Goal: Task Accomplishment & Management: Complete application form

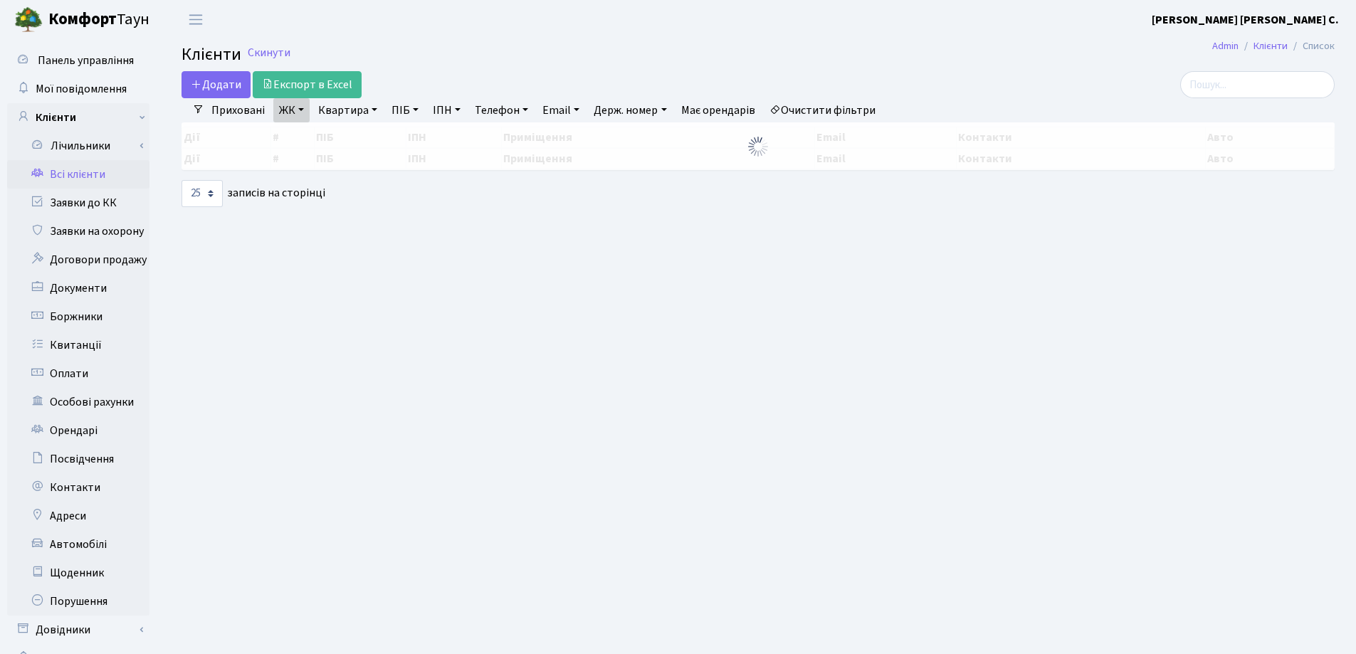
select select "25"
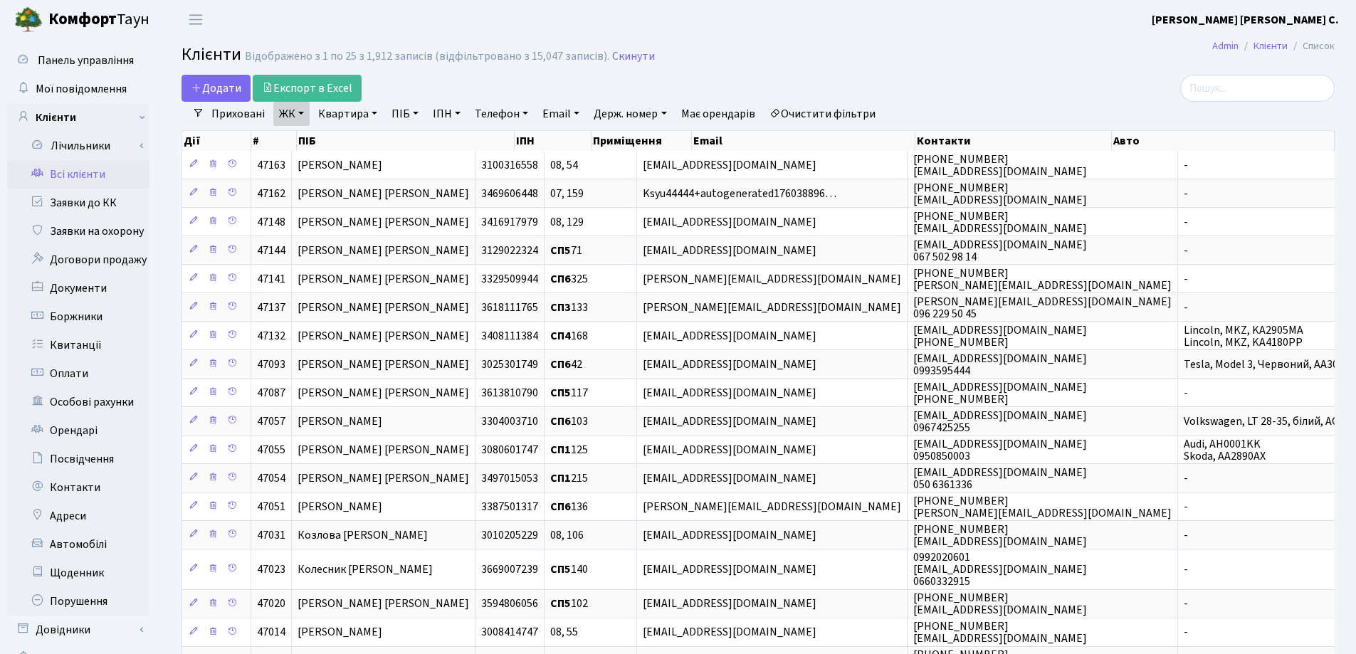
click at [376, 114] on link "Квартира" at bounding box center [347, 114] width 70 height 24
type input "207"
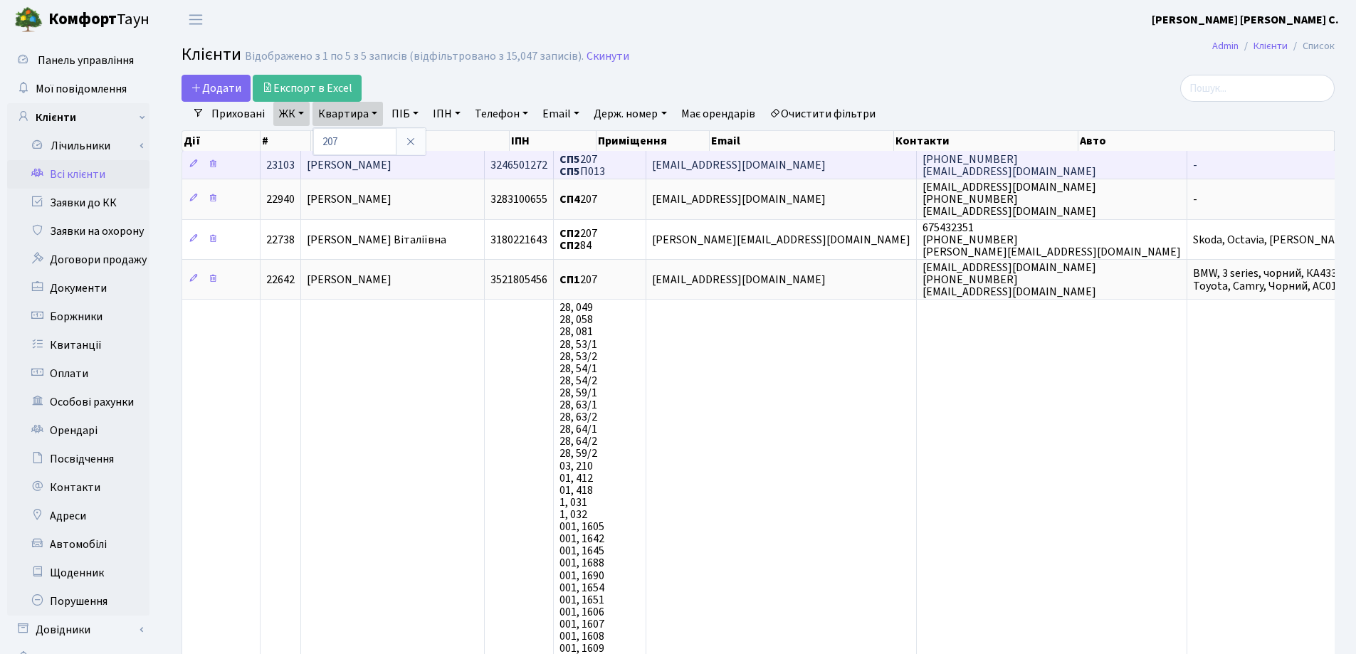
click at [455, 159] on td "[PERSON_NAME]" at bounding box center [393, 165] width 184 height 28
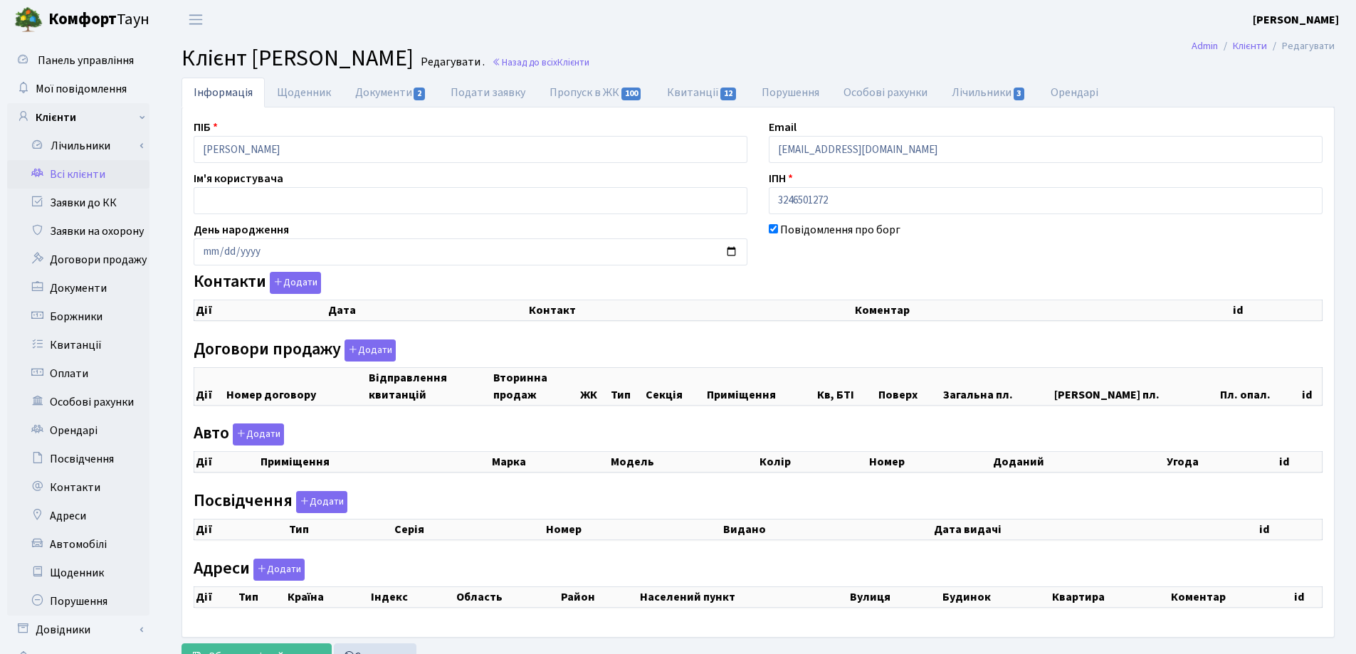
checkbox input "true"
select select "25"
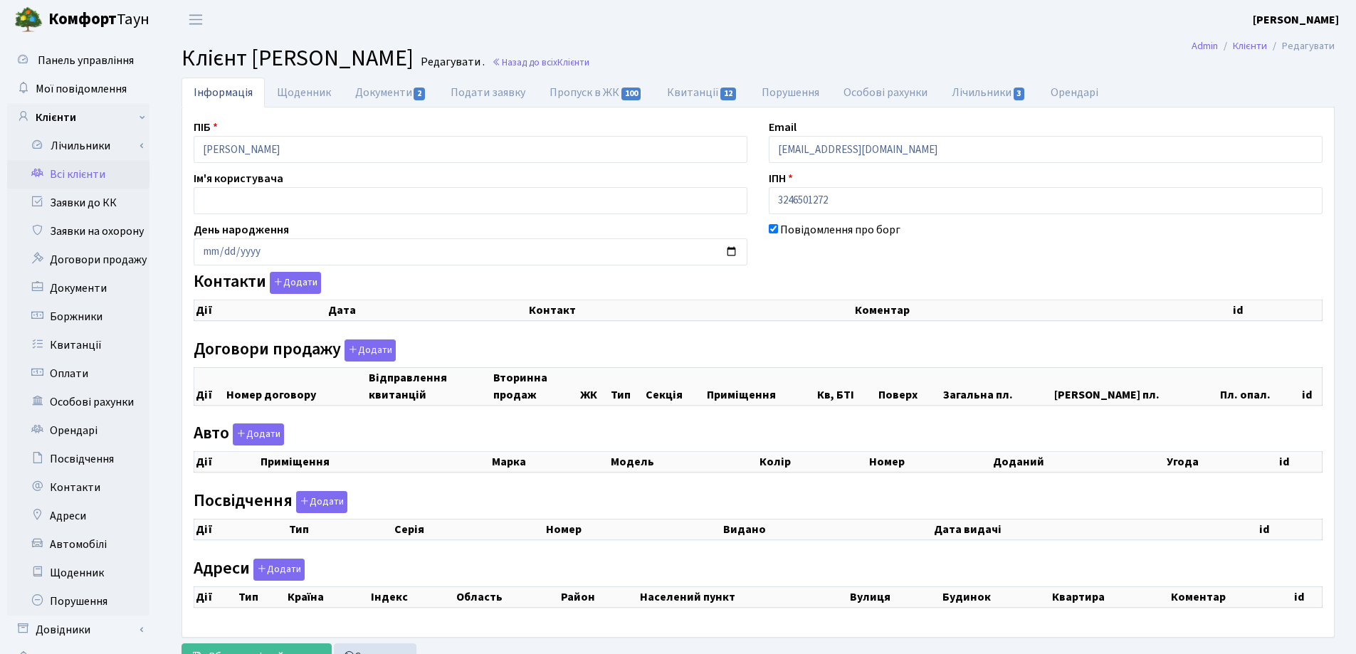
select select "25"
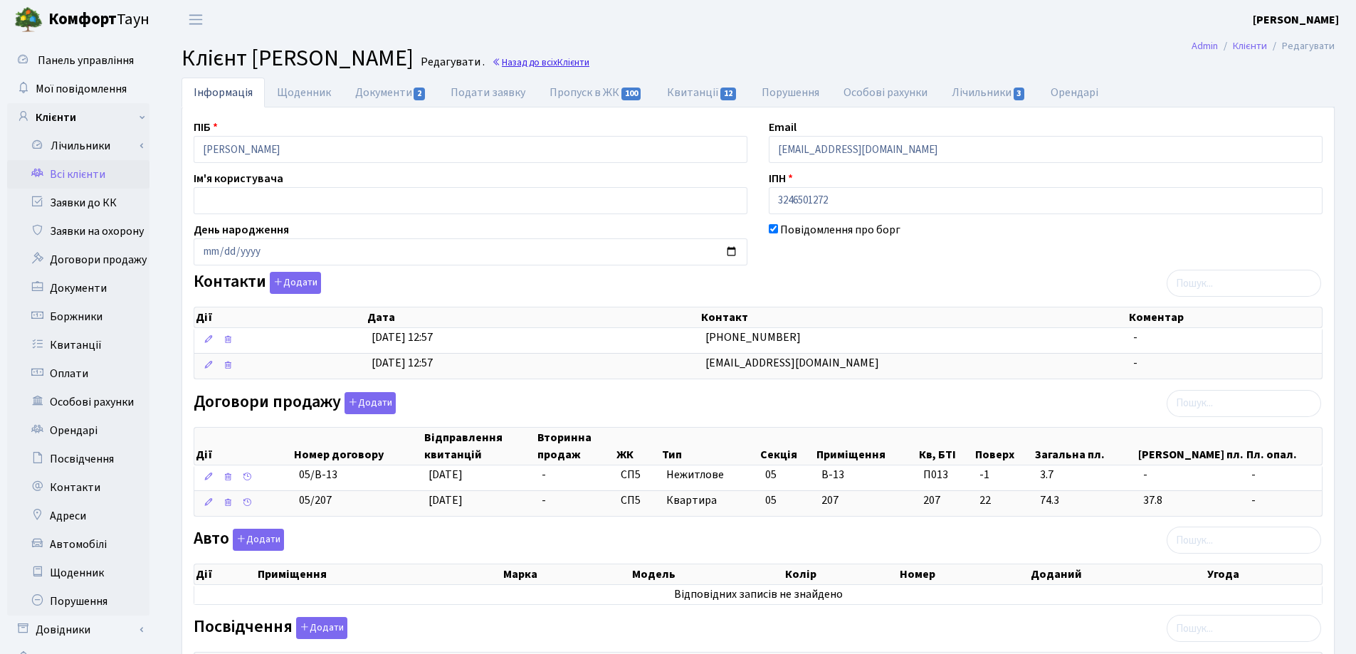
click at [589, 60] on link "Назад до всіх Клієнти" at bounding box center [541, 63] width 98 height 14
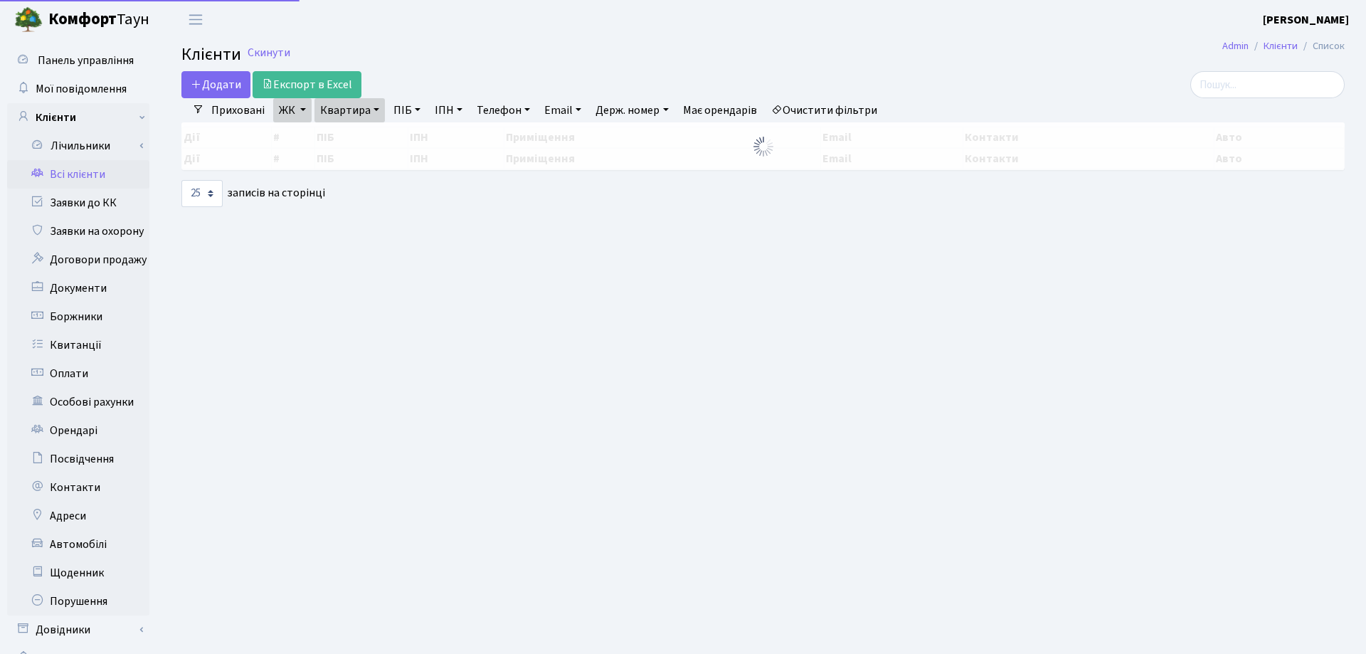
select select "25"
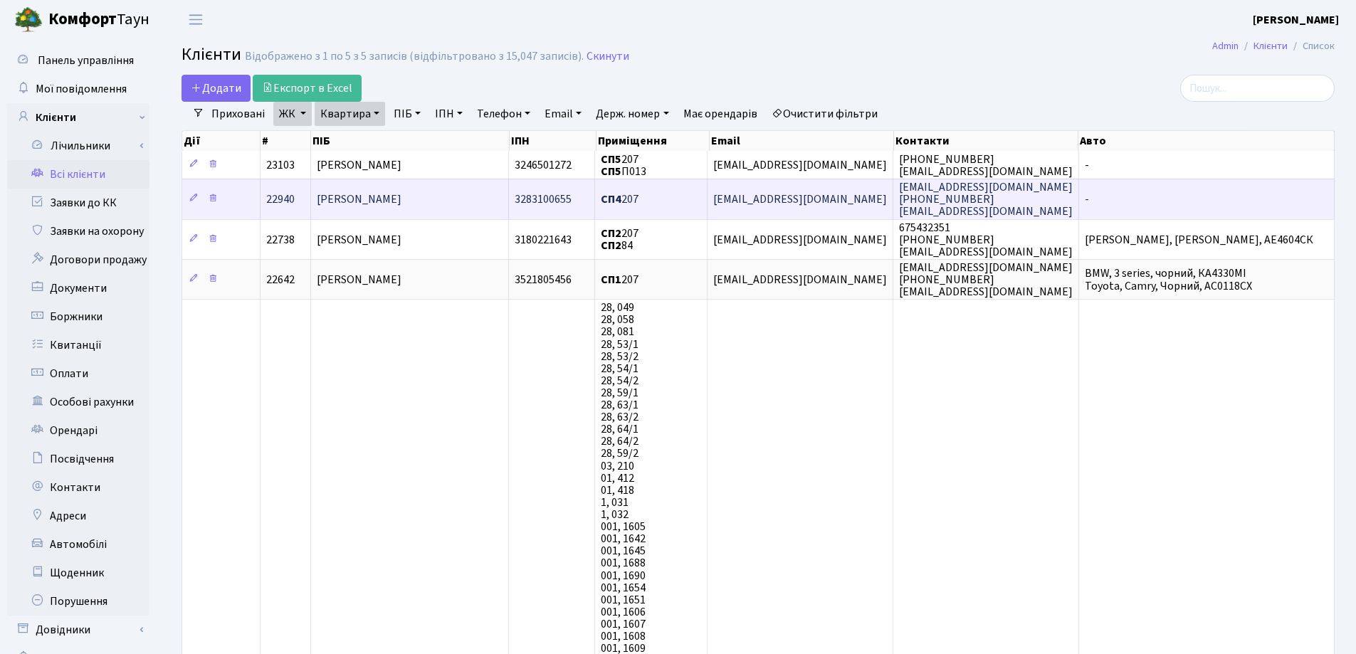
click at [428, 214] on td "Кудревич Артем Ігорович" at bounding box center [410, 199] width 198 height 40
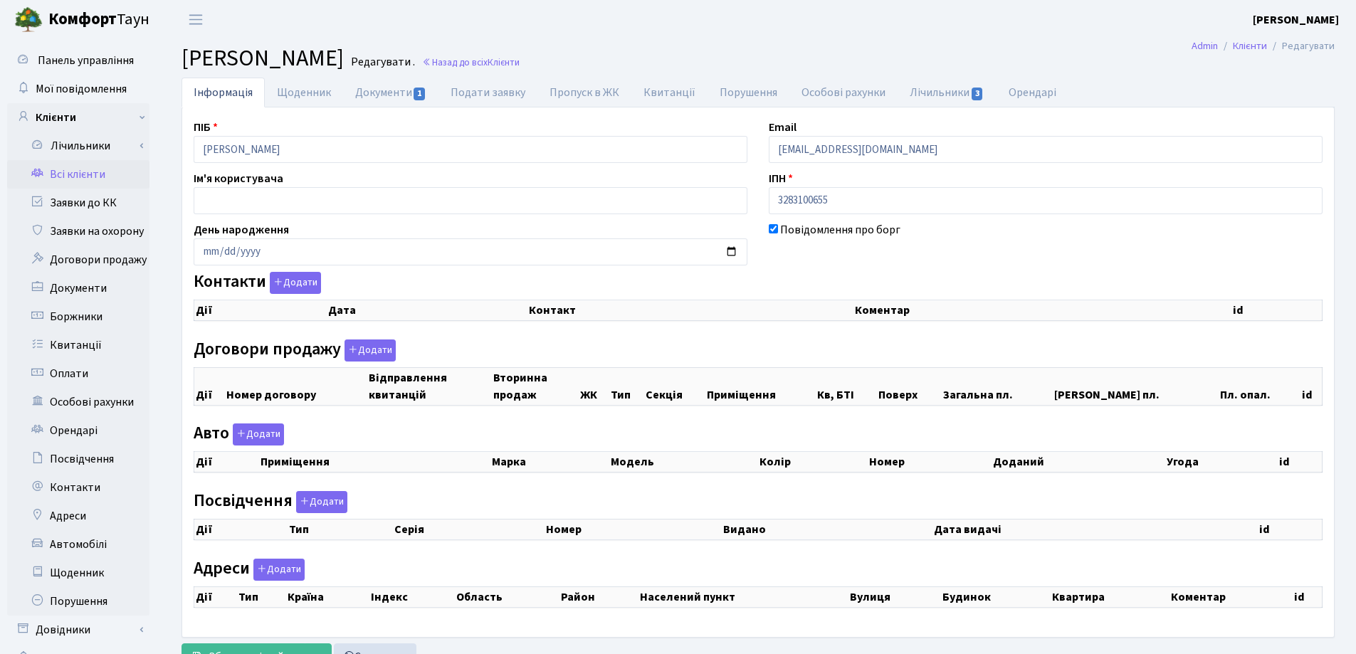
checkbox input "true"
select select "25"
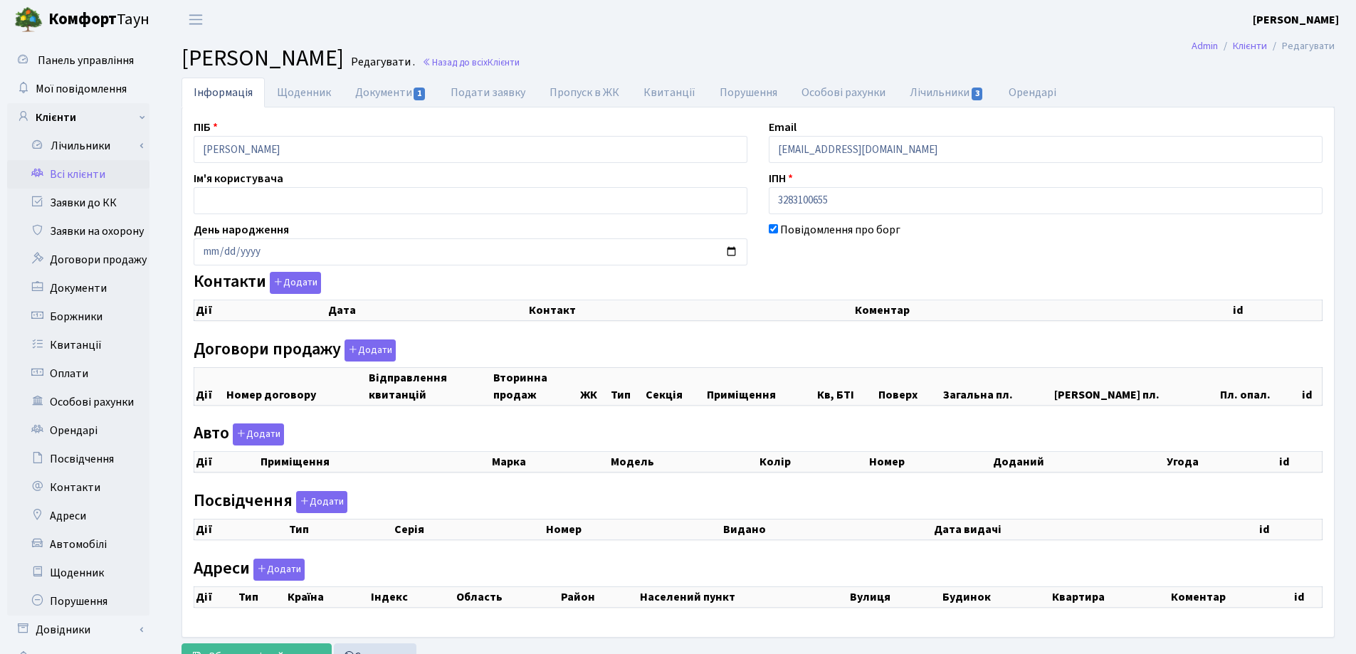
select select "25"
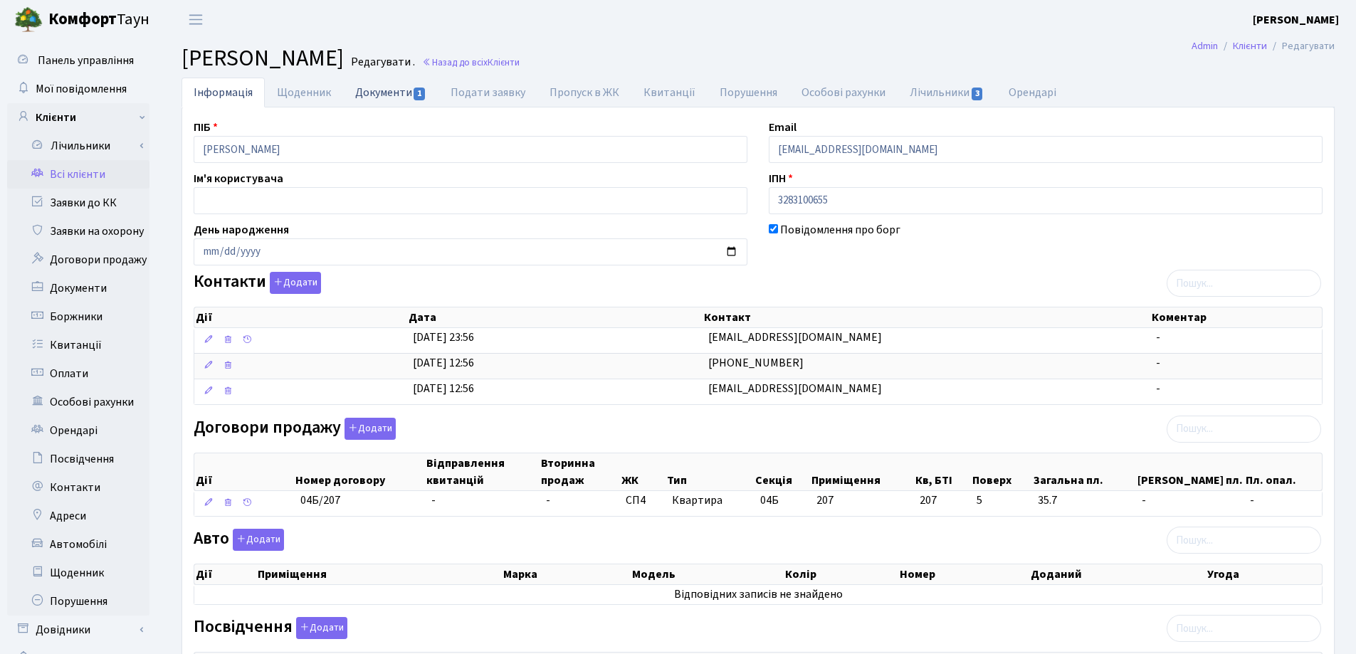
click at [370, 93] on link "Документи 1" at bounding box center [390, 92] width 95 height 29
select select "25"
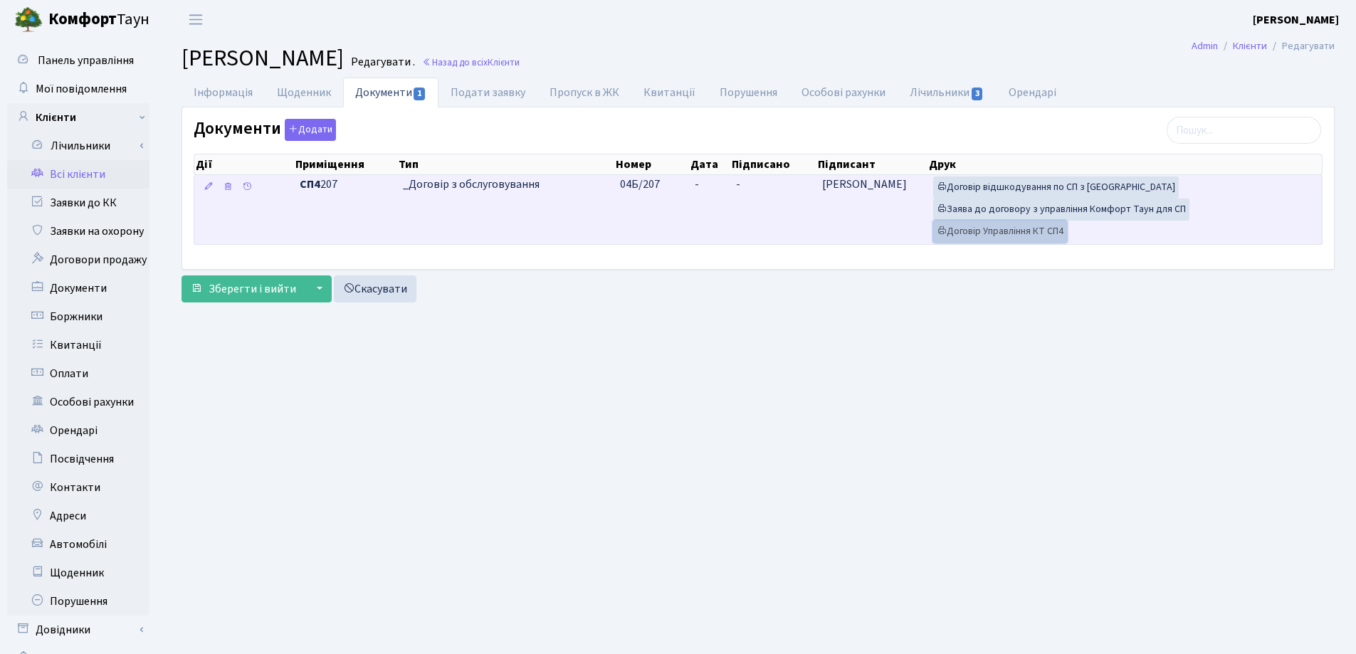
click at [986, 229] on link "Договір Управління КТ СП4" at bounding box center [1000, 232] width 134 height 22
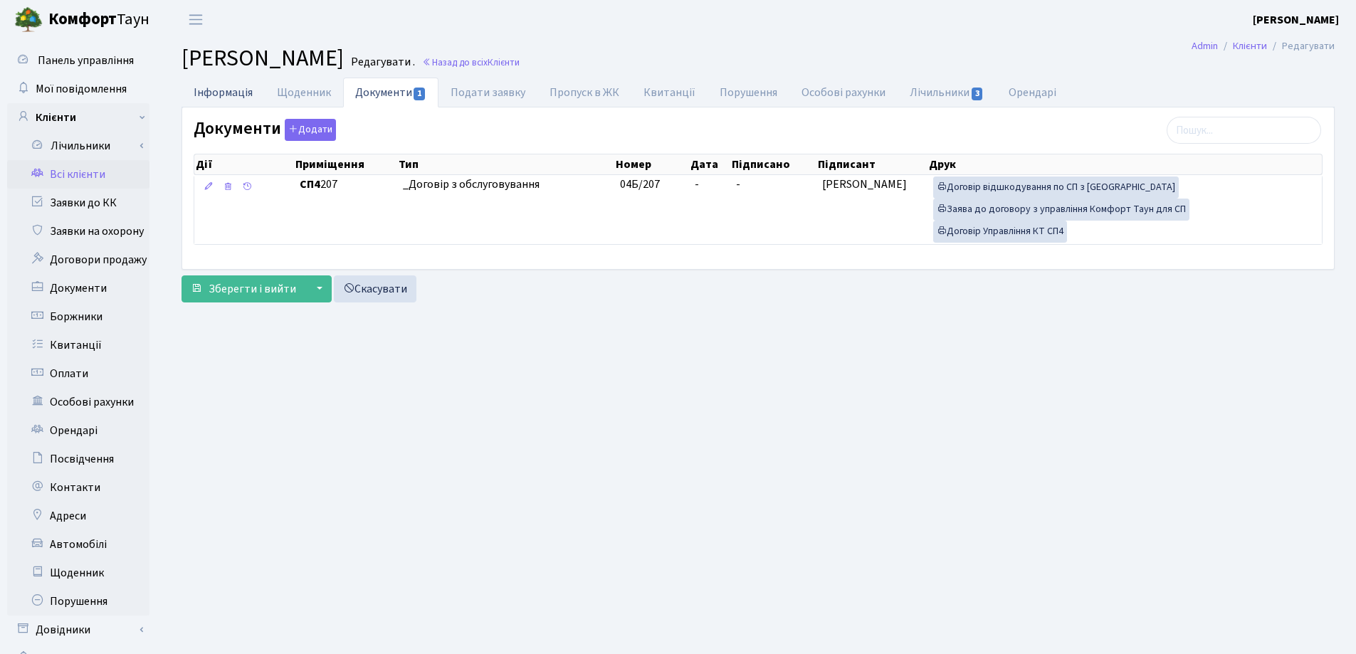
click at [201, 93] on link "Інформація" at bounding box center [222, 92] width 83 height 29
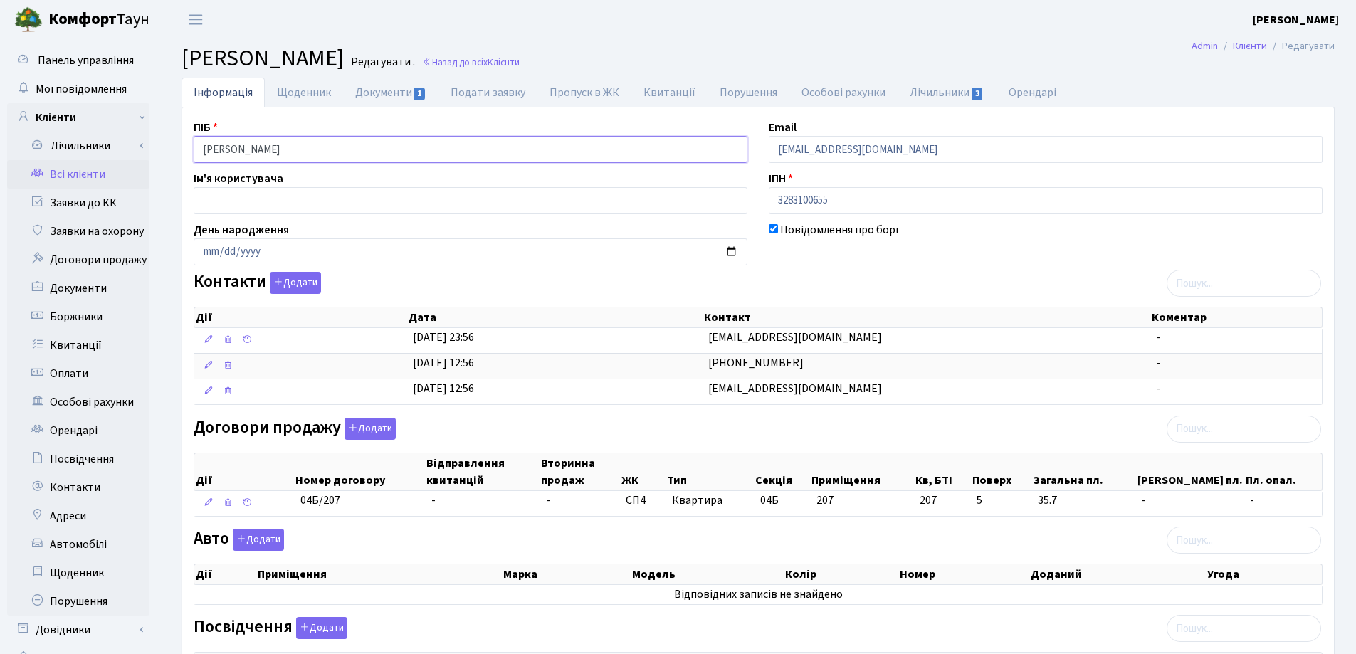
drag, startPoint x: 254, startPoint y: 141, endPoint x: 220, endPoint y: 153, distance: 36.2
click at [179, 144] on div "Інформація Щоденник Документи 1 Подати заявку Пропуск в ЖК Квитанції Порушення …" at bounding box center [758, 519] width 1174 height 883
click at [858, 39] on main "Admin Клієнти Редагувати Клієнт Кудревич Артем Ігорович Редагувати . Назад до в…" at bounding box center [758, 499] width 1196 height 921
click at [520, 62] on link "Назад до всіх Клієнти" at bounding box center [471, 63] width 98 height 14
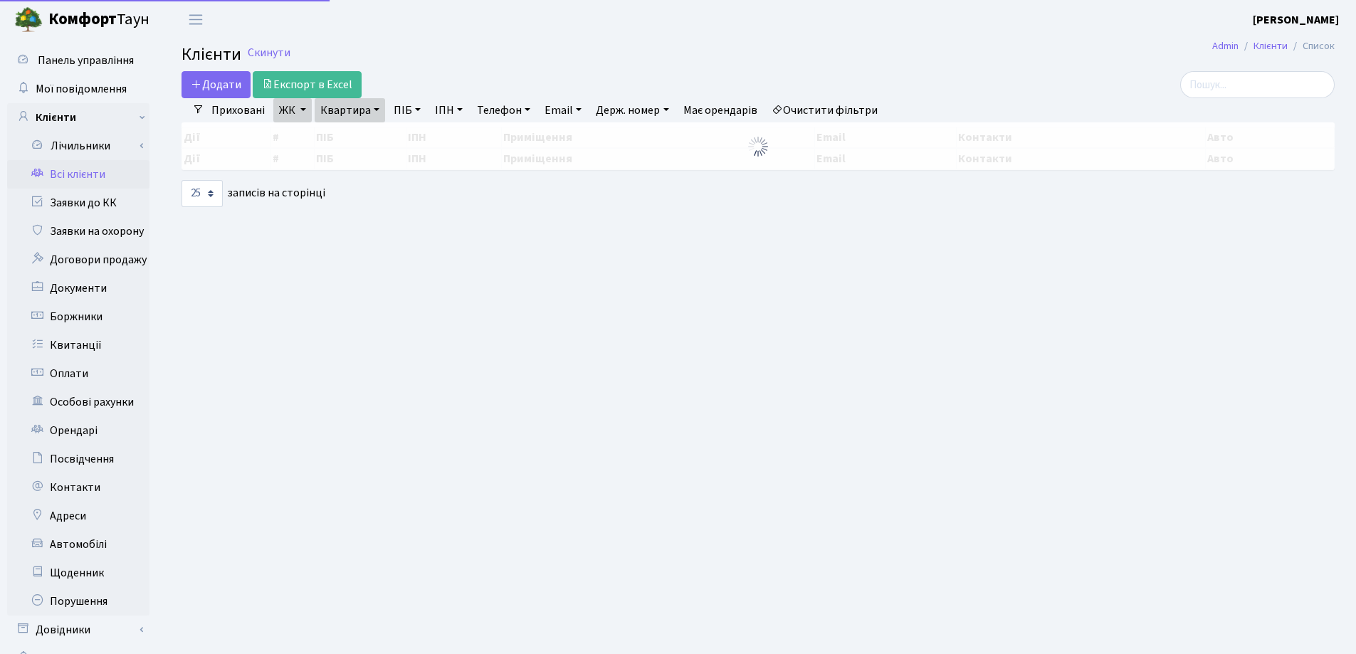
select select "25"
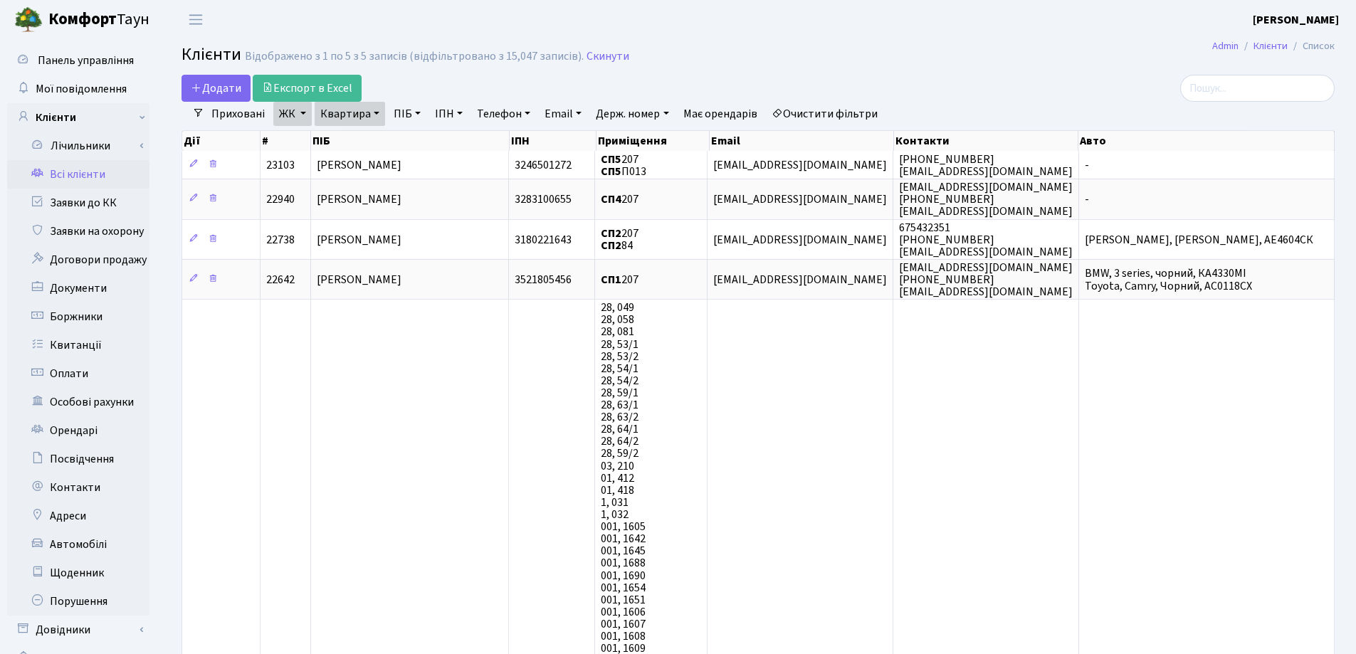
click at [376, 112] on link "Квартира" at bounding box center [350, 114] width 70 height 24
click at [411, 139] on icon at bounding box center [412, 141] width 11 height 11
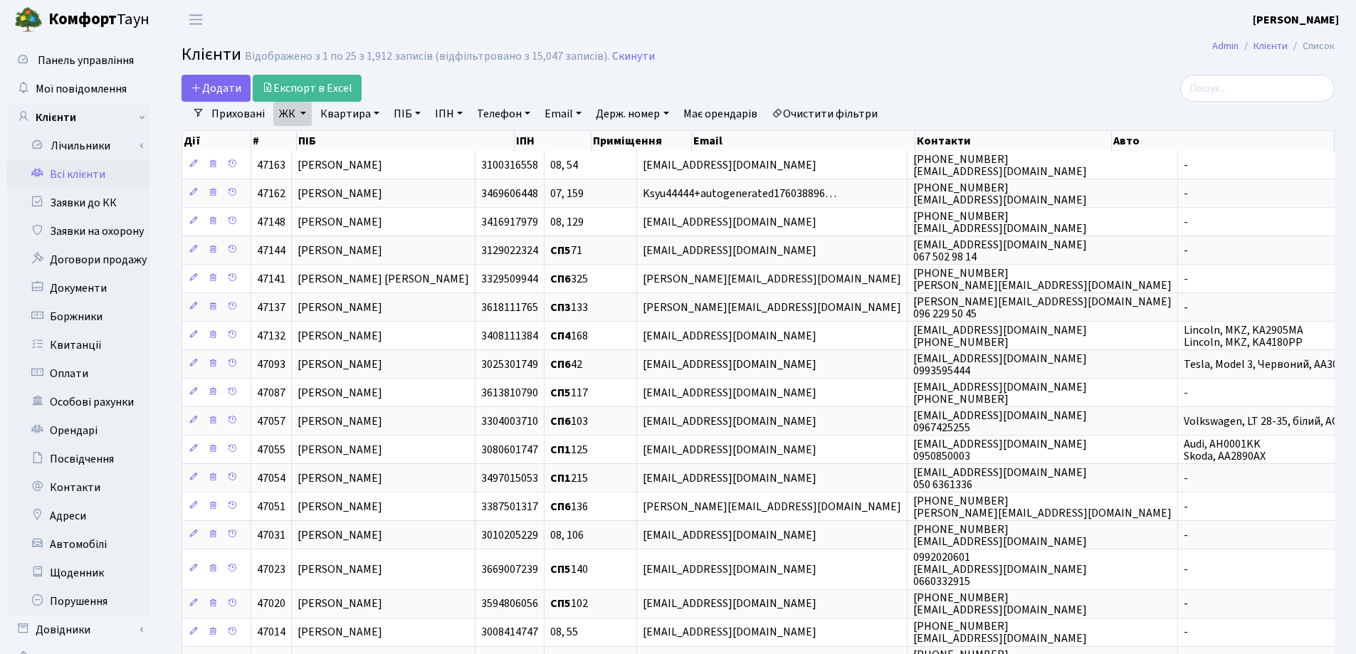
click at [376, 112] on link "Квартира" at bounding box center [350, 114] width 70 height 24
click at [380, 142] on input "text" at bounding box center [356, 141] width 83 height 27
type input "195"
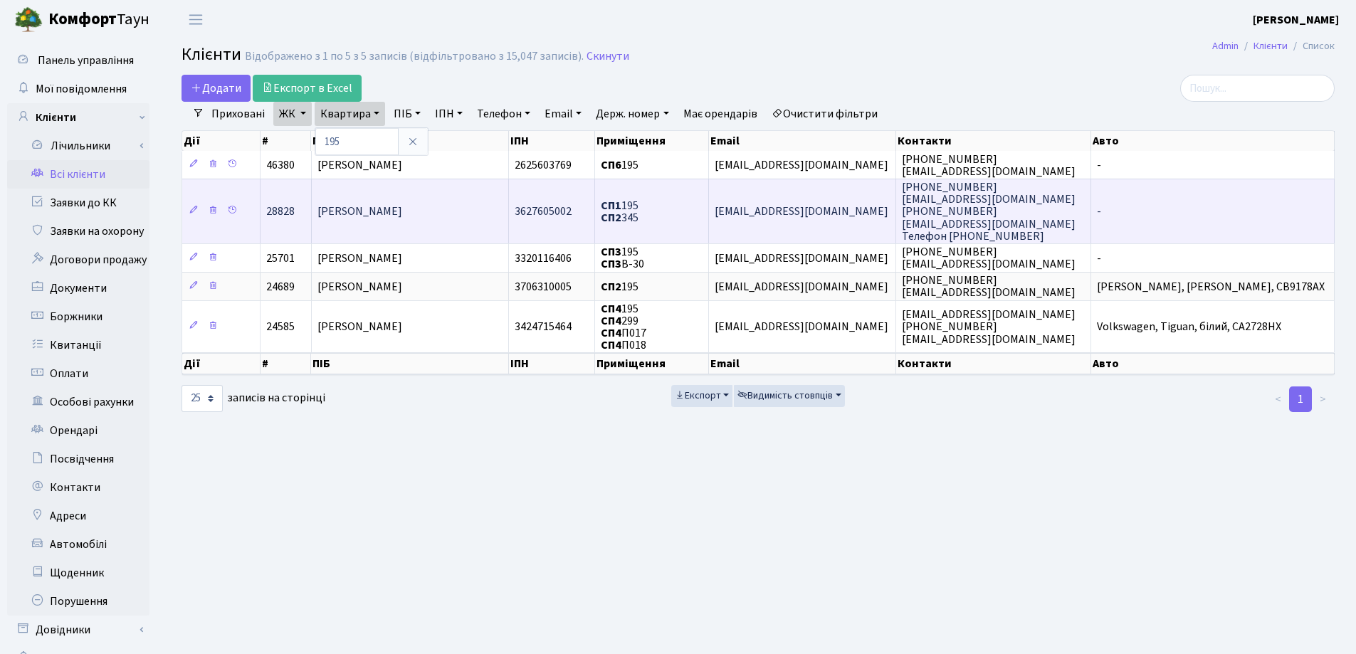
click at [446, 207] on td "[PERSON_NAME]" at bounding box center [410, 211] width 197 height 65
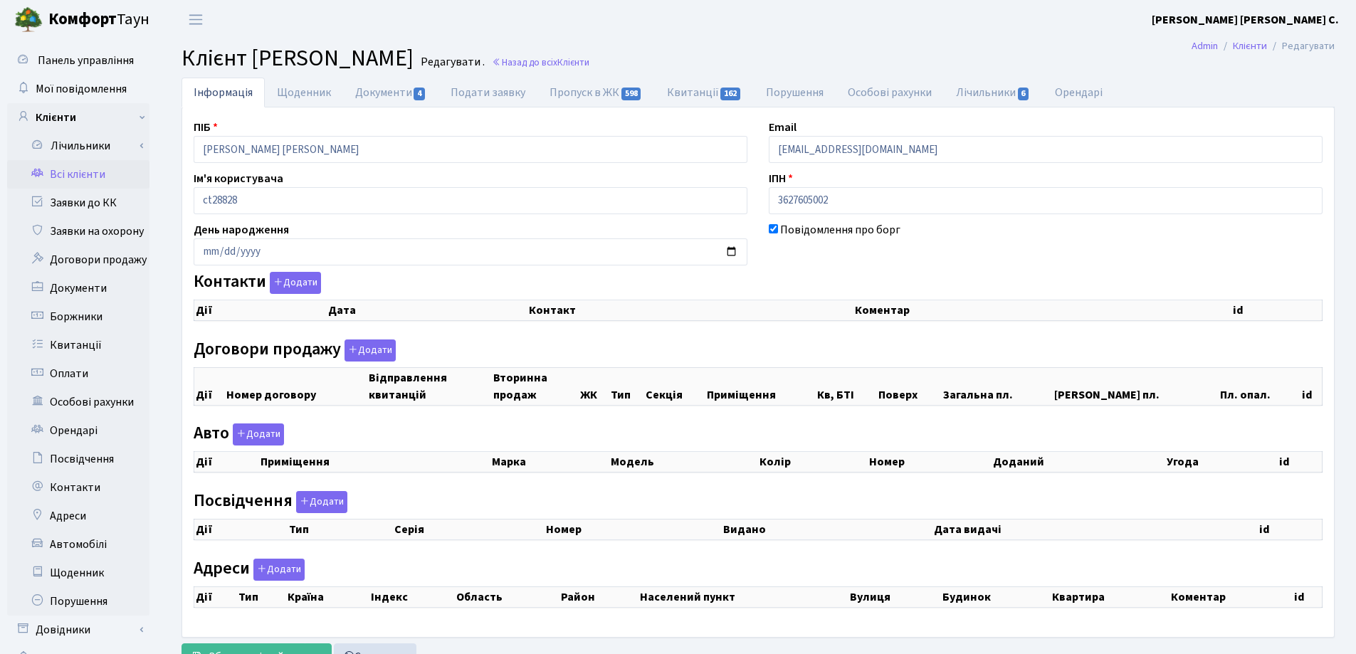
checkbox input "true"
select select "25"
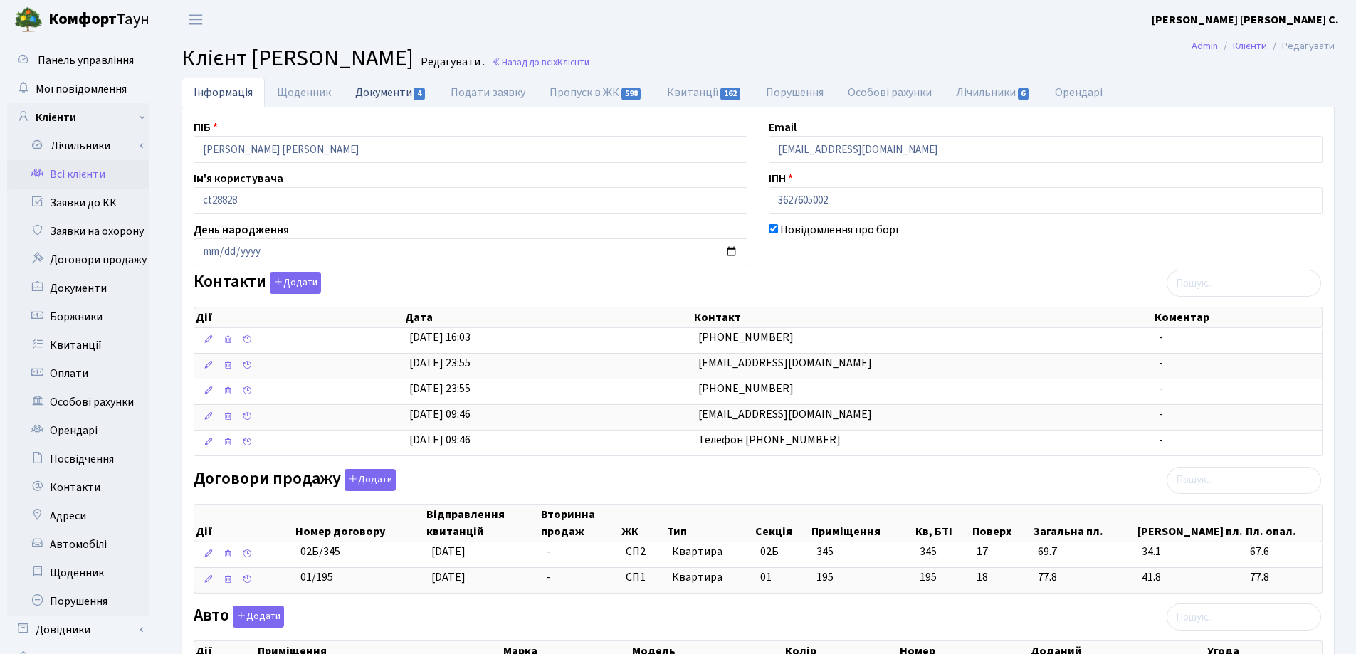
click at [385, 92] on link "Документи 4" at bounding box center [390, 92] width 95 height 29
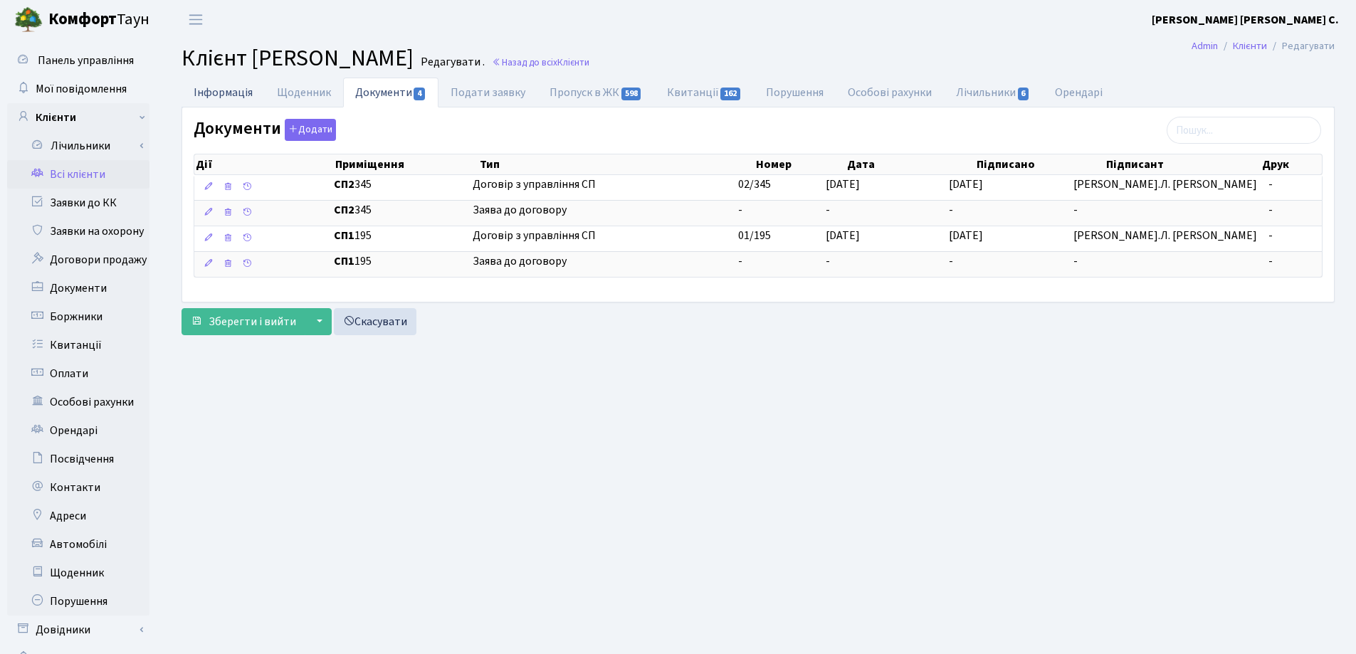
click at [234, 93] on link "Інформація" at bounding box center [222, 92] width 83 height 29
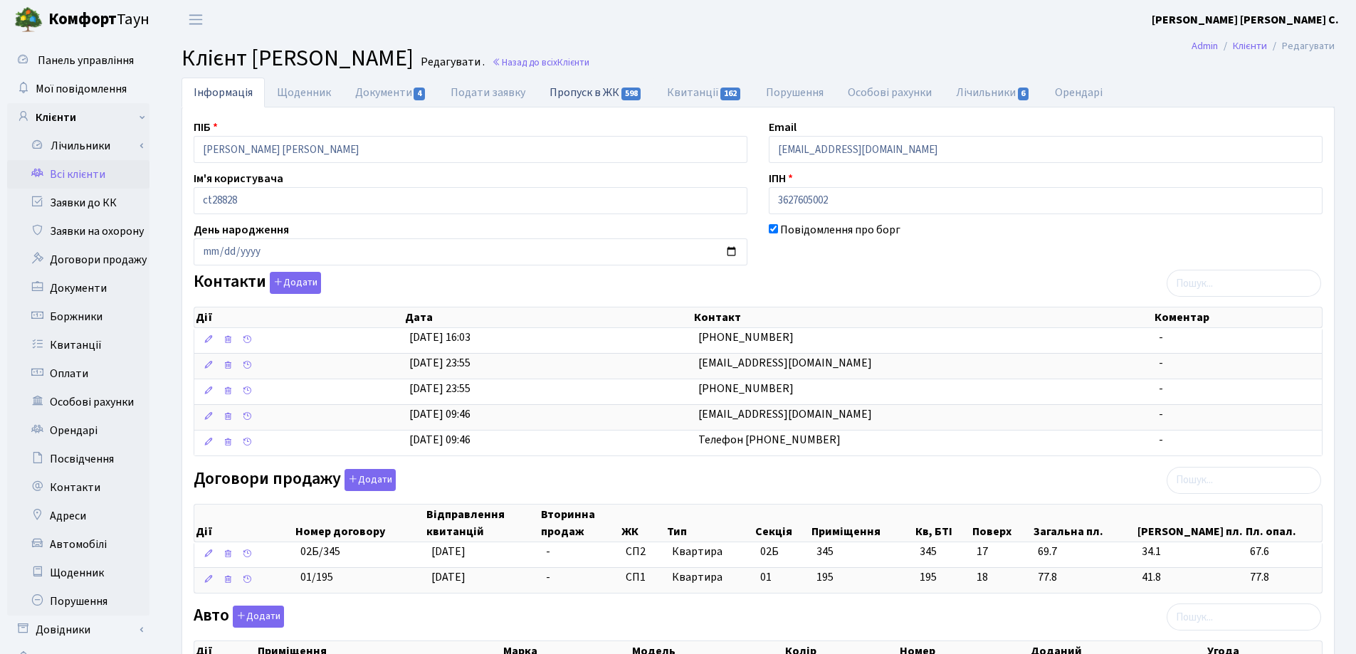
click at [579, 90] on link "Пропуск в ЖК 598" at bounding box center [595, 92] width 117 height 29
select select "25"
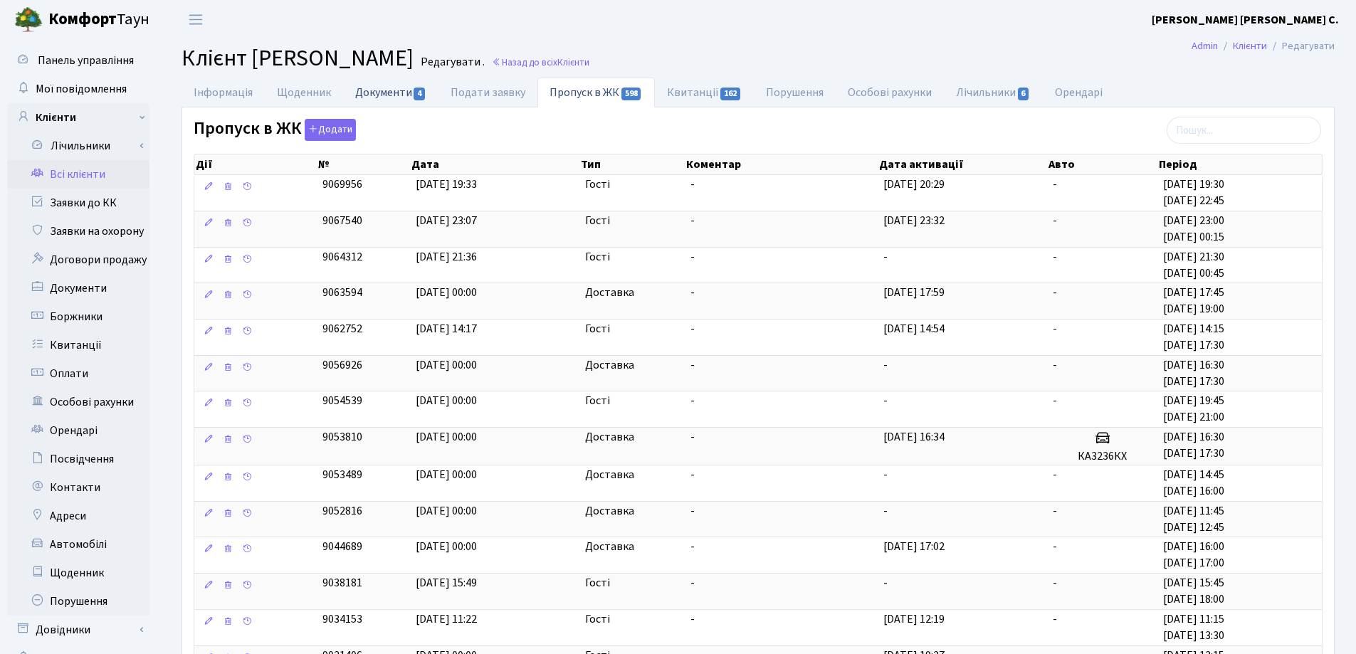
click at [382, 95] on link "Документи 4" at bounding box center [390, 92] width 95 height 29
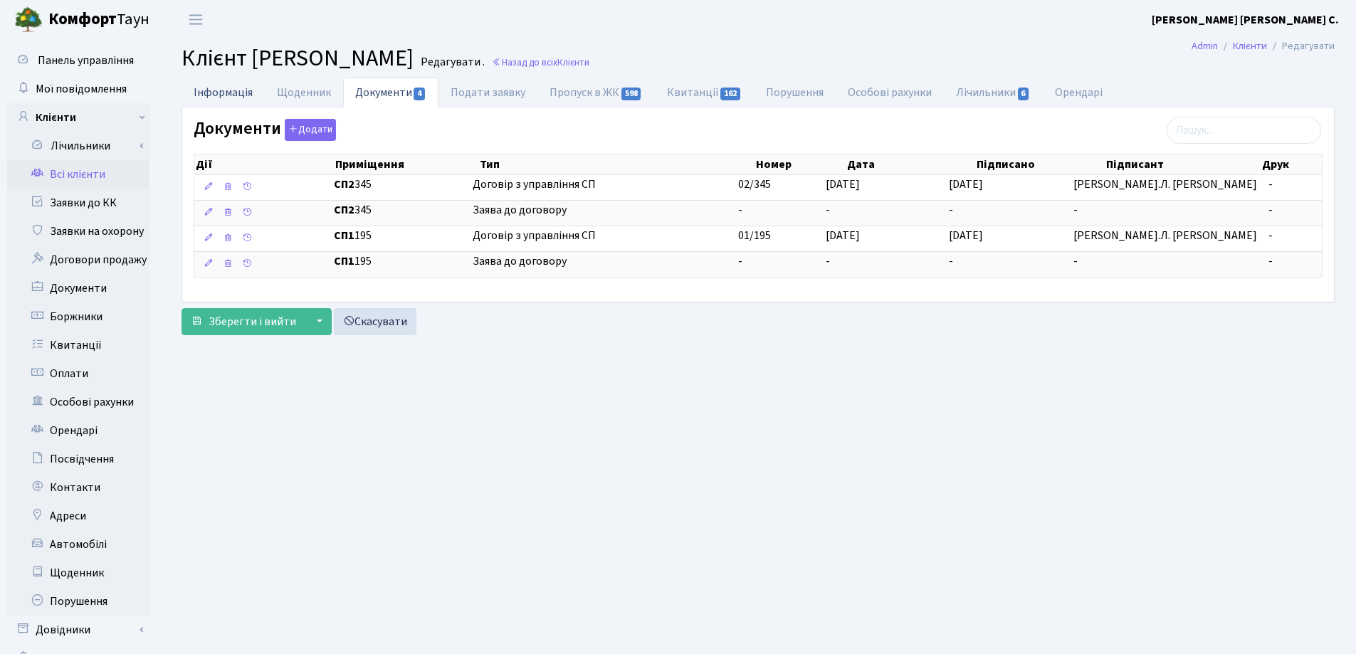
click at [212, 91] on link "Інформація" at bounding box center [222, 92] width 83 height 29
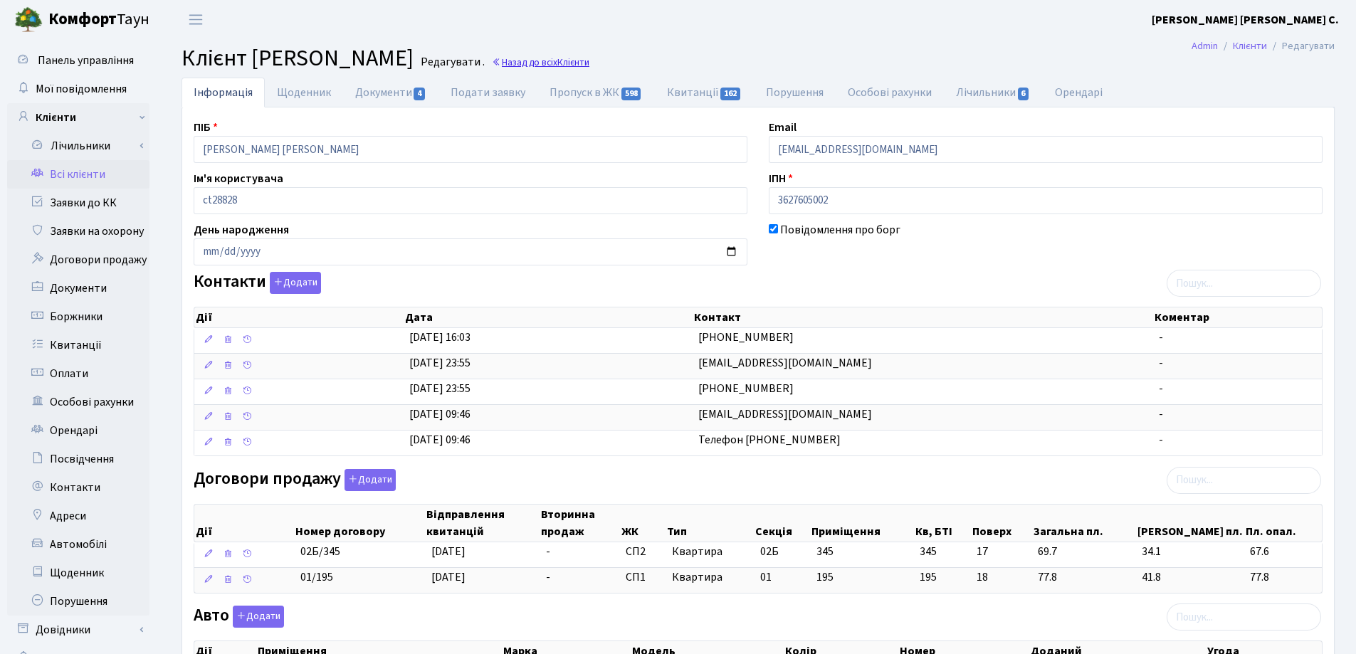
click at [589, 62] on link "Назад до всіх Клієнти" at bounding box center [541, 63] width 98 height 14
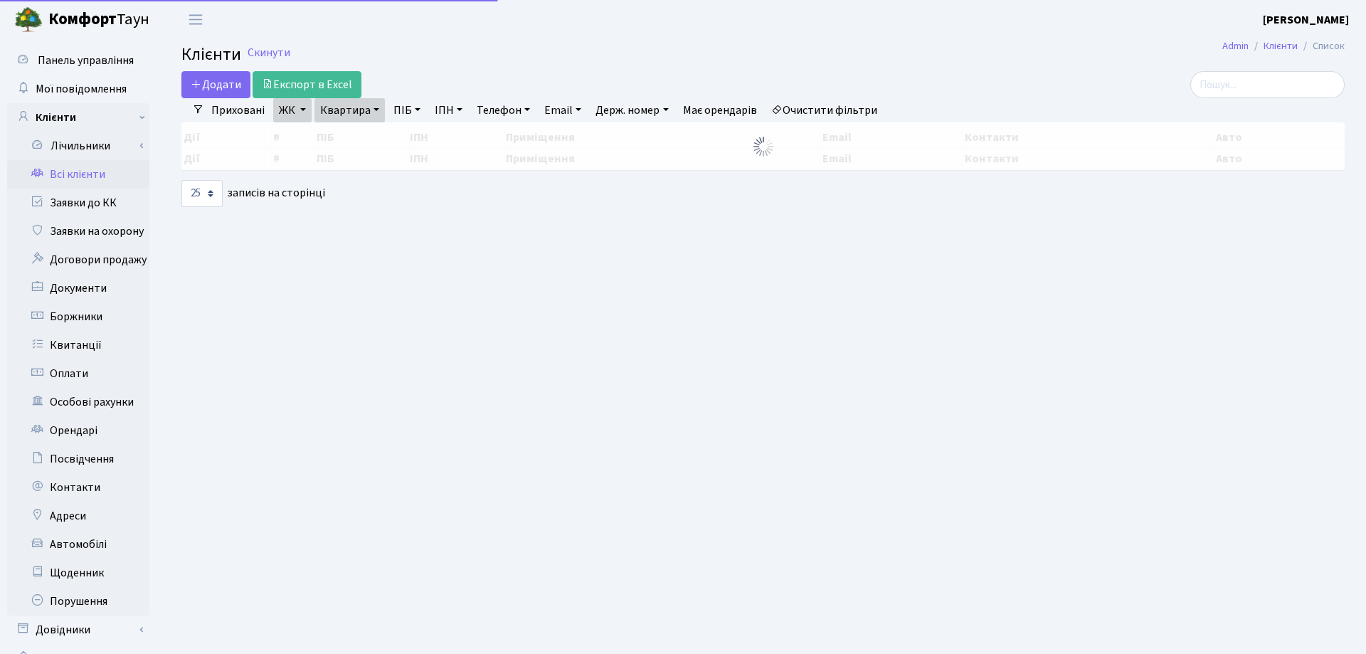
select select "25"
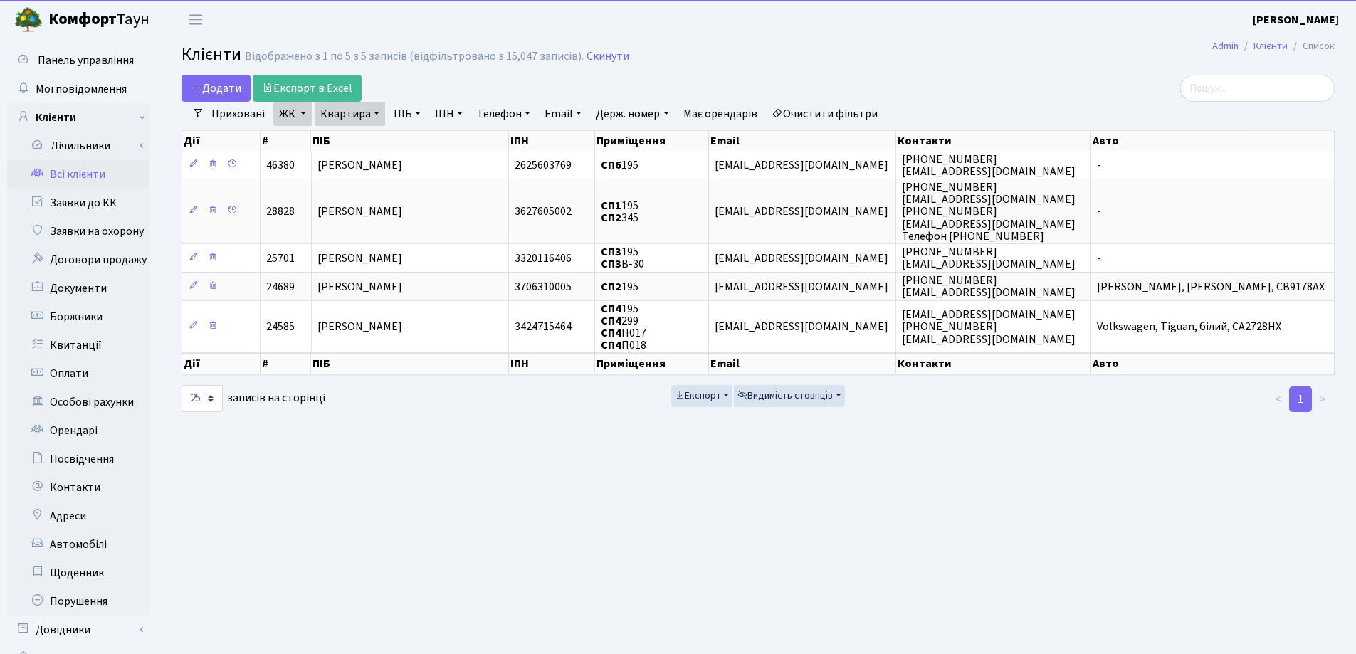
click at [373, 113] on link "Квартира" at bounding box center [350, 114] width 70 height 24
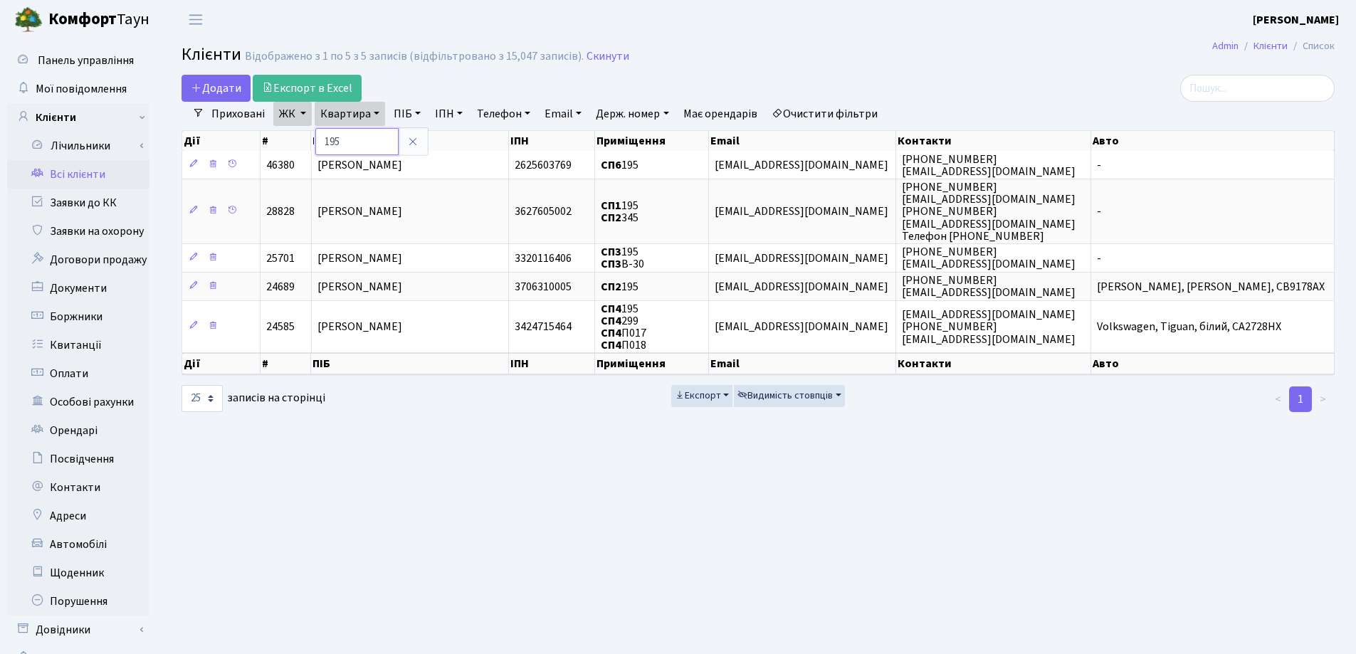
click at [376, 140] on input "195" at bounding box center [356, 141] width 83 height 27
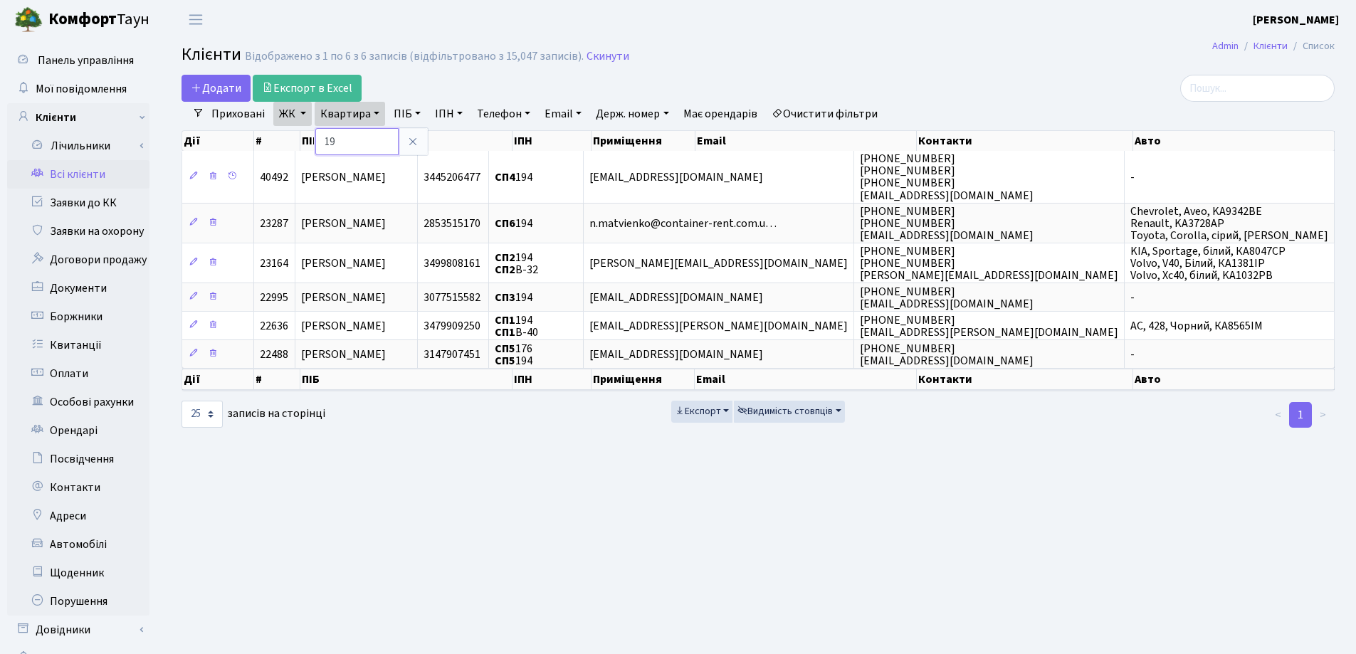
type input "1"
click at [410, 143] on icon at bounding box center [412, 141] width 11 height 11
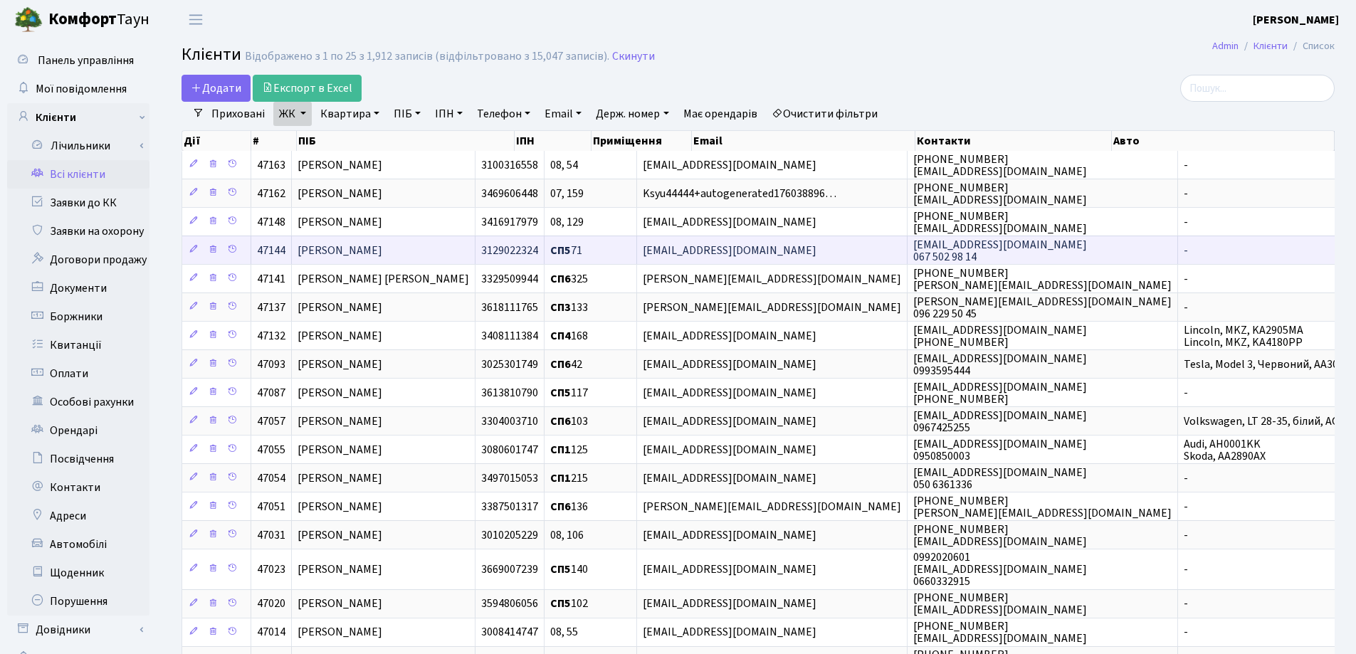
click at [382, 248] on span "[PERSON_NAME]" at bounding box center [339, 251] width 85 height 16
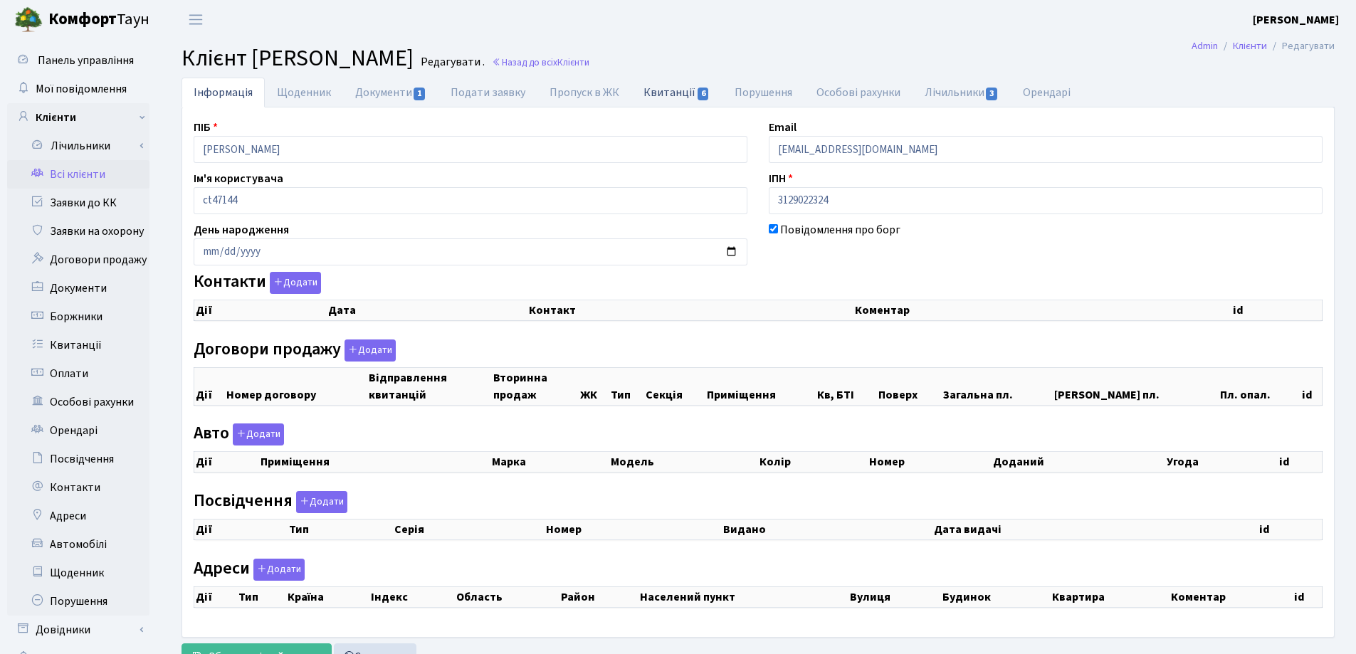
checkbox input "true"
select select "25"
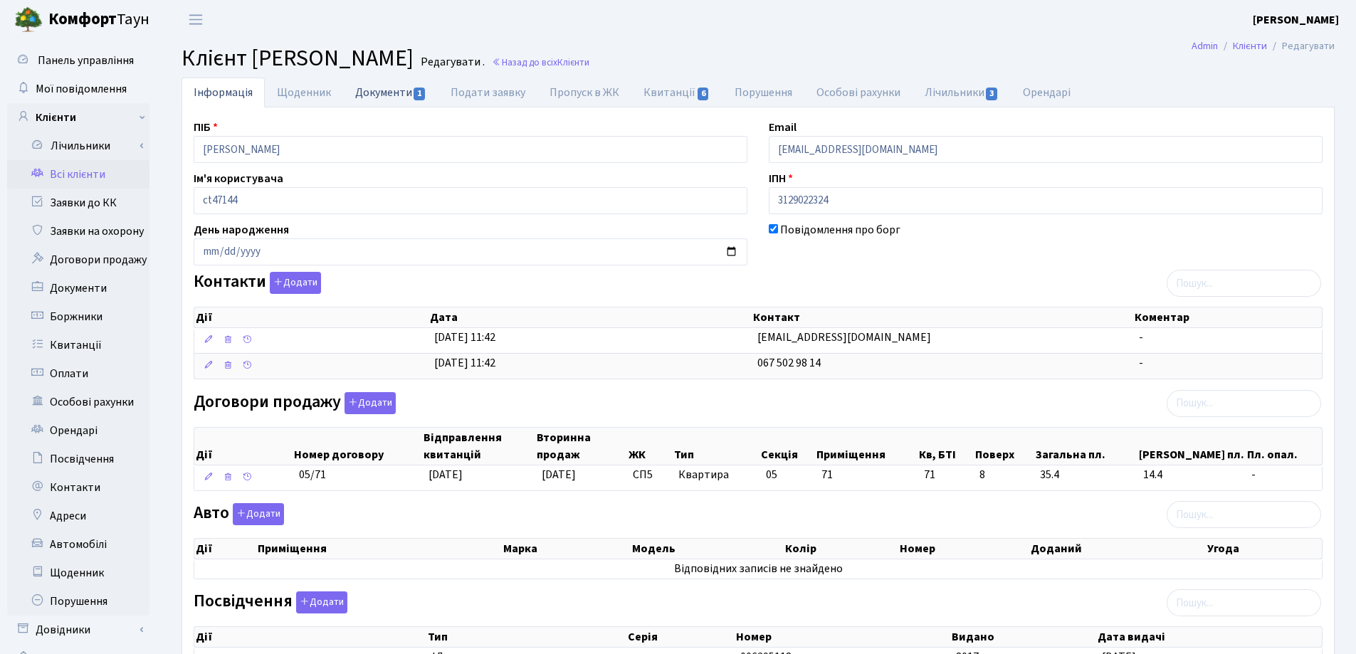
click at [376, 95] on link "Документи 1" at bounding box center [390, 92] width 95 height 29
select select "25"
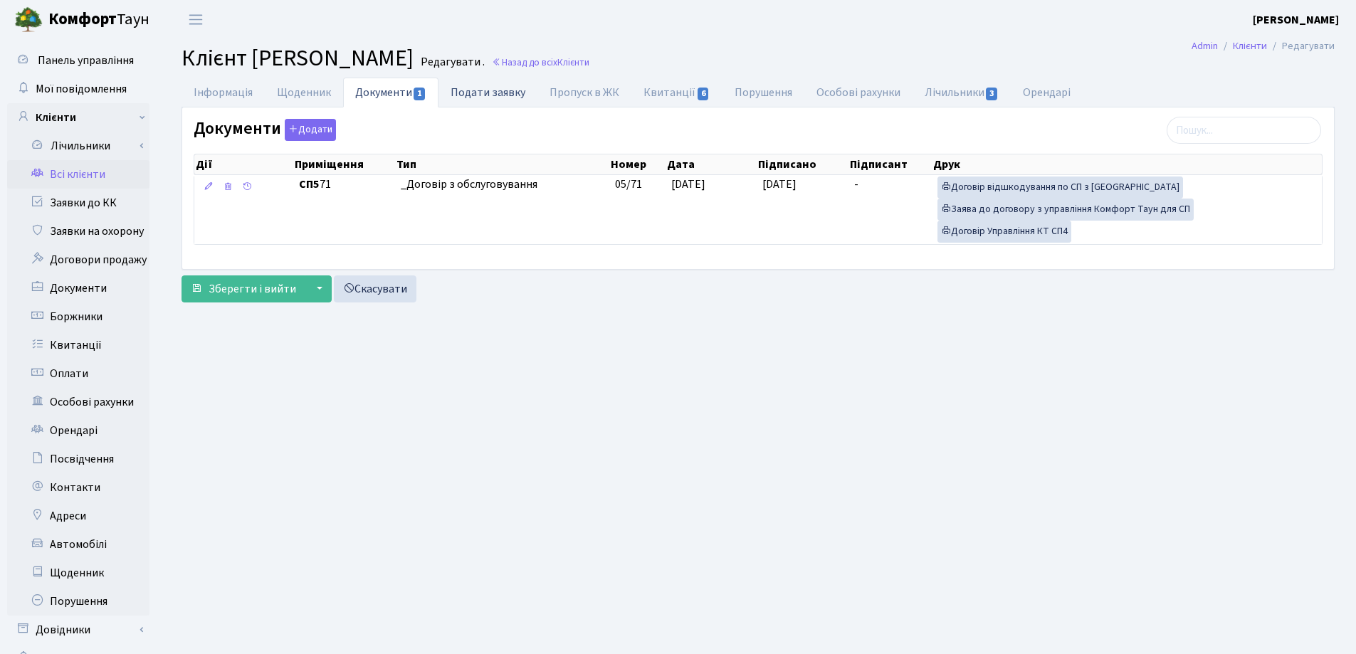
click at [496, 90] on link "Подати заявку" at bounding box center [487, 92] width 99 height 29
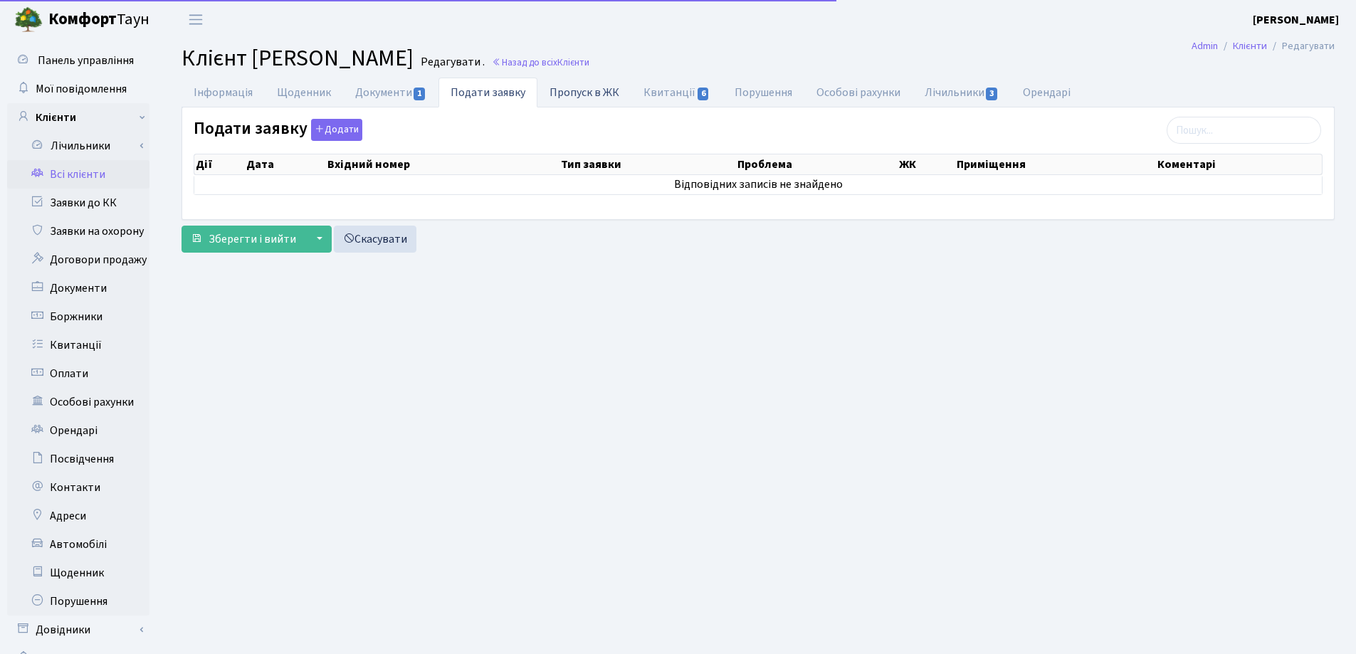
click at [569, 90] on link "Пропуск в ЖК" at bounding box center [584, 92] width 94 height 29
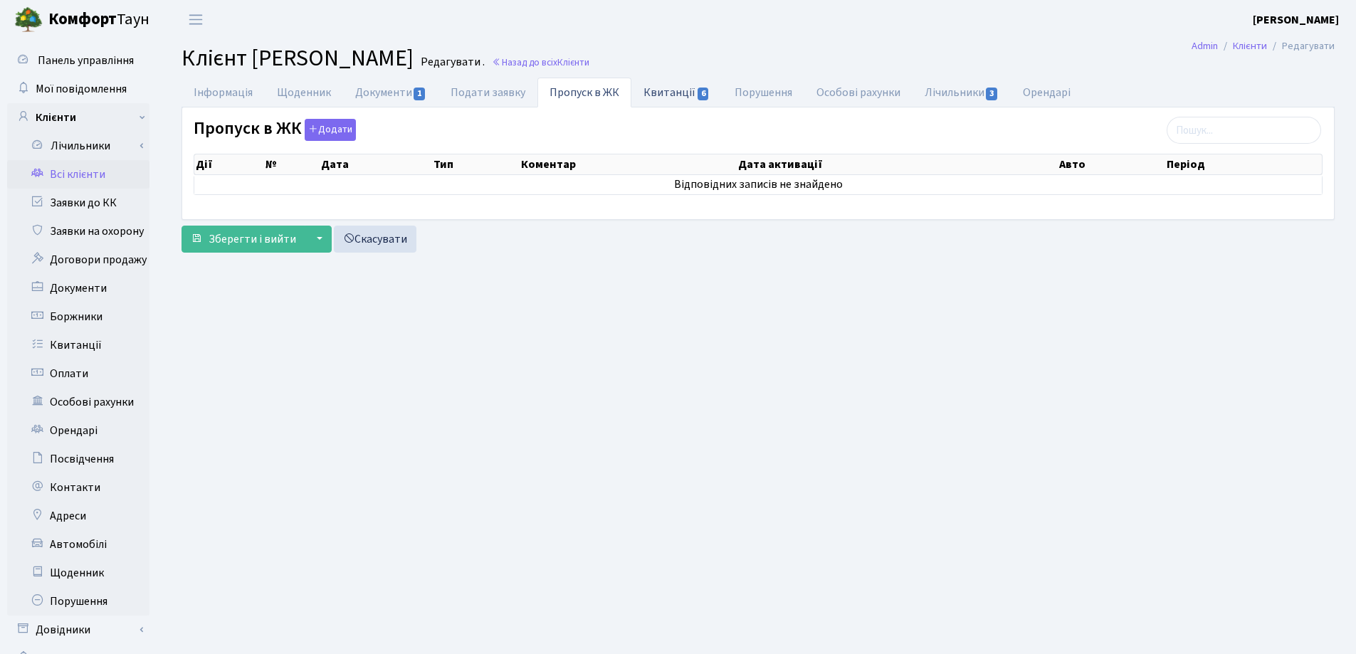
click at [638, 90] on link "Квитанції 6" at bounding box center [676, 92] width 90 height 29
select select "25"
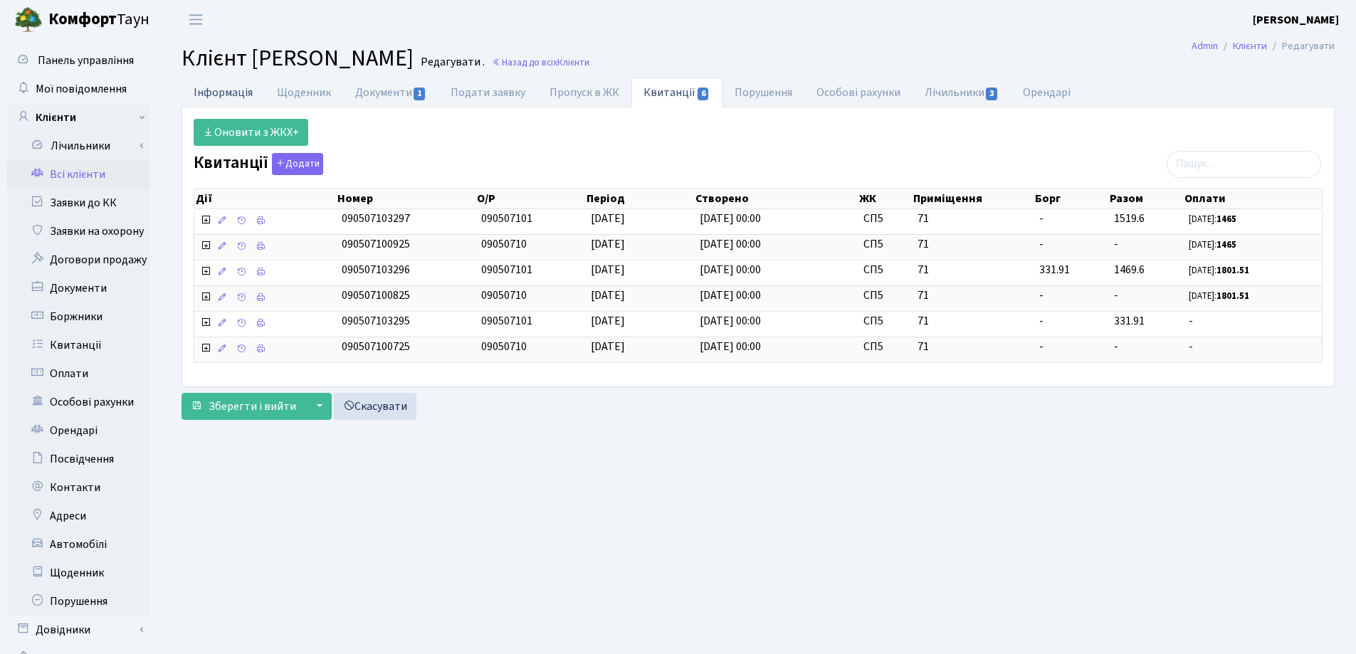
click at [212, 93] on link "Інформація" at bounding box center [222, 92] width 83 height 29
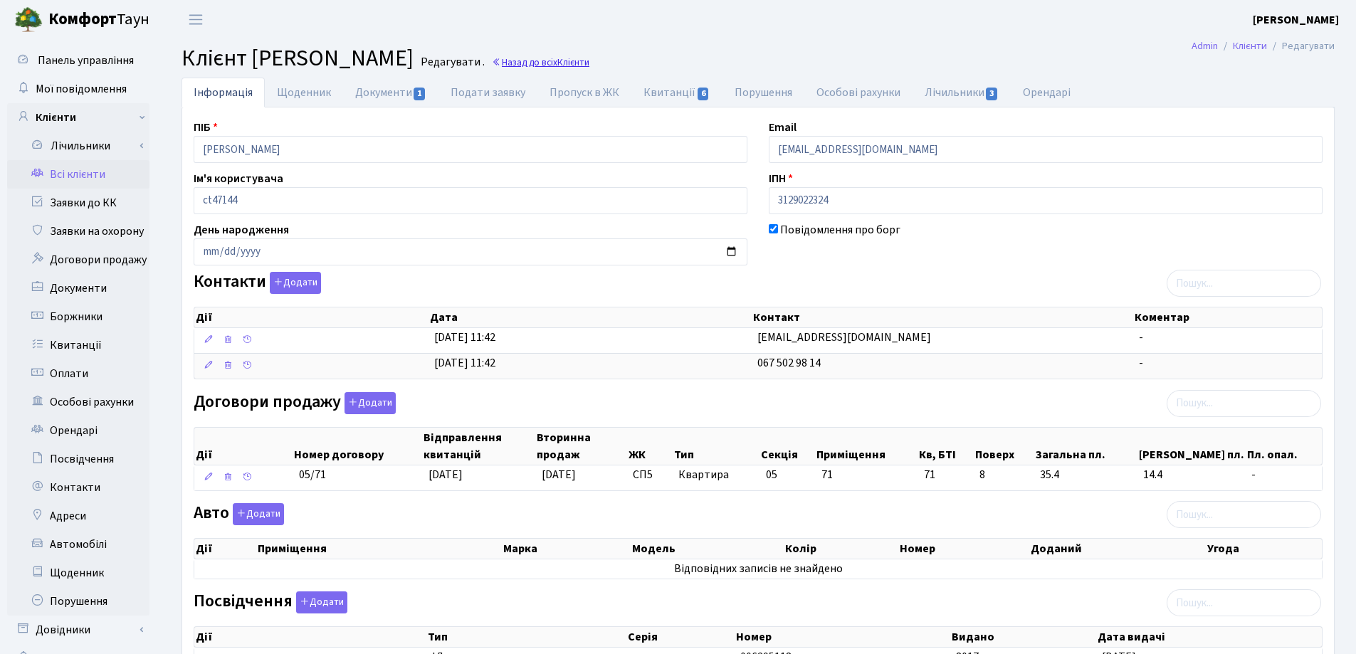
click at [589, 61] on link "Назад до всіх Клієнти" at bounding box center [541, 63] width 98 height 14
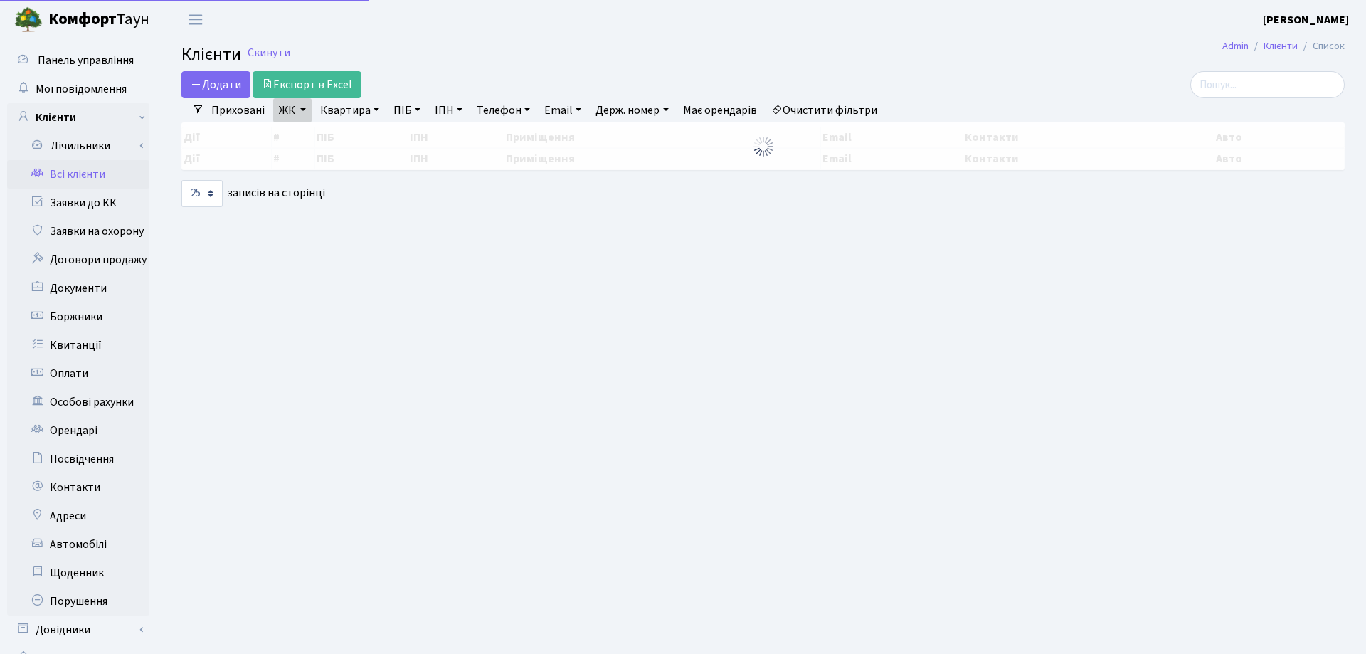
select select "25"
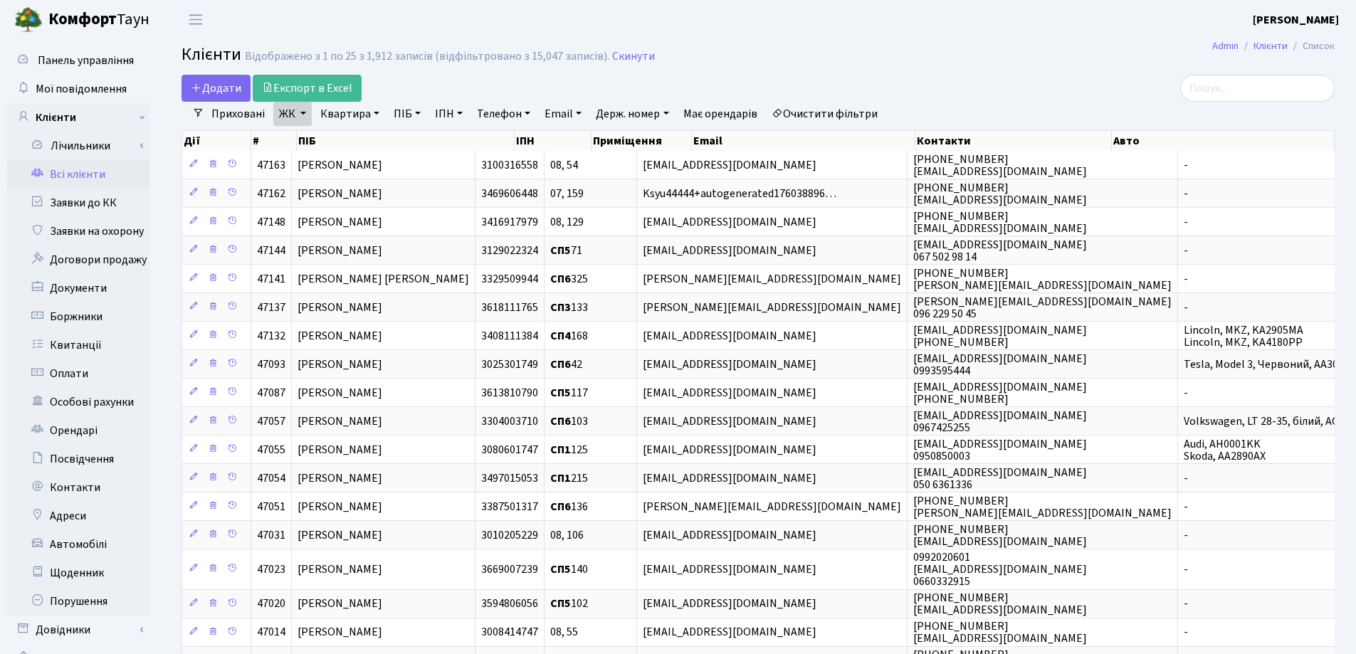
click at [68, 176] on link "Всі клієнти" at bounding box center [78, 174] width 142 height 28
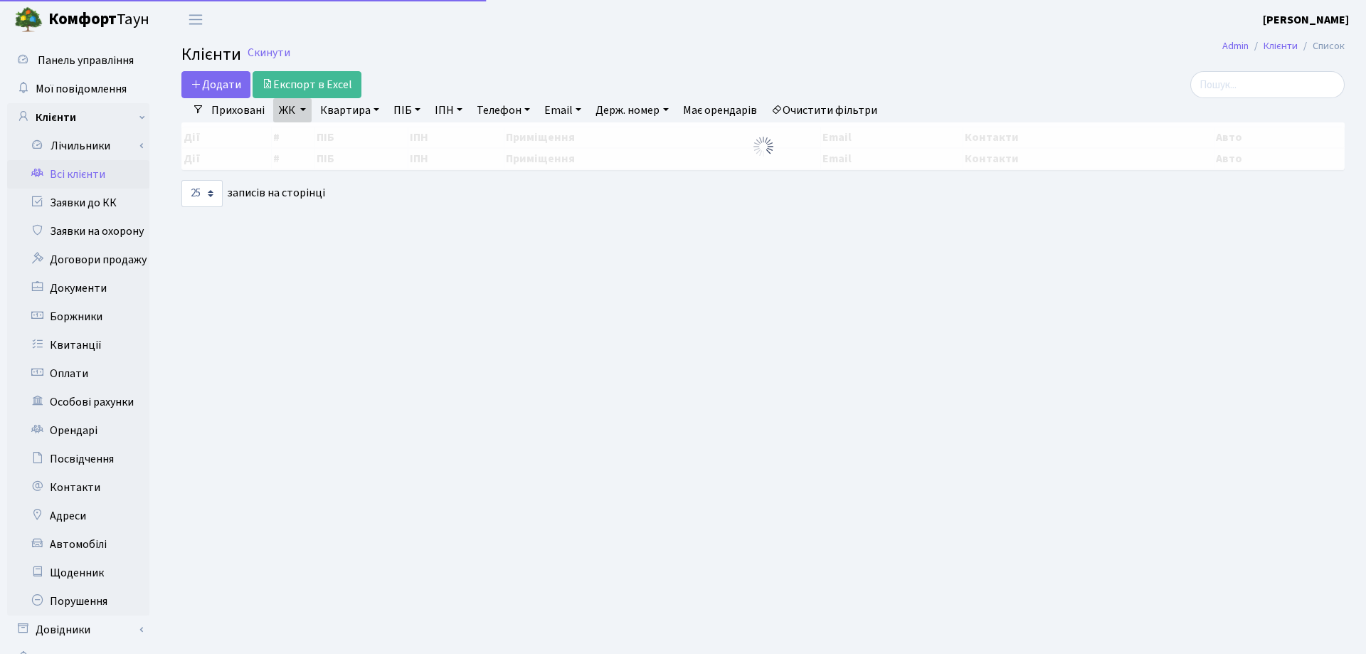
select select "25"
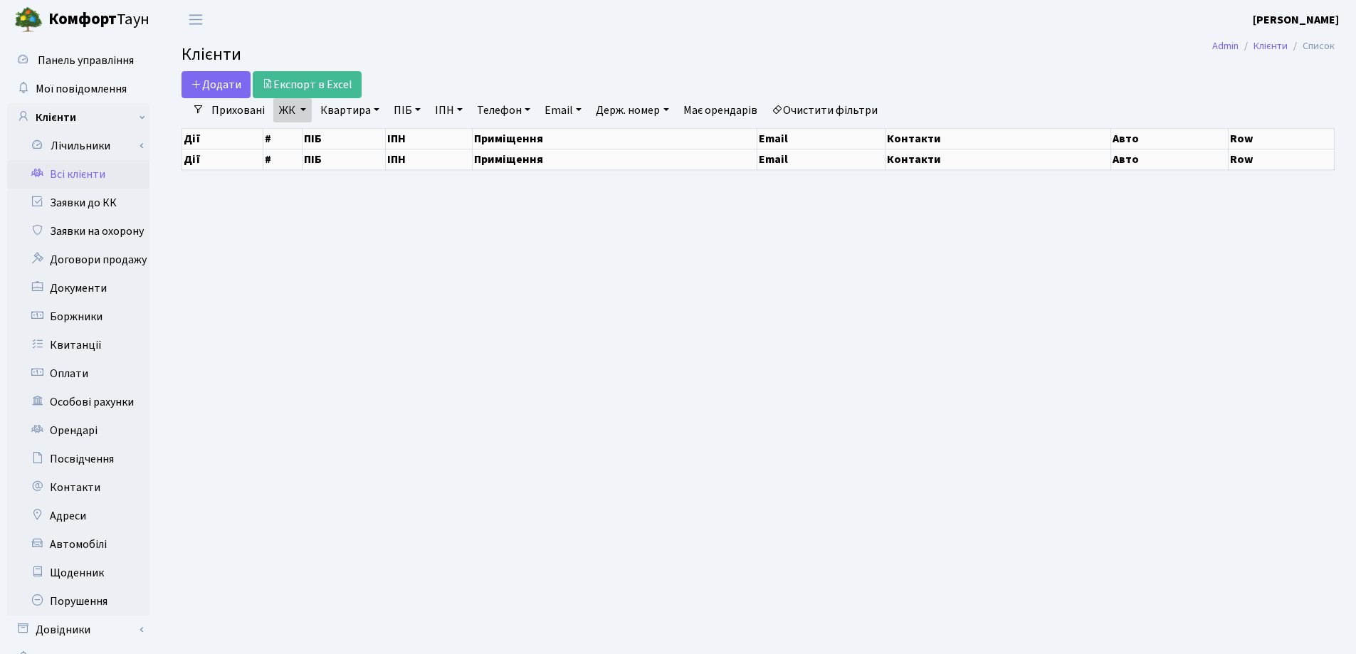
select select "25"
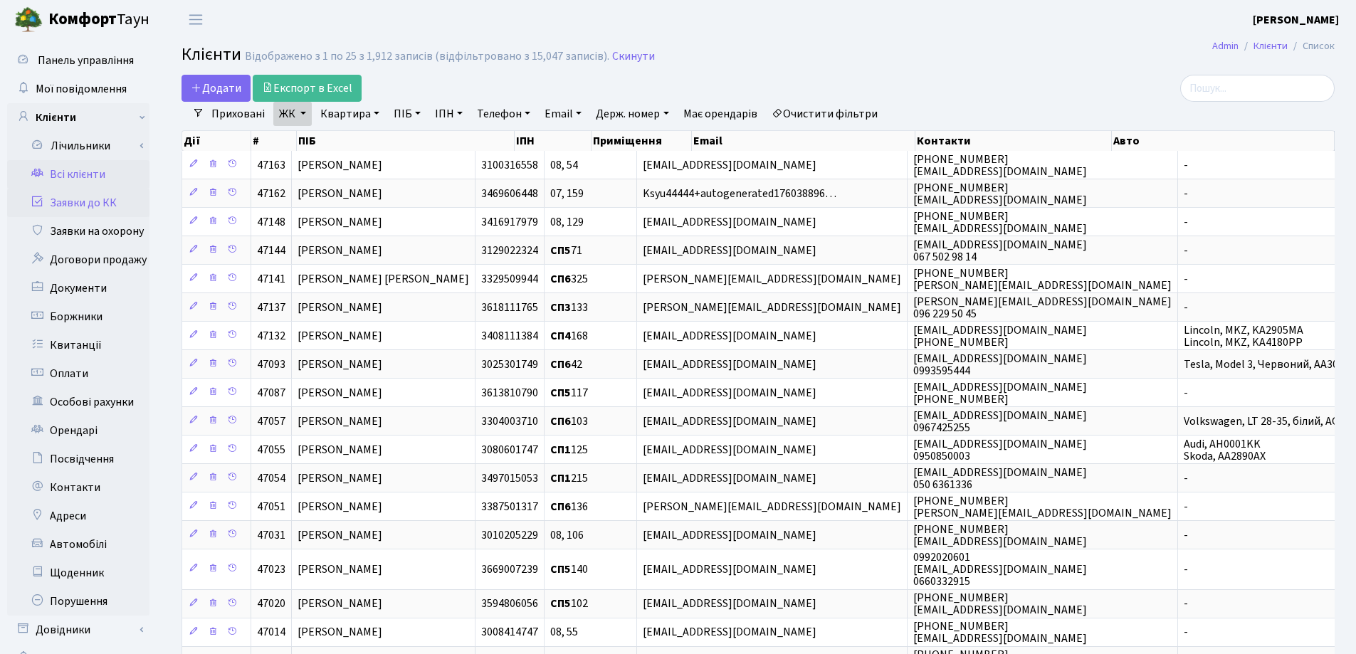
click at [99, 204] on link "Заявки до КК" at bounding box center [78, 203] width 142 height 28
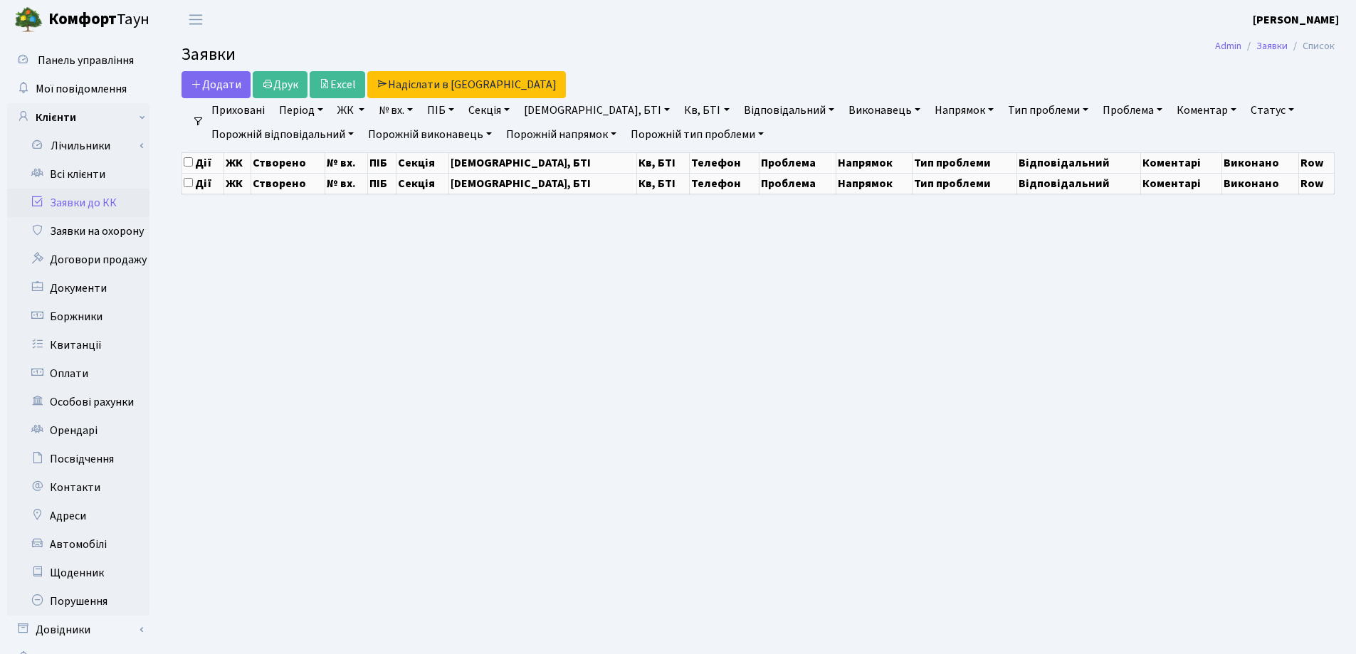
select select "25"
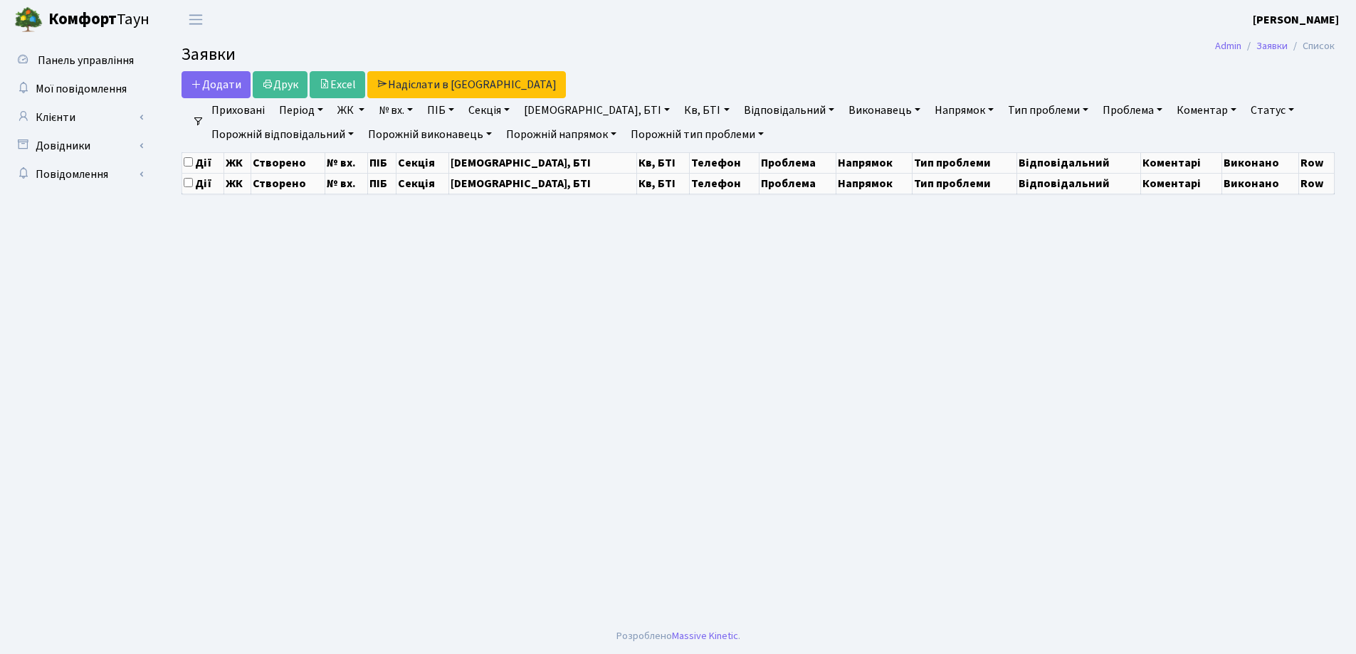
select select "25"
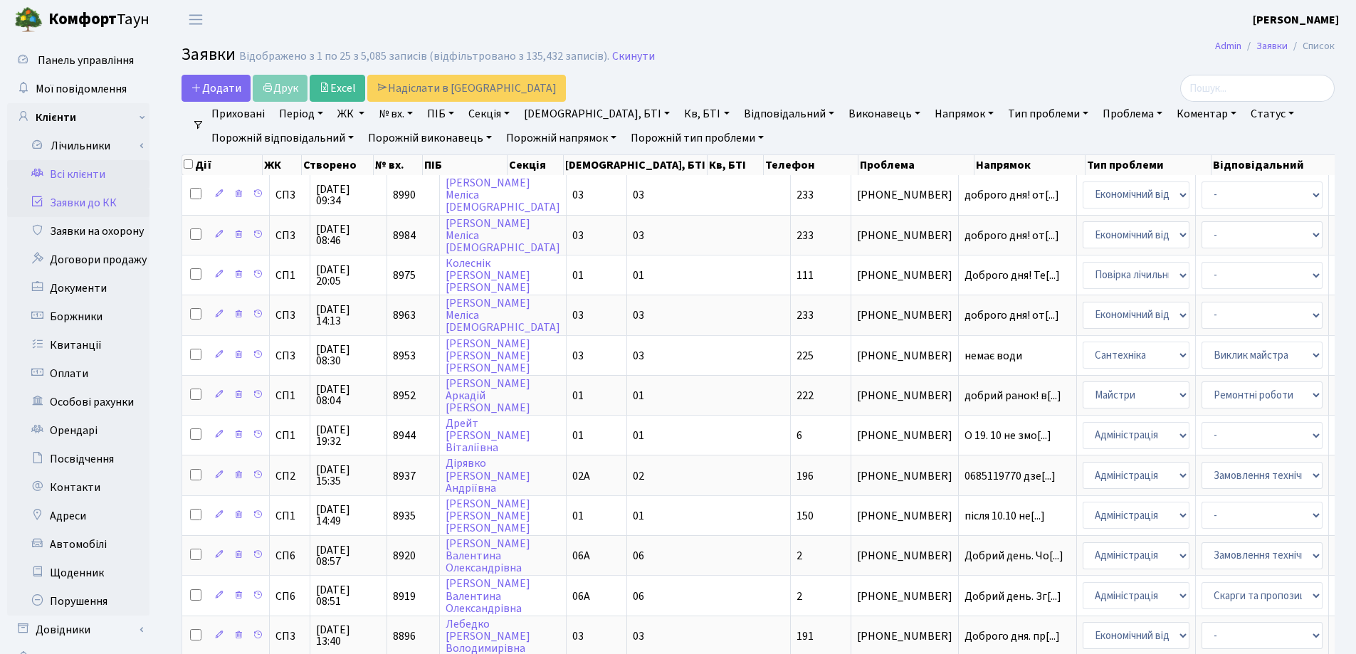
click at [90, 174] on link "Всі клієнти" at bounding box center [78, 174] width 142 height 28
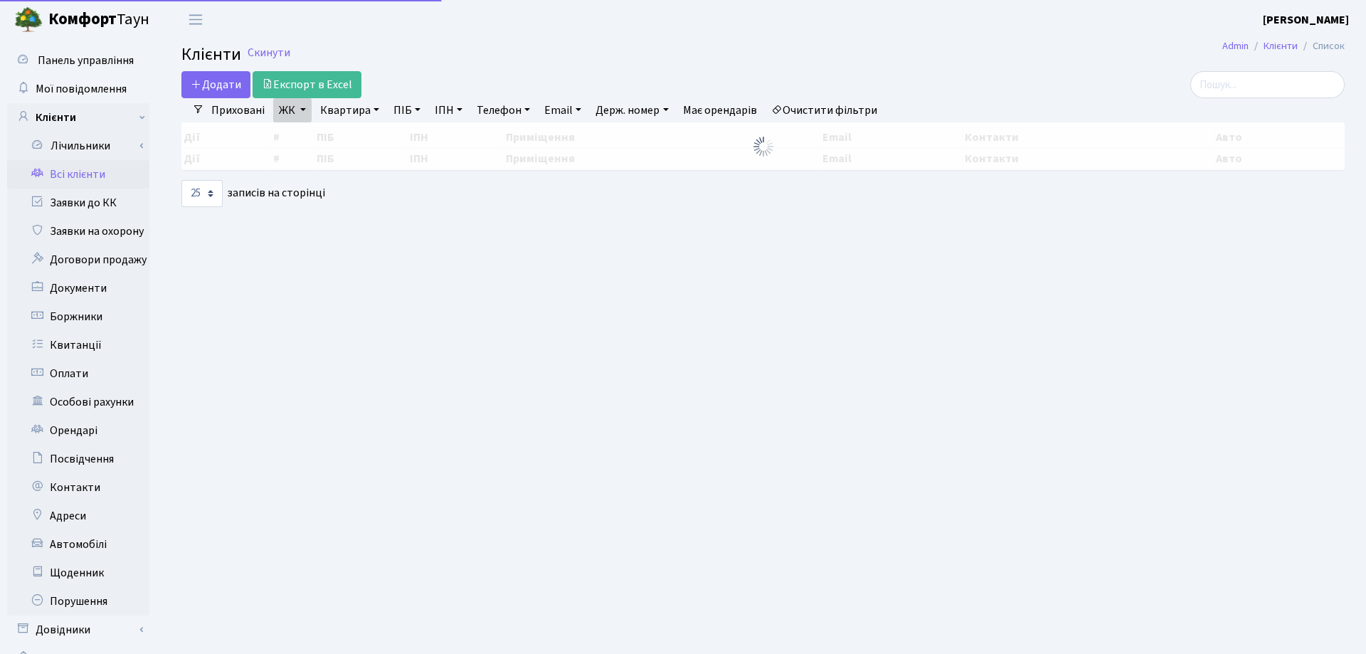
select select "25"
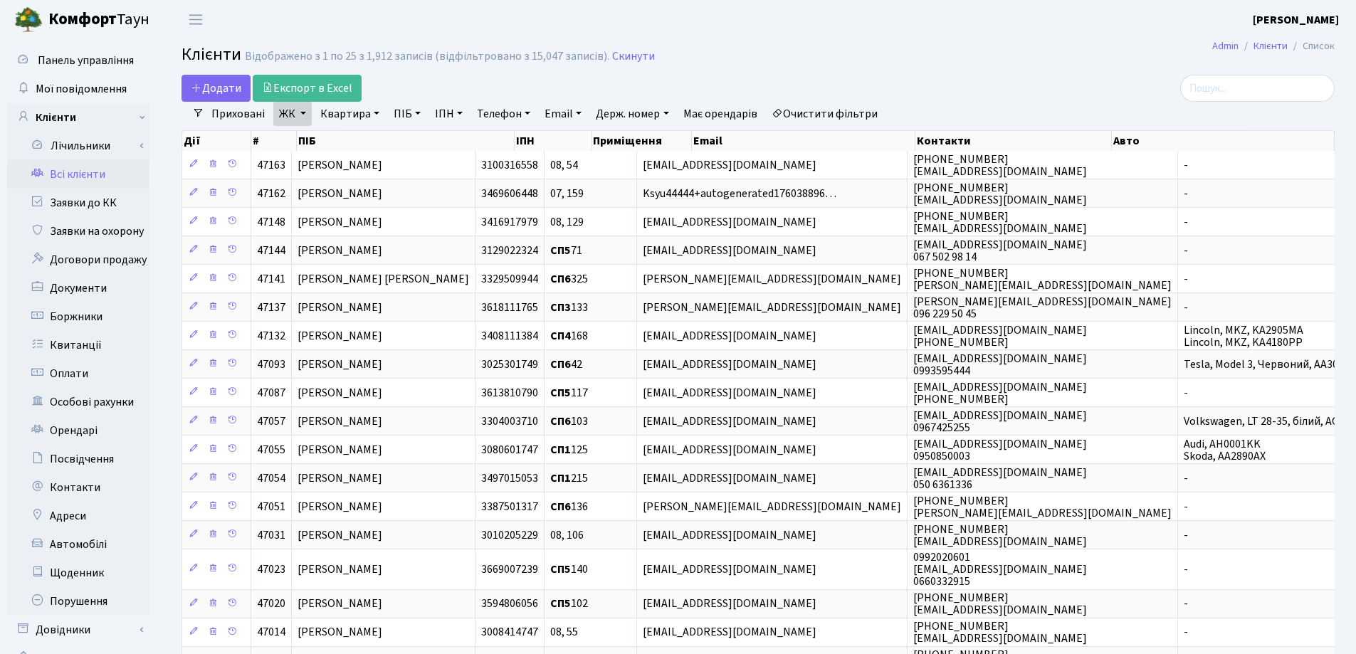
click at [373, 112] on link "Квартира" at bounding box center [350, 114] width 70 height 24
type input "15"
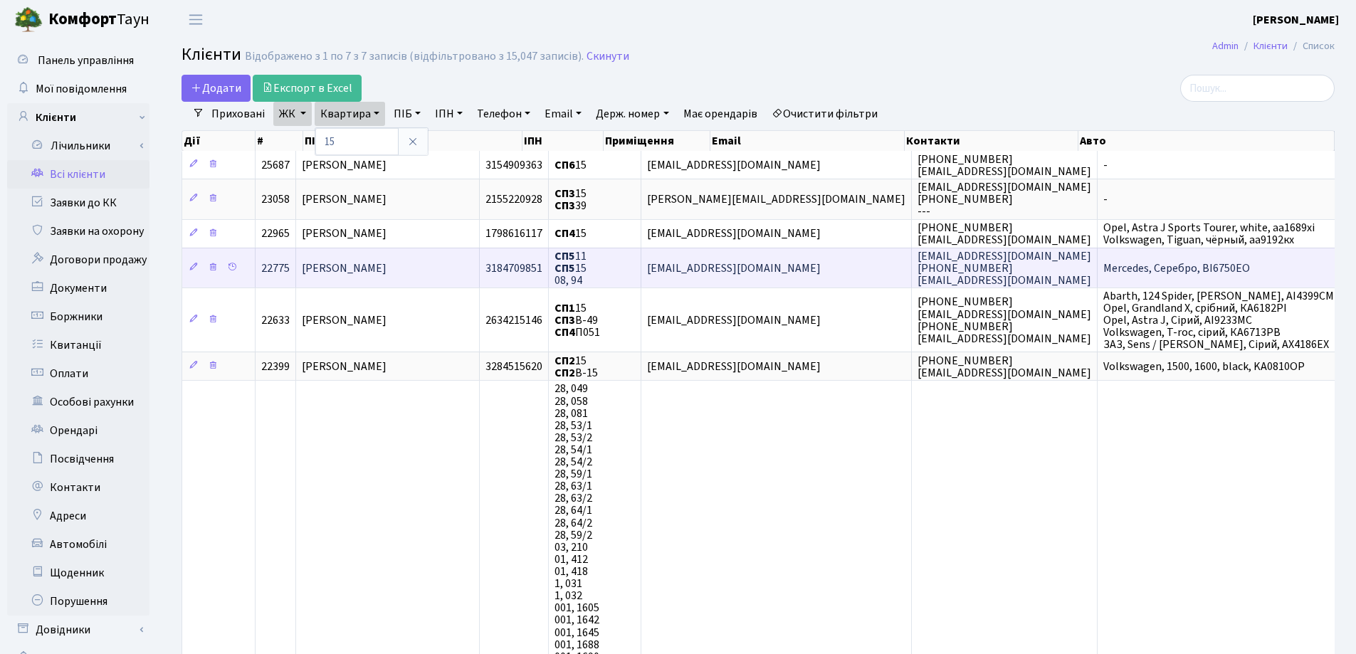
click at [386, 262] on span "[PERSON_NAME] [PERSON_NAME]" at bounding box center [344, 268] width 85 height 16
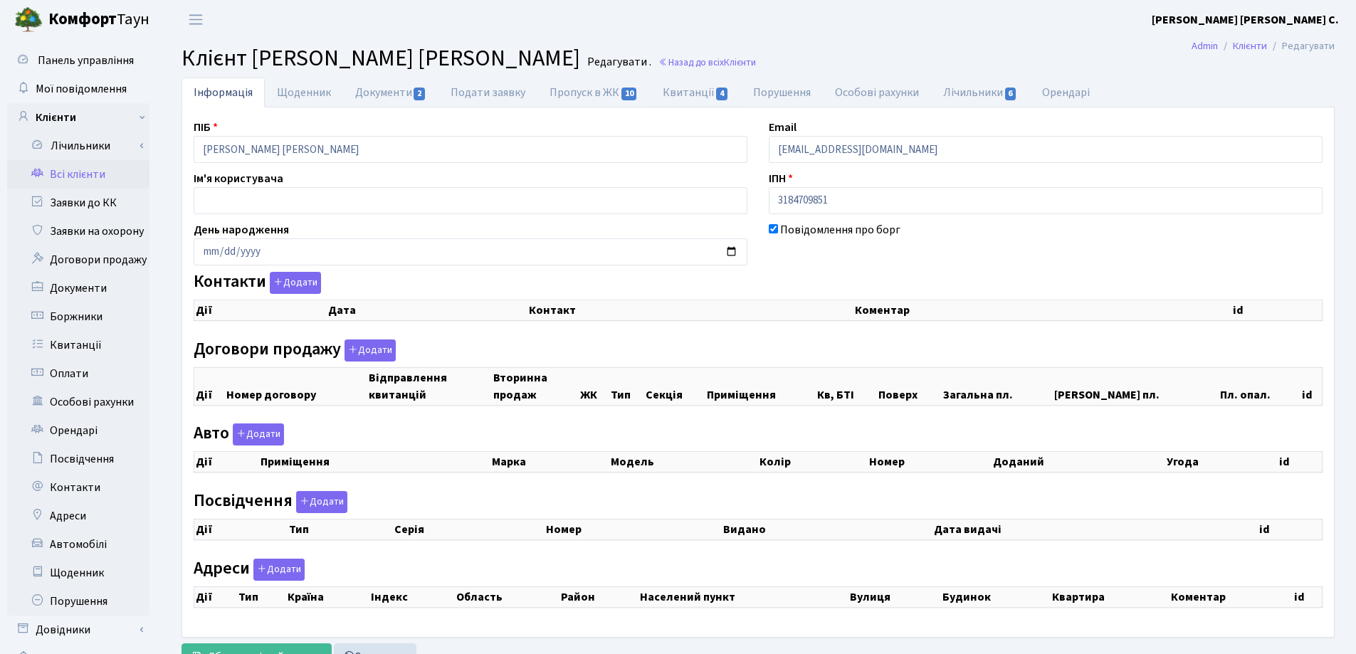
click at [678, 90] on link "Квитанції 4" at bounding box center [695, 93] width 90 height 30
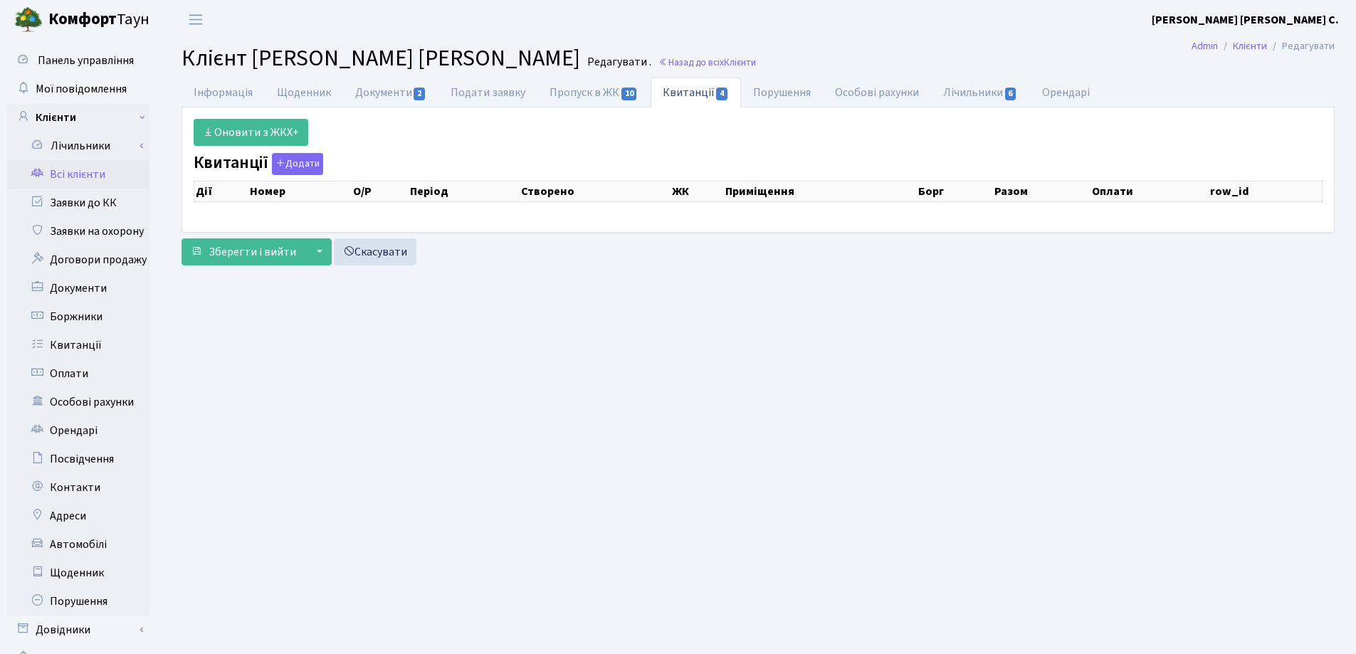
select select "25"
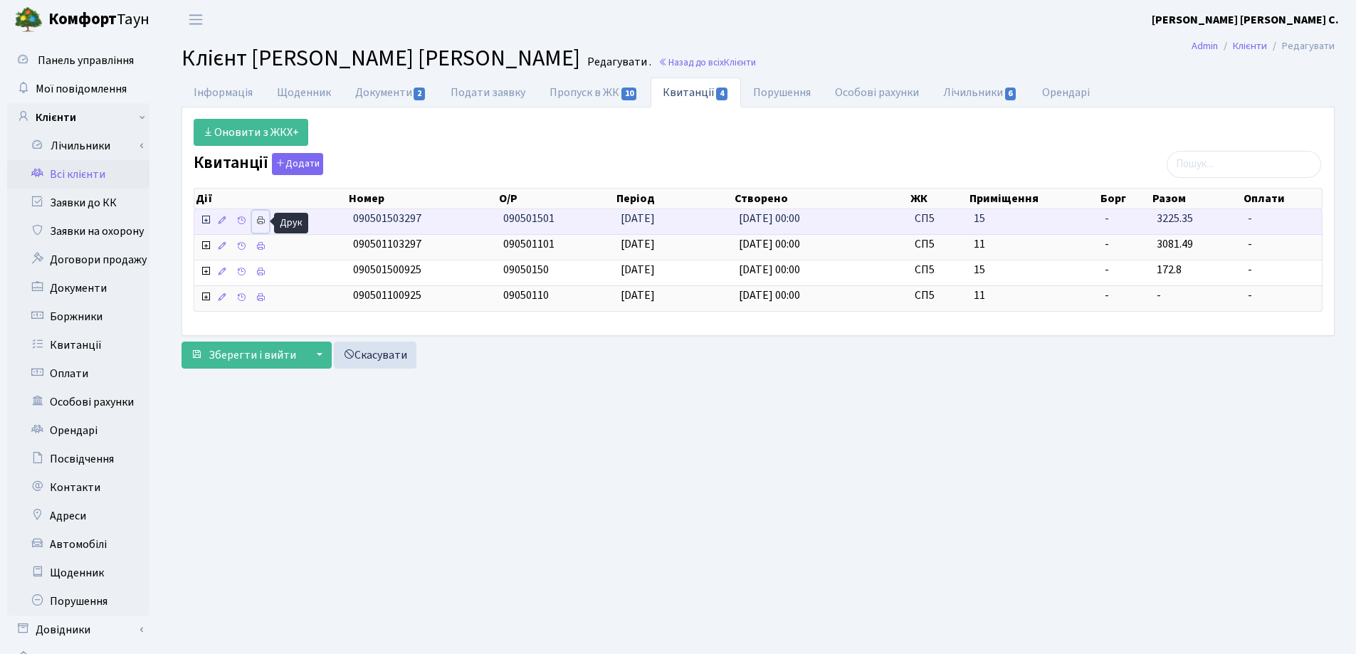
click at [260, 219] on icon at bounding box center [261, 221] width 10 height 10
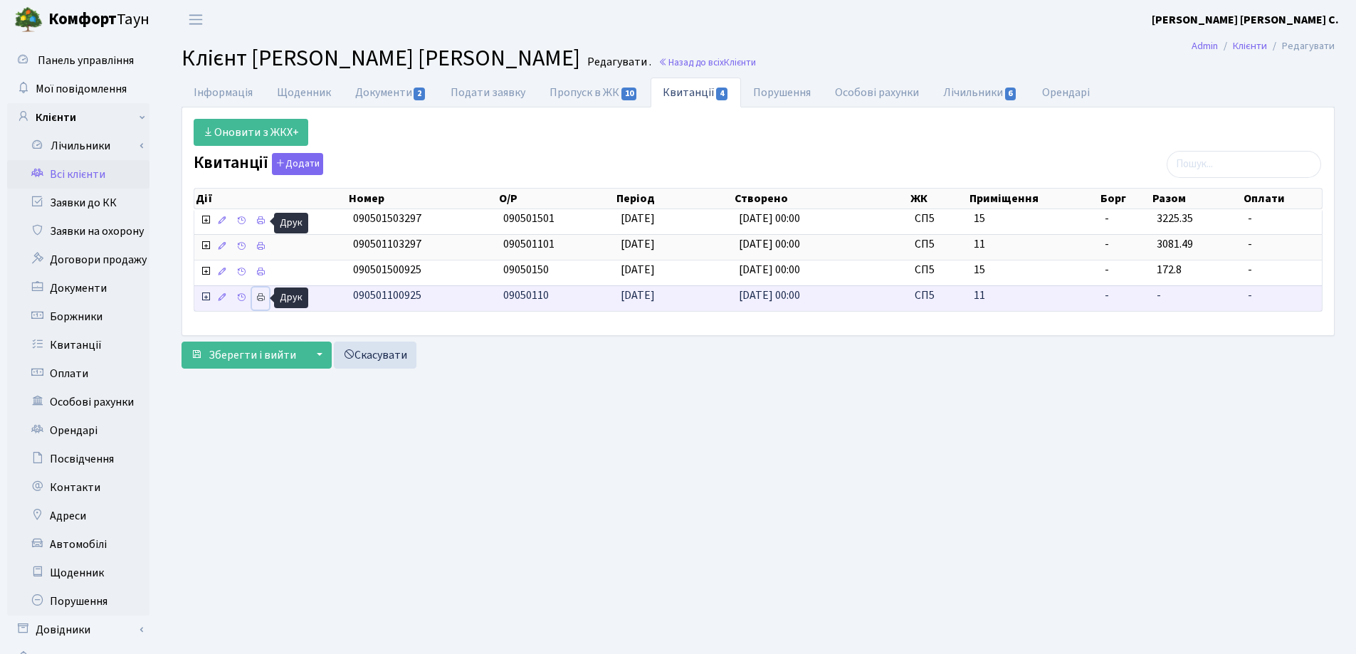
click at [262, 295] on icon at bounding box center [261, 298] width 10 height 10
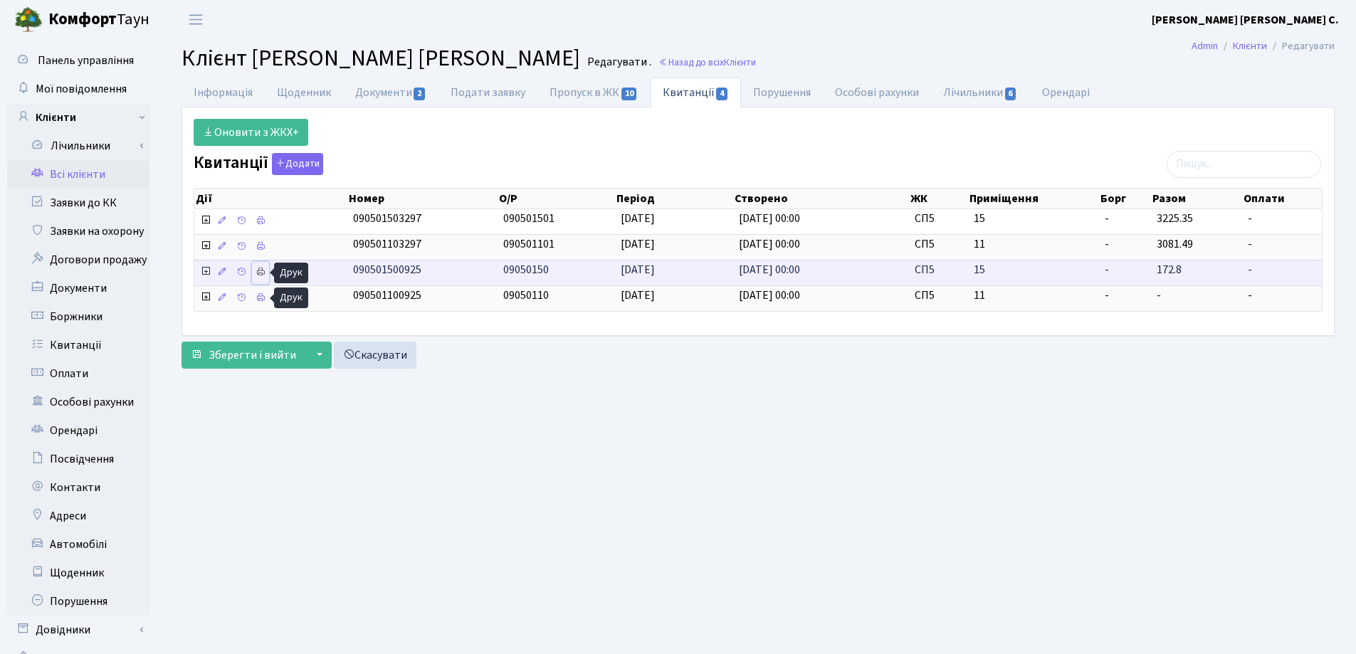
click at [258, 271] on icon at bounding box center [261, 272] width 10 height 10
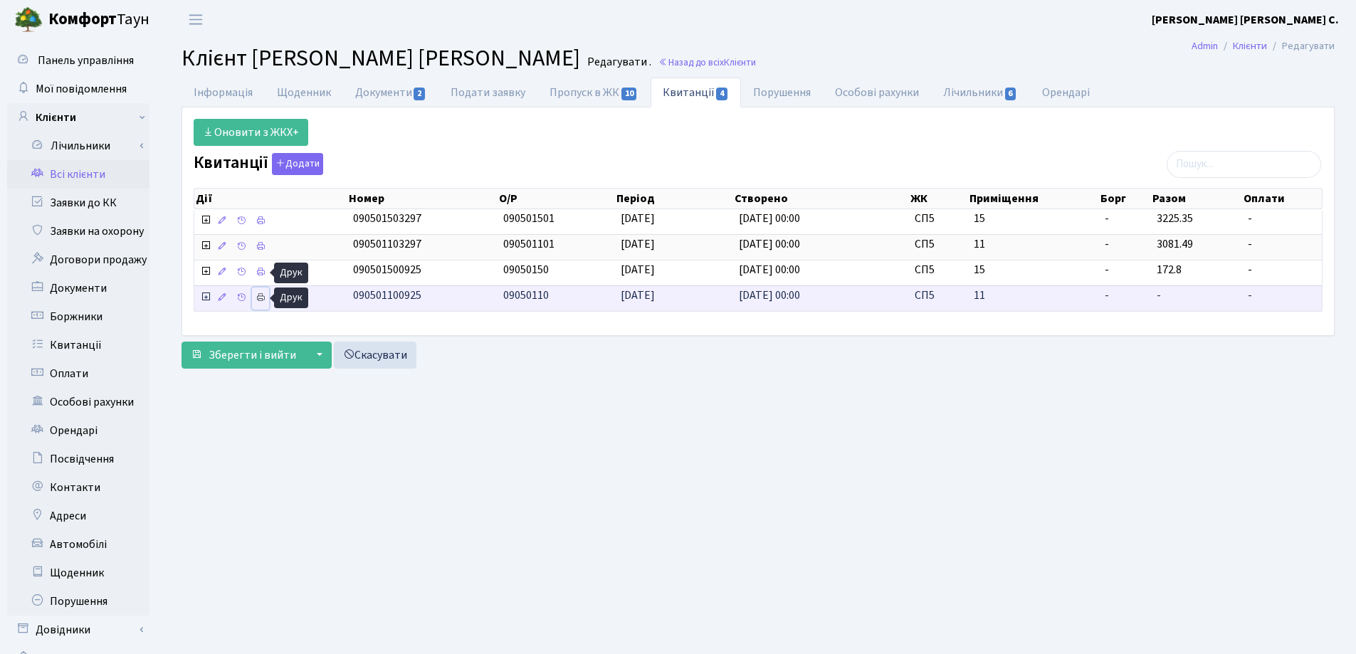
click at [260, 295] on icon at bounding box center [261, 298] width 10 height 10
click at [220, 95] on link "Інформація" at bounding box center [222, 92] width 83 height 29
select select "25"
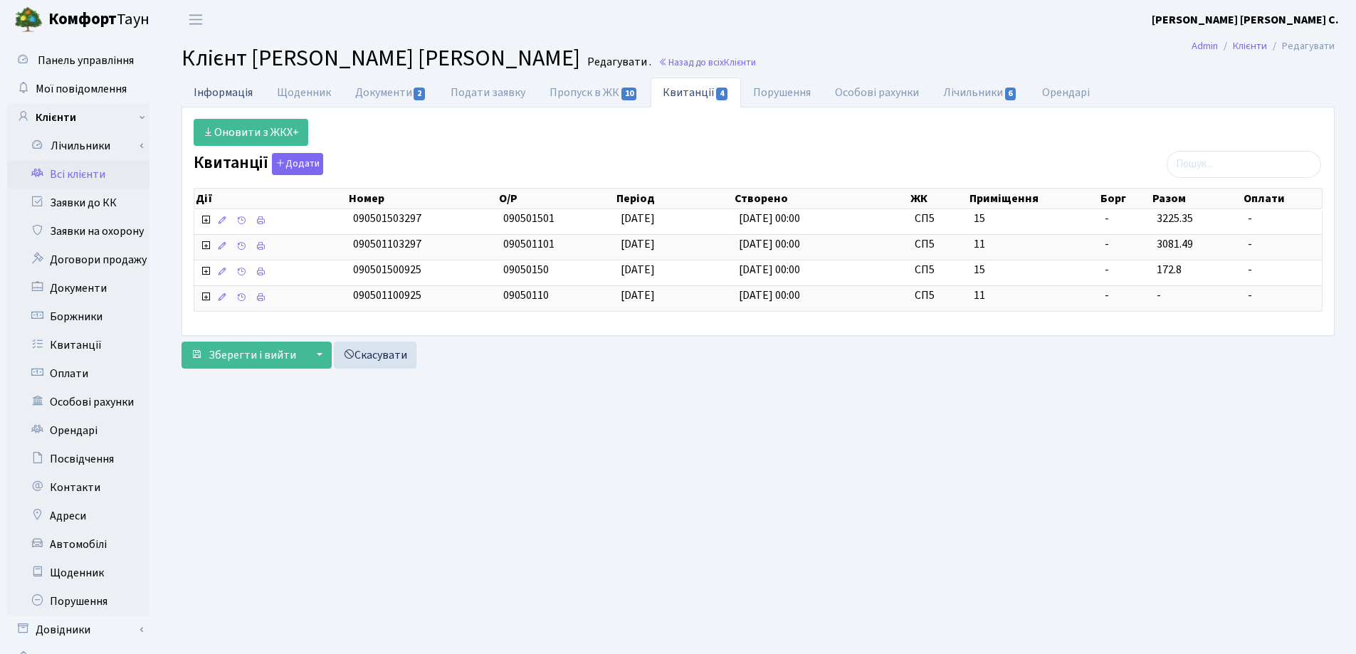
select select "25"
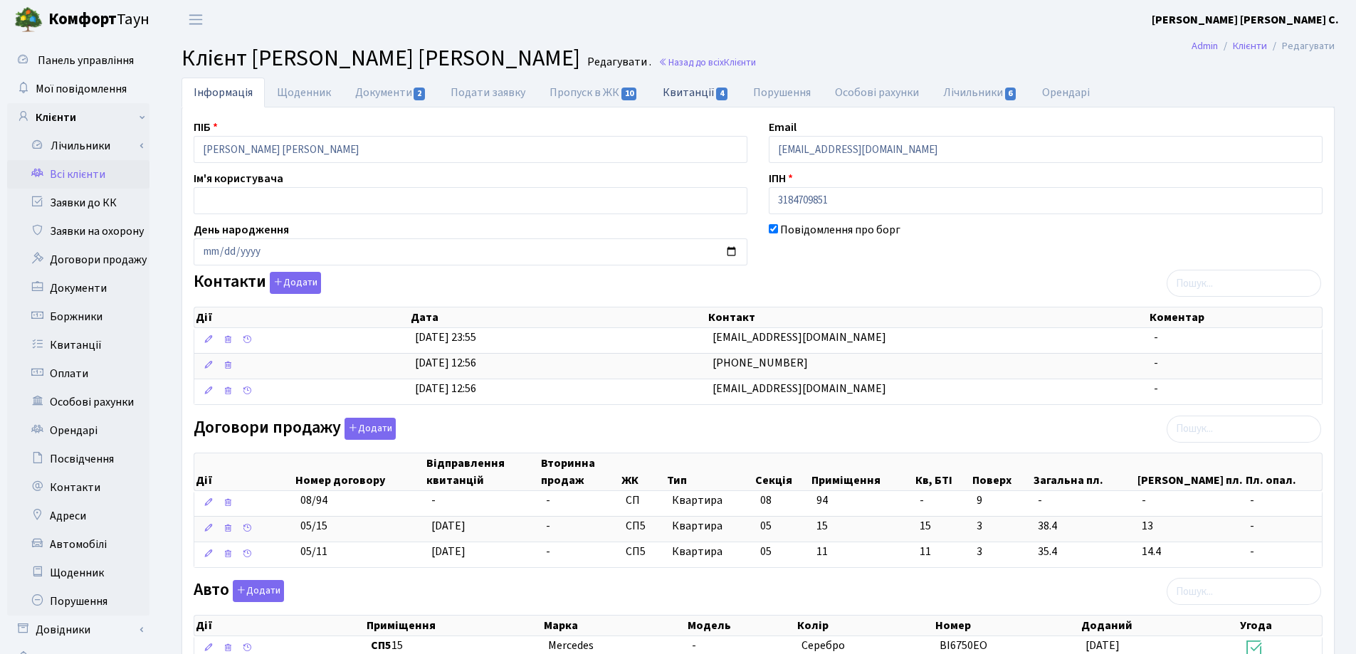
click at [670, 93] on link "Квитанції 4" at bounding box center [695, 92] width 90 height 29
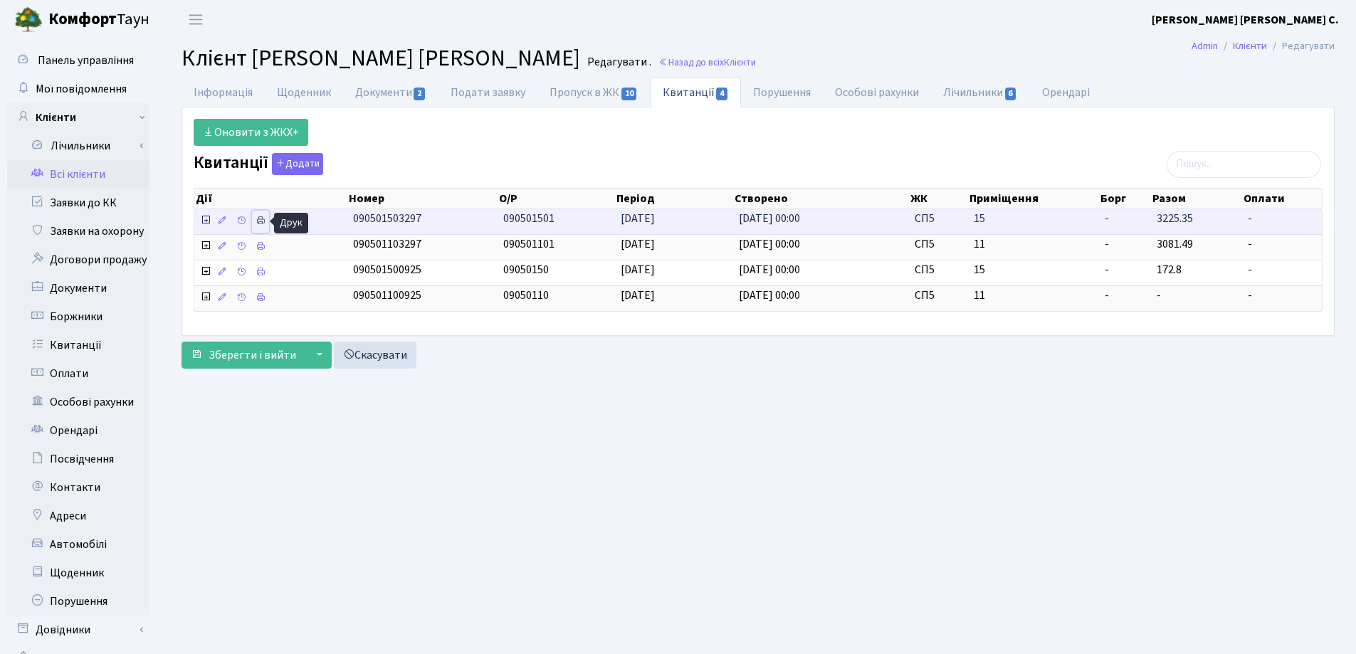
click at [261, 223] on icon at bounding box center [261, 221] width 10 height 10
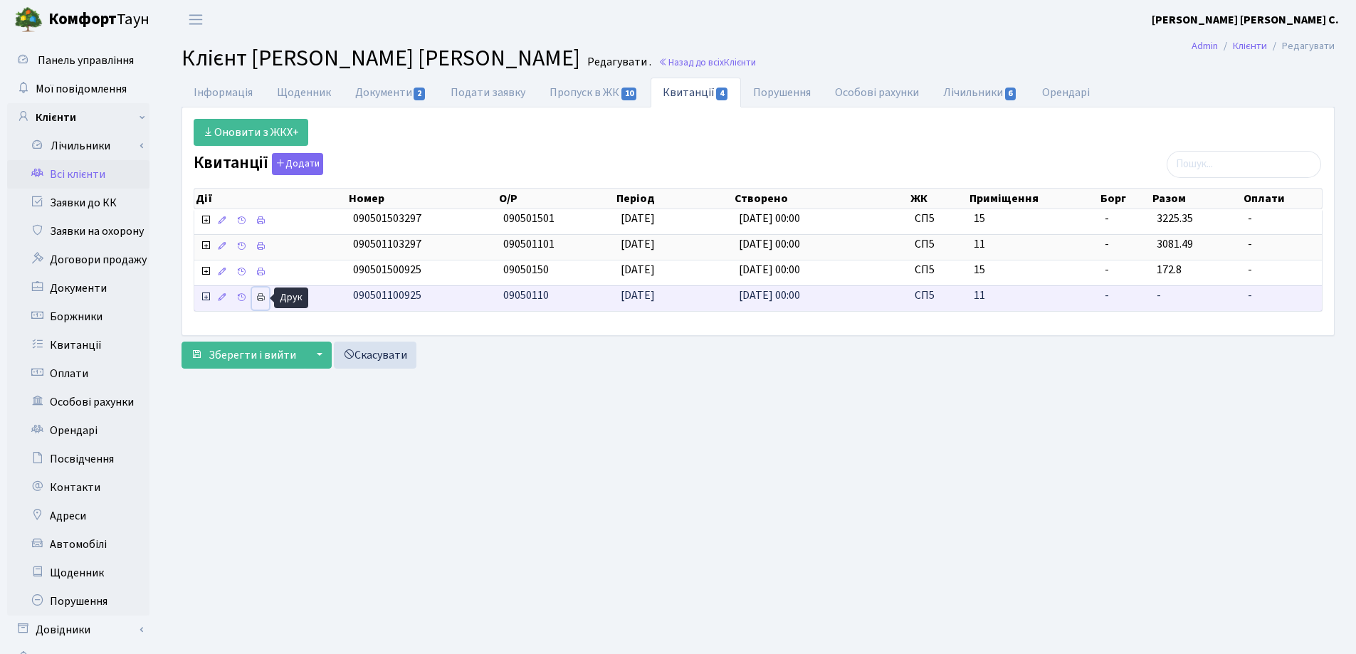
click at [259, 298] on icon at bounding box center [261, 298] width 10 height 10
click at [211, 91] on link "Інформація" at bounding box center [222, 92] width 83 height 29
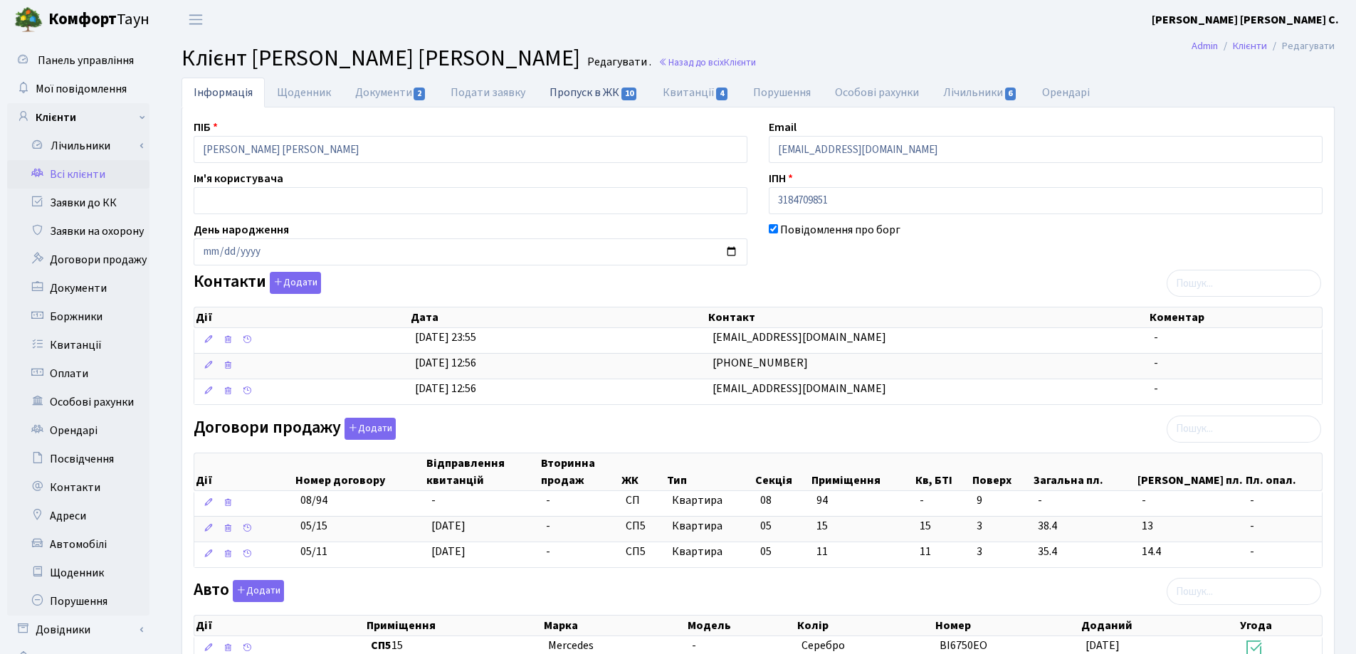
click at [575, 92] on link "Пропуск в ЖК 10" at bounding box center [593, 92] width 112 height 29
select select "25"
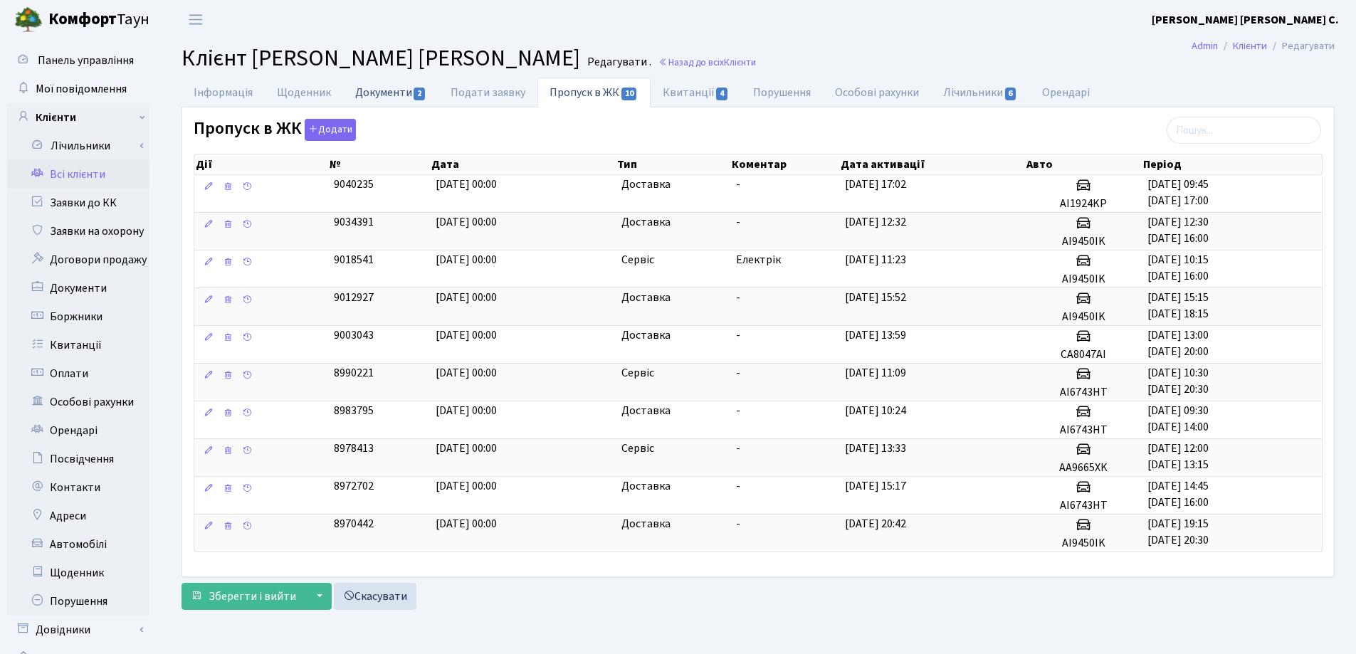
click at [386, 91] on link "Документи 2" at bounding box center [390, 92] width 95 height 29
select select "25"
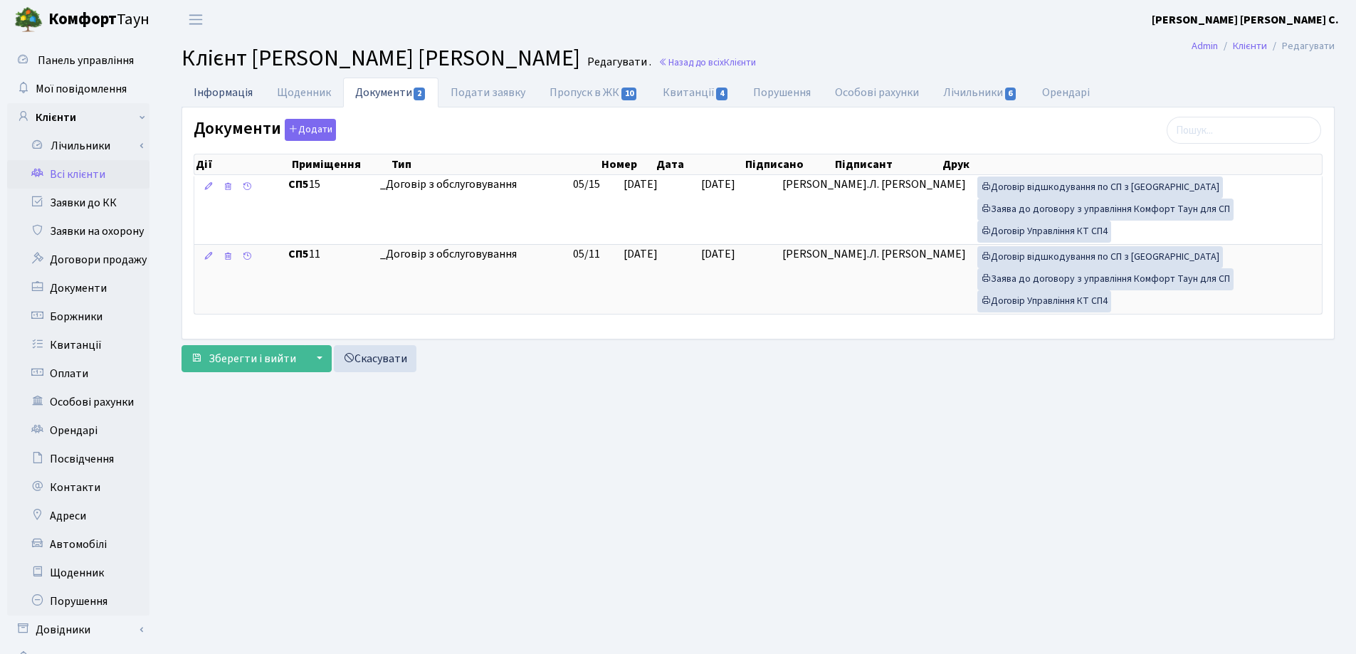
click at [211, 90] on link "Інформація" at bounding box center [222, 92] width 83 height 29
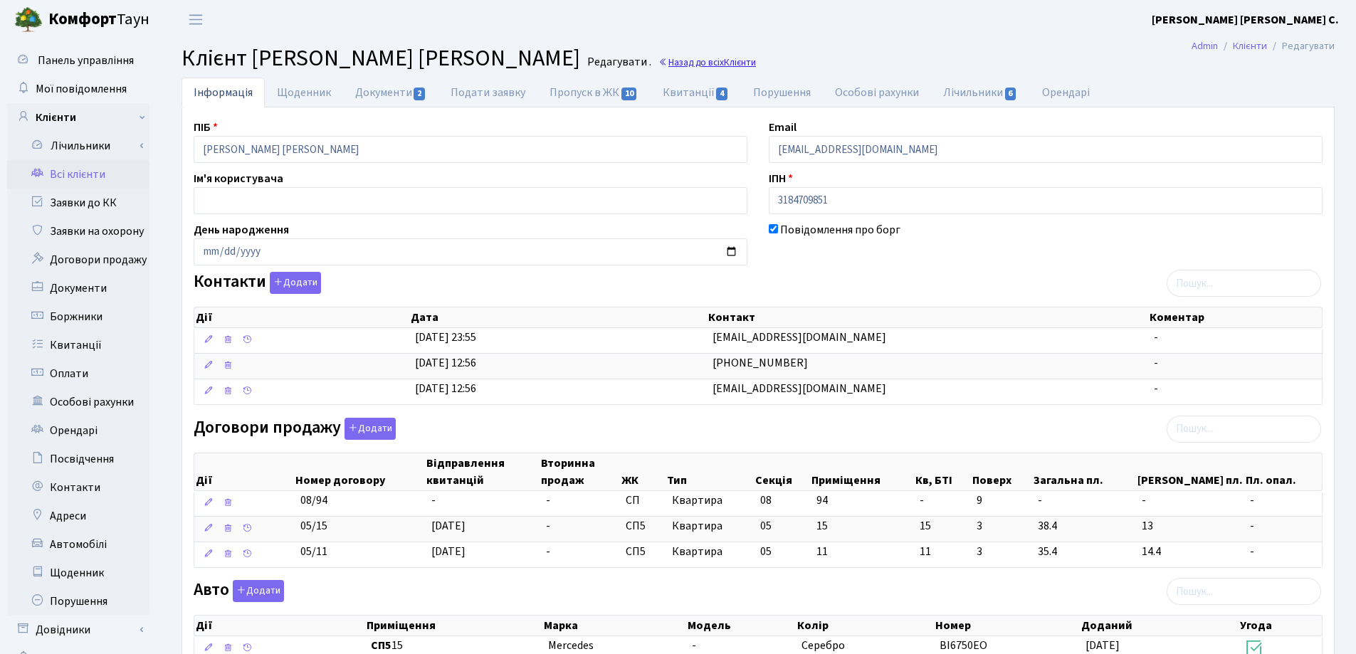
click at [660, 60] on link "Назад до всіх Клієнти" at bounding box center [707, 63] width 98 height 14
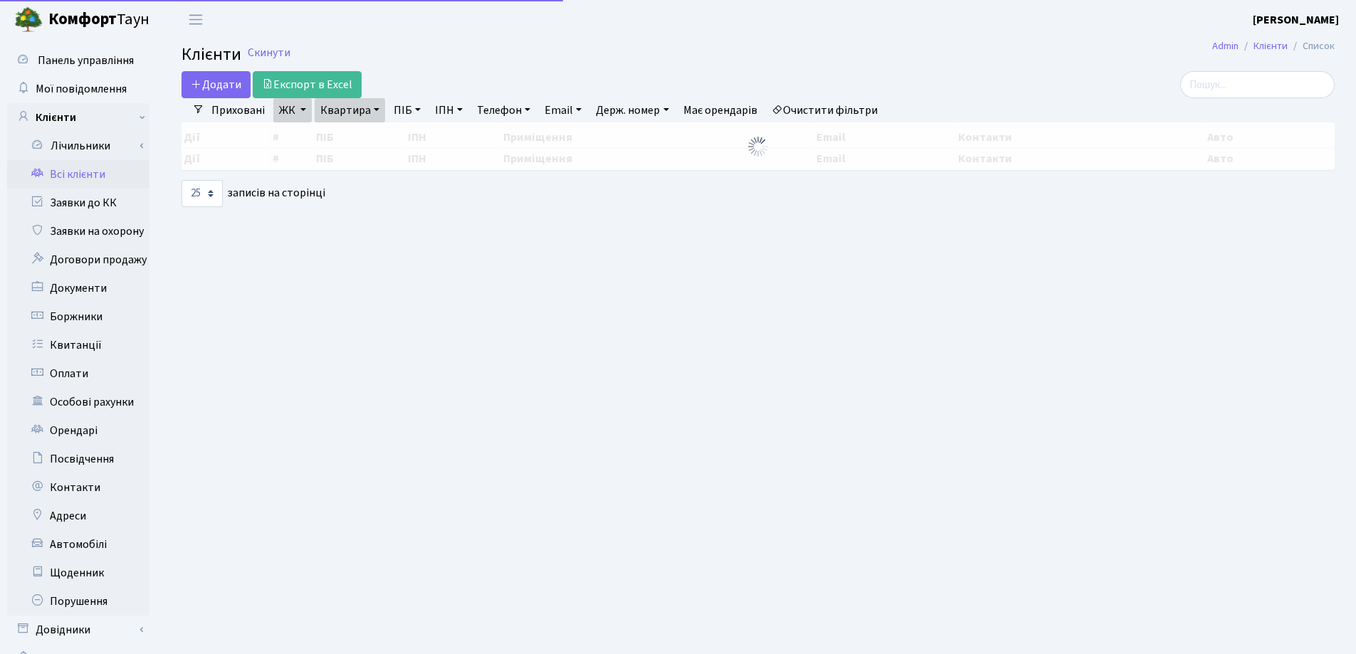
select select "25"
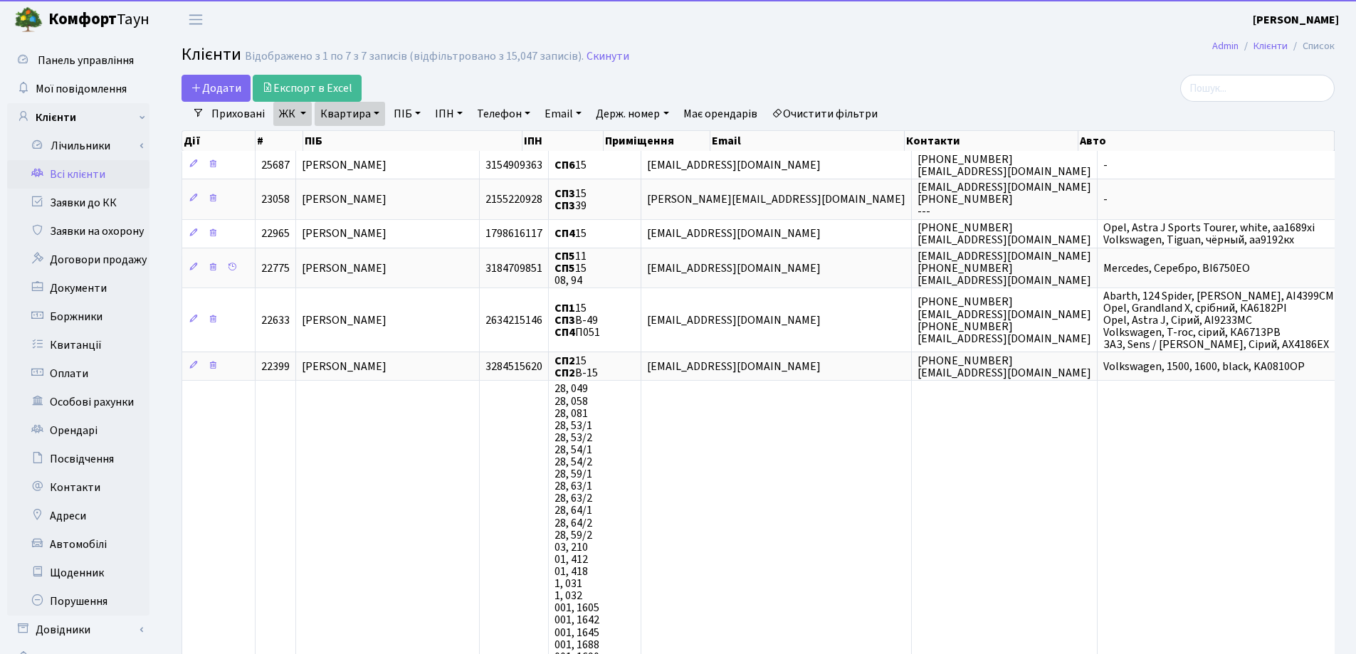
click at [371, 113] on link "Квартира" at bounding box center [350, 114] width 70 height 24
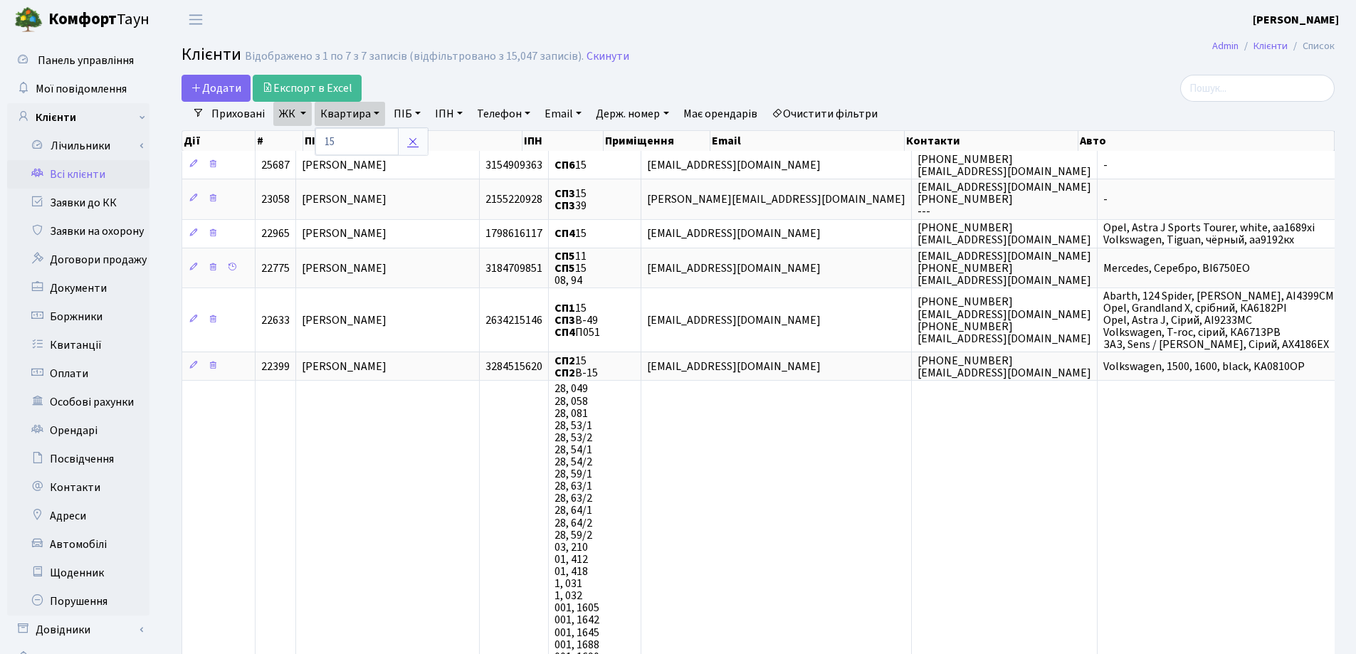
click at [412, 139] on icon at bounding box center [412, 141] width 11 height 11
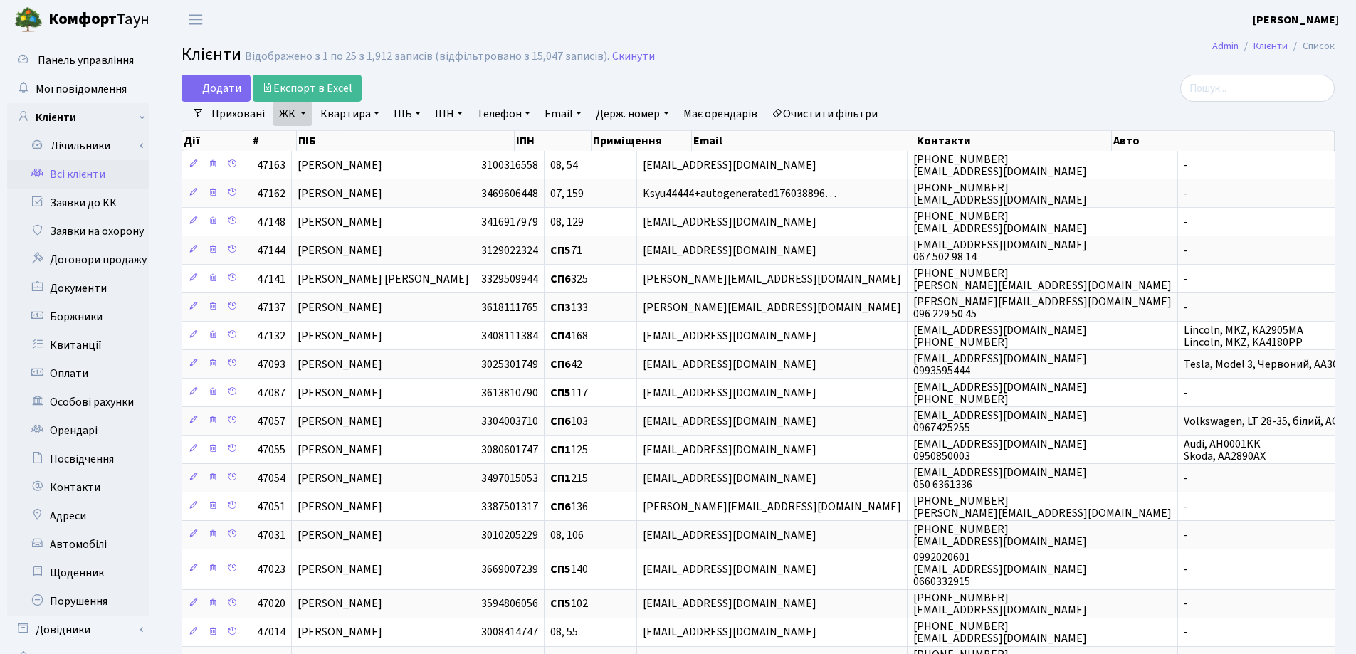
click at [890, 93] on div "Додати Експорт в Excel" at bounding box center [562, 88] width 762 height 27
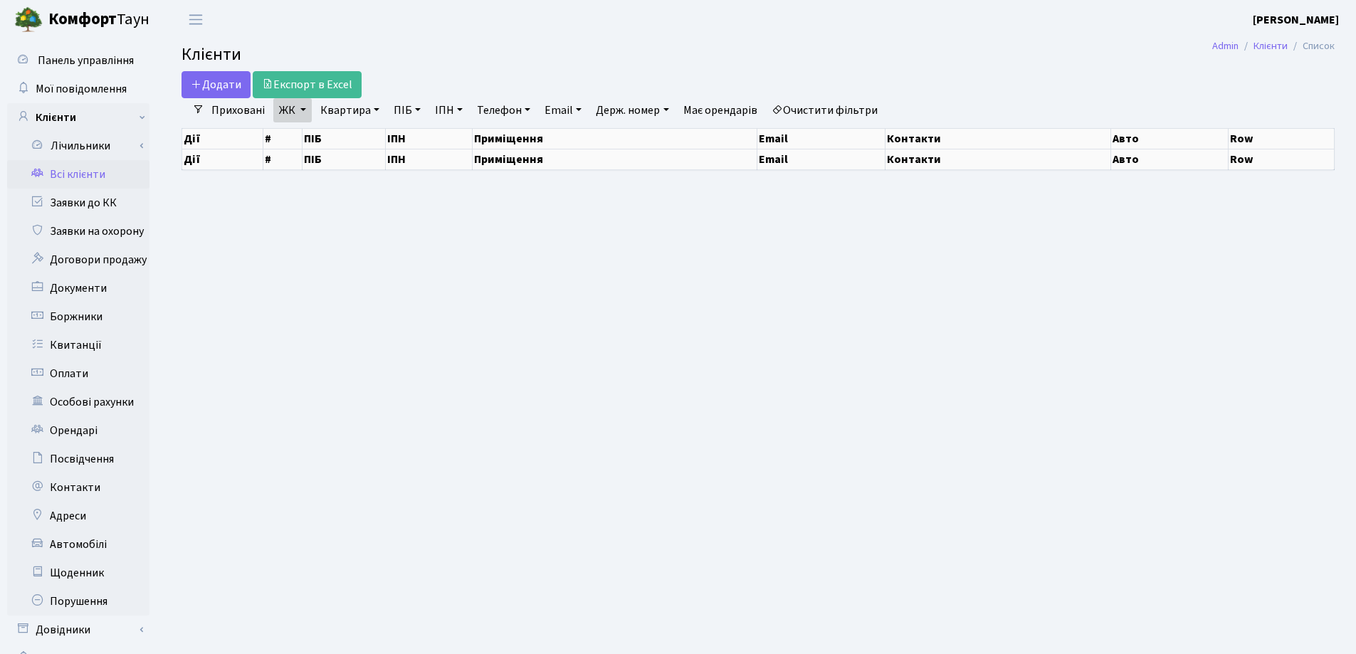
select select "25"
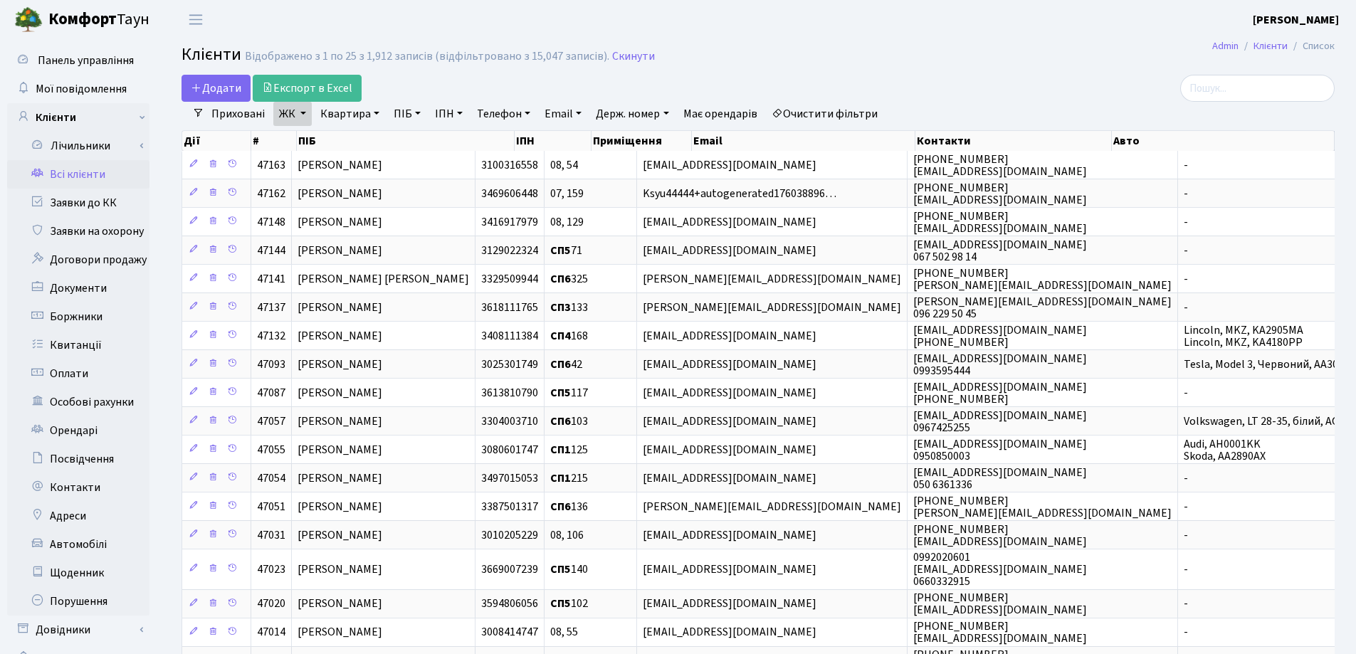
drag, startPoint x: 374, startPoint y: 112, endPoint x: 371, endPoint y: 135, distance: 22.2
click at [373, 112] on link "Квартира" at bounding box center [350, 114] width 70 height 24
type input "100"
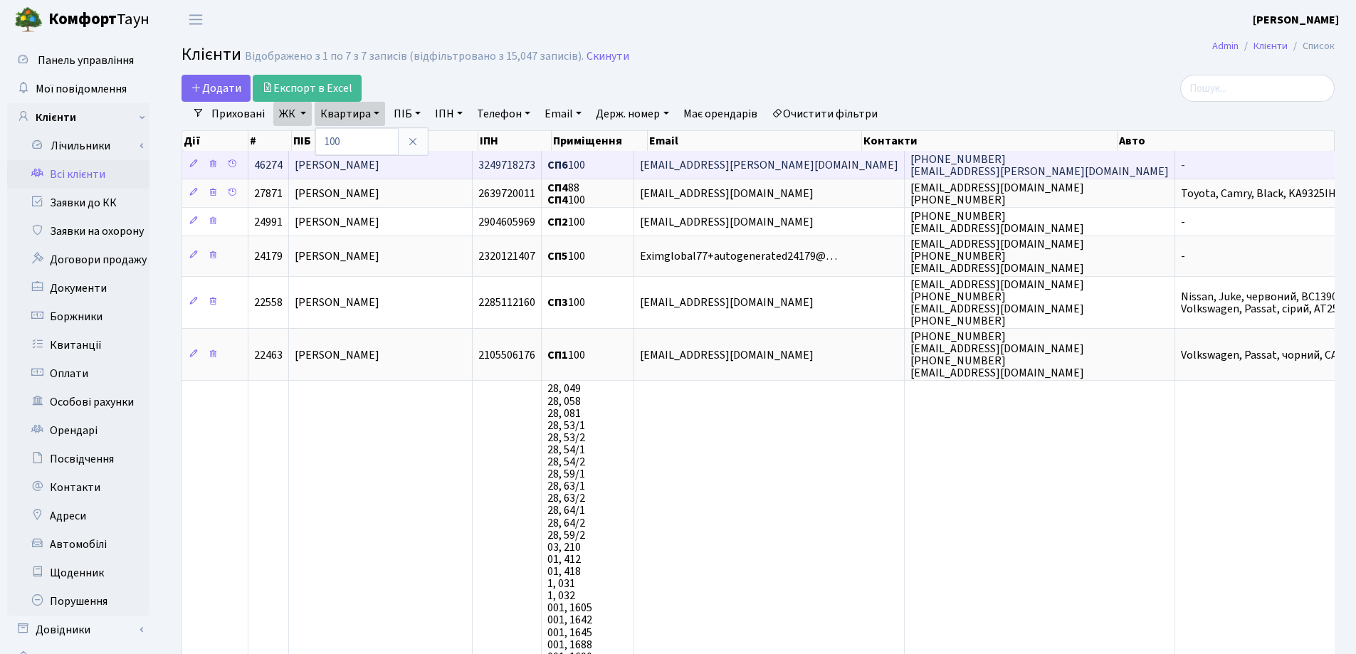
click at [435, 164] on td "[PERSON_NAME]" at bounding box center [381, 165] width 184 height 28
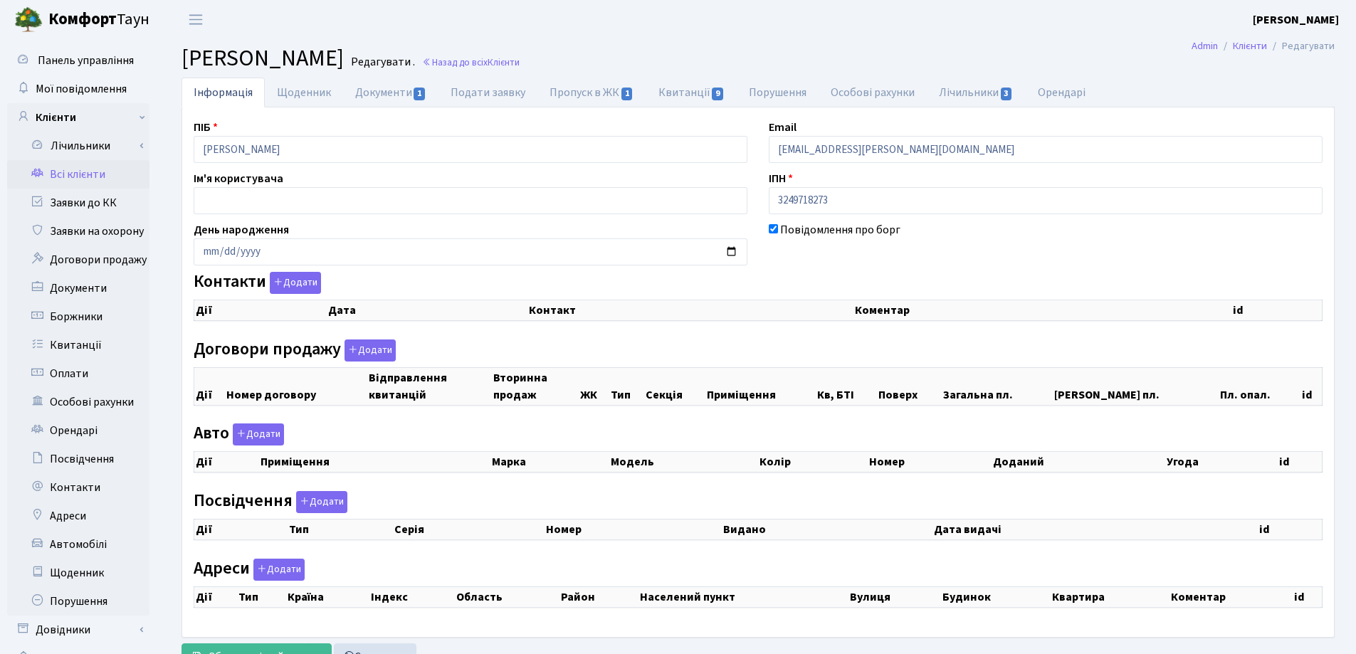
select select "25"
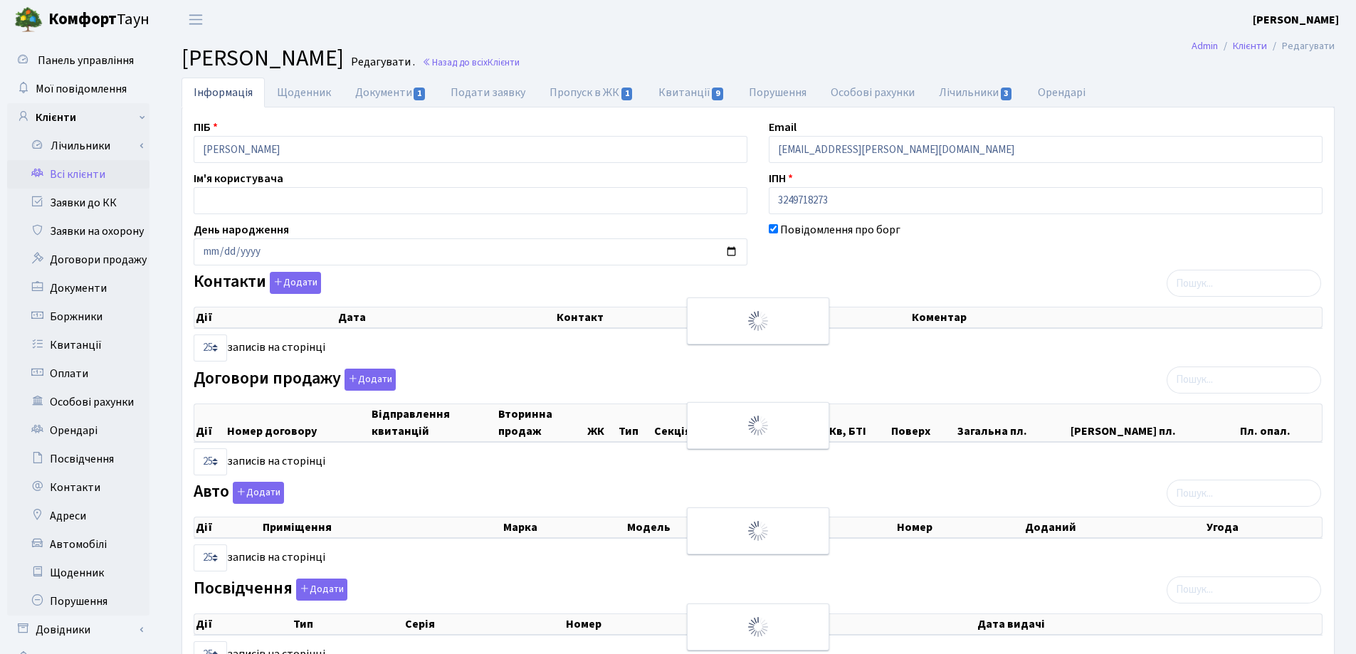
checkbox input "true"
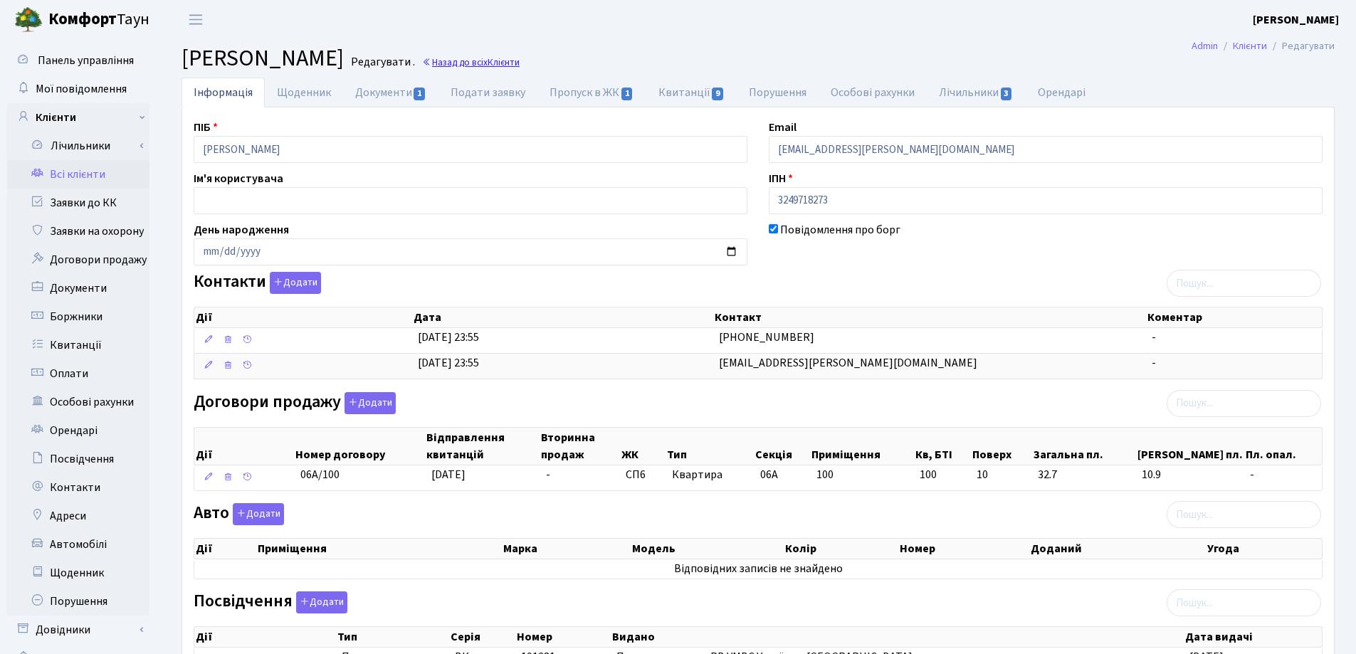
click at [520, 63] on link "Назад до всіх Клієнти" at bounding box center [471, 63] width 98 height 14
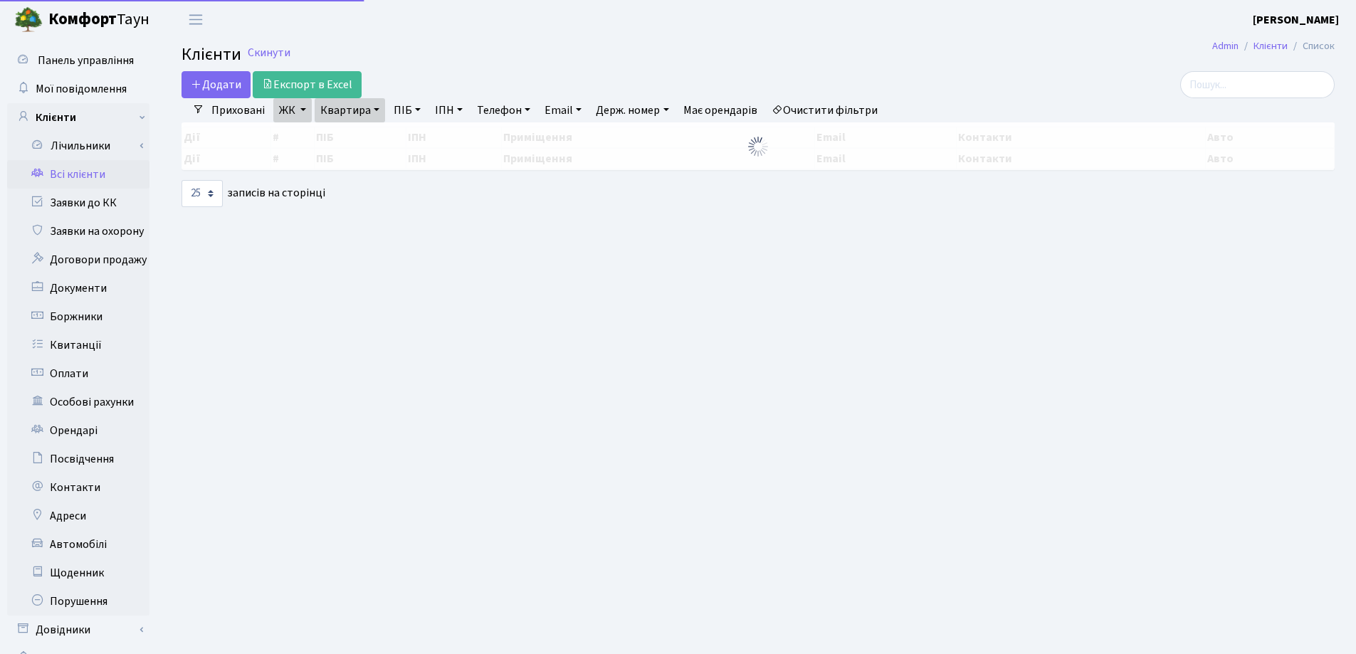
select select "25"
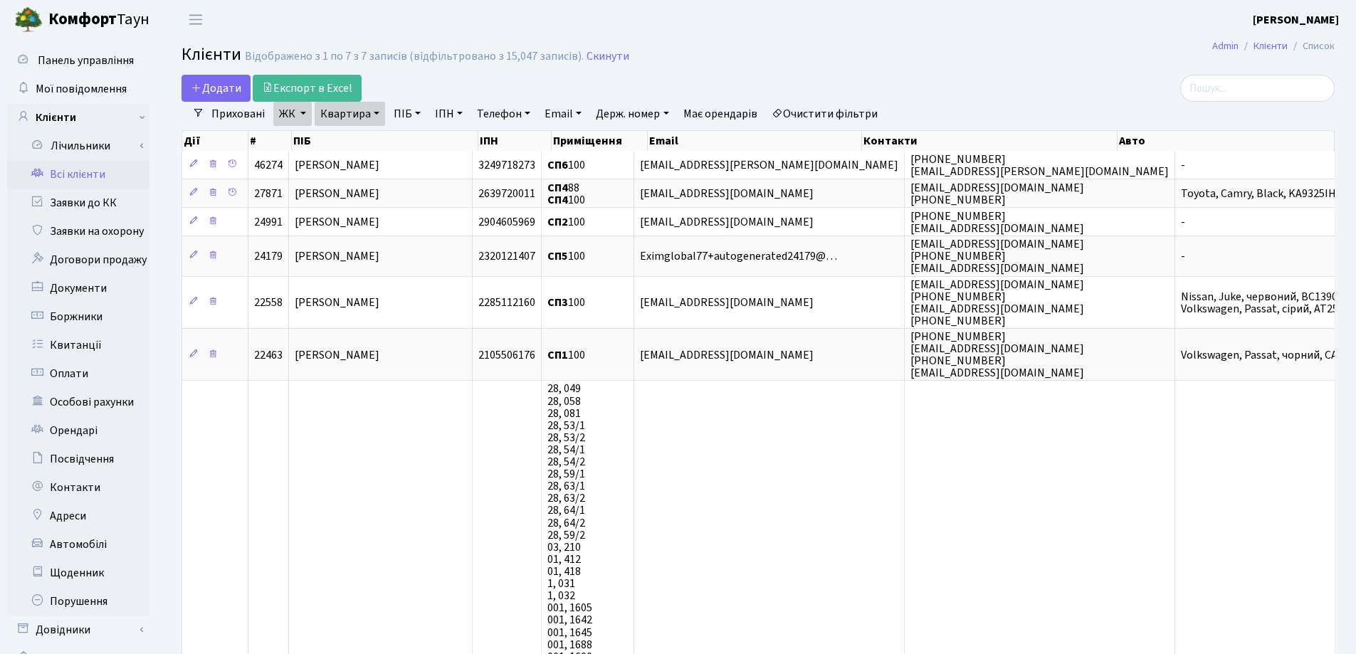
click at [375, 112] on link "Квартира" at bounding box center [350, 114] width 70 height 24
click at [375, 143] on input "100" at bounding box center [356, 141] width 83 height 27
type input "1"
type input "44"
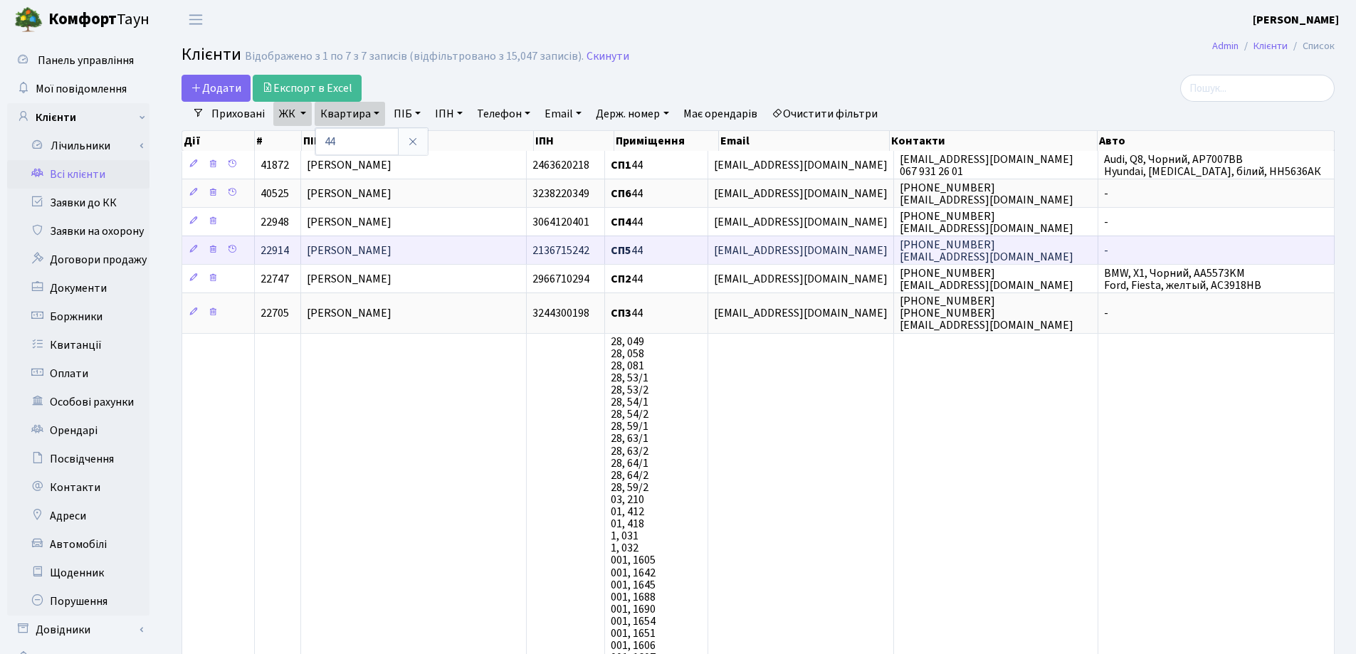
click at [475, 246] on td "[PERSON_NAME]" at bounding box center [414, 250] width 226 height 28
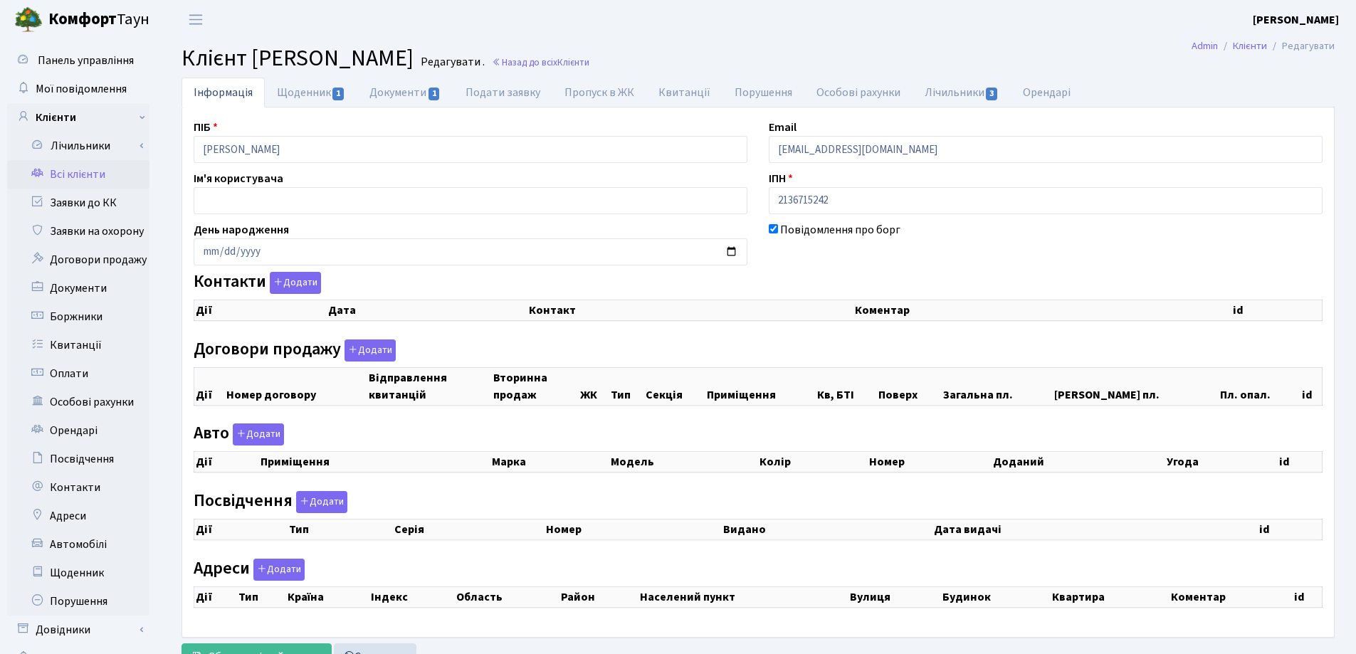
checkbox input "true"
select select "25"
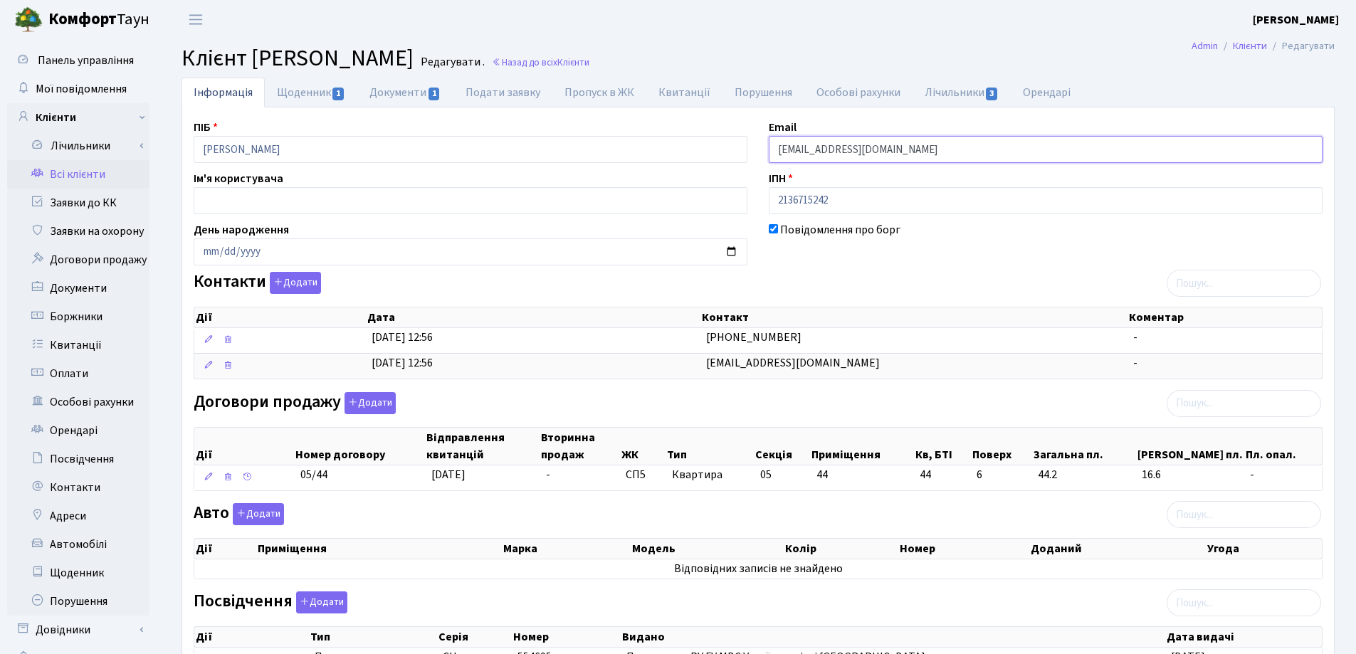
drag, startPoint x: 922, startPoint y: 150, endPoint x: 757, endPoint y: 171, distance: 166.4
click at [757, 171] on div "ПІБ Тимофєєва Галина Миколаівна Email inavoloshyna@gmail.com Ім'я користувача І…" at bounding box center [758, 501] width 1150 height 764
click at [294, 97] on link "Щоденник 1" at bounding box center [311, 92] width 93 height 29
select select "25"
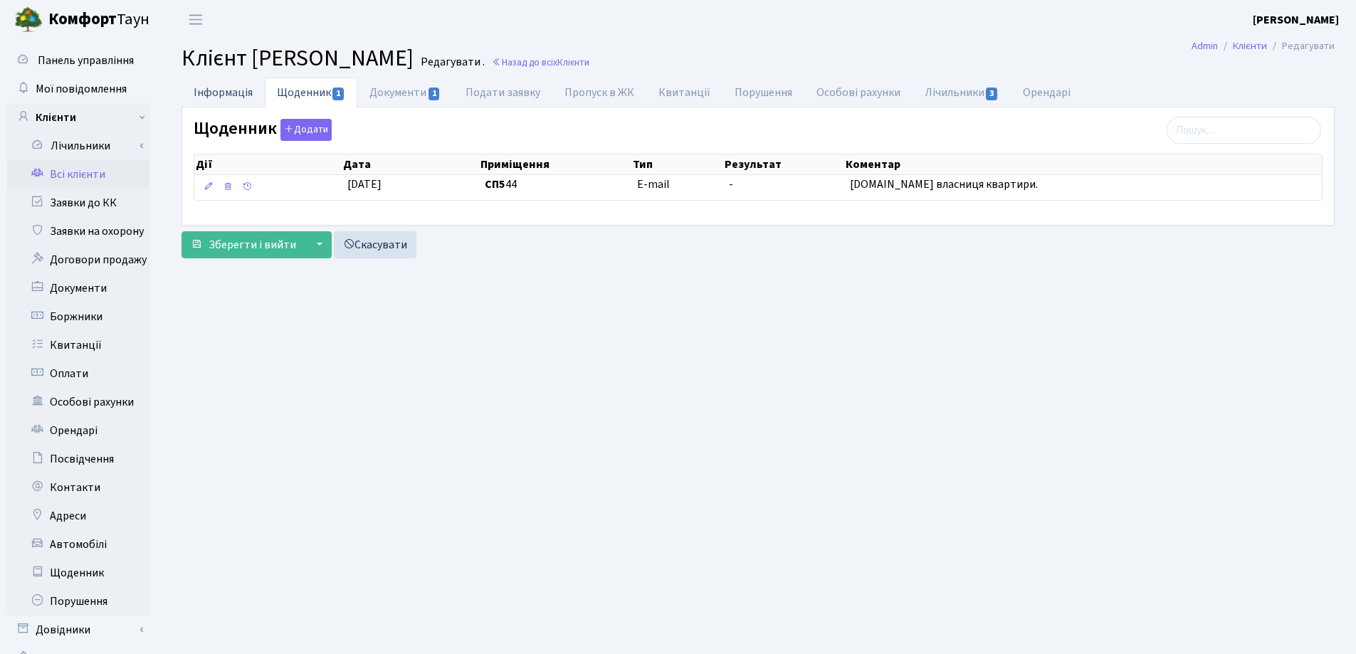
click at [221, 90] on link "Інформація" at bounding box center [222, 92] width 83 height 29
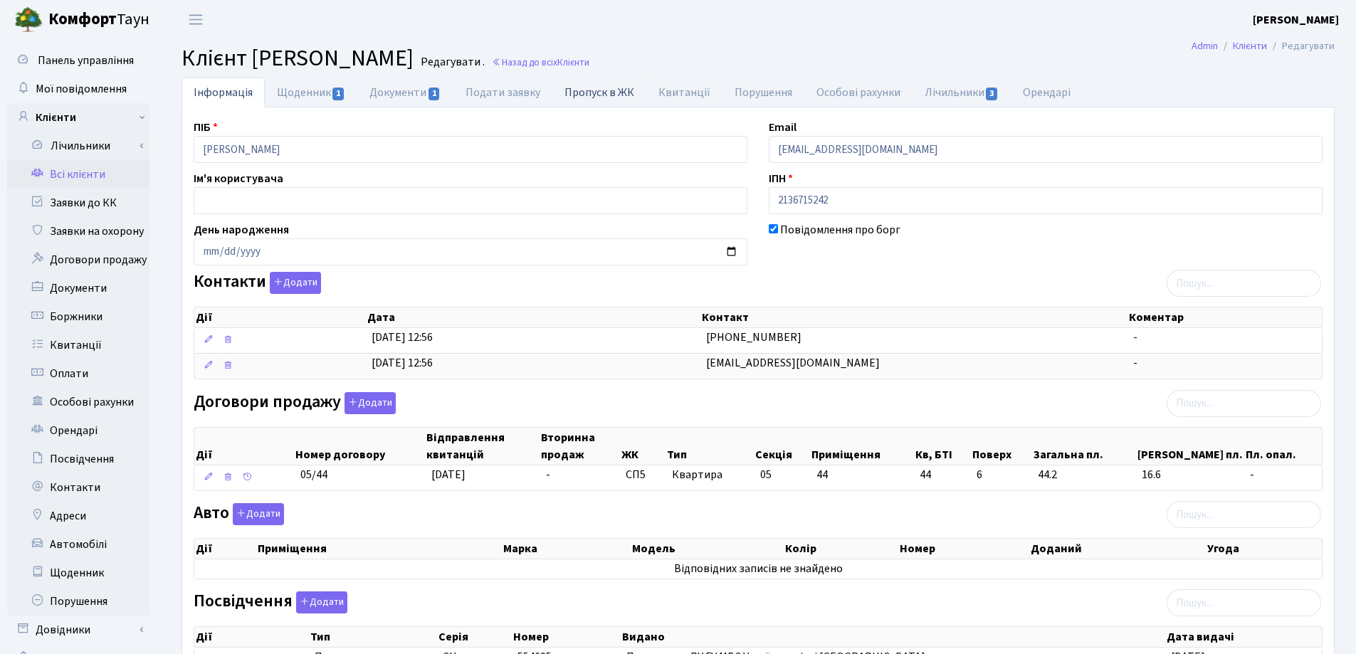
click at [584, 97] on link "Пропуск в ЖК" at bounding box center [599, 92] width 94 height 29
select select "25"
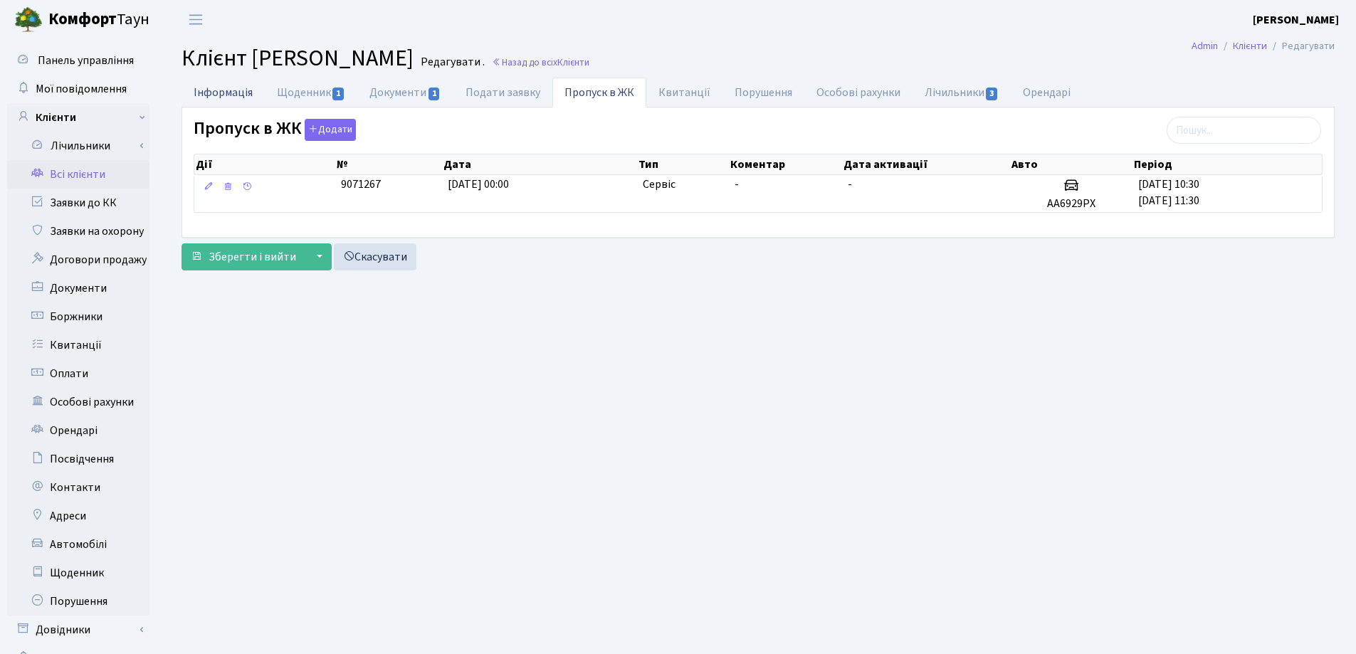
click at [235, 97] on link "Інформація" at bounding box center [222, 92] width 83 height 29
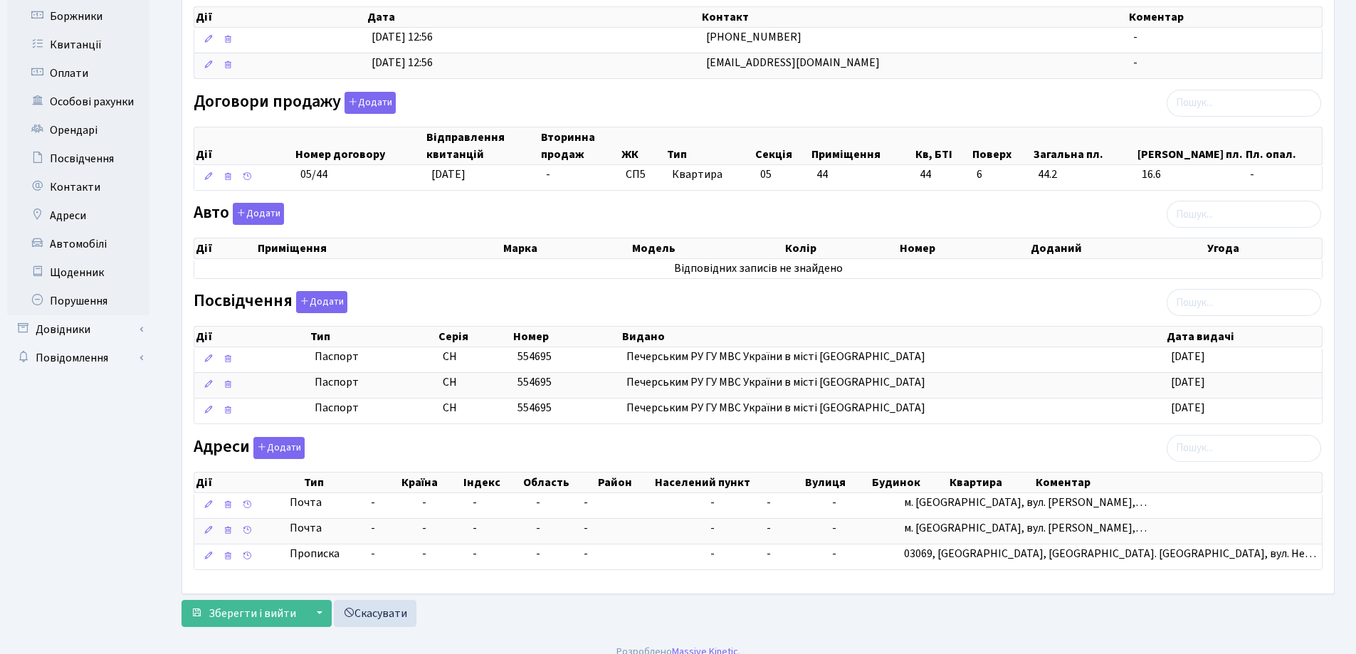
scroll to position [316, 0]
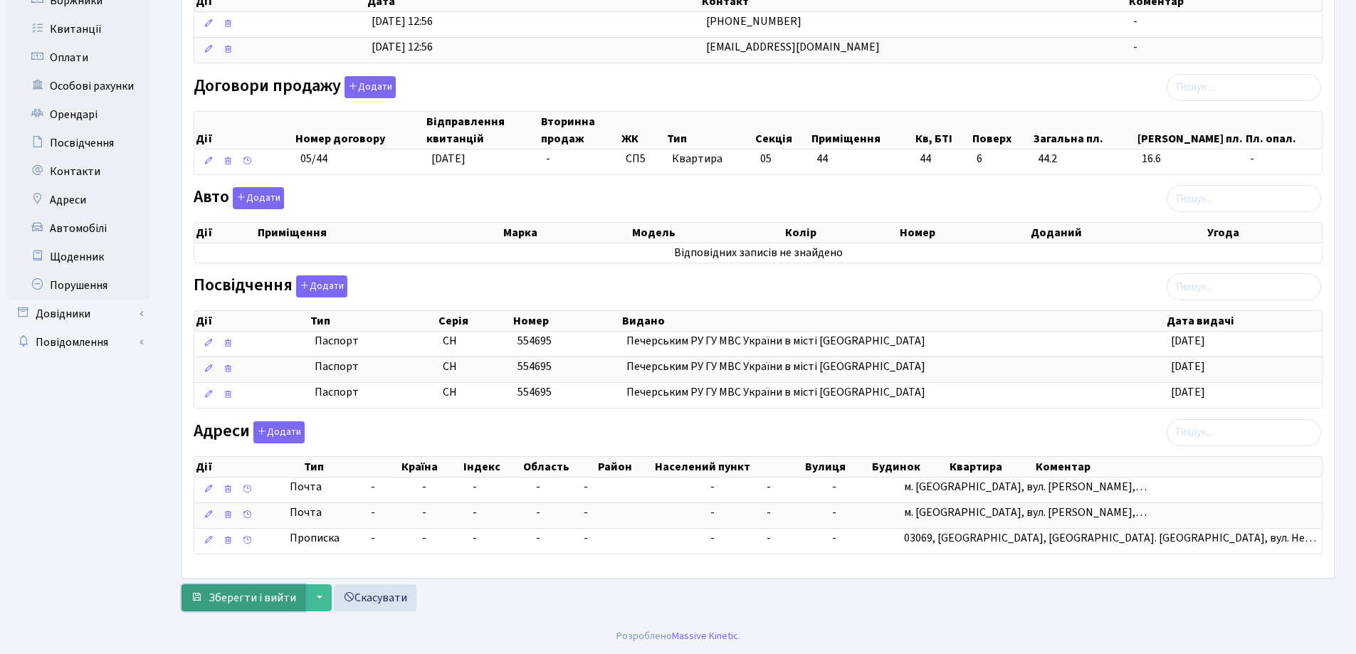
click at [241, 591] on span "Зберегти і вийти" at bounding box center [253, 598] width 88 height 16
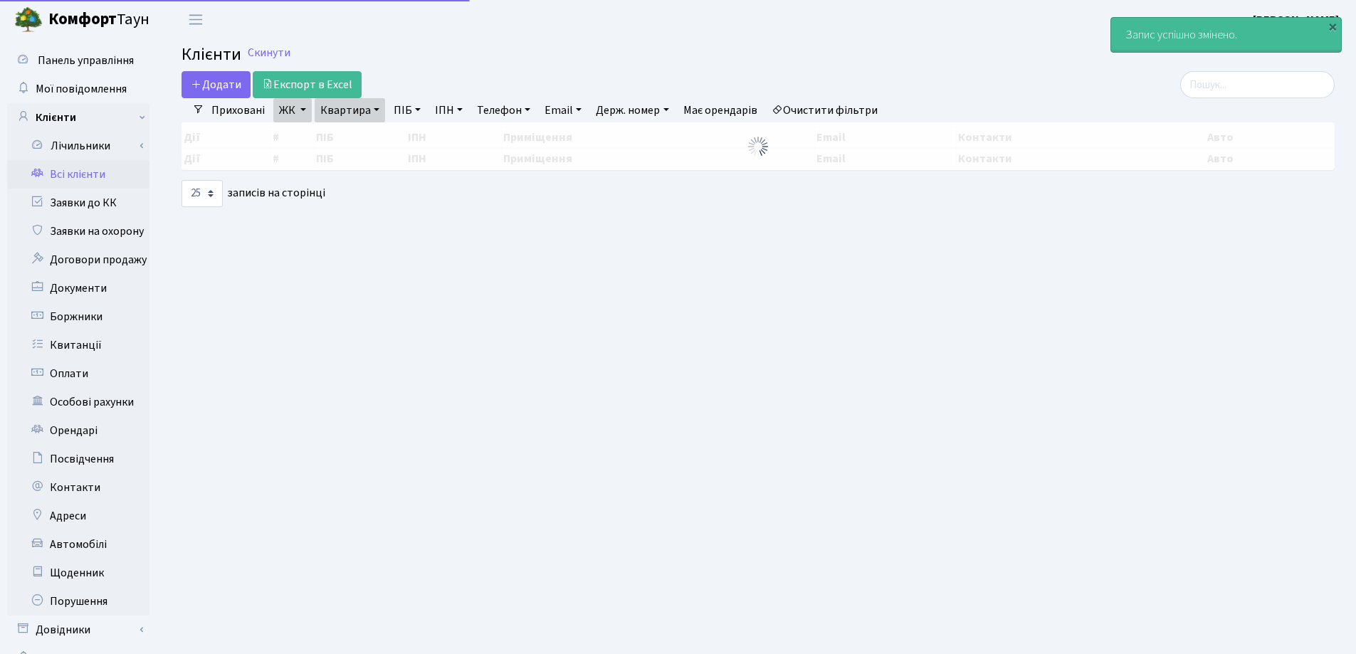
select select "25"
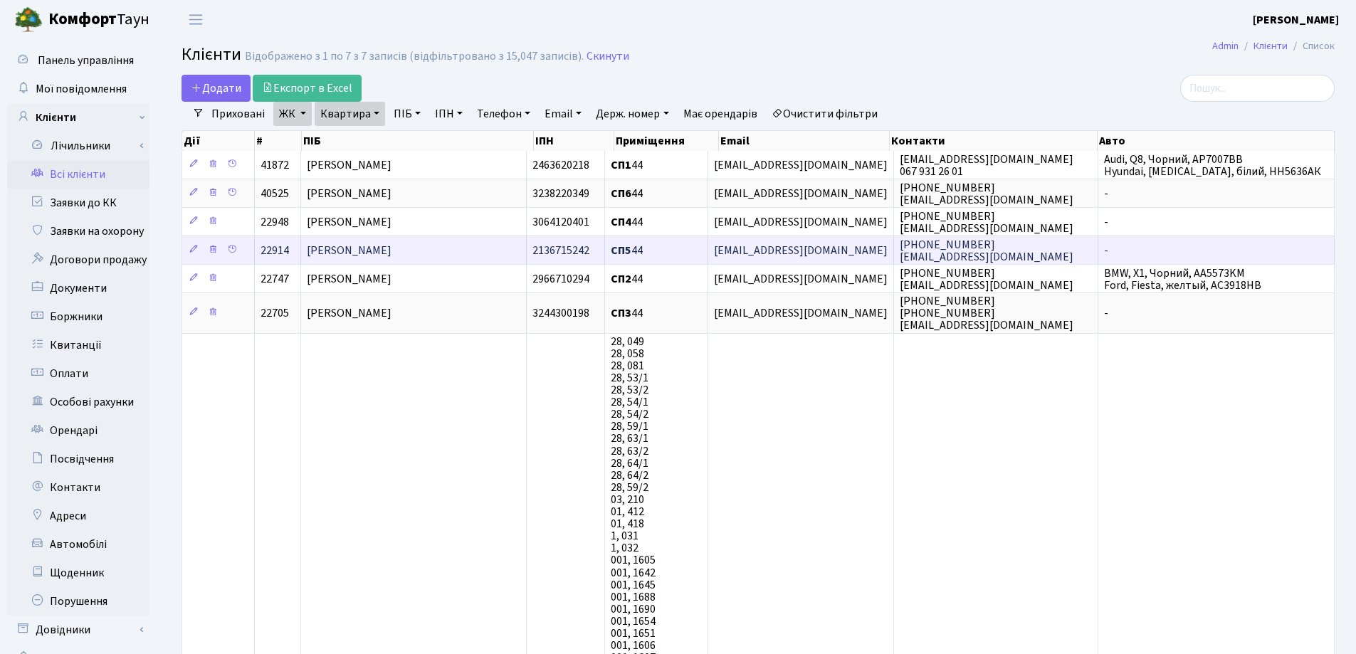
click at [391, 247] on span "[PERSON_NAME]" at bounding box center [349, 251] width 85 height 16
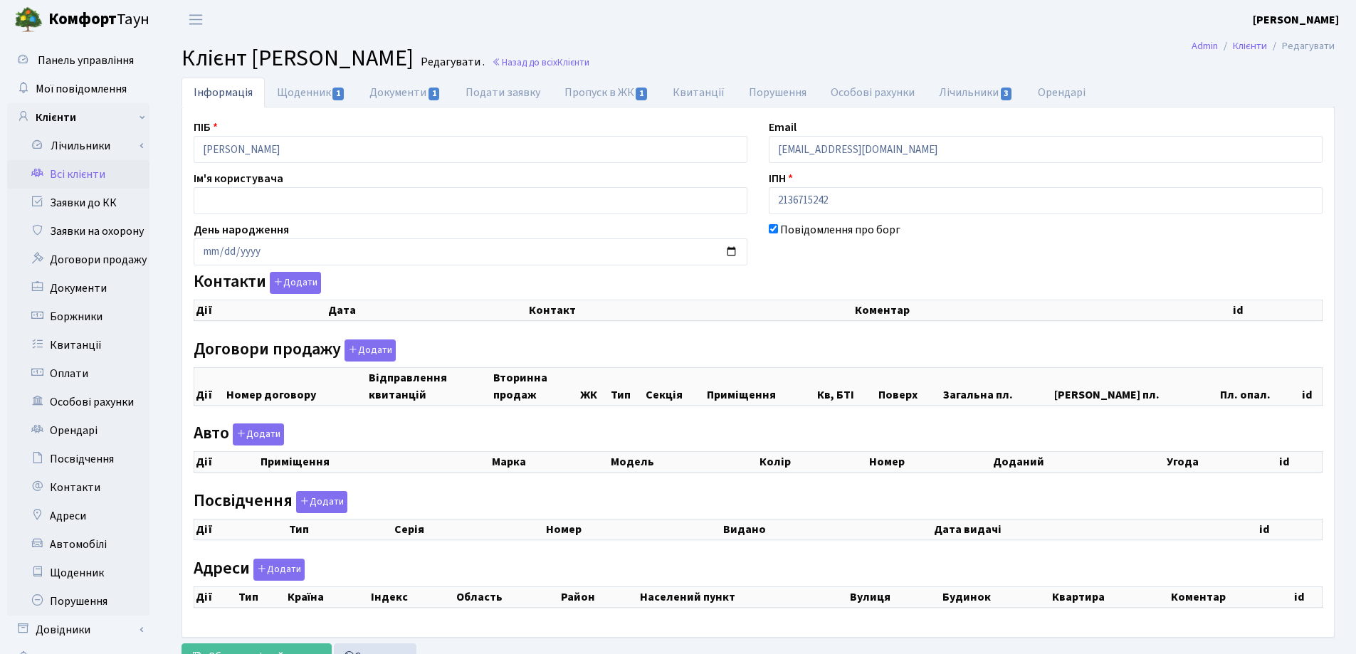
checkbox input "true"
select select "25"
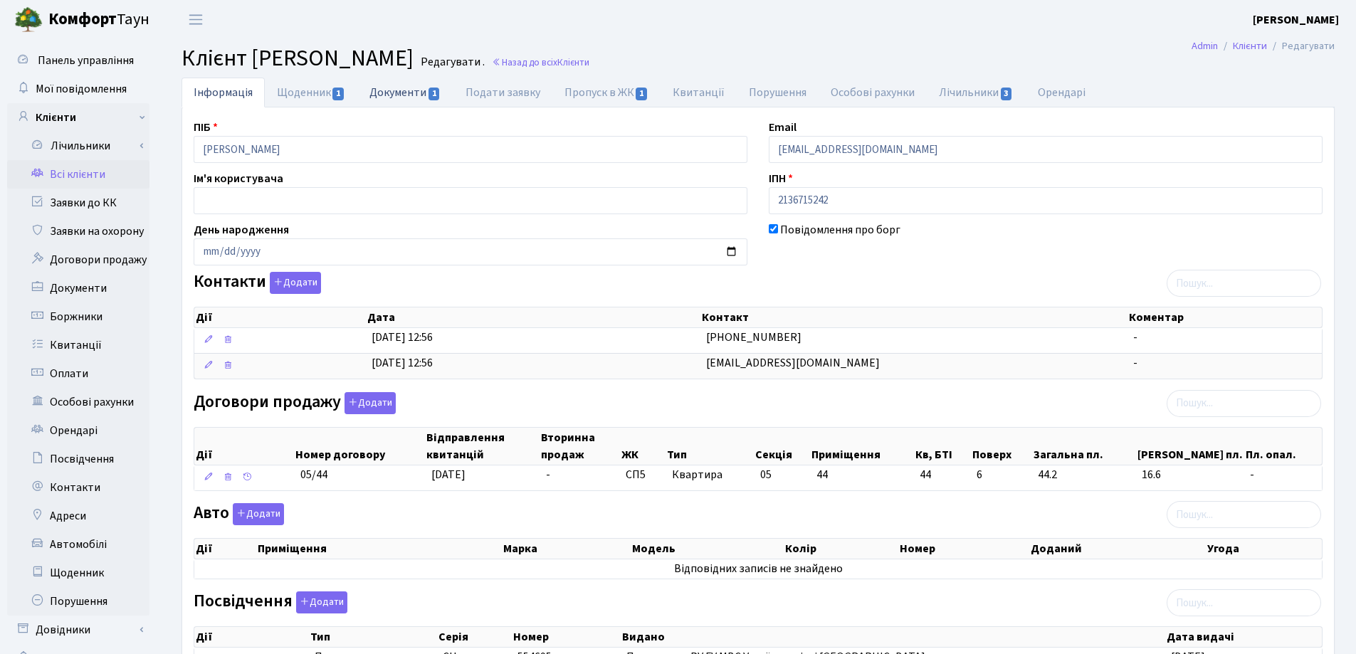
click at [391, 94] on link "Документи 1" at bounding box center [404, 92] width 95 height 29
select select "25"
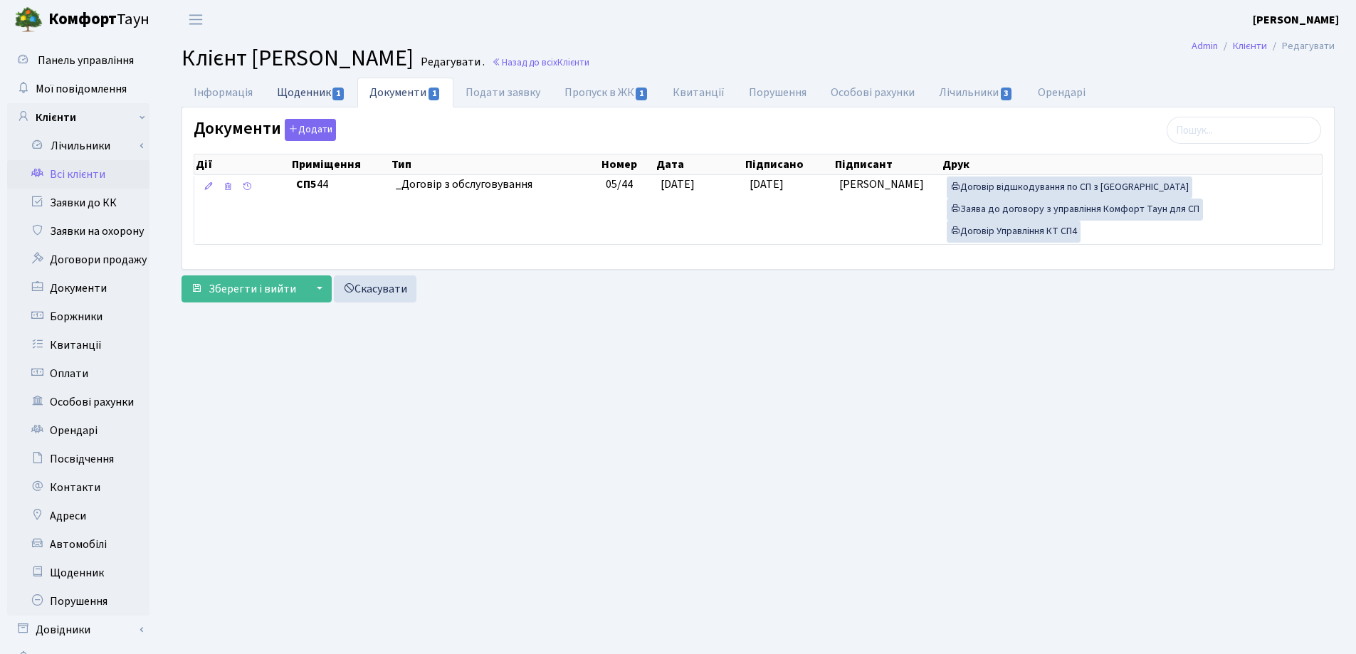
click at [313, 95] on link "Щоденник 1" at bounding box center [311, 92] width 93 height 29
select select "25"
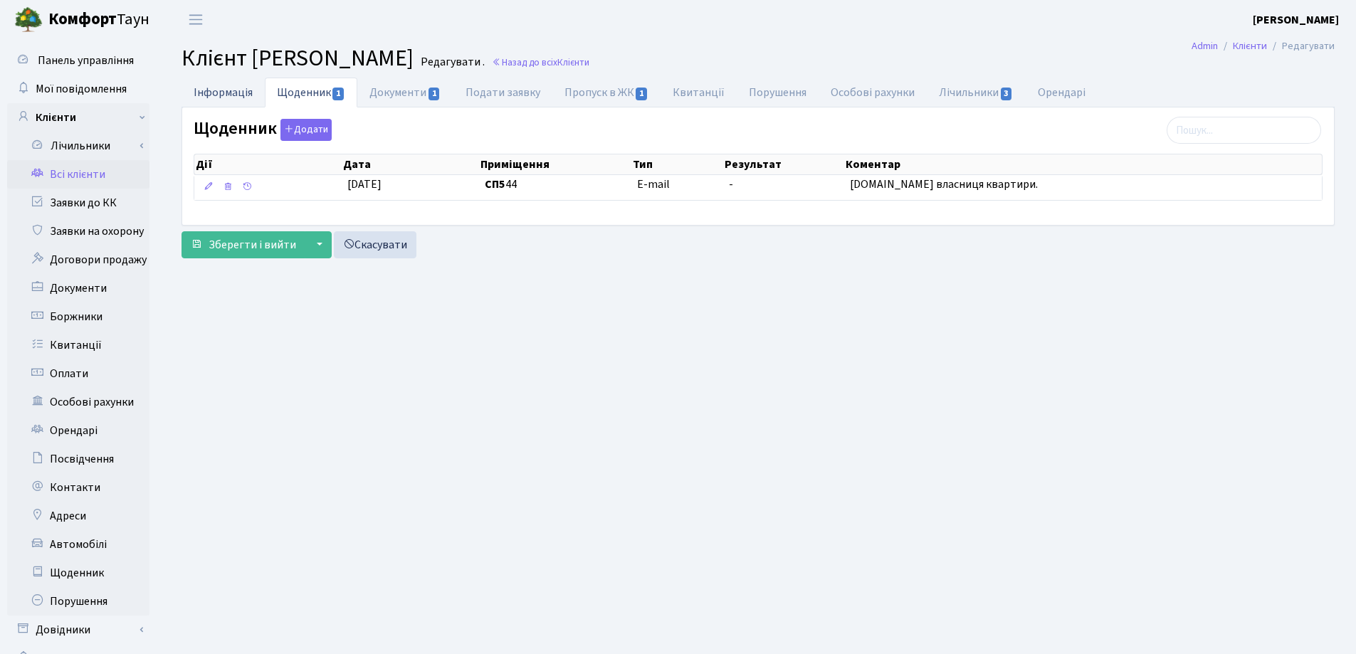
click at [223, 88] on link "Інформація" at bounding box center [222, 92] width 83 height 29
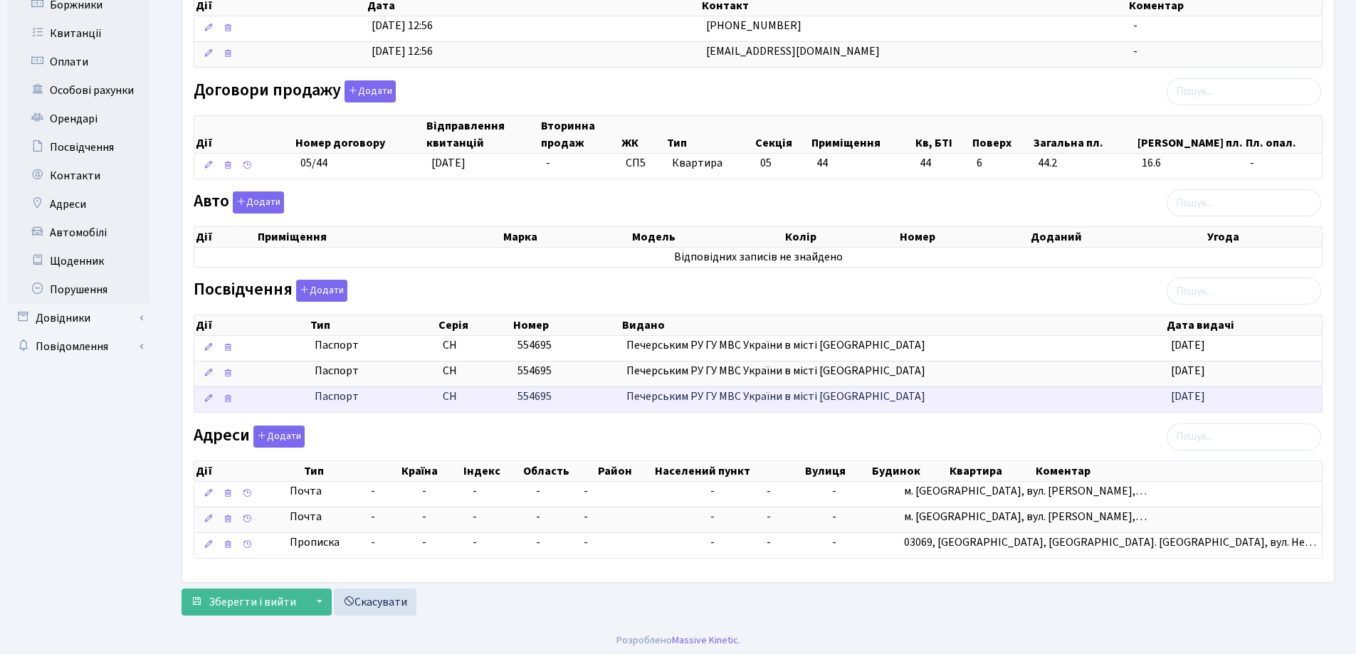
scroll to position [316, 0]
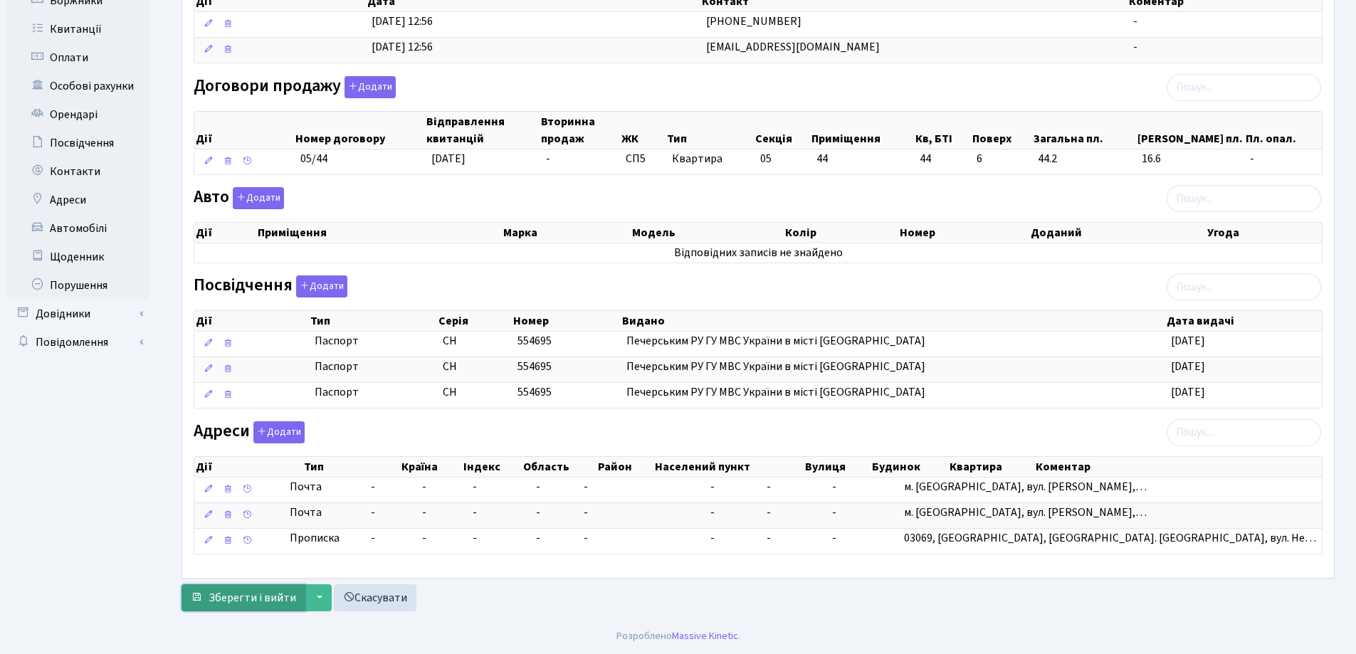
click at [265, 595] on span "Зберегти і вийти" at bounding box center [253, 598] width 88 height 16
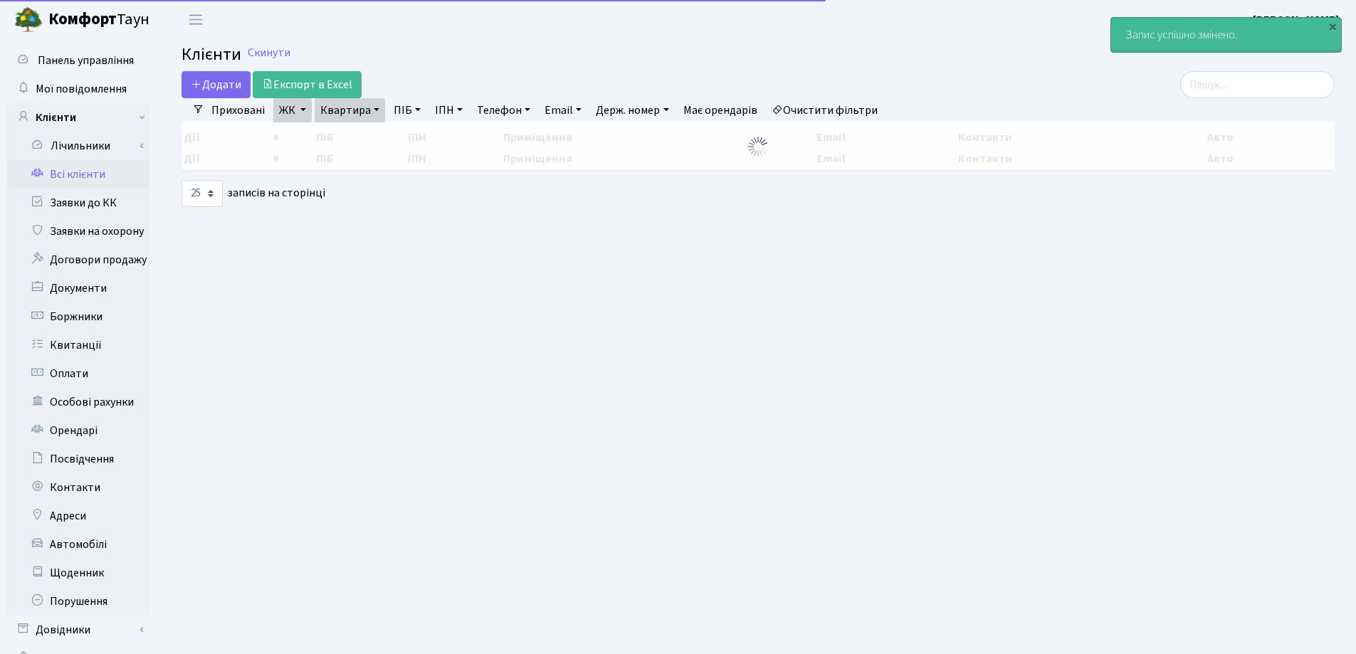
select select "25"
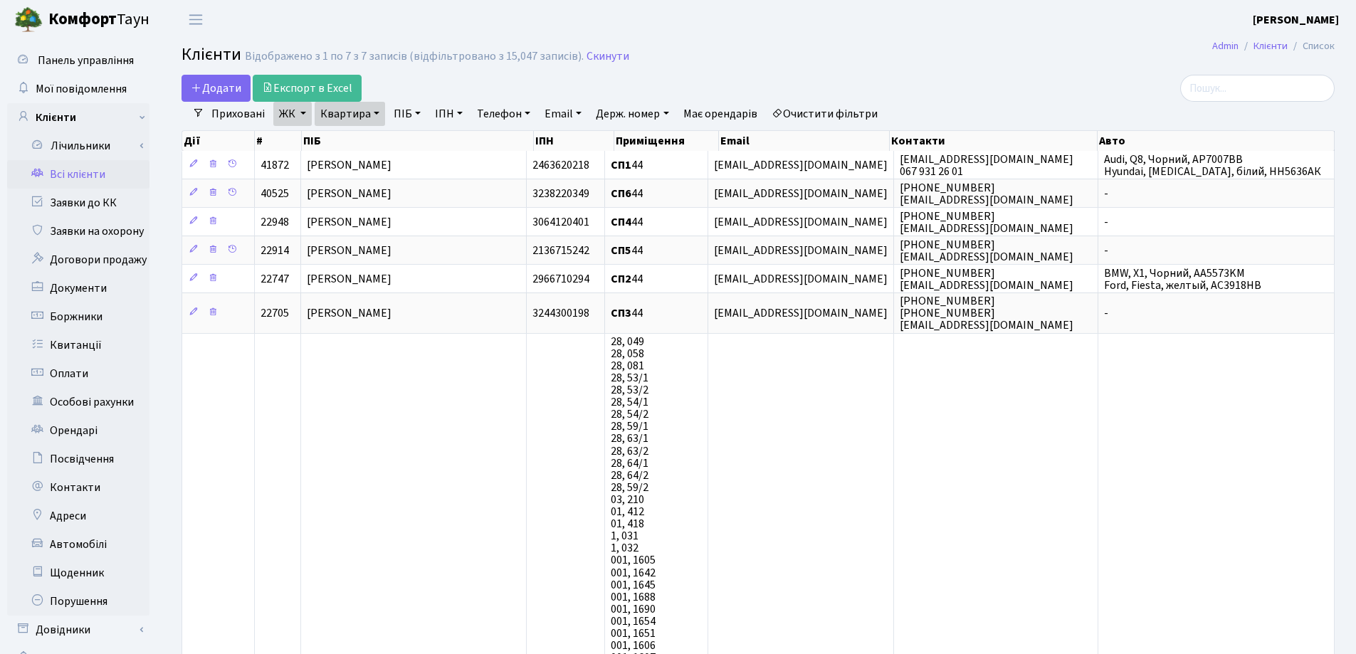
click at [372, 115] on link "Квартира" at bounding box center [350, 114] width 70 height 24
click at [409, 142] on icon at bounding box center [412, 141] width 11 height 11
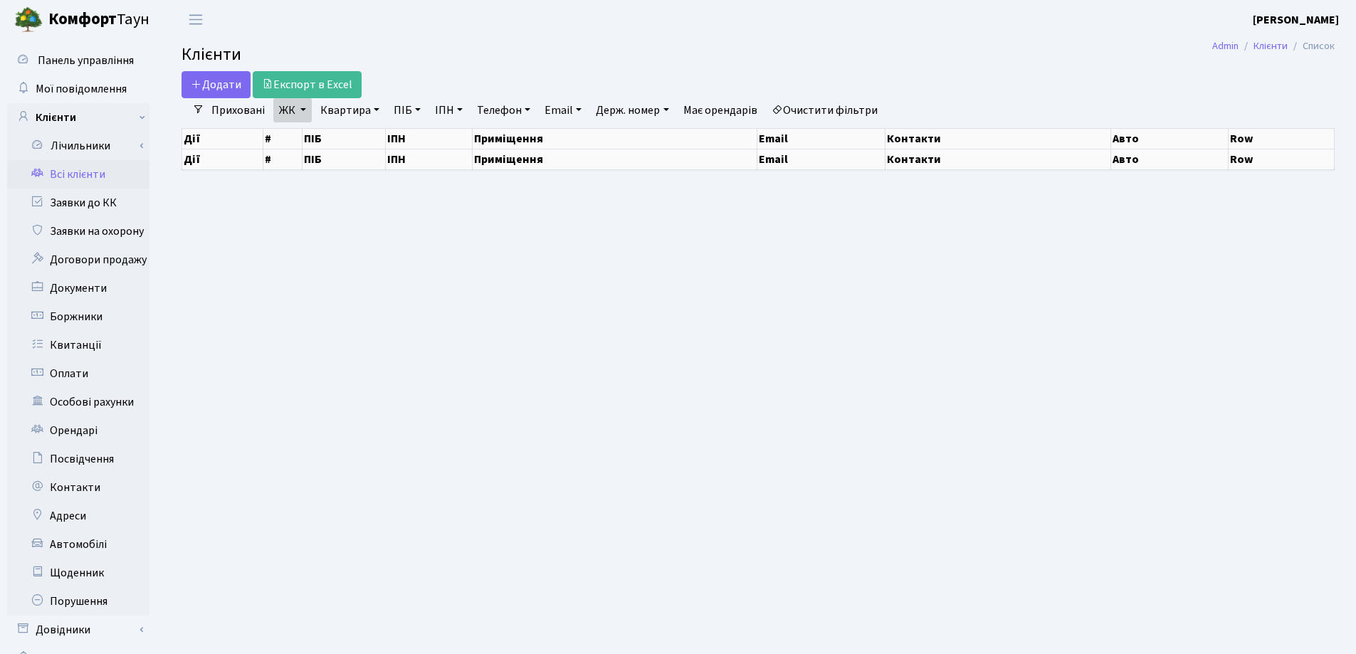
select select "25"
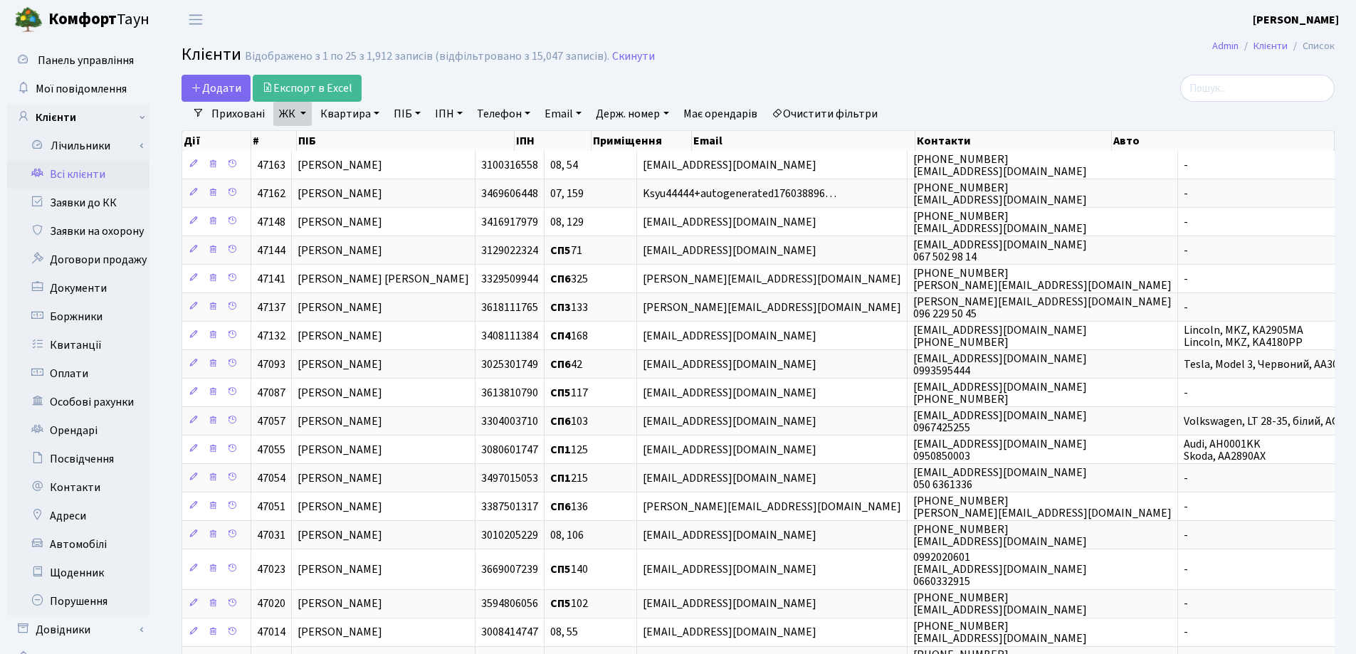
click at [376, 115] on link "Квартира" at bounding box center [350, 114] width 70 height 24
type input "5"
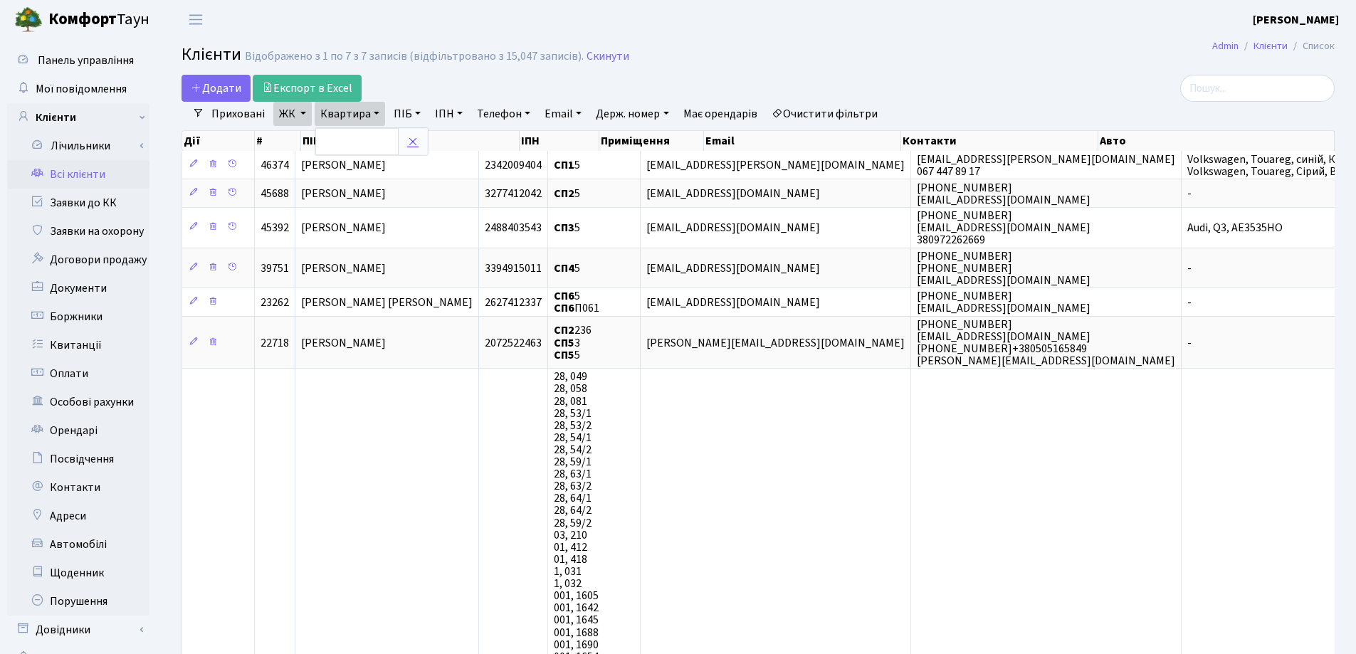
click at [415, 143] on icon at bounding box center [412, 141] width 11 height 11
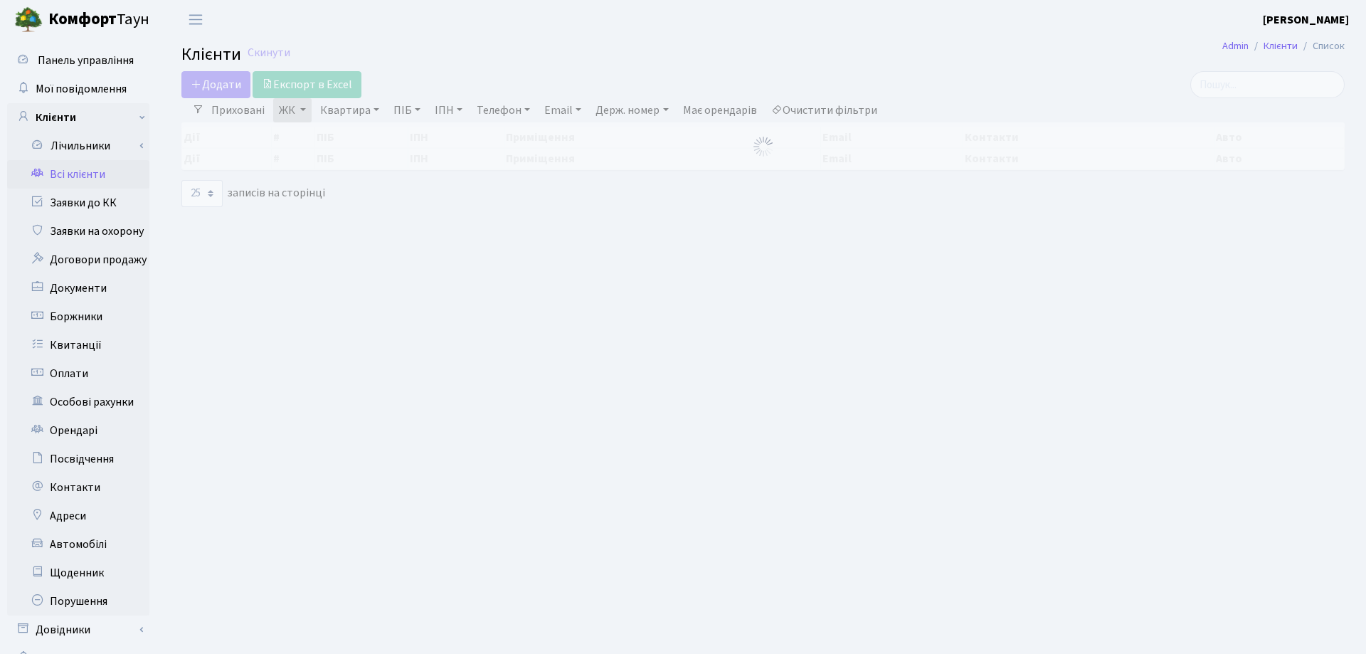
select select "25"
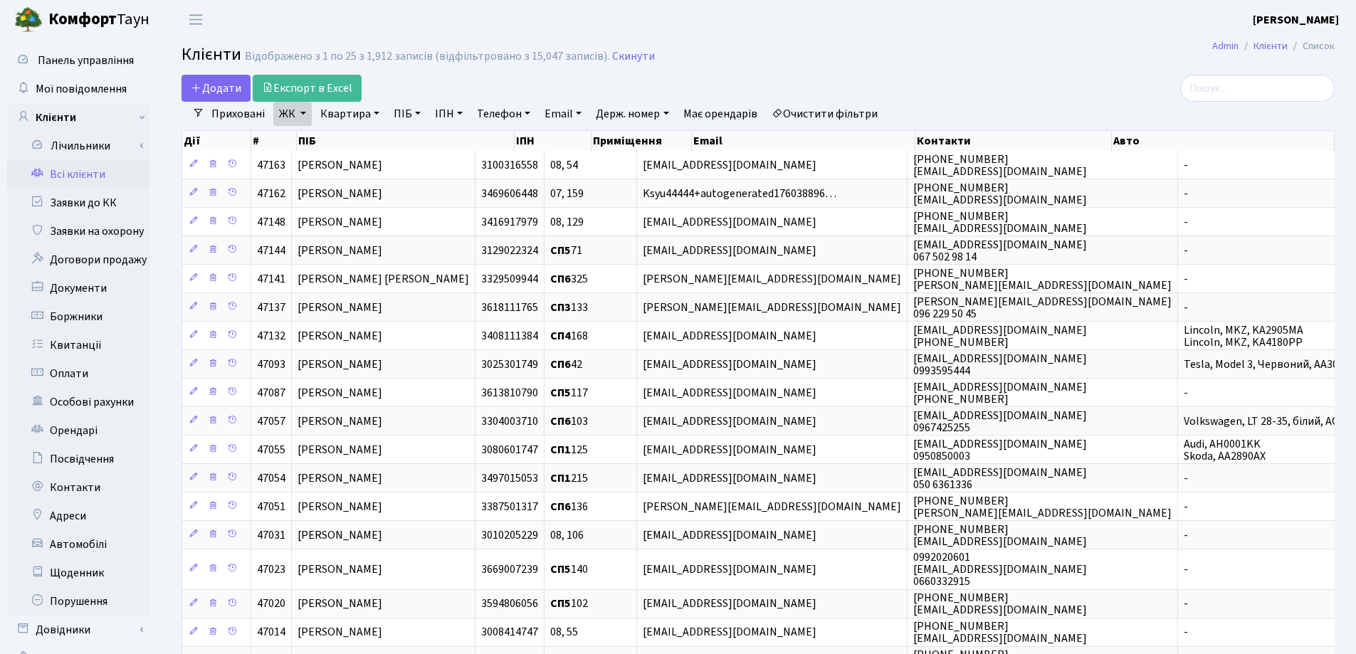
click at [375, 114] on link "Квартира" at bounding box center [350, 114] width 70 height 24
type input "256"
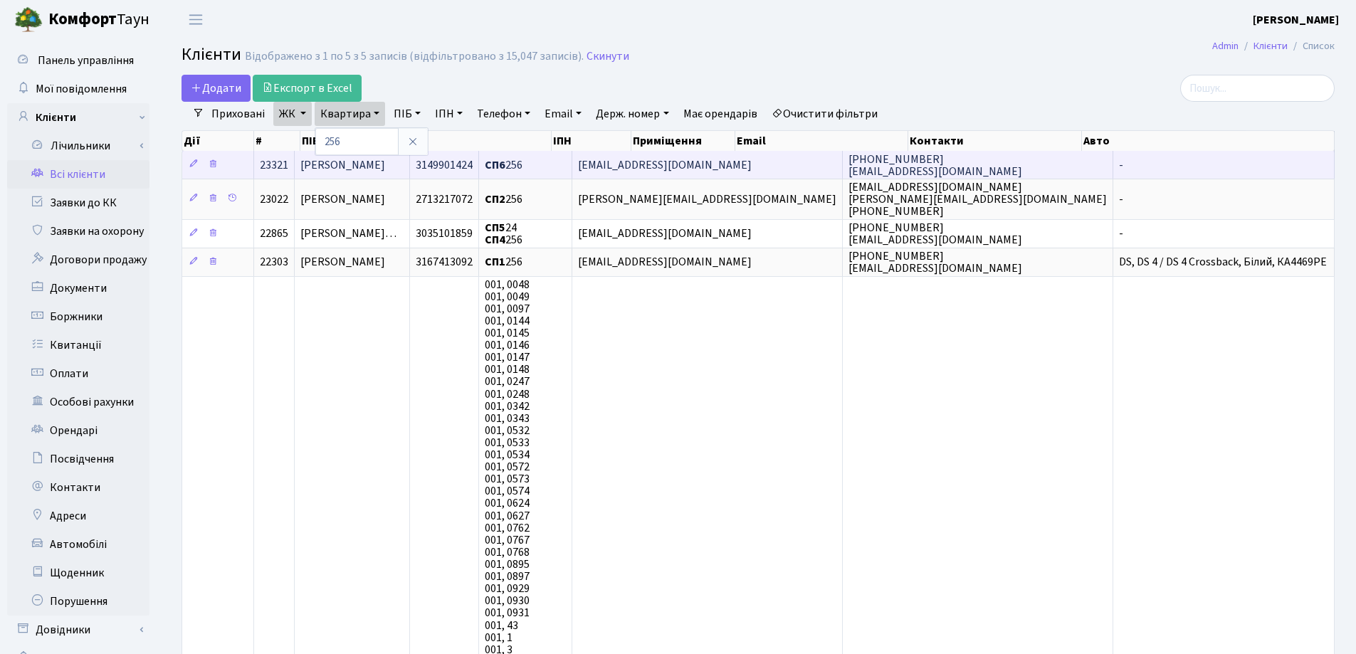
click at [409, 159] on td "[PERSON_NAME]" at bounding box center [352, 165] width 115 height 28
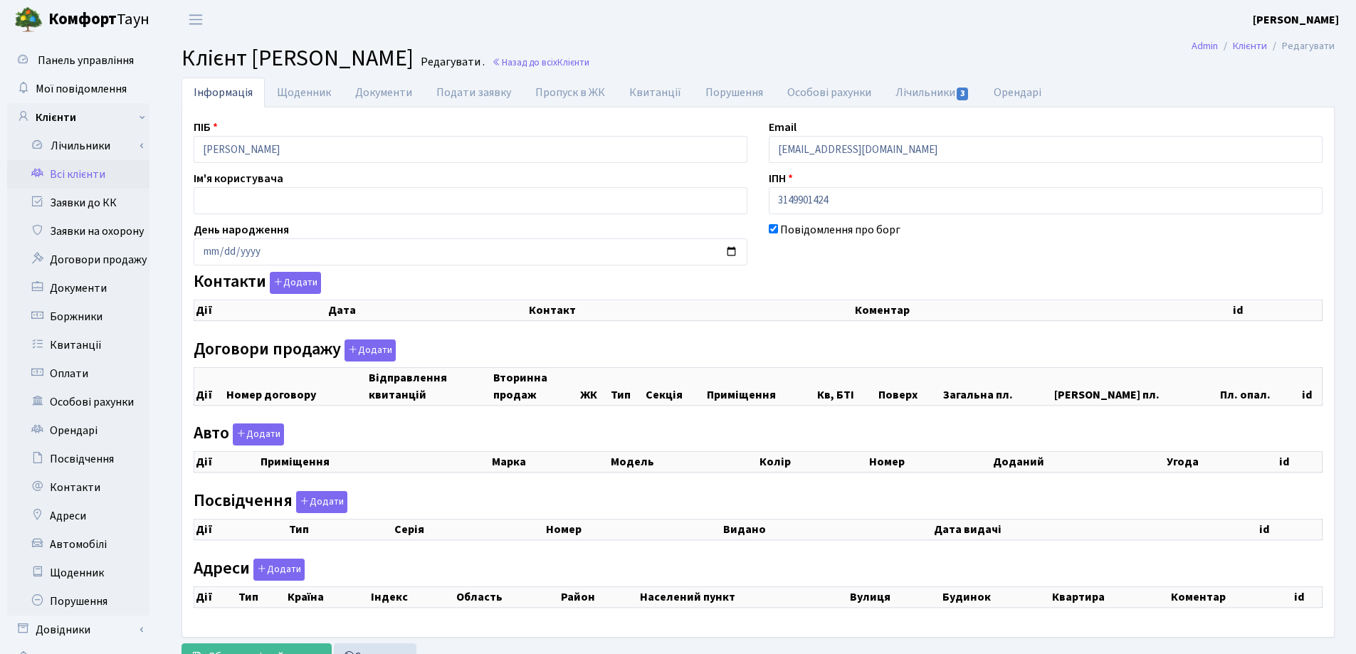
checkbox input "true"
select select "25"
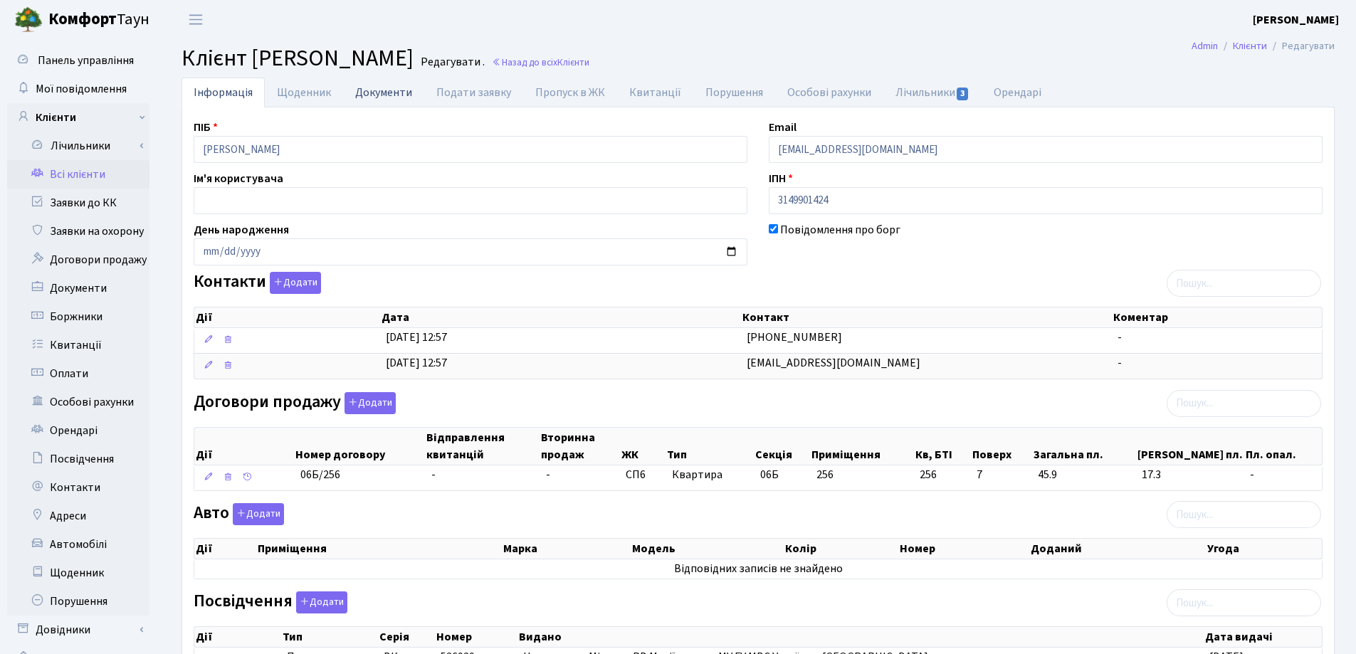
click at [376, 93] on link "Документи" at bounding box center [383, 92] width 81 height 29
select select "25"
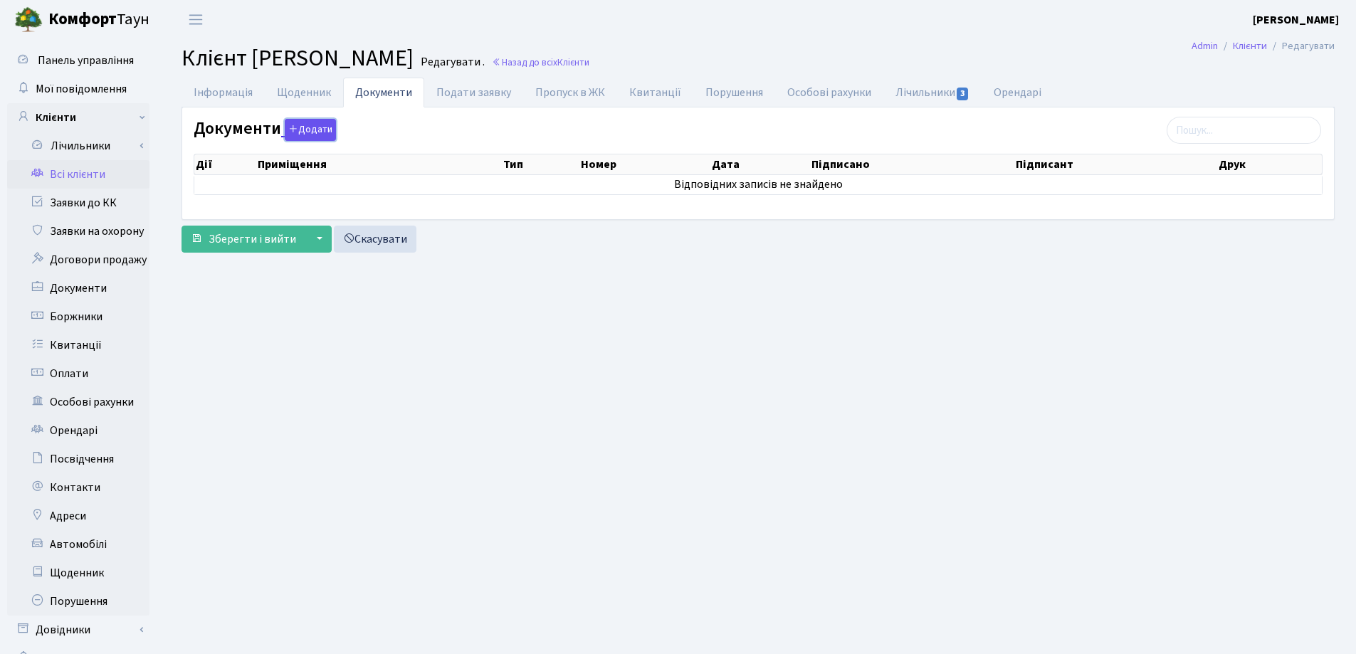
click at [317, 126] on button "Додати" at bounding box center [310, 130] width 51 height 22
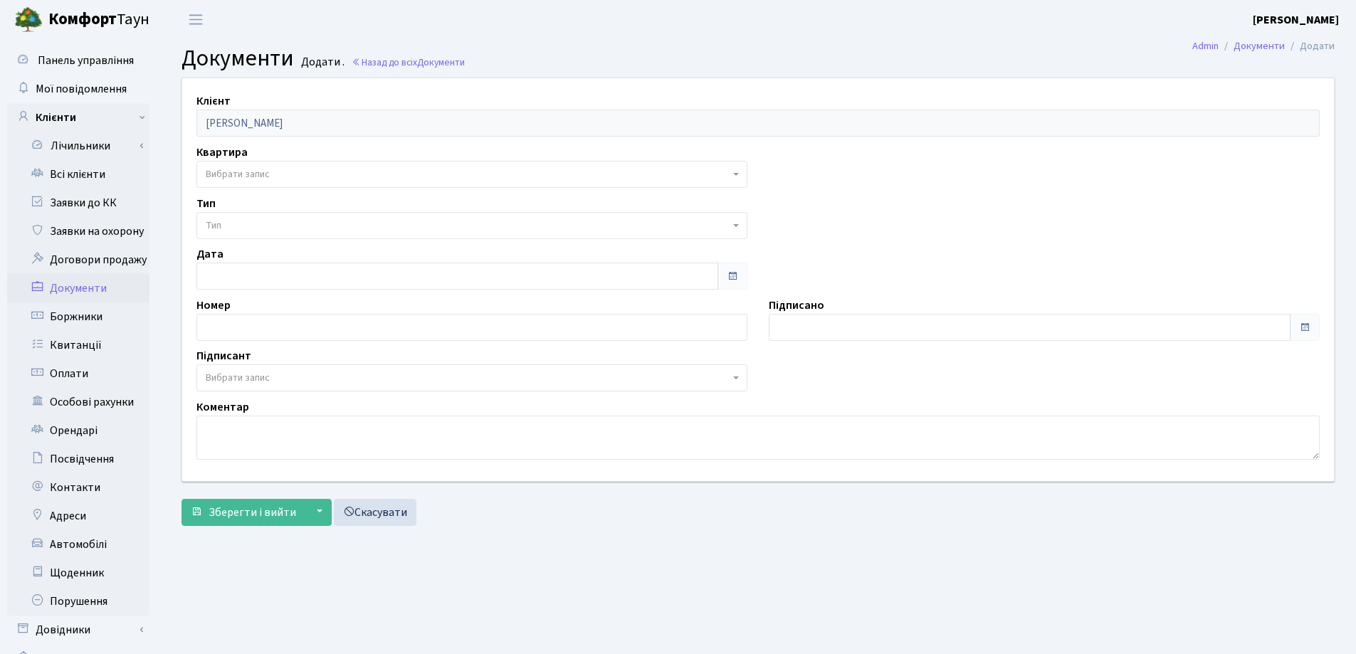
click at [238, 175] on span "Вибрати запис" at bounding box center [238, 174] width 64 height 14
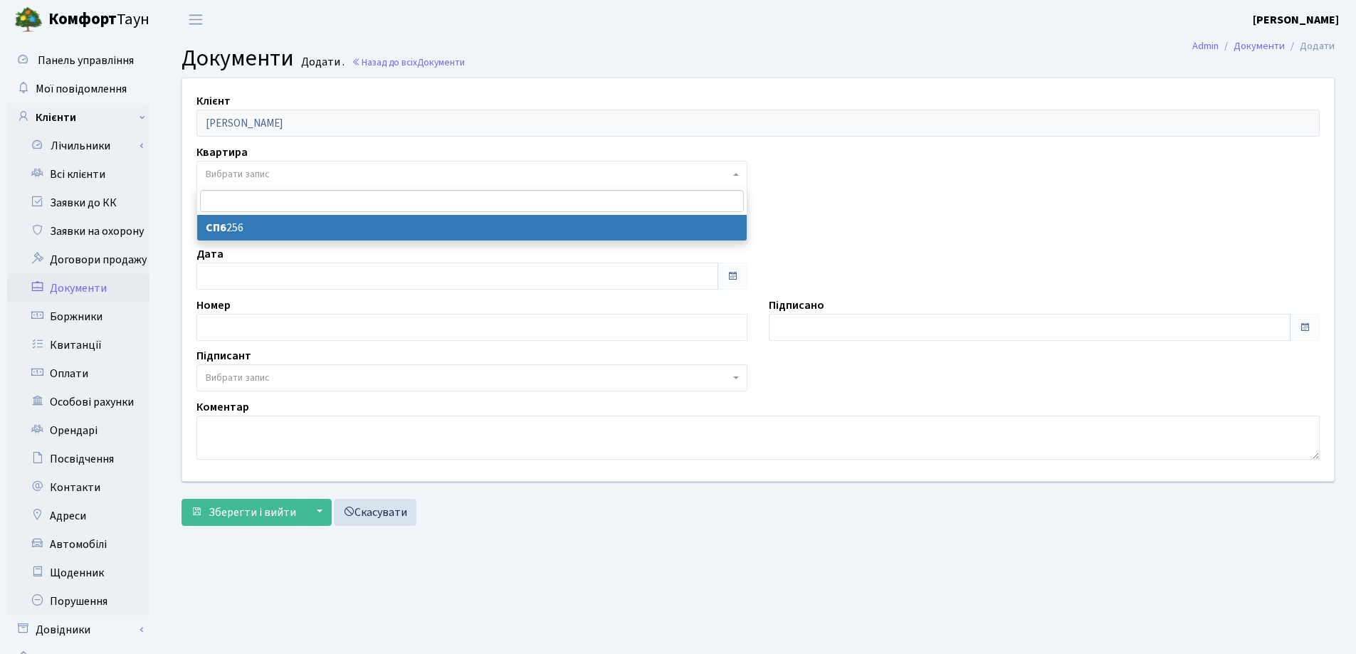
select select "36986"
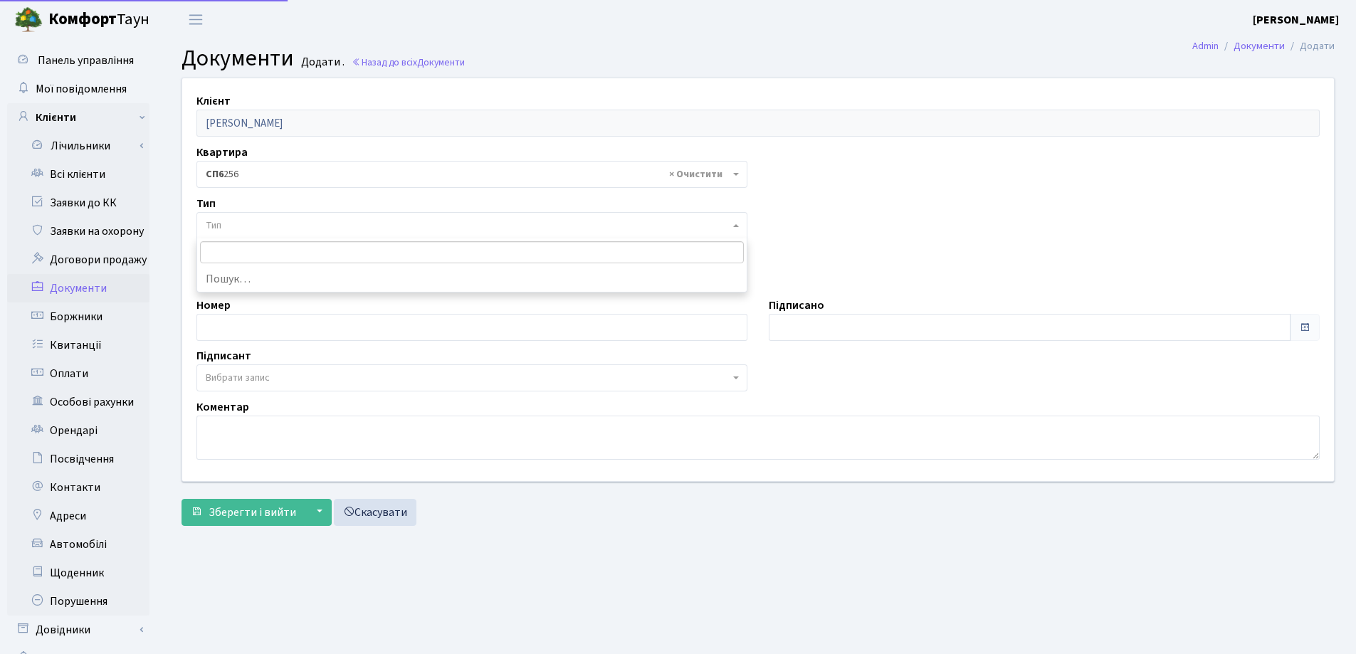
click at [235, 224] on span "Тип" at bounding box center [468, 225] width 524 height 14
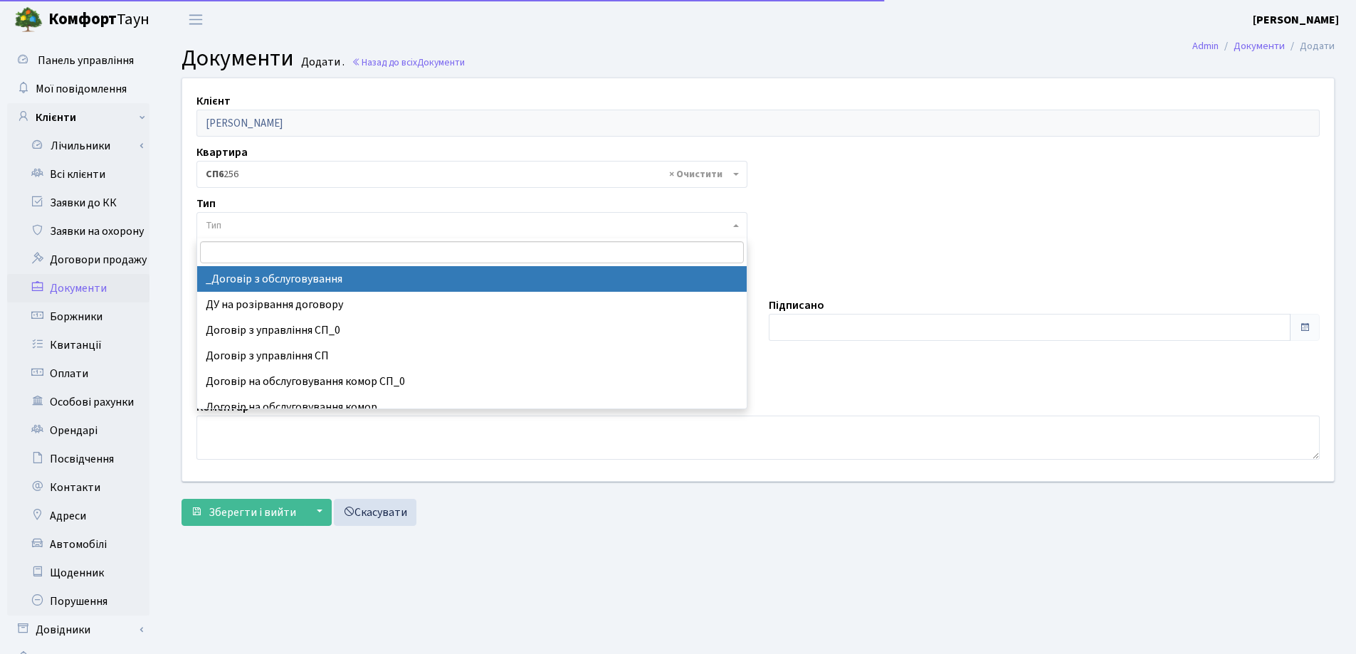
select select "289"
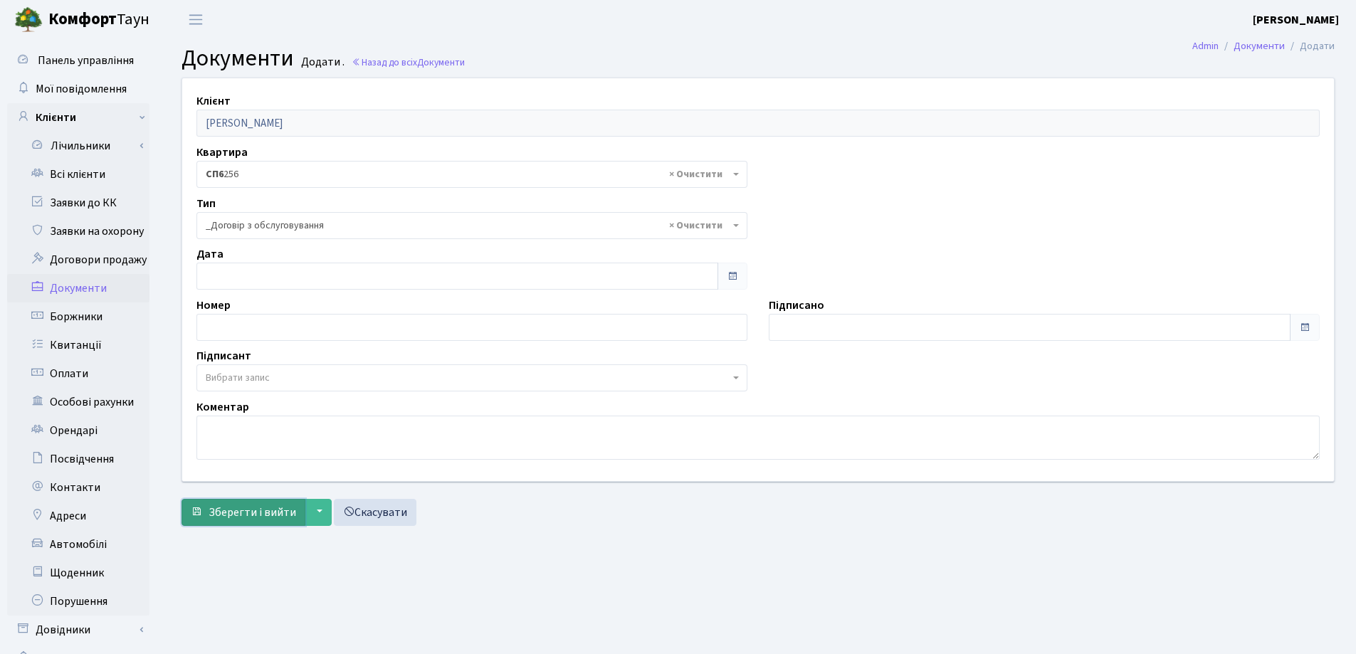
click at [260, 503] on button "Зберегти і вийти" at bounding box center [243, 512] width 124 height 27
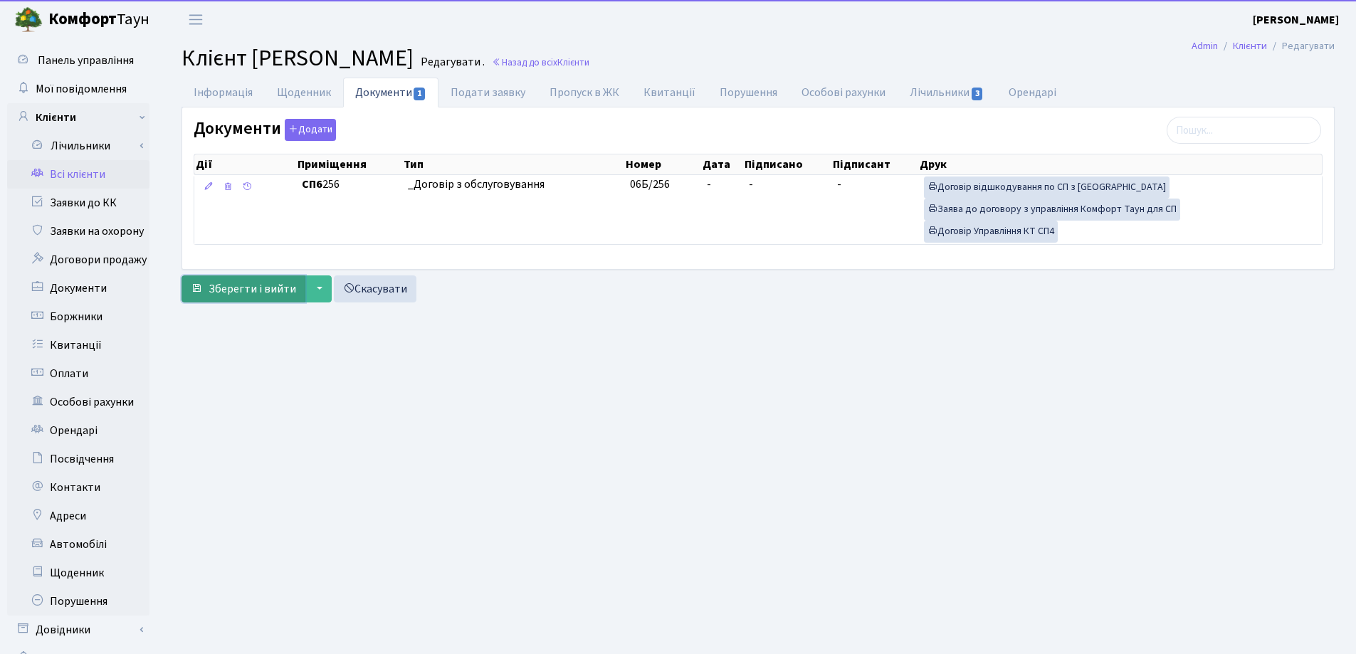
click at [255, 296] on span "Зберегти і вийти" at bounding box center [253, 289] width 88 height 16
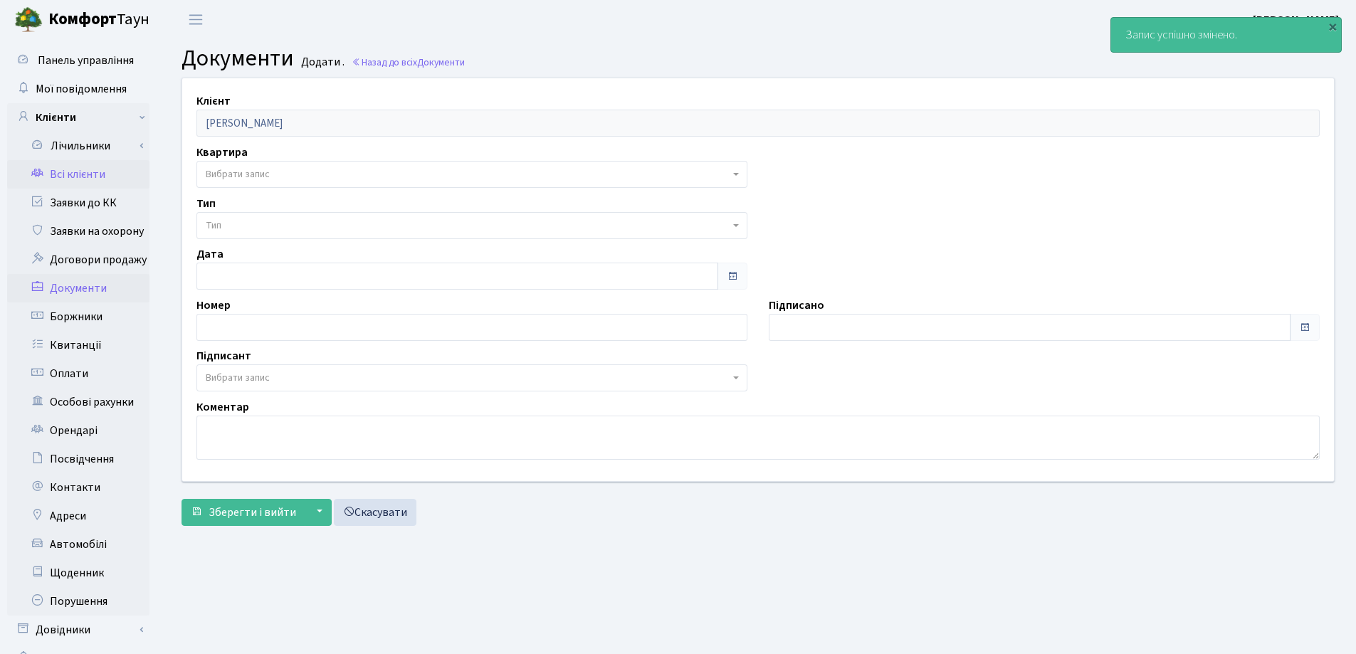
click at [56, 169] on link "Всі клієнти" at bounding box center [78, 174] width 142 height 28
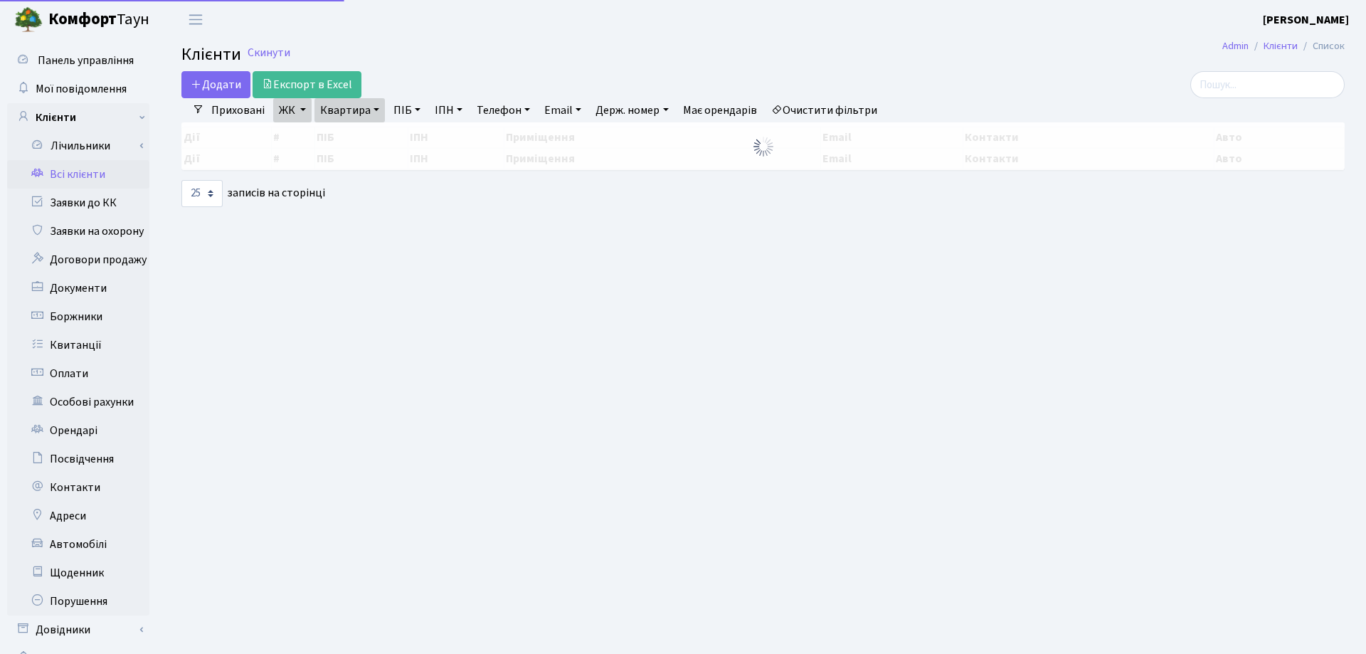
select select "25"
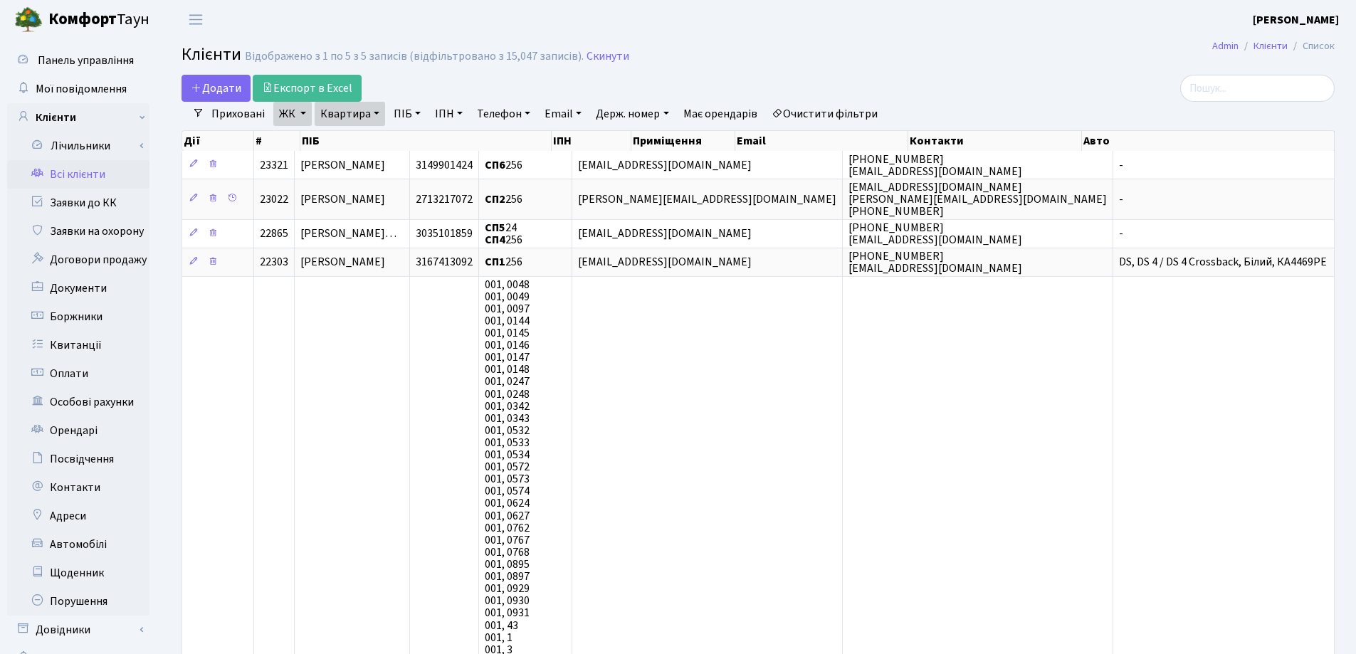
click at [375, 115] on link "Квартира" at bounding box center [350, 114] width 70 height 24
click at [407, 147] on icon at bounding box center [412, 141] width 11 height 11
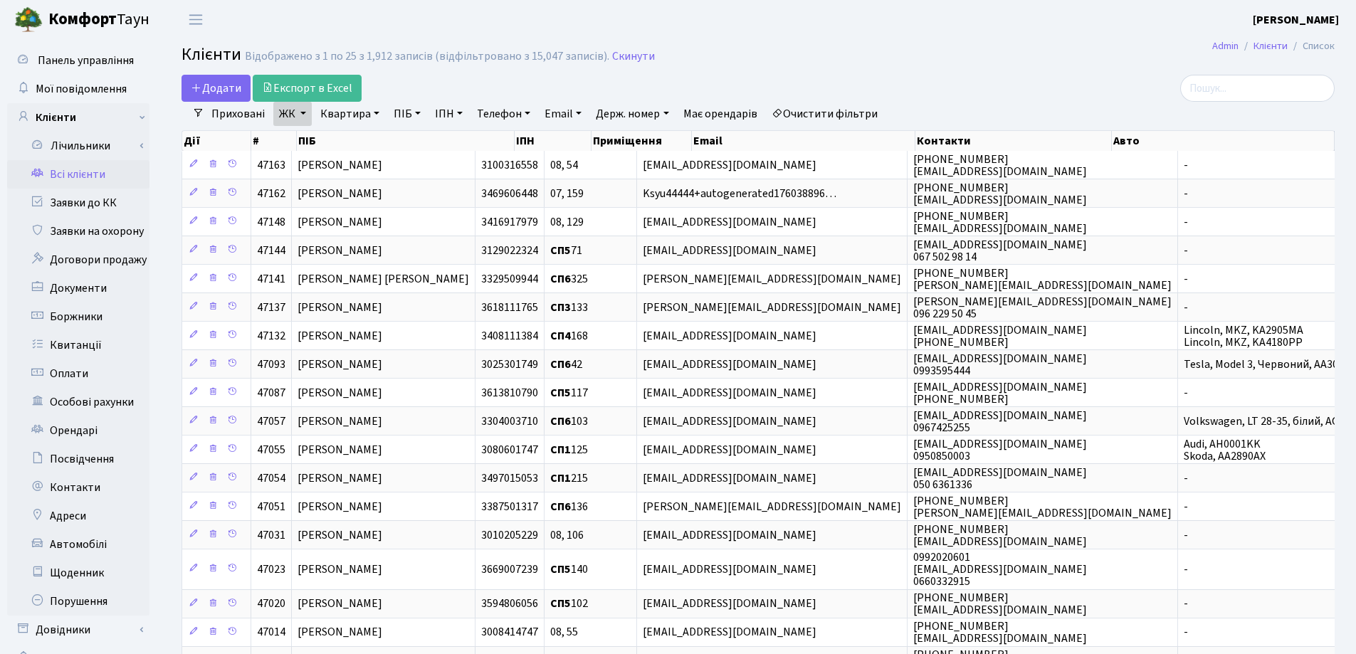
click at [371, 113] on link "Квартира" at bounding box center [350, 114] width 70 height 24
click at [370, 137] on input "text" at bounding box center [356, 141] width 83 height 27
type input "100"
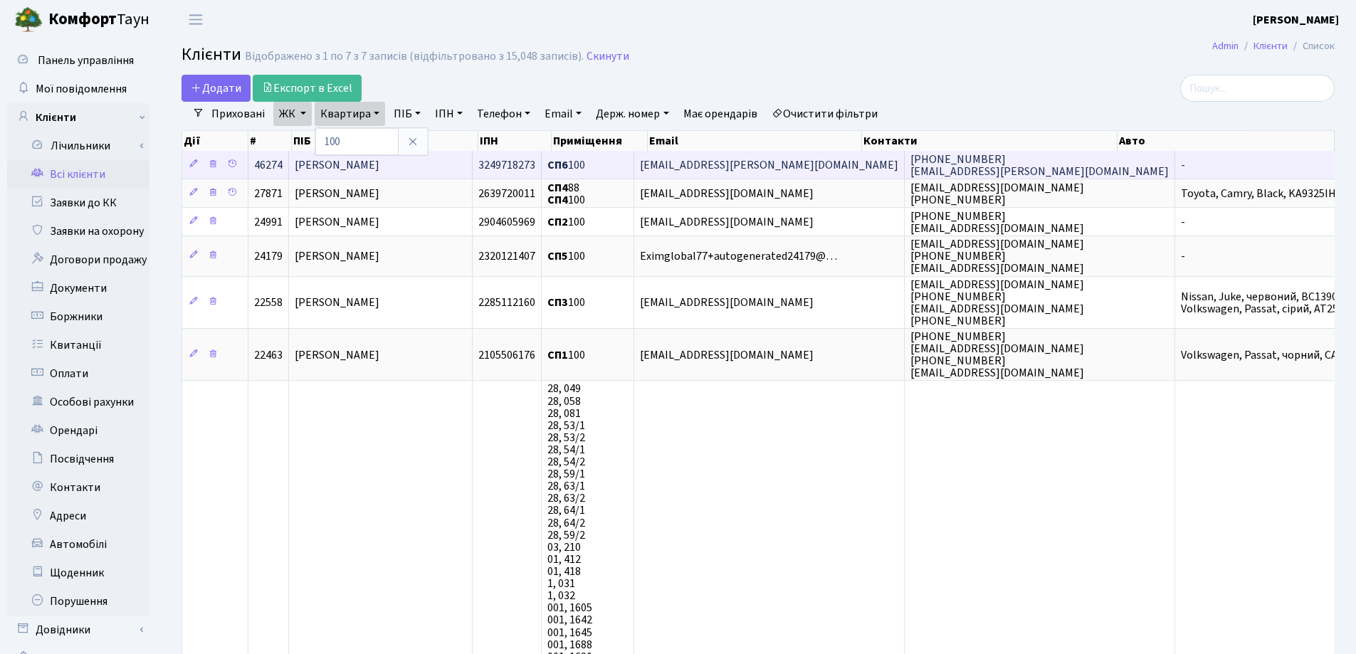
click at [376, 171] on span "Мінаєв Микола Дмитрович" at bounding box center [337, 165] width 85 height 16
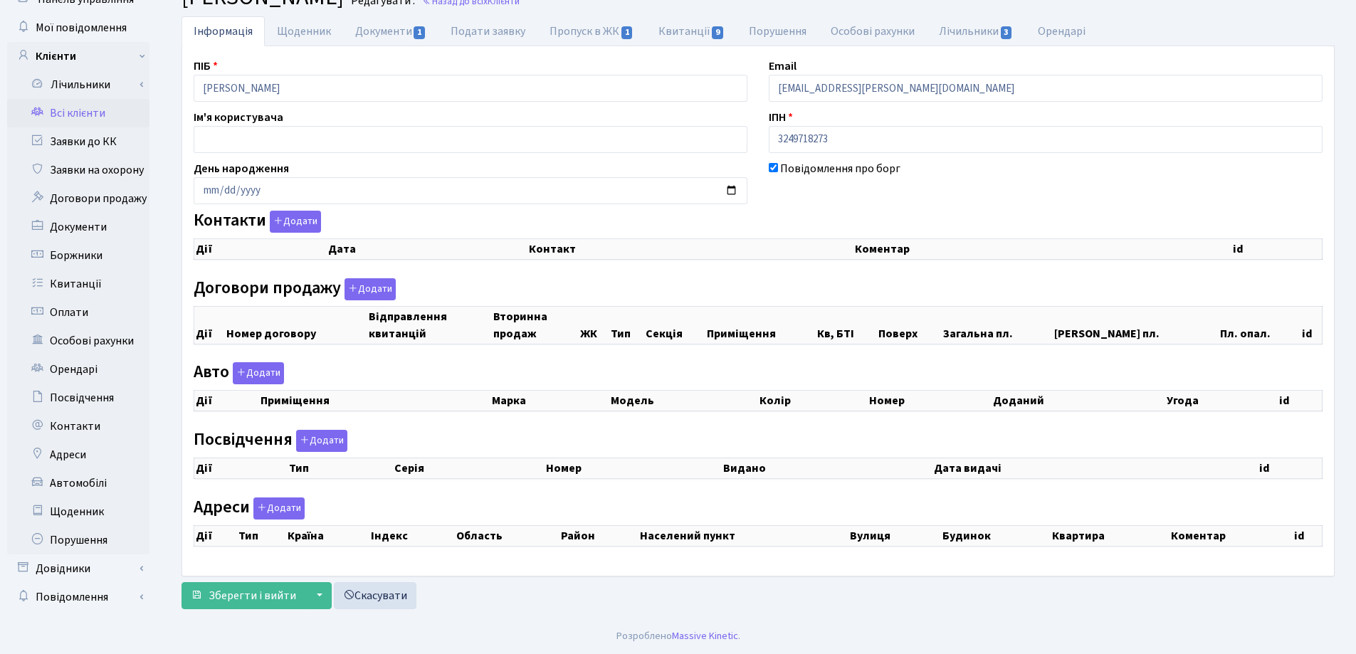
checkbox input "true"
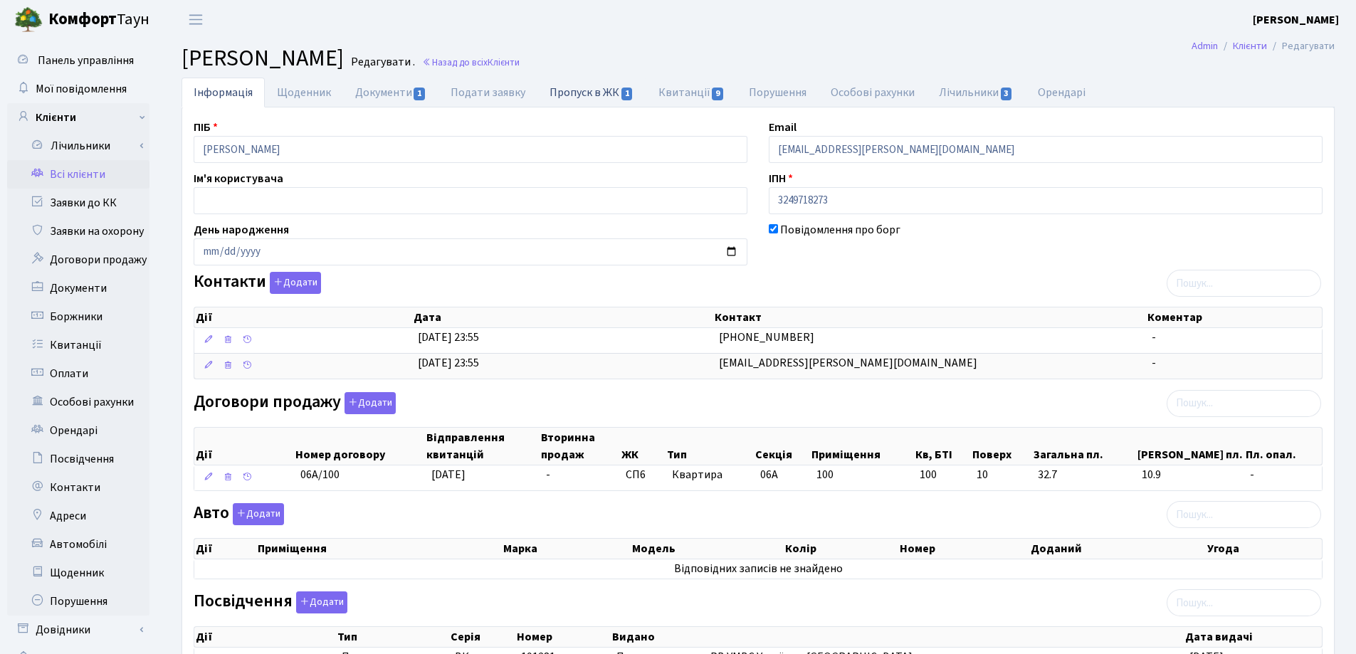
click at [559, 99] on link "Пропуск в ЖК 1" at bounding box center [591, 92] width 108 height 29
select select "25"
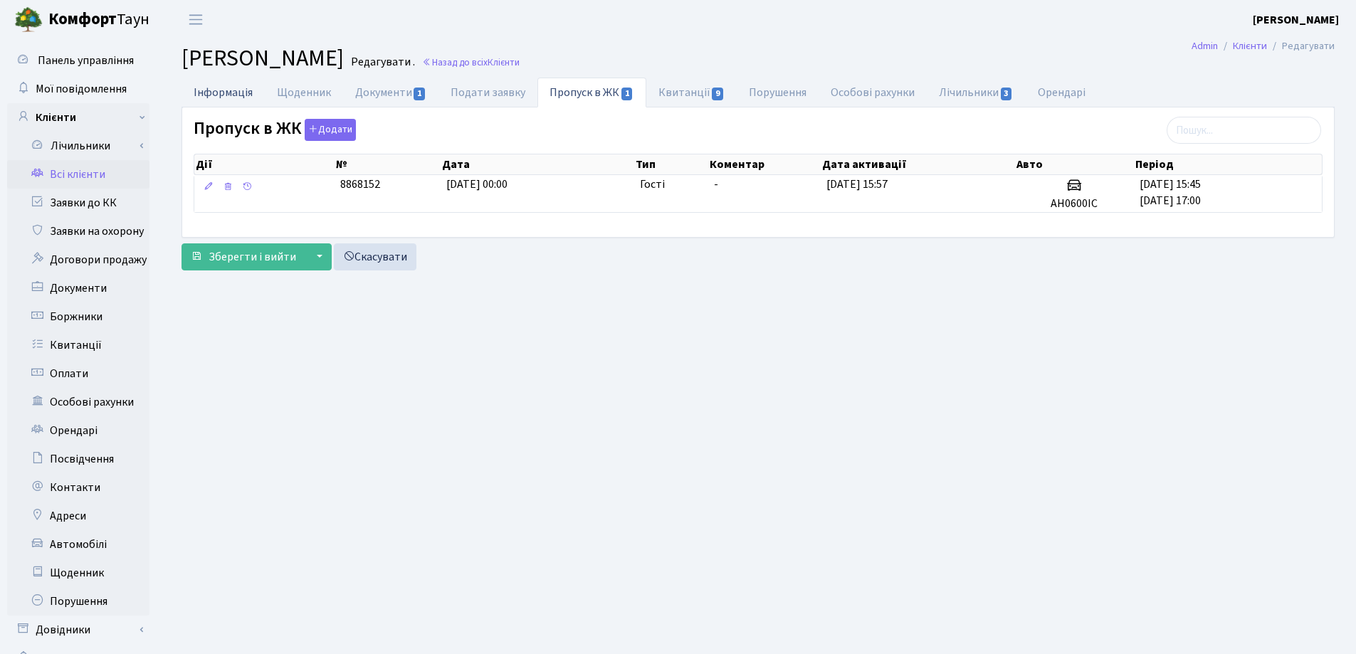
click at [216, 98] on link "Інформація" at bounding box center [222, 92] width 83 height 29
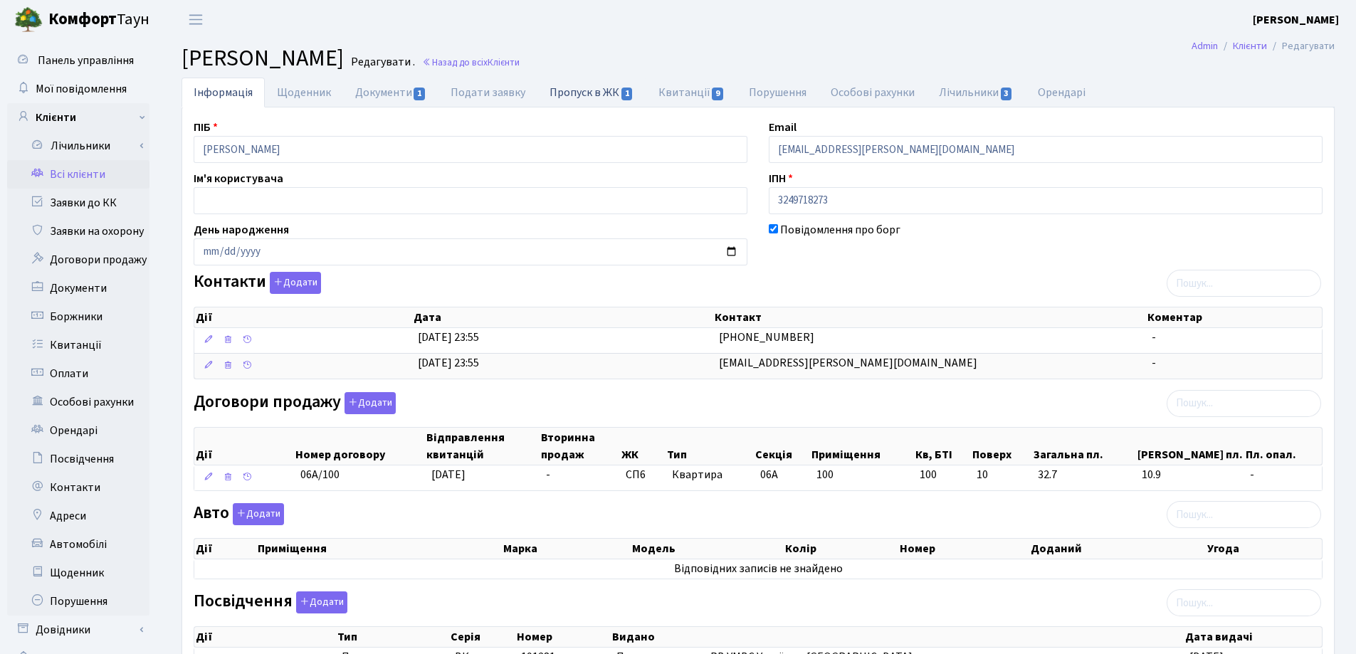
click at [585, 95] on link "Пропуск в ЖК 1" at bounding box center [591, 92] width 108 height 29
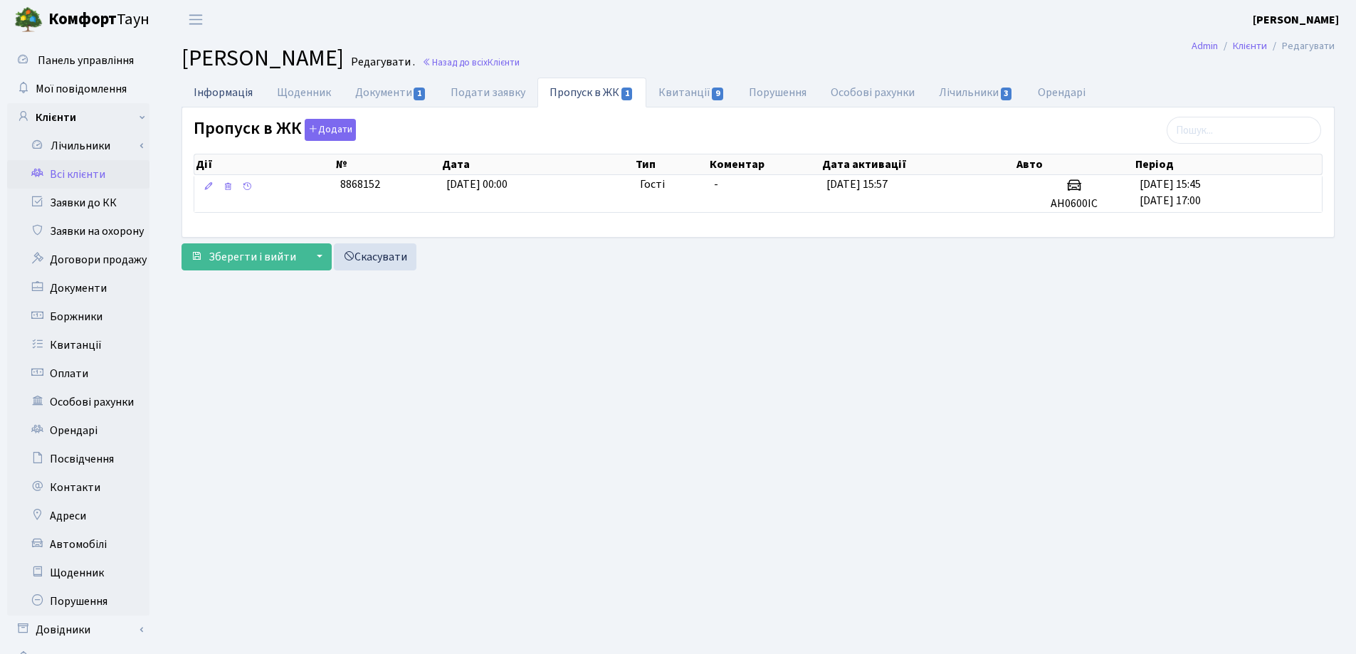
click at [221, 95] on link "Інформація" at bounding box center [222, 92] width 83 height 29
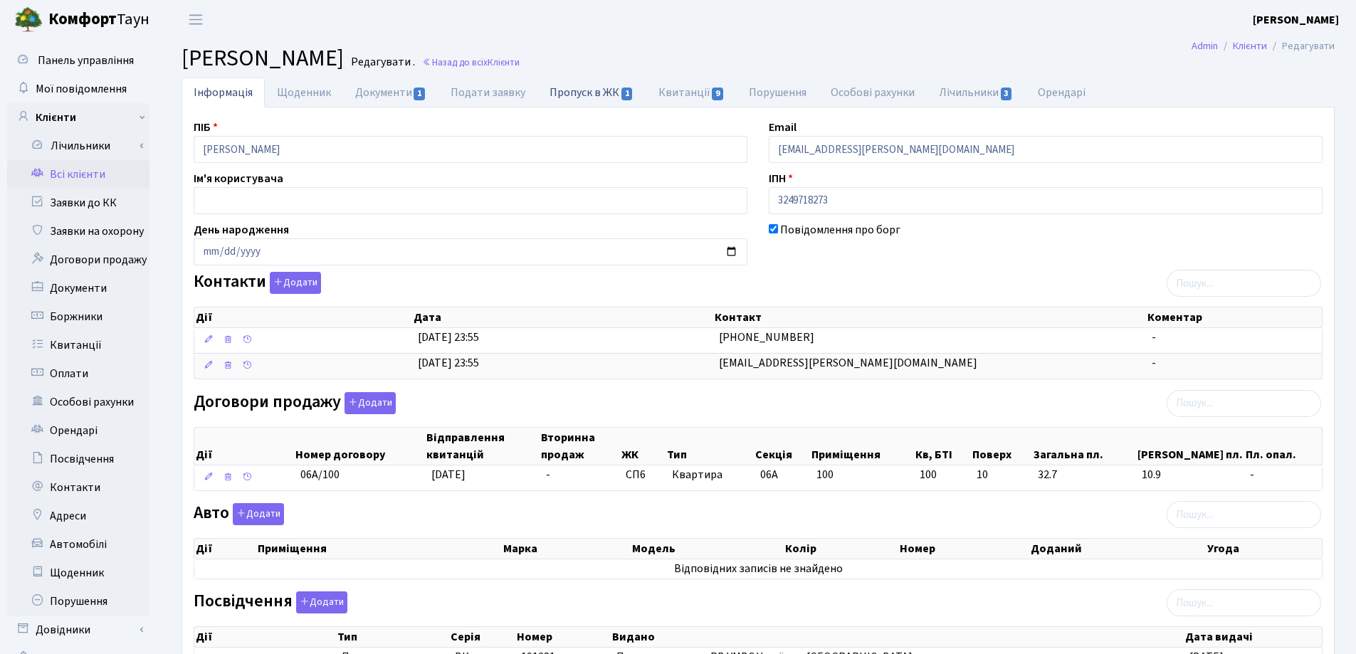
click at [570, 95] on link "Пропуск в ЖК 1" at bounding box center [591, 92] width 108 height 29
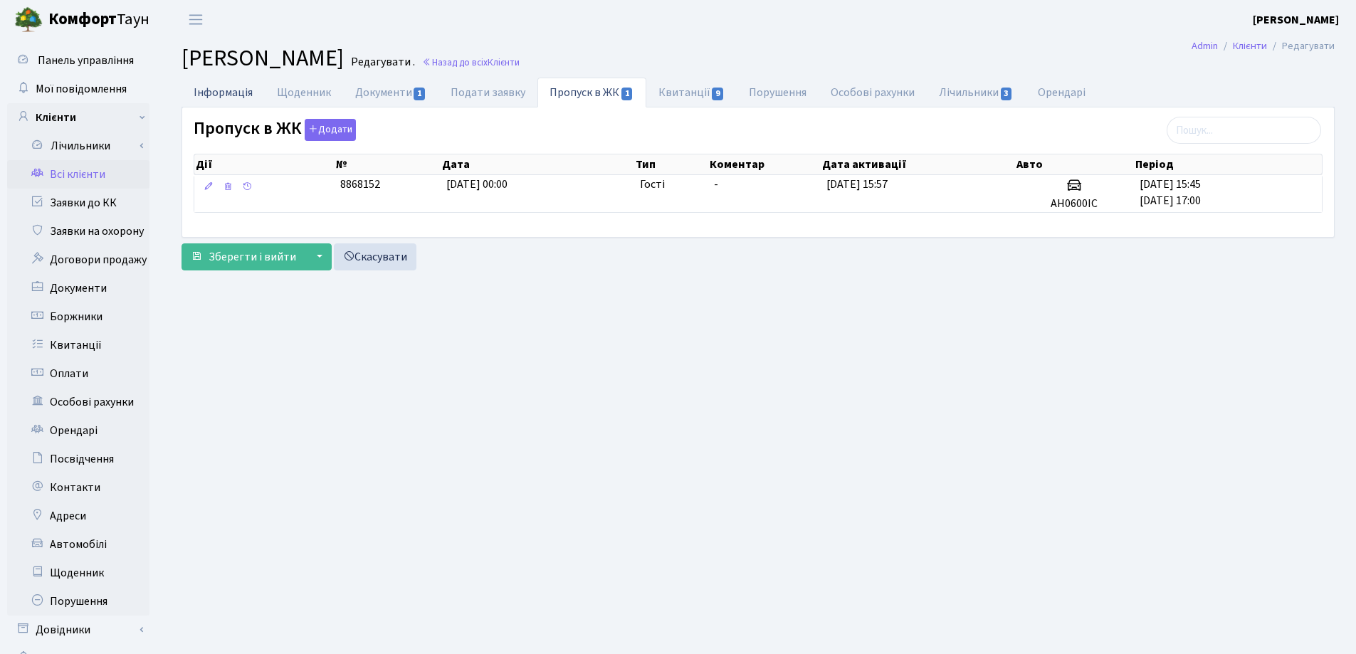
click at [233, 98] on link "Інформація" at bounding box center [222, 92] width 83 height 29
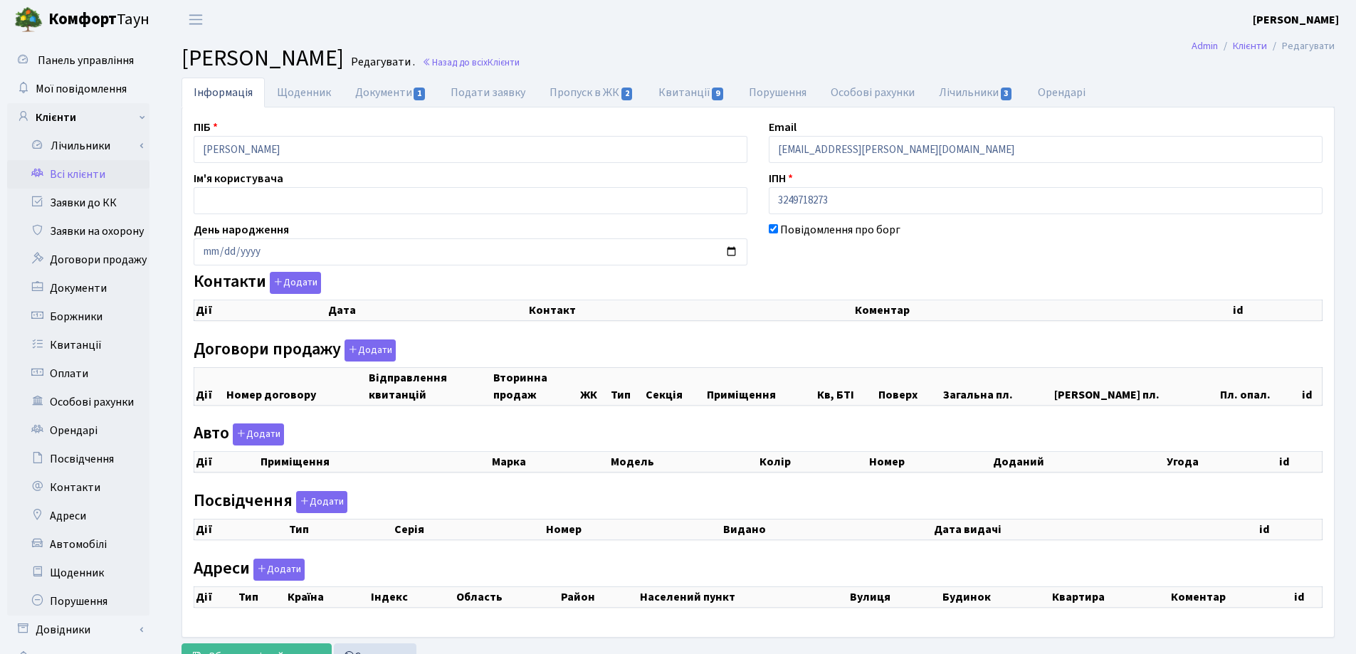
checkbox input "true"
select select "25"
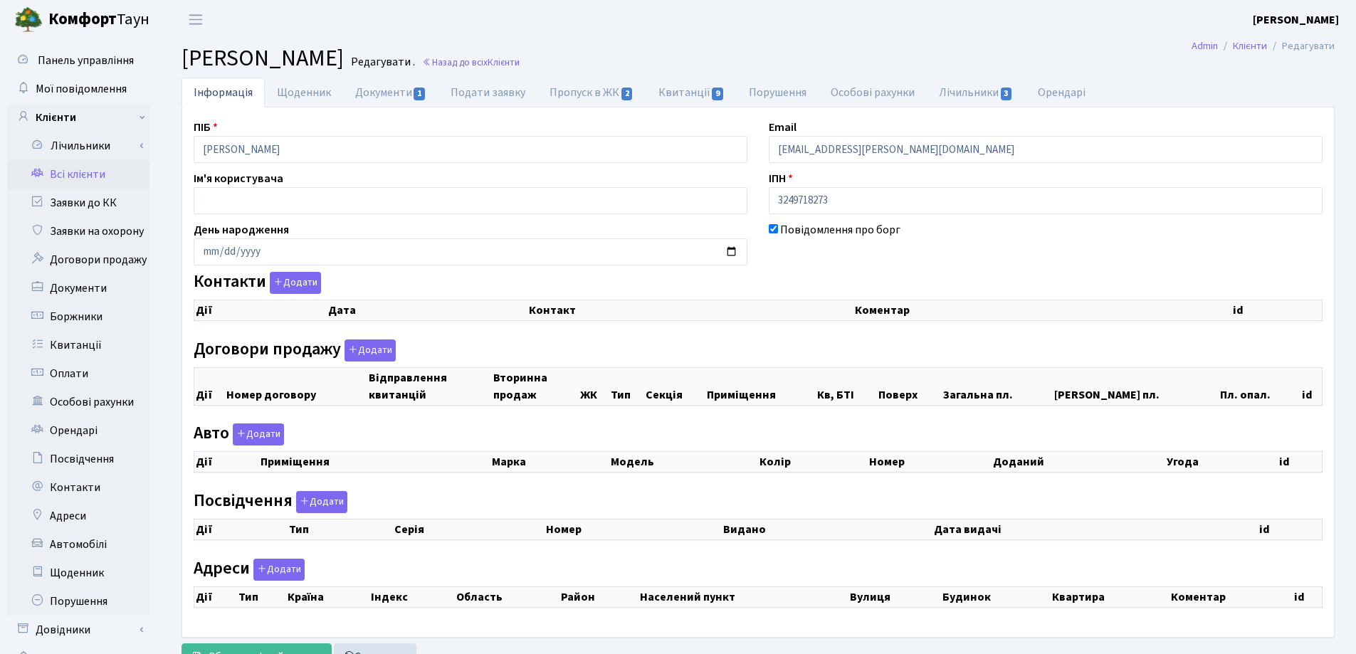
select select "25"
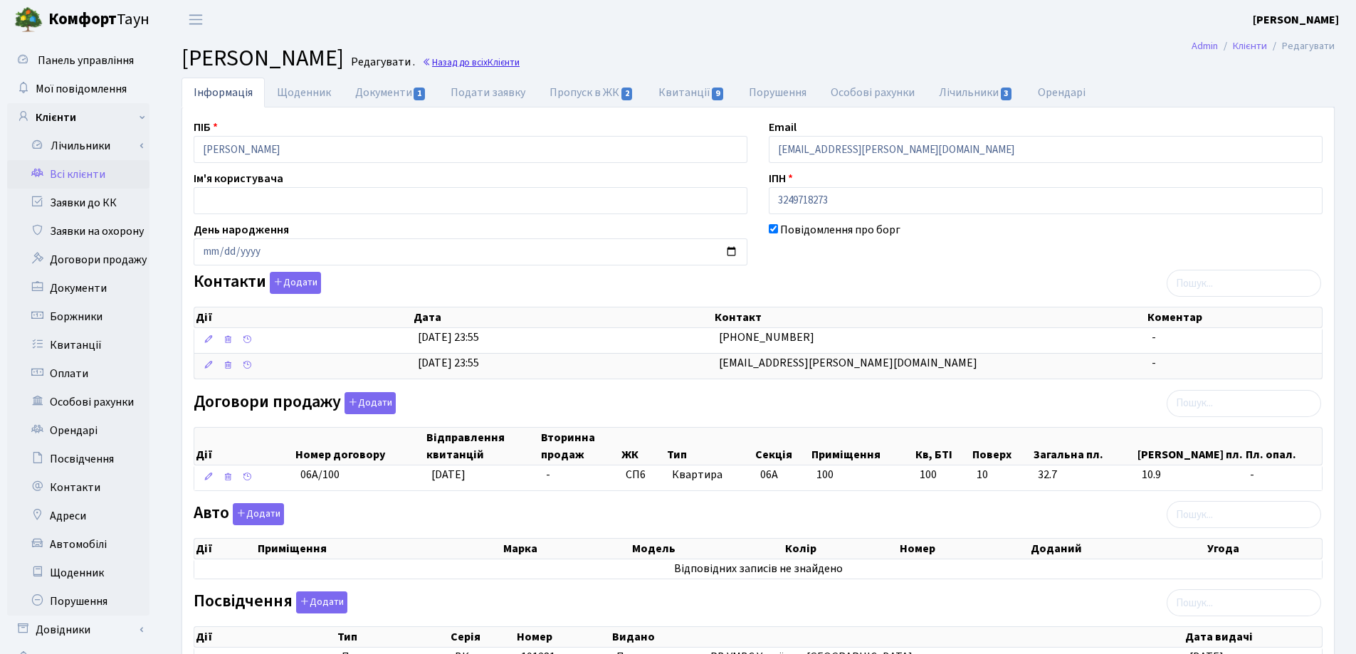
click at [520, 65] on link "Назад до всіх Клієнти" at bounding box center [471, 63] width 98 height 14
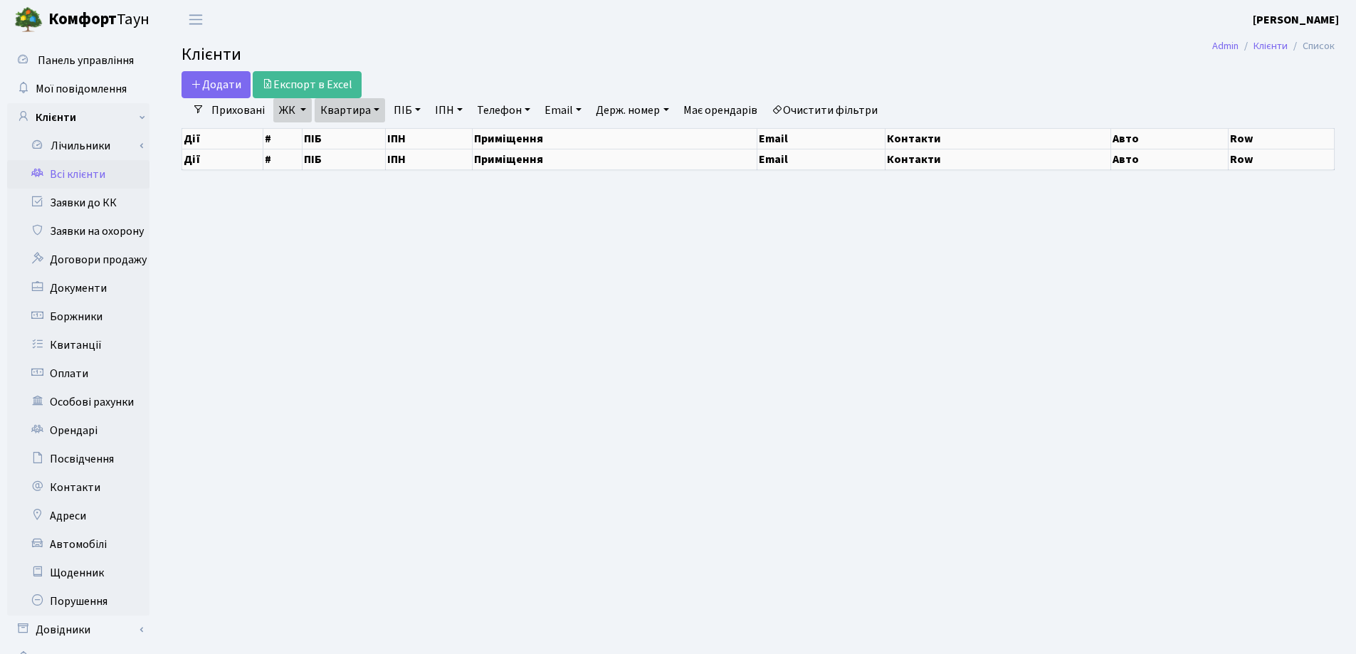
select select "25"
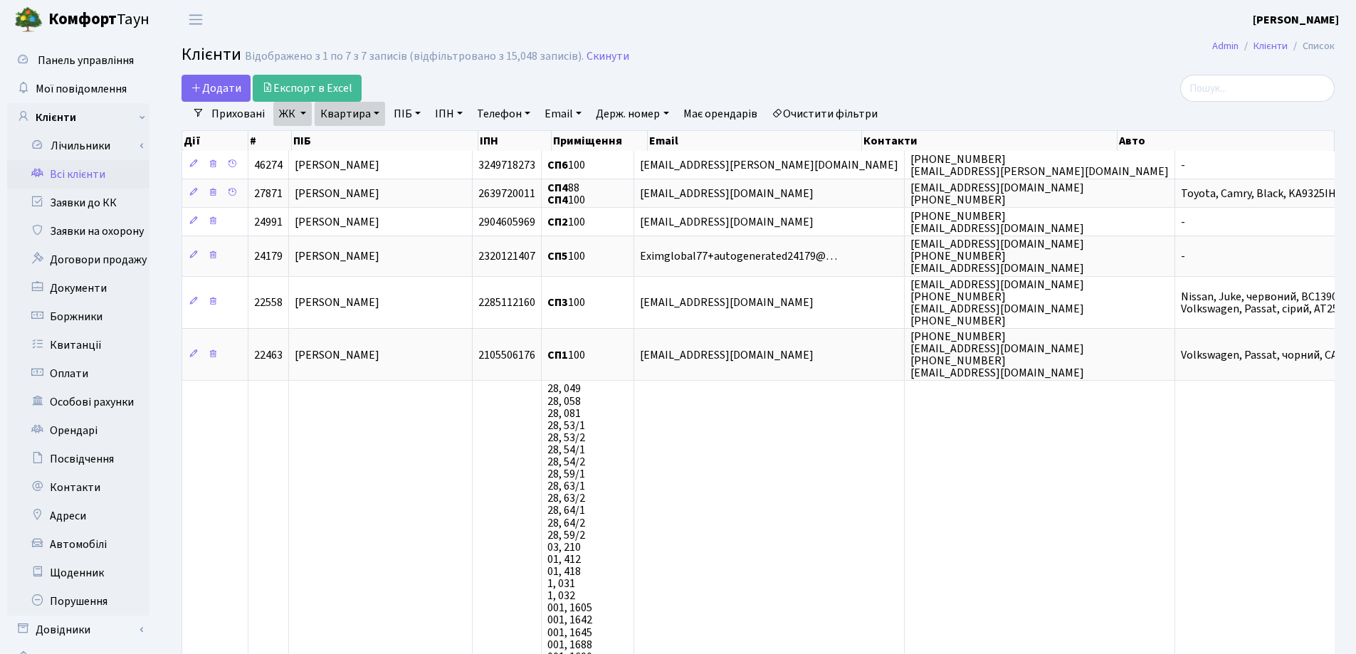
drag, startPoint x: 376, startPoint y: 110, endPoint x: 376, endPoint y: 127, distance: 16.4
click at [375, 110] on link "Квартира" at bounding box center [350, 114] width 70 height 24
click at [409, 145] on icon at bounding box center [412, 141] width 11 height 11
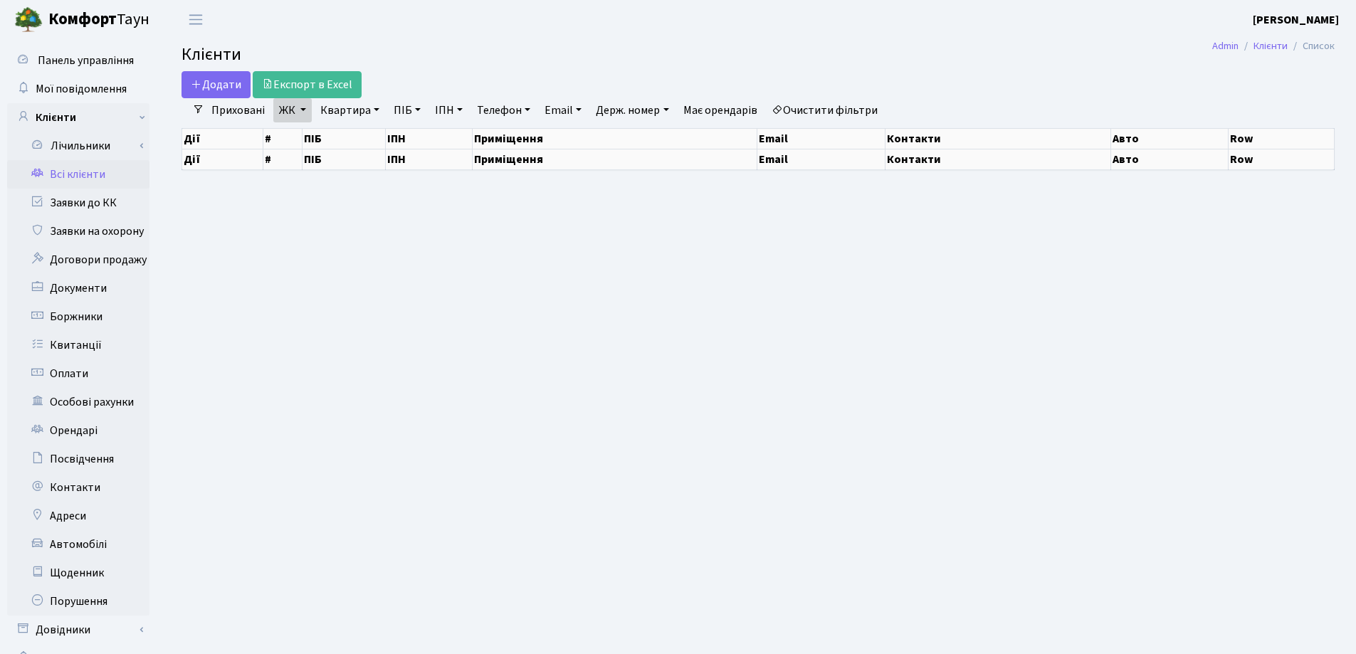
select select "25"
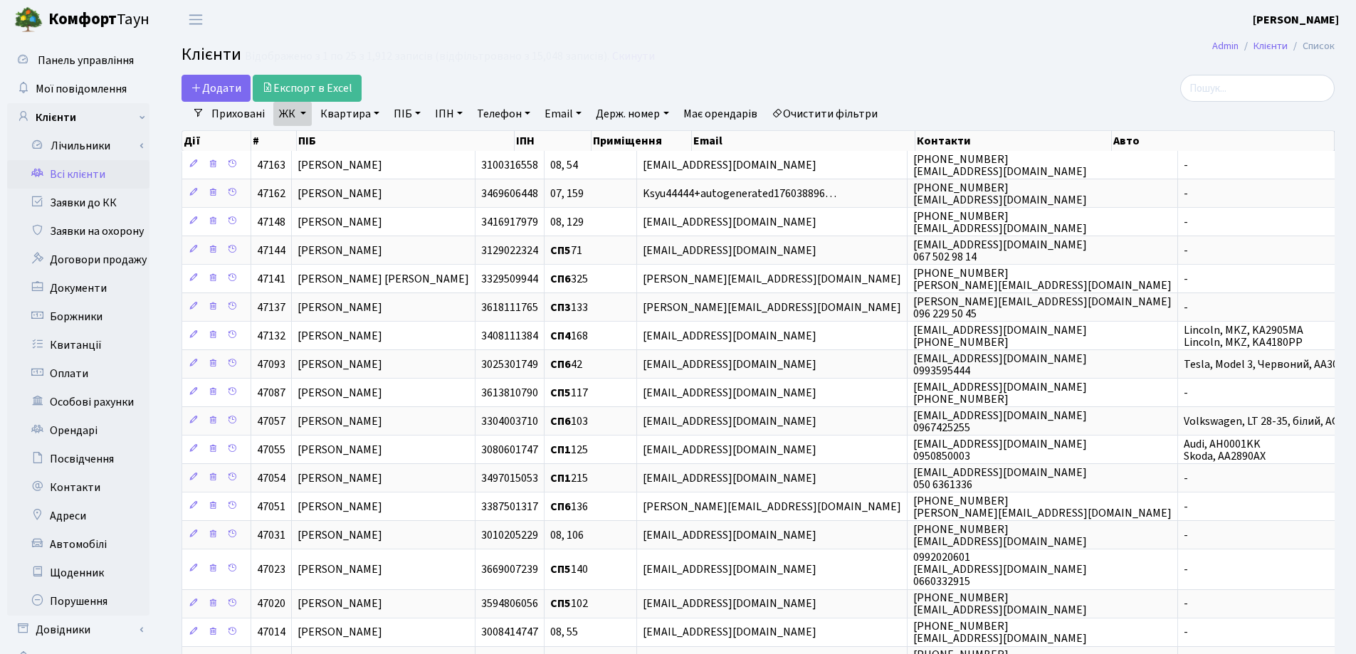
click at [374, 112] on link "Квартира" at bounding box center [350, 114] width 70 height 24
type input "43"
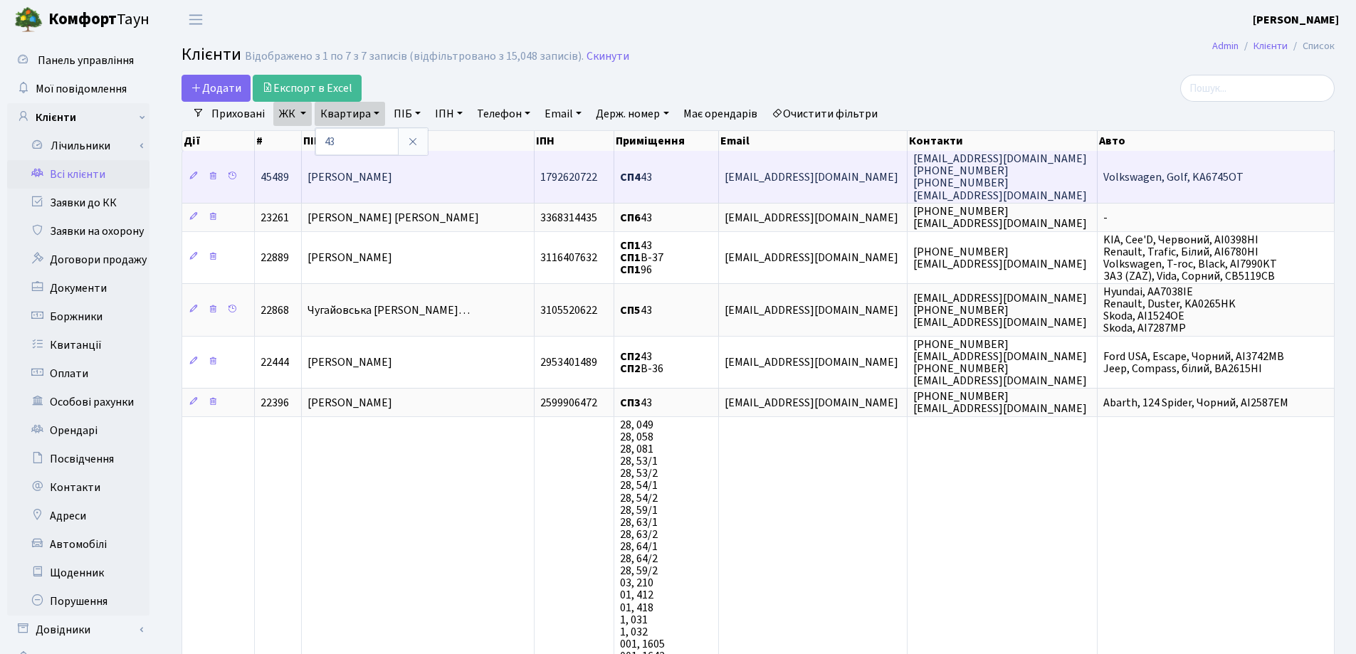
click at [461, 177] on td "[PERSON_NAME]" at bounding box center [418, 176] width 233 height 51
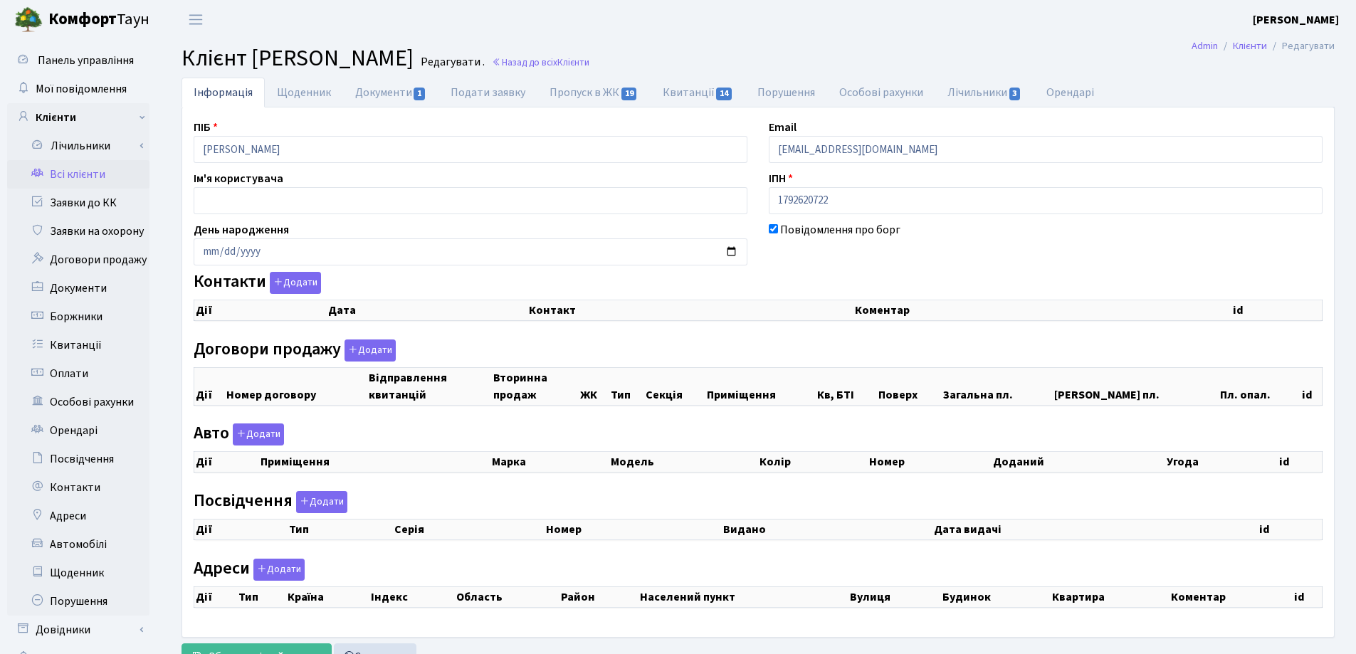
checkbox input "true"
select select "25"
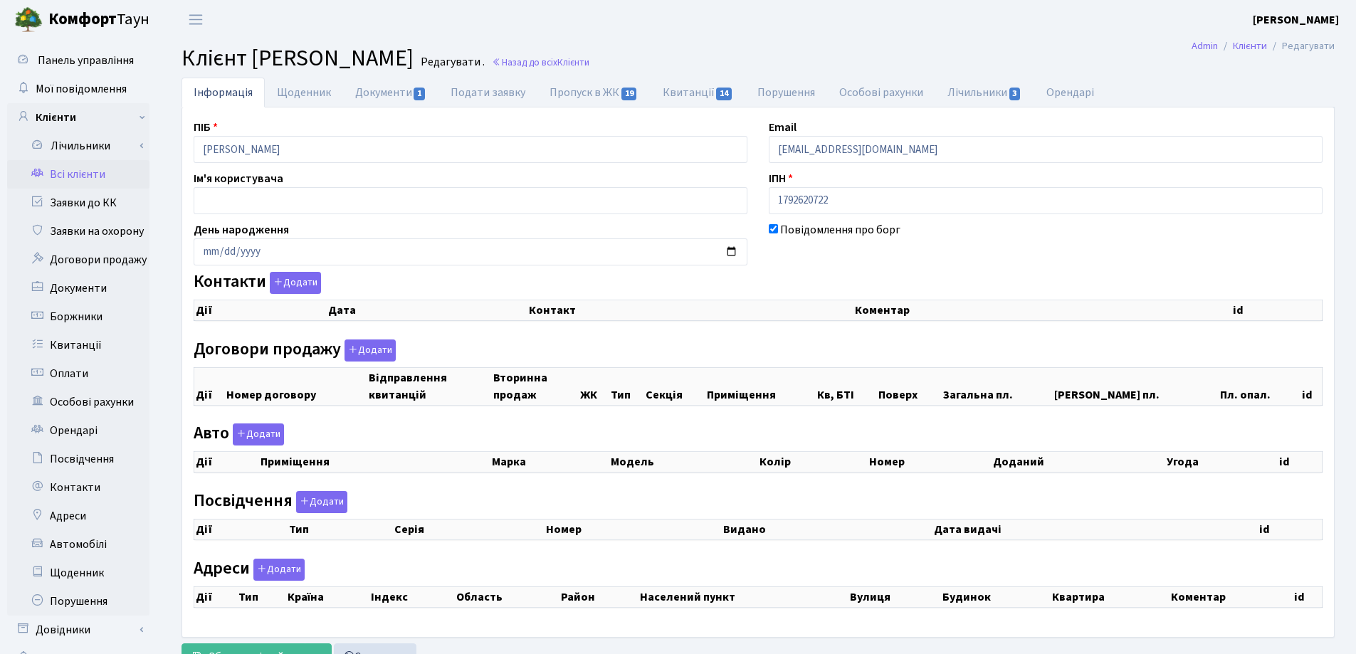
select select "25"
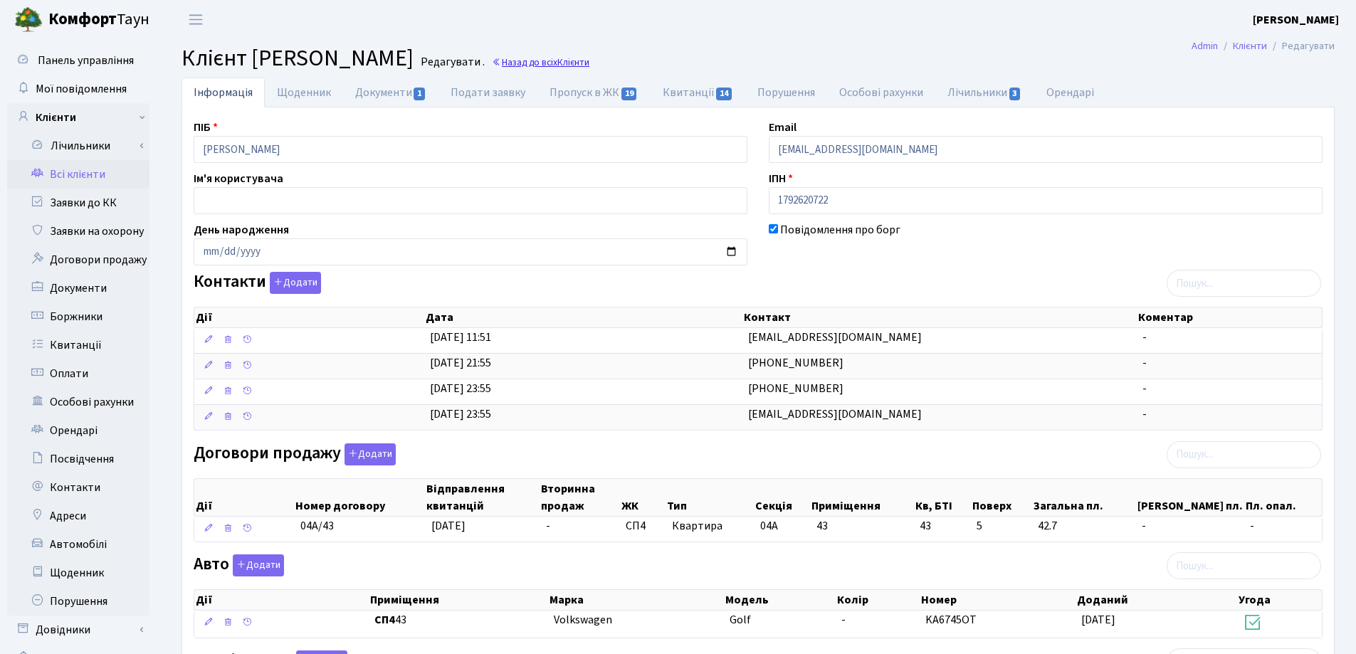
click at [589, 60] on link "Назад до всіх Клієнти" at bounding box center [541, 63] width 98 height 14
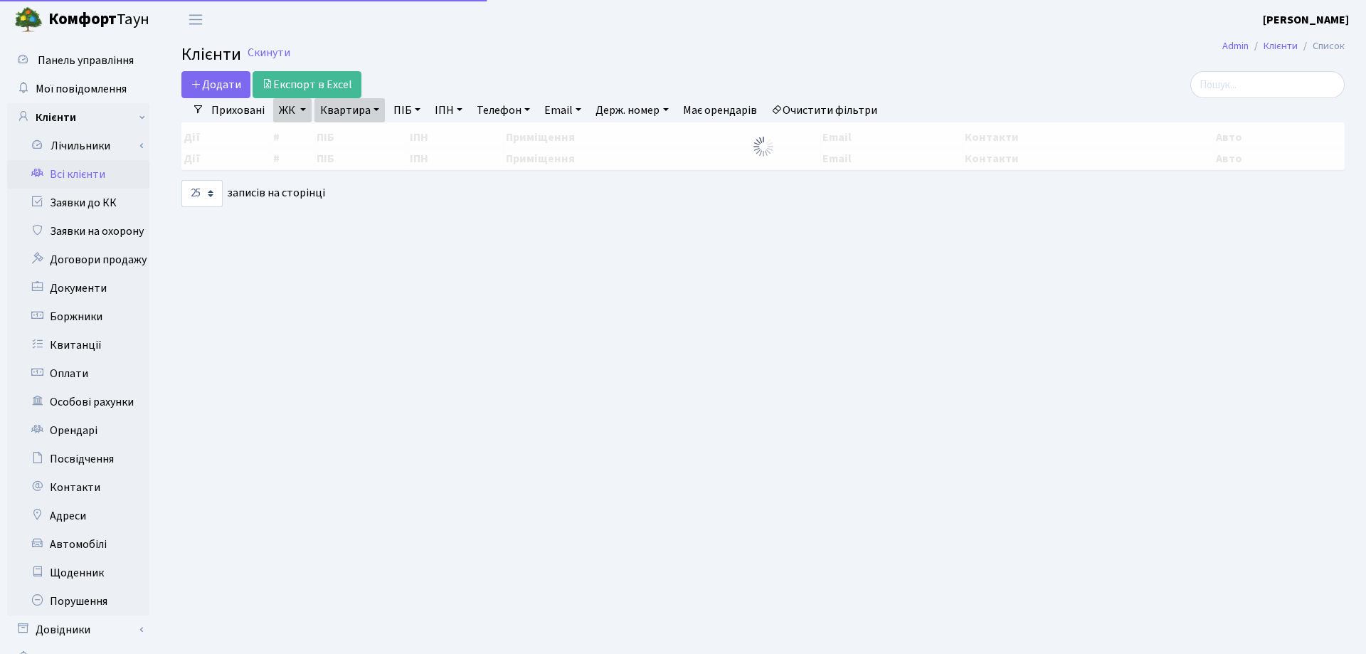
select select "25"
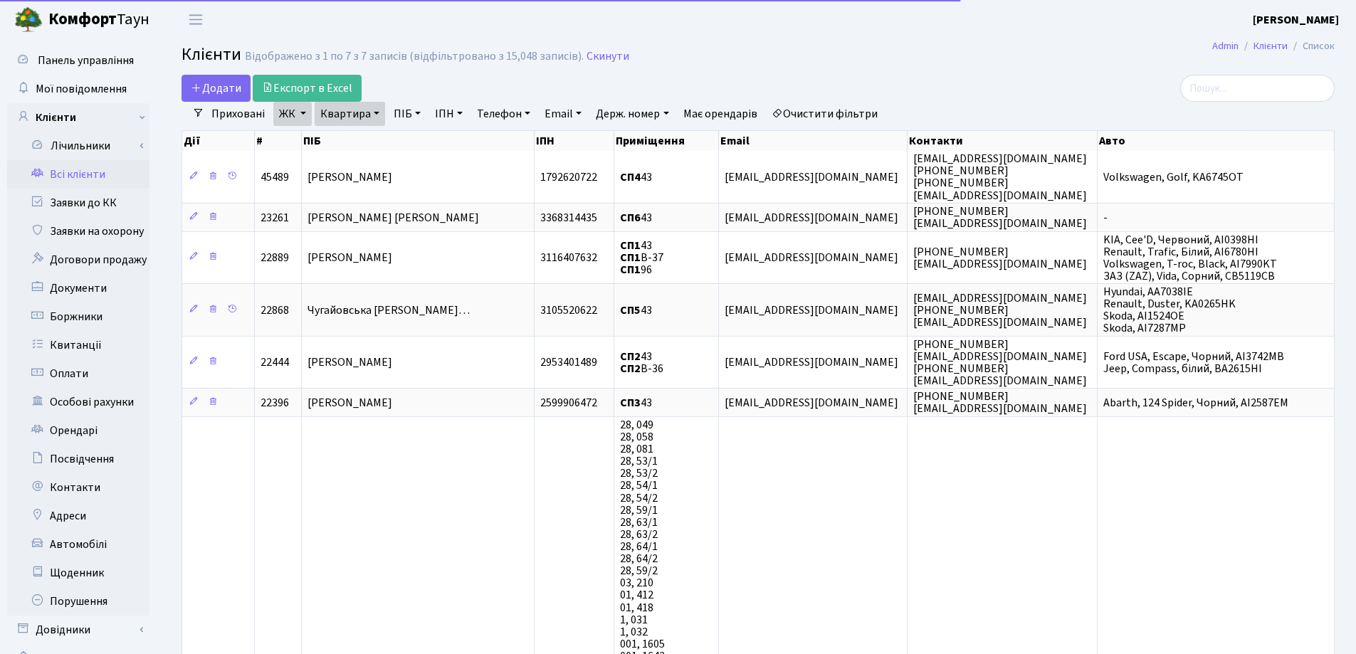
click at [374, 110] on link "Квартира" at bounding box center [350, 114] width 70 height 24
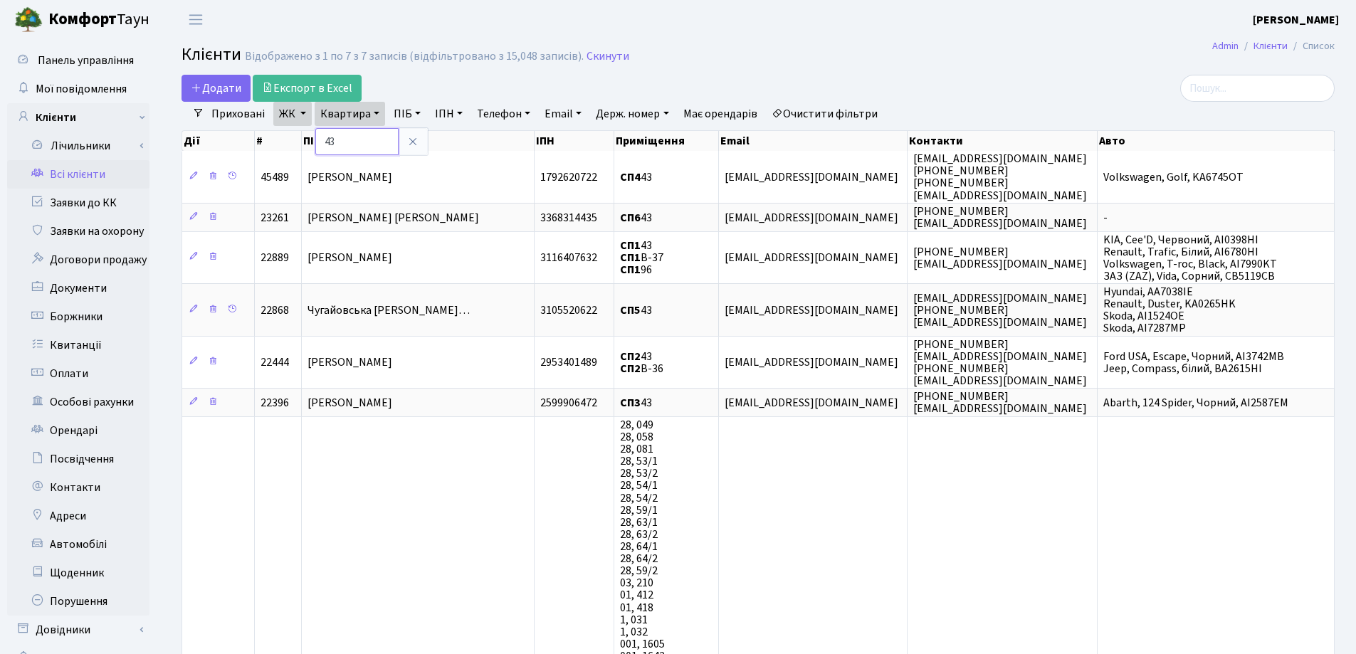
click at [374, 138] on input "43" at bounding box center [356, 141] width 83 height 27
type input "4"
type input "233"
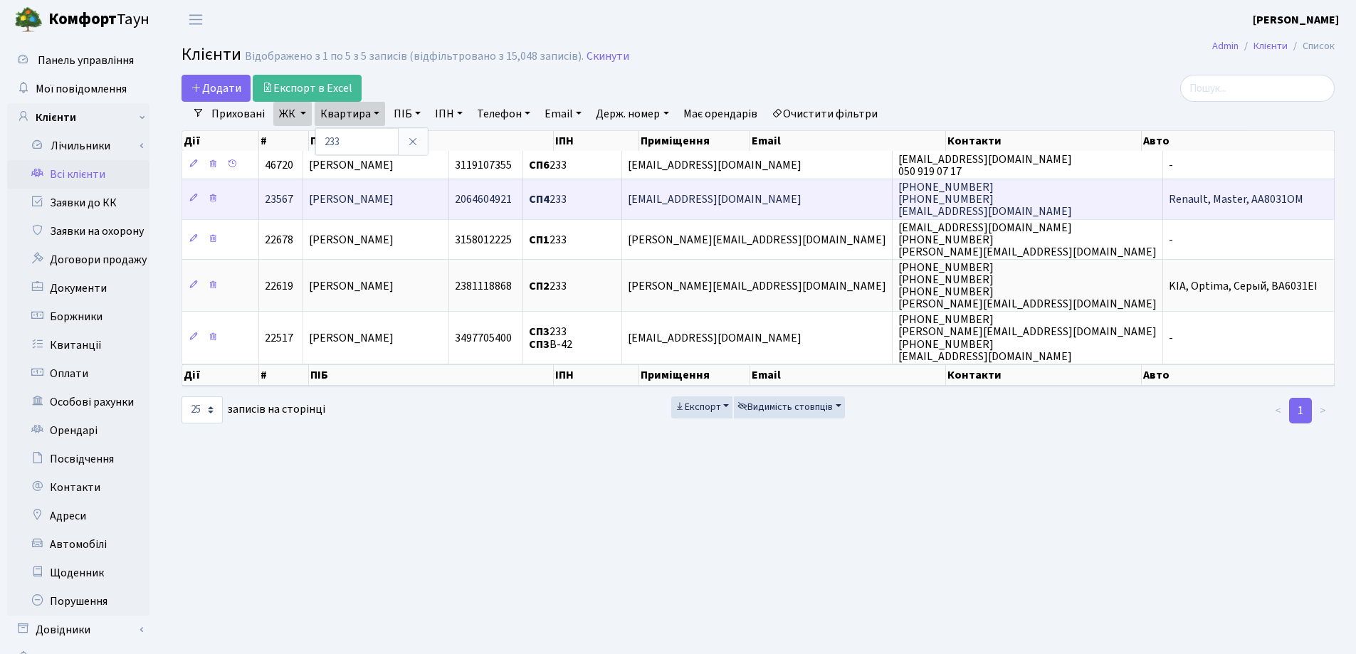
click at [449, 190] on td "[PERSON_NAME]" at bounding box center [376, 199] width 146 height 40
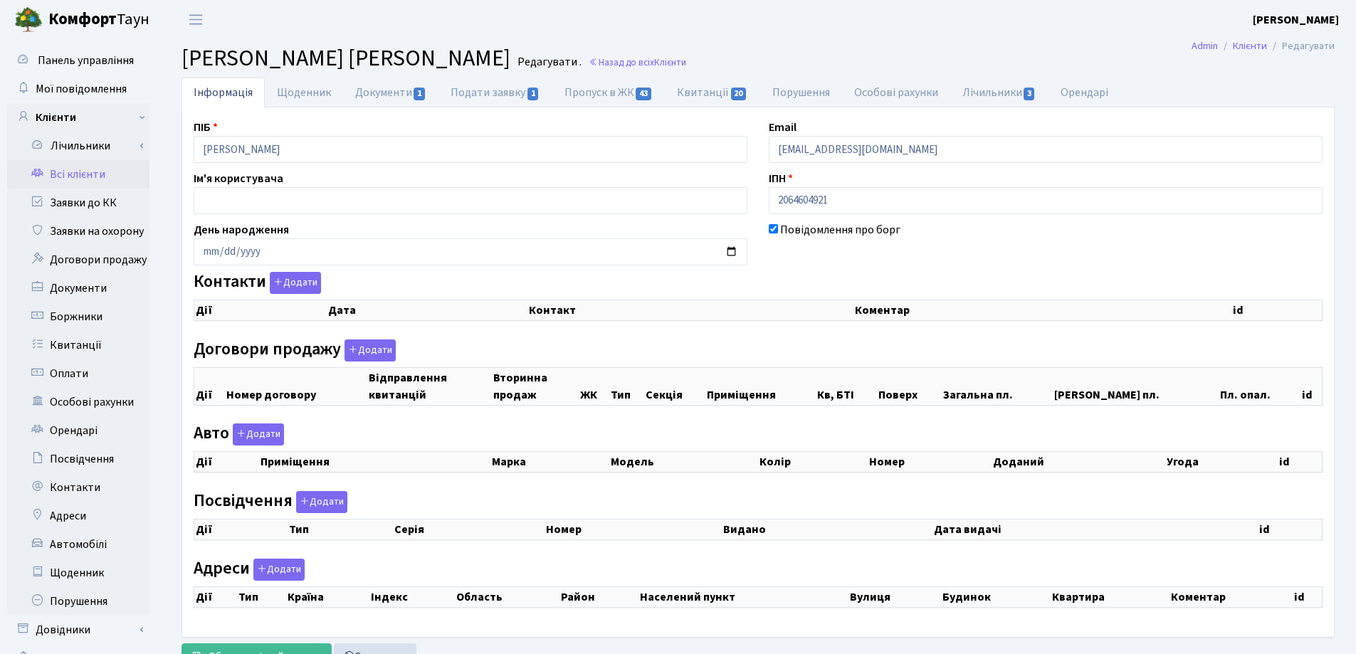
checkbox input "true"
select select "25"
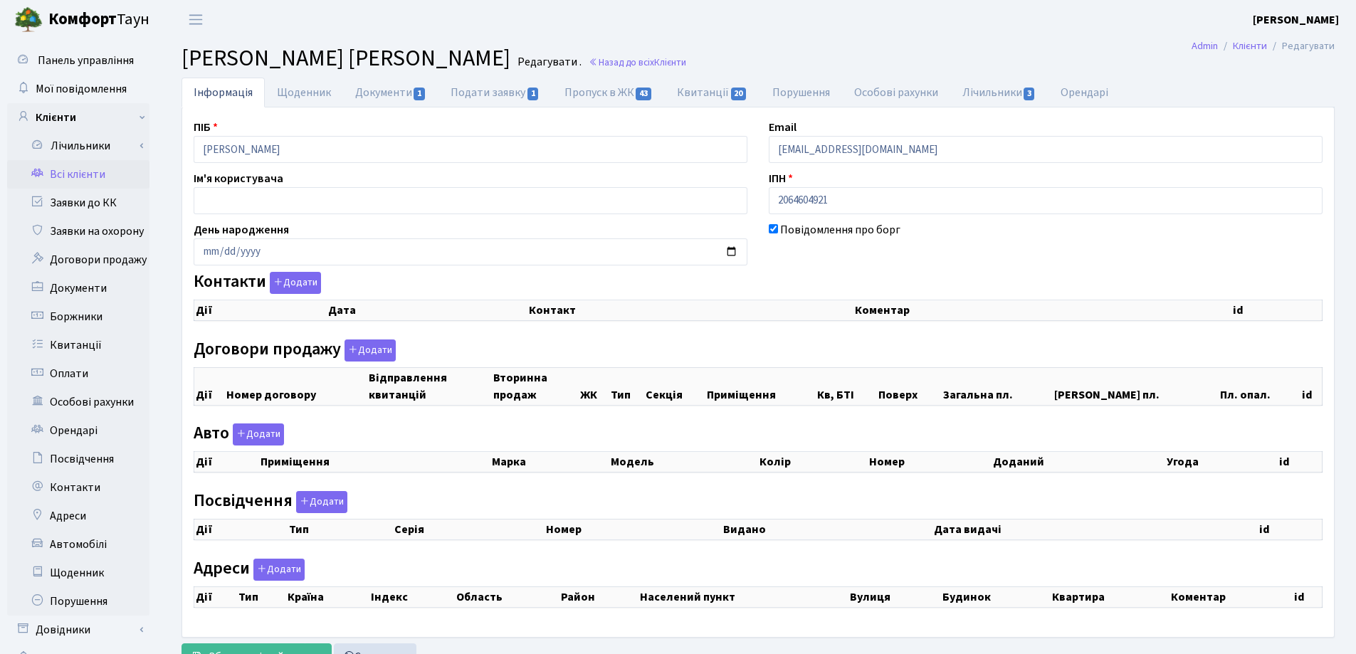
select select "25"
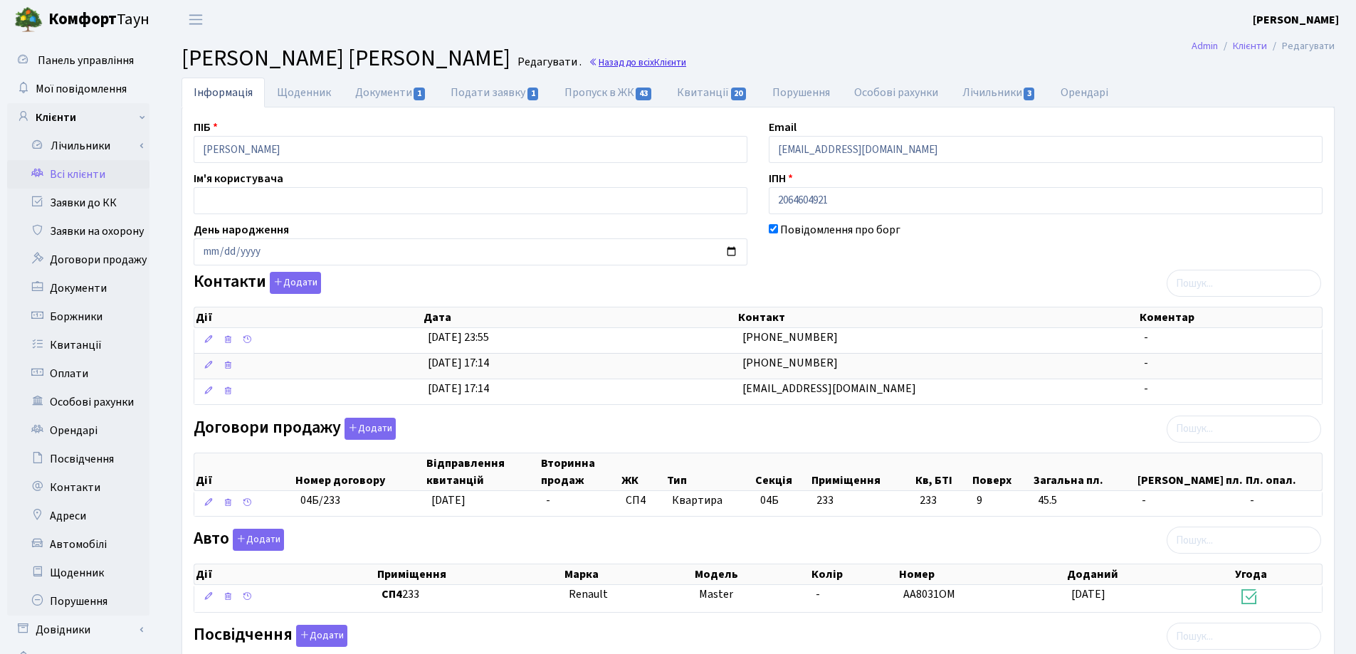
click at [686, 67] on link "Назад до всіх Клієнти" at bounding box center [638, 63] width 98 height 14
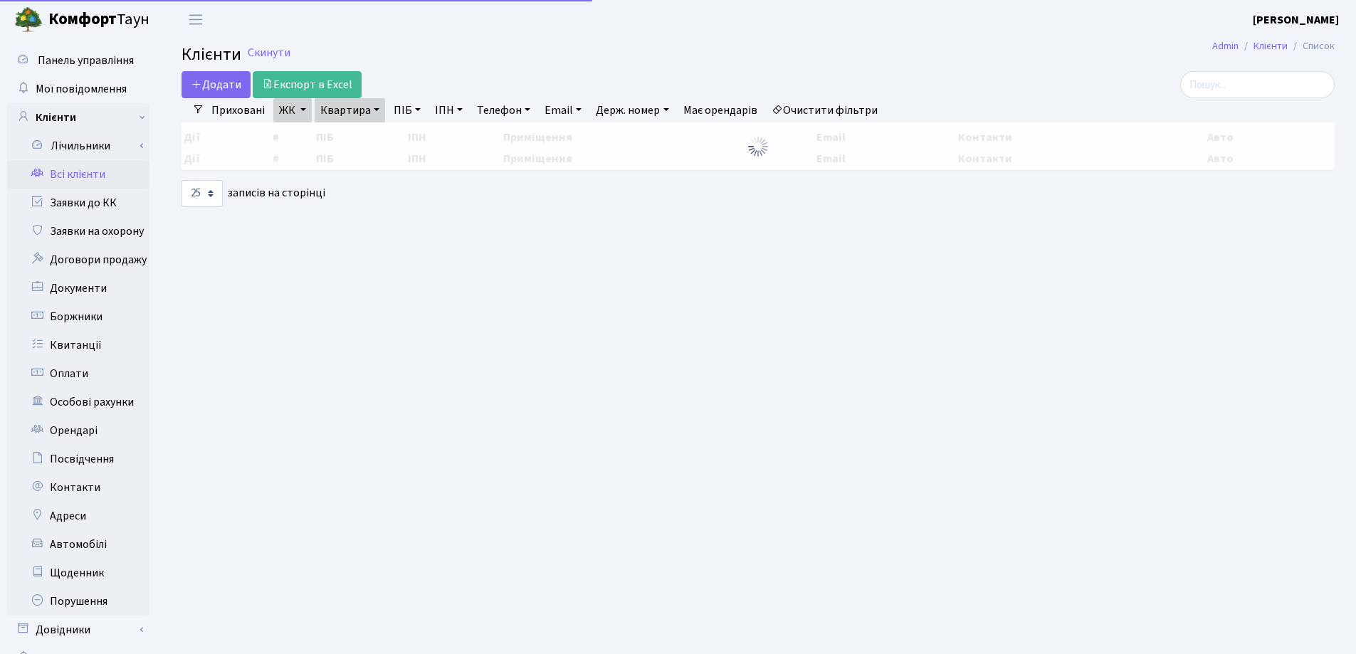
select select "25"
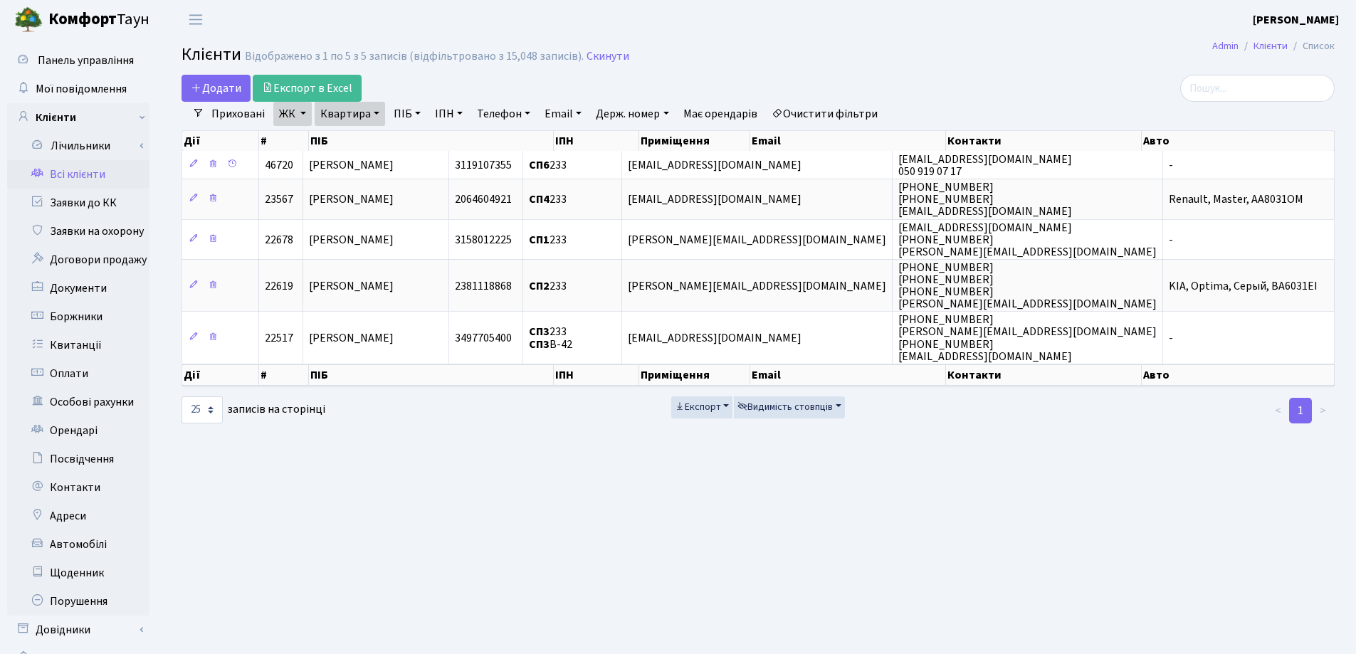
click at [372, 112] on link "Квартира" at bounding box center [350, 114] width 70 height 24
click at [383, 144] on input "233" at bounding box center [356, 141] width 83 height 27
type input "2"
type input "191"
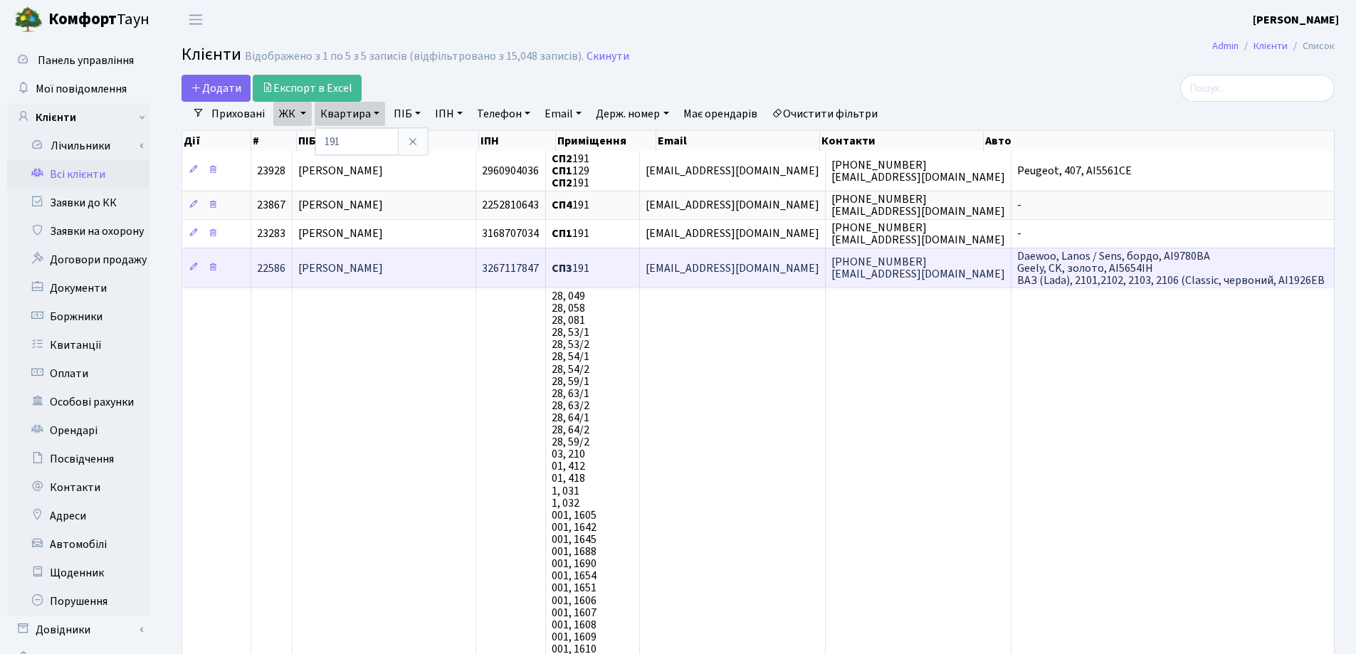
click at [372, 261] on span "[PERSON_NAME]" at bounding box center [340, 268] width 85 height 16
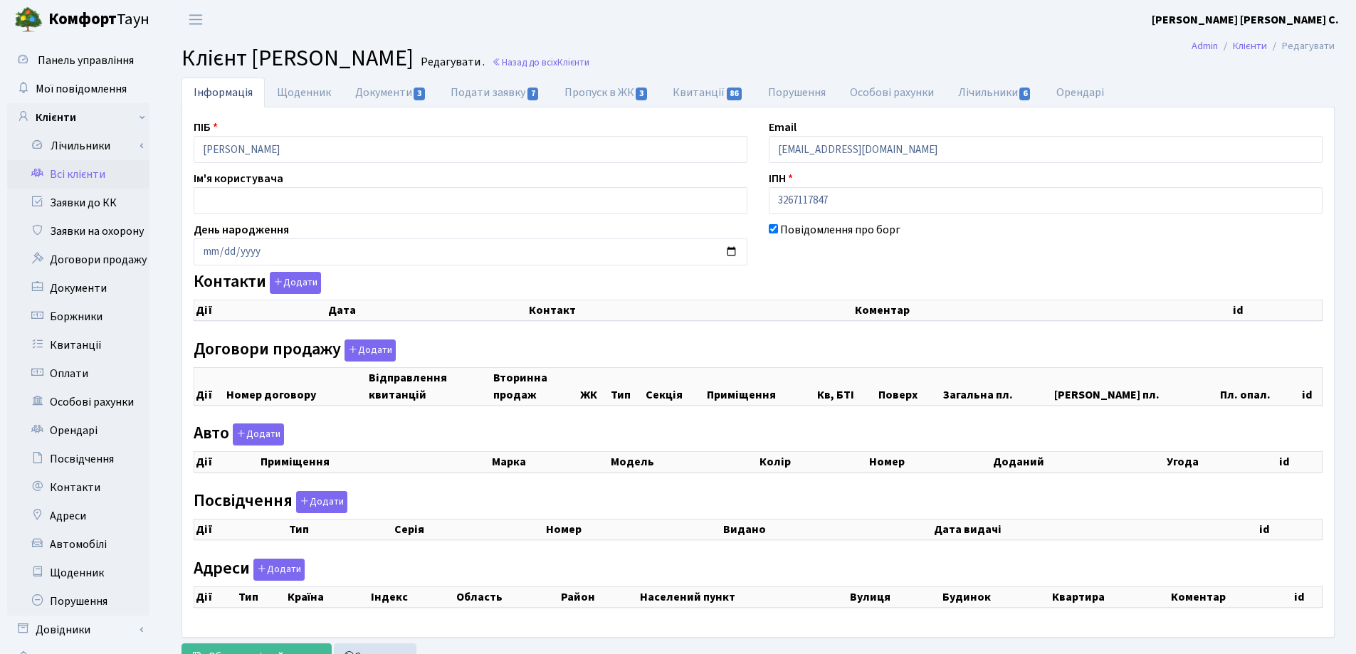
checkbox input "true"
select select "25"
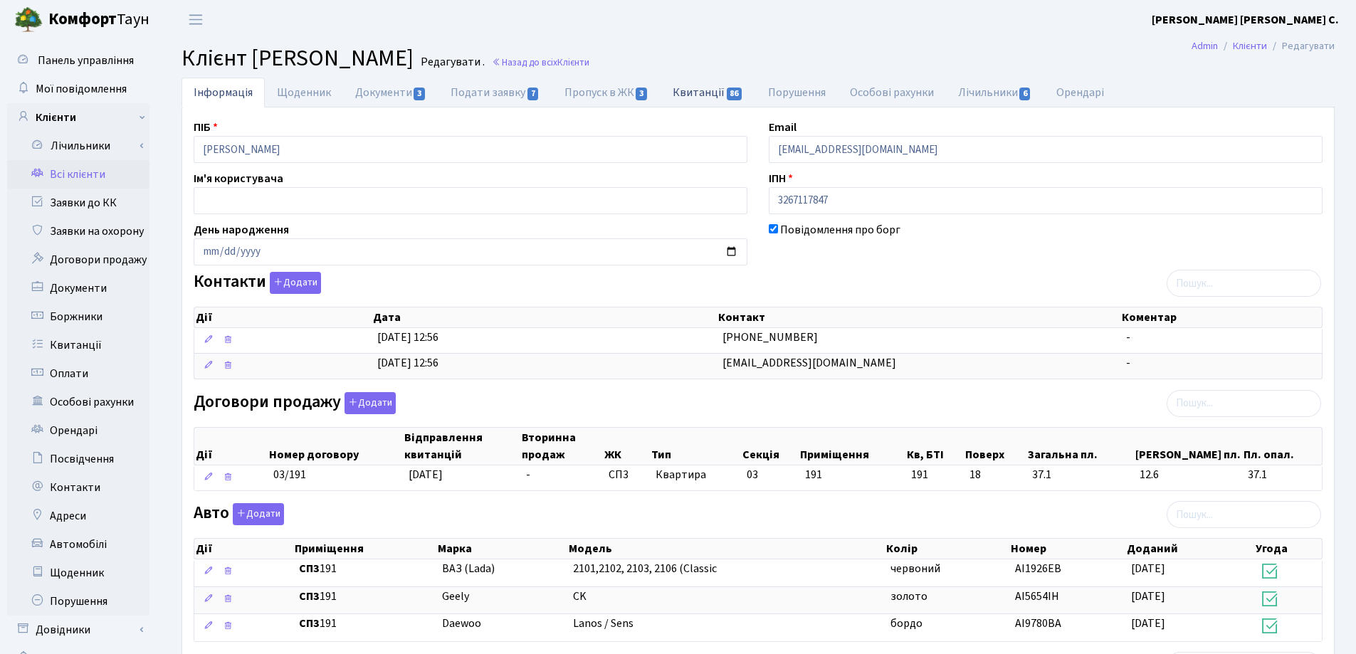
click at [683, 90] on link "Квитанції 86" at bounding box center [707, 92] width 95 height 29
select select "25"
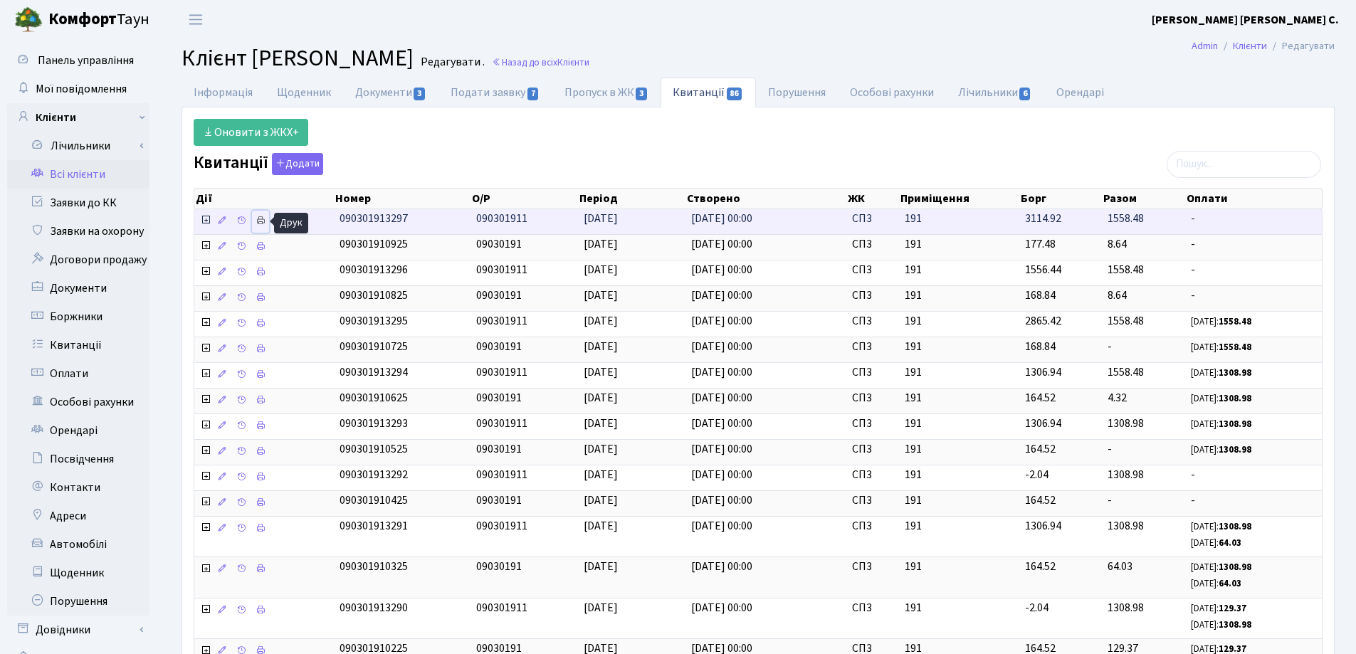
click at [259, 219] on icon at bounding box center [261, 221] width 10 height 10
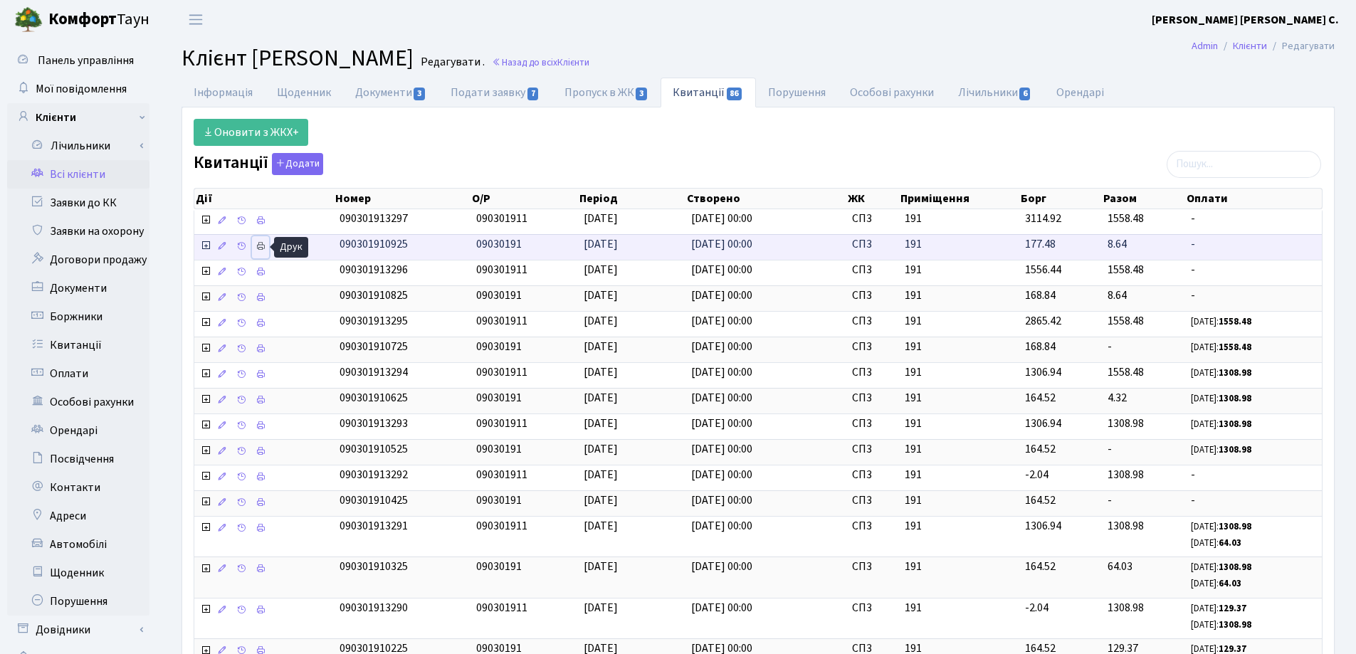
click at [257, 251] on icon at bounding box center [261, 246] width 10 height 10
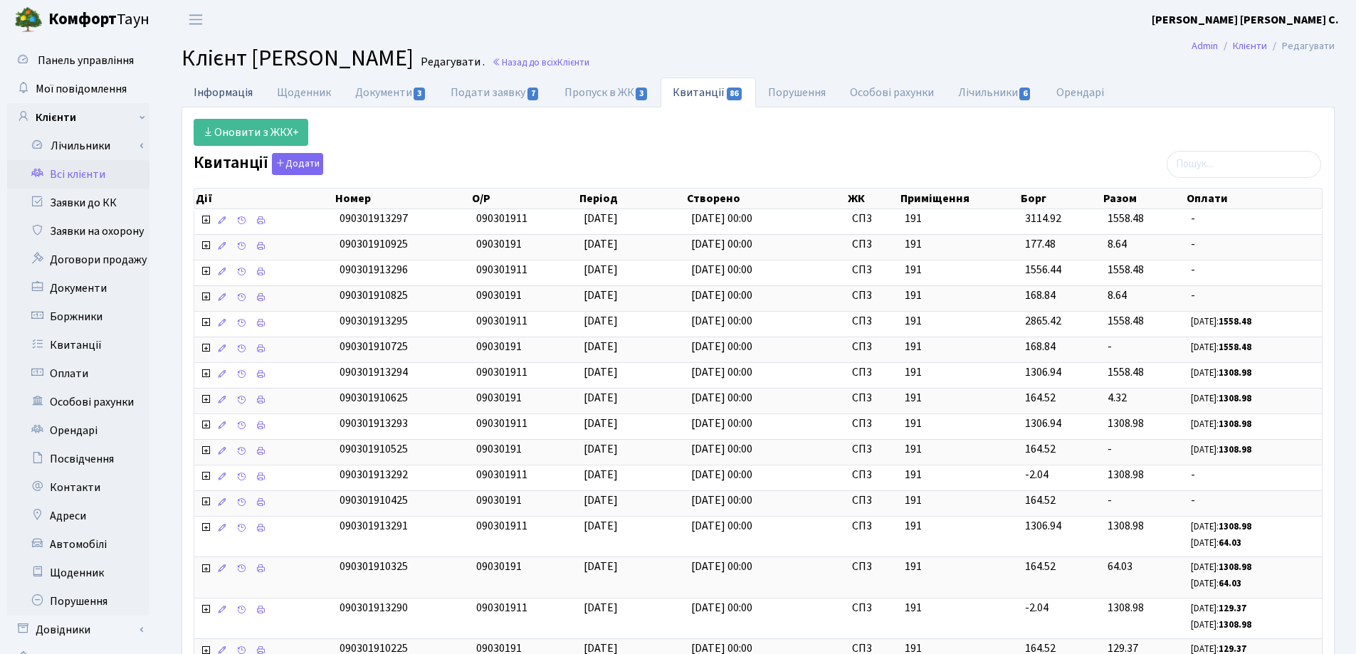
click at [238, 97] on link "Інформація" at bounding box center [222, 92] width 83 height 29
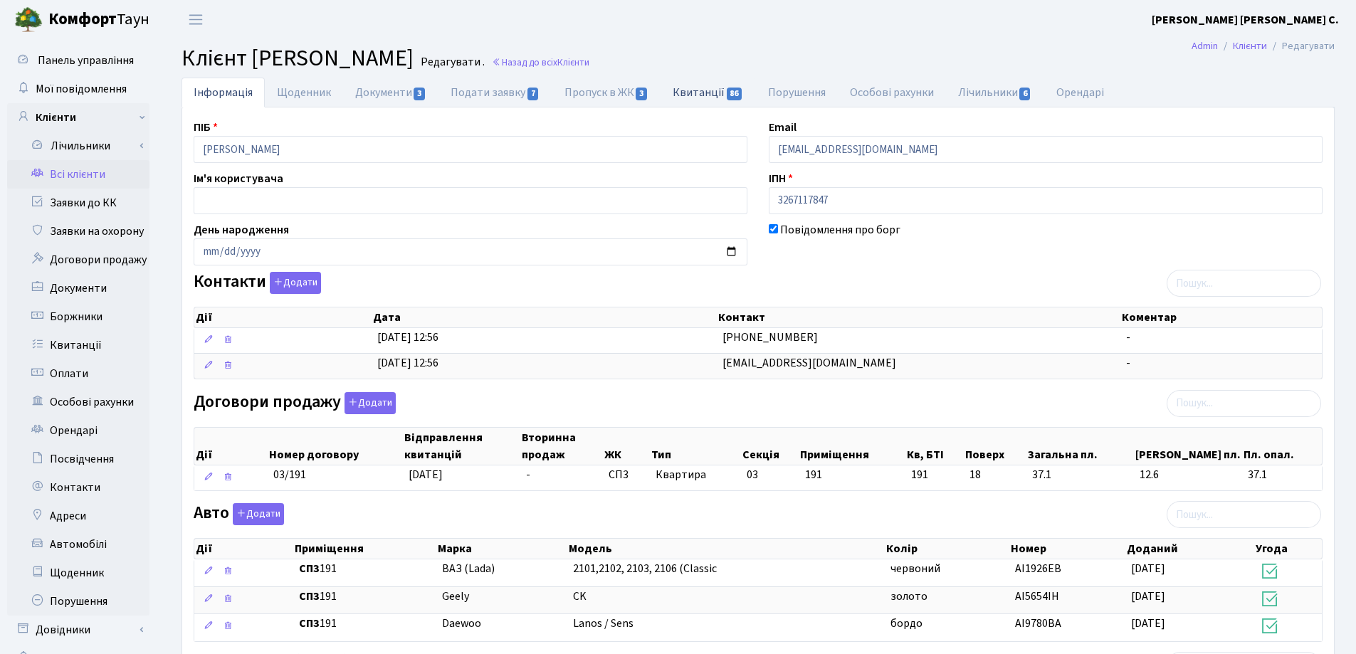
click at [688, 92] on link "Квитанції 86" at bounding box center [707, 92] width 95 height 29
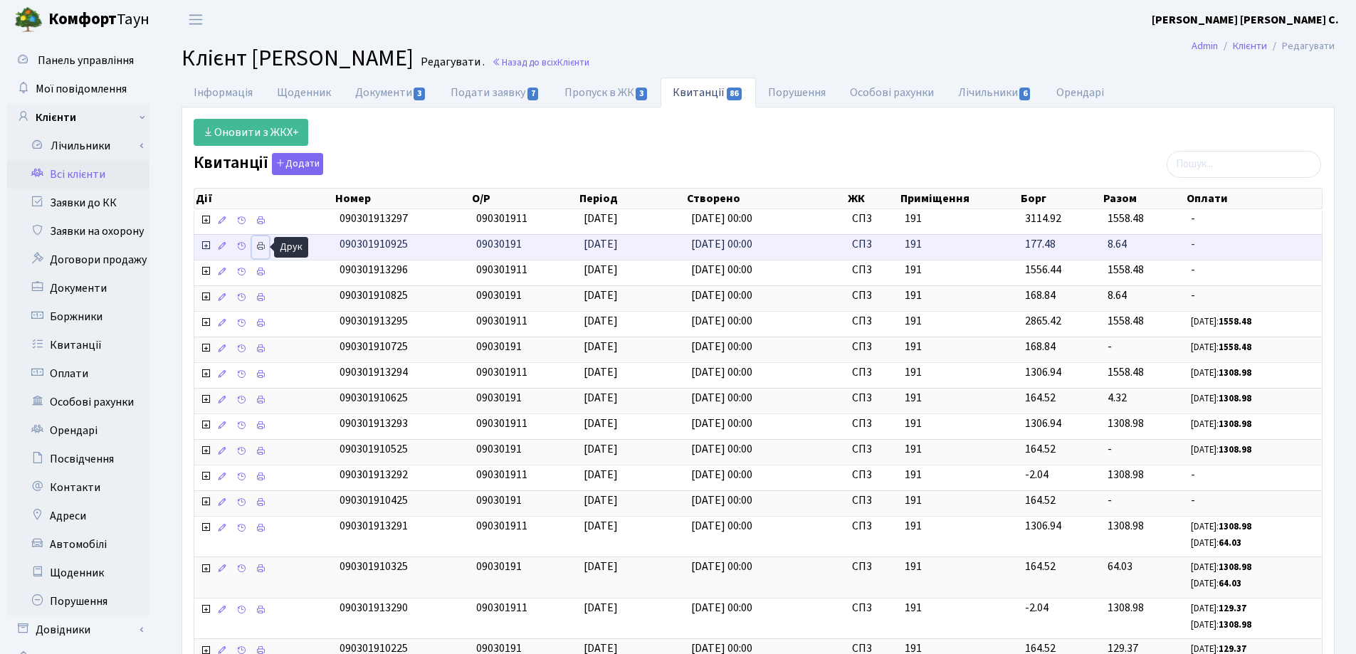
click at [260, 247] on icon at bounding box center [261, 246] width 10 height 10
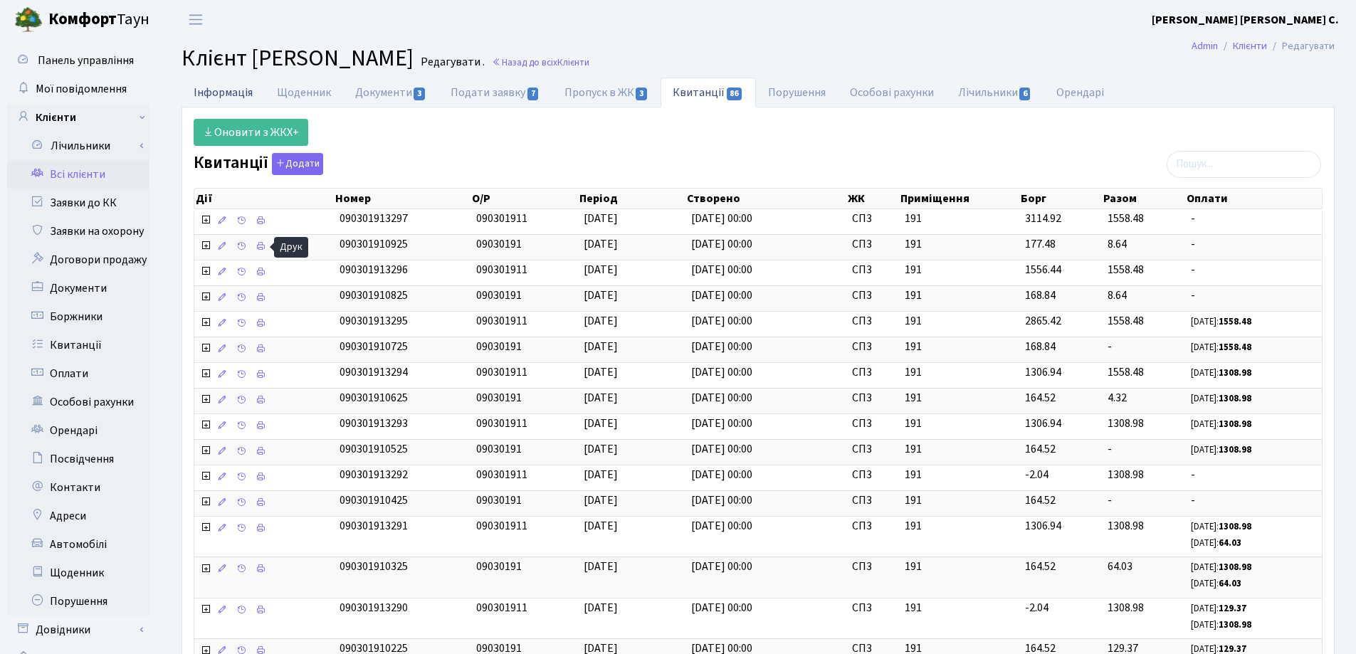
click at [215, 95] on link "Інформація" at bounding box center [222, 92] width 83 height 29
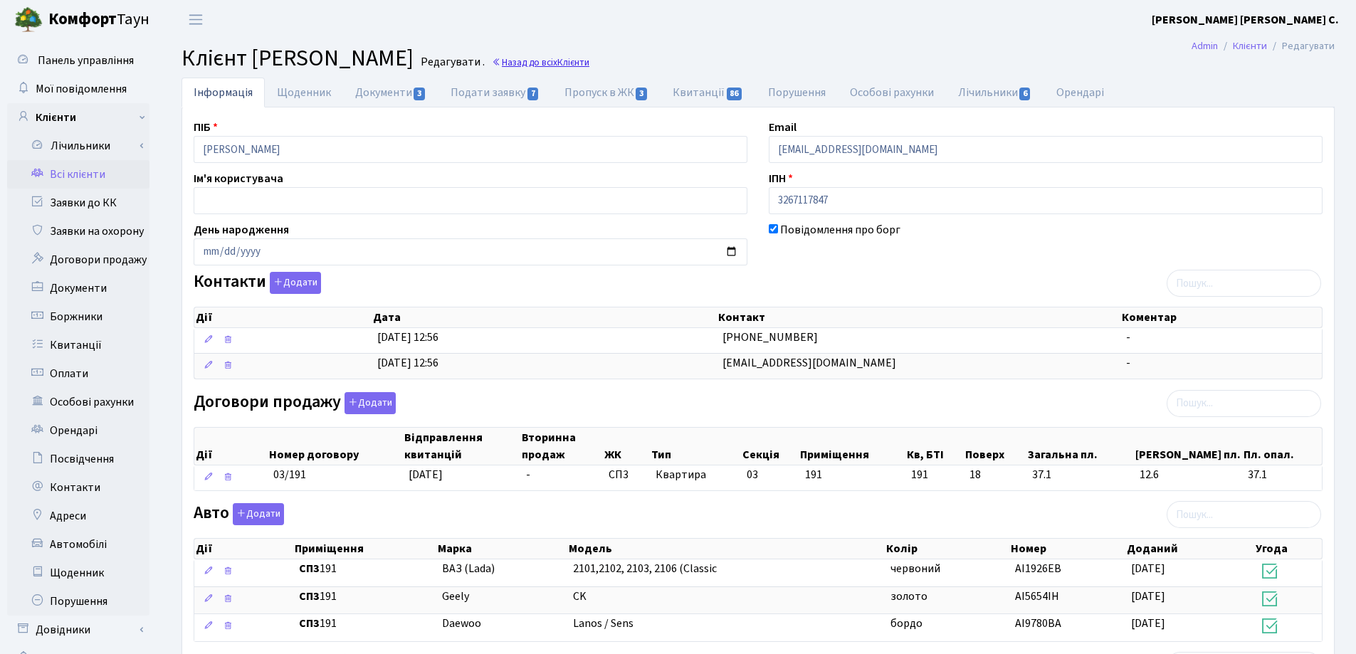
click at [589, 64] on link "Назад до всіх Клієнти" at bounding box center [541, 63] width 98 height 14
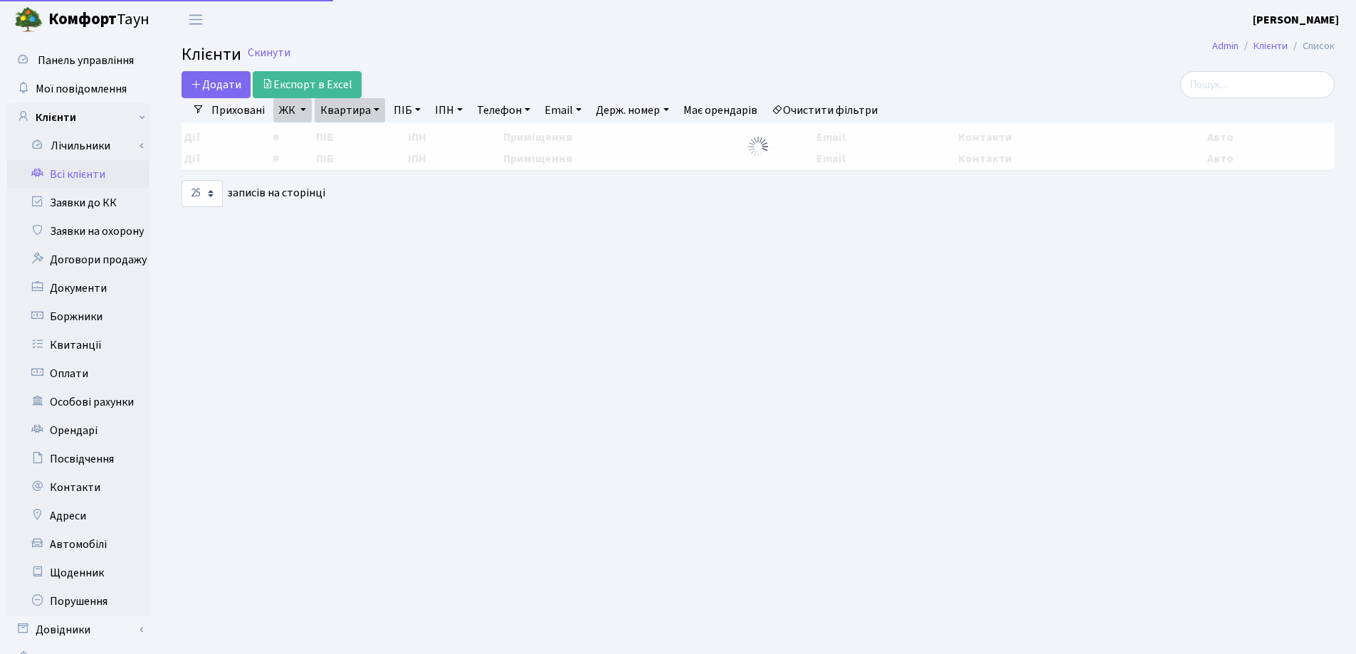
select select "25"
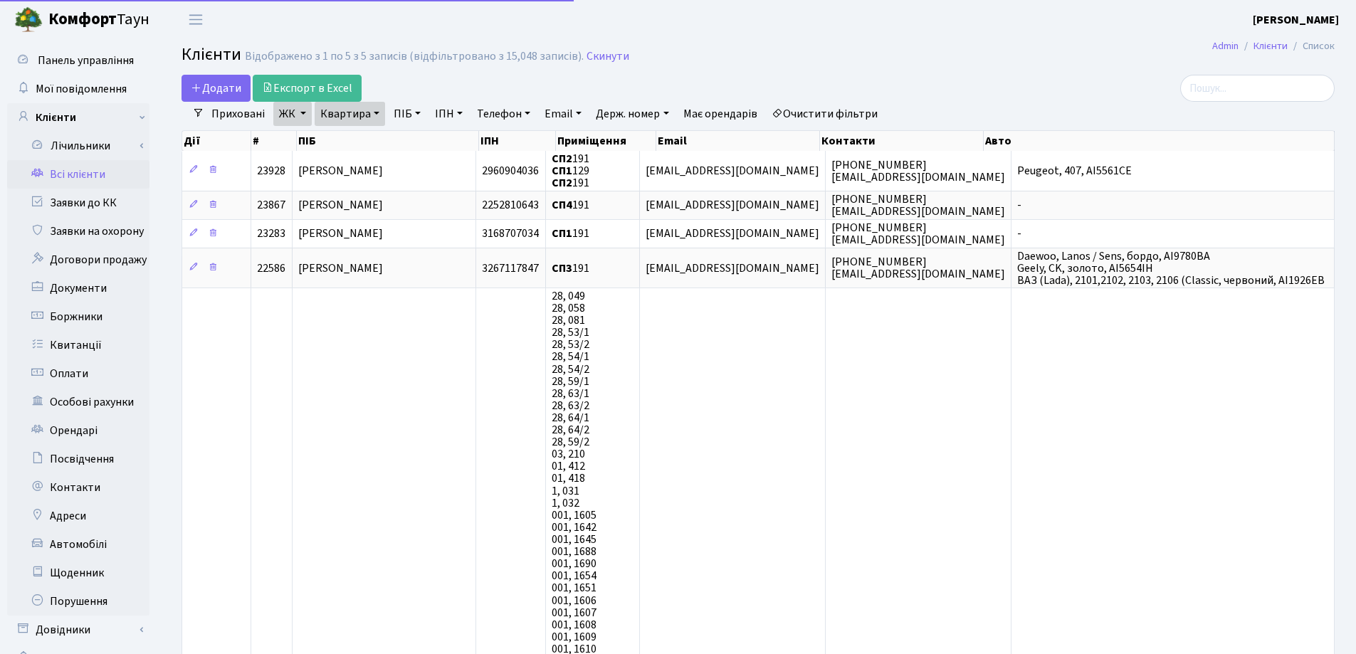
click at [369, 107] on link "Квартира" at bounding box center [350, 114] width 70 height 24
click at [413, 145] on icon at bounding box center [412, 141] width 11 height 11
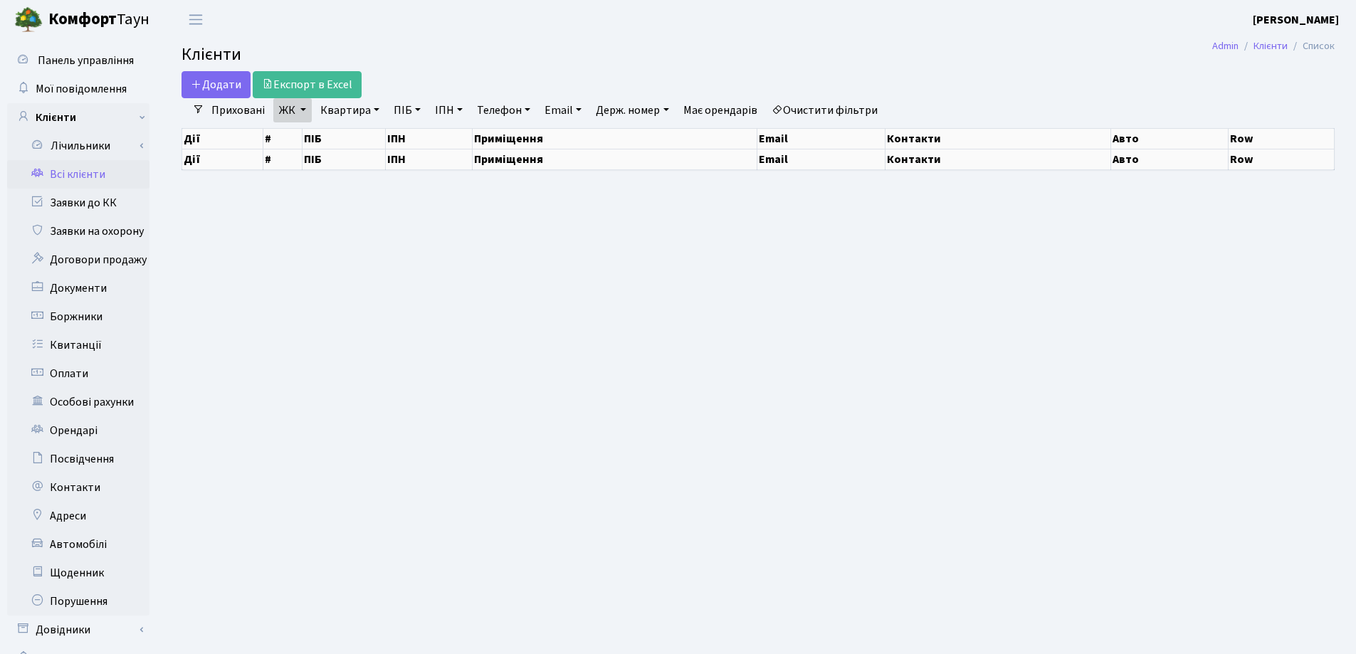
select select "25"
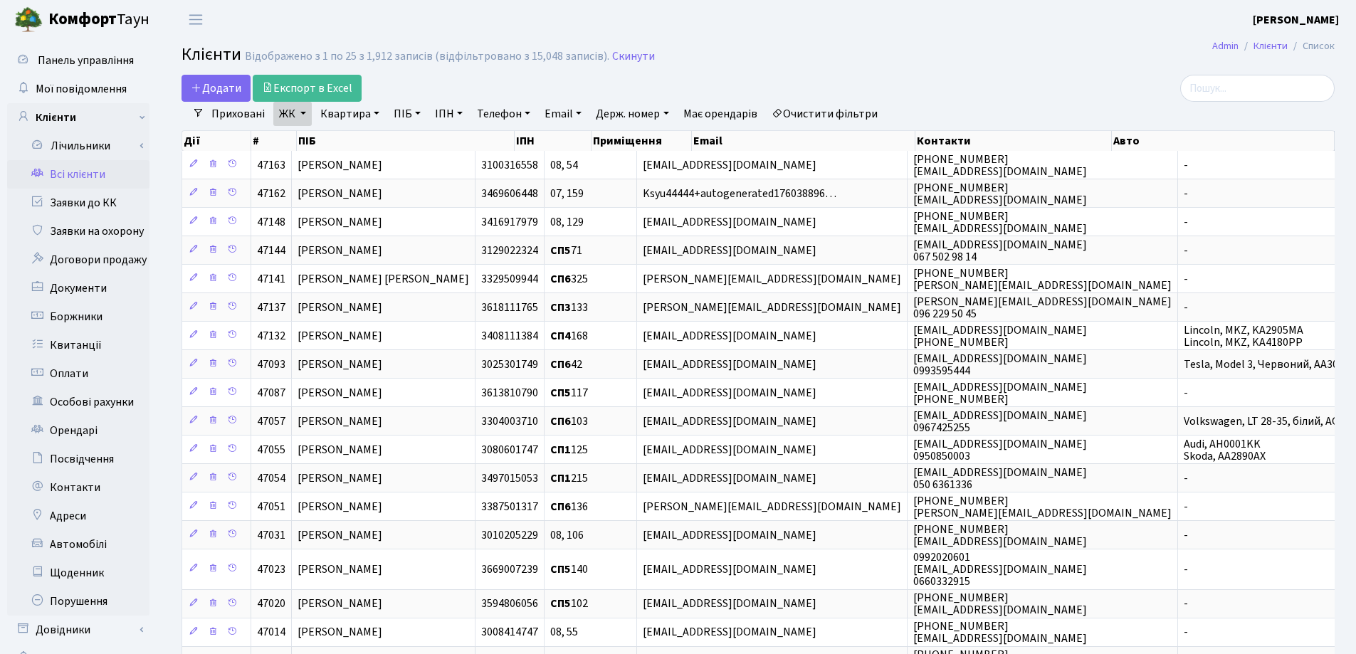
click at [375, 112] on link "Квартира" at bounding box center [350, 114] width 70 height 24
type input "191"
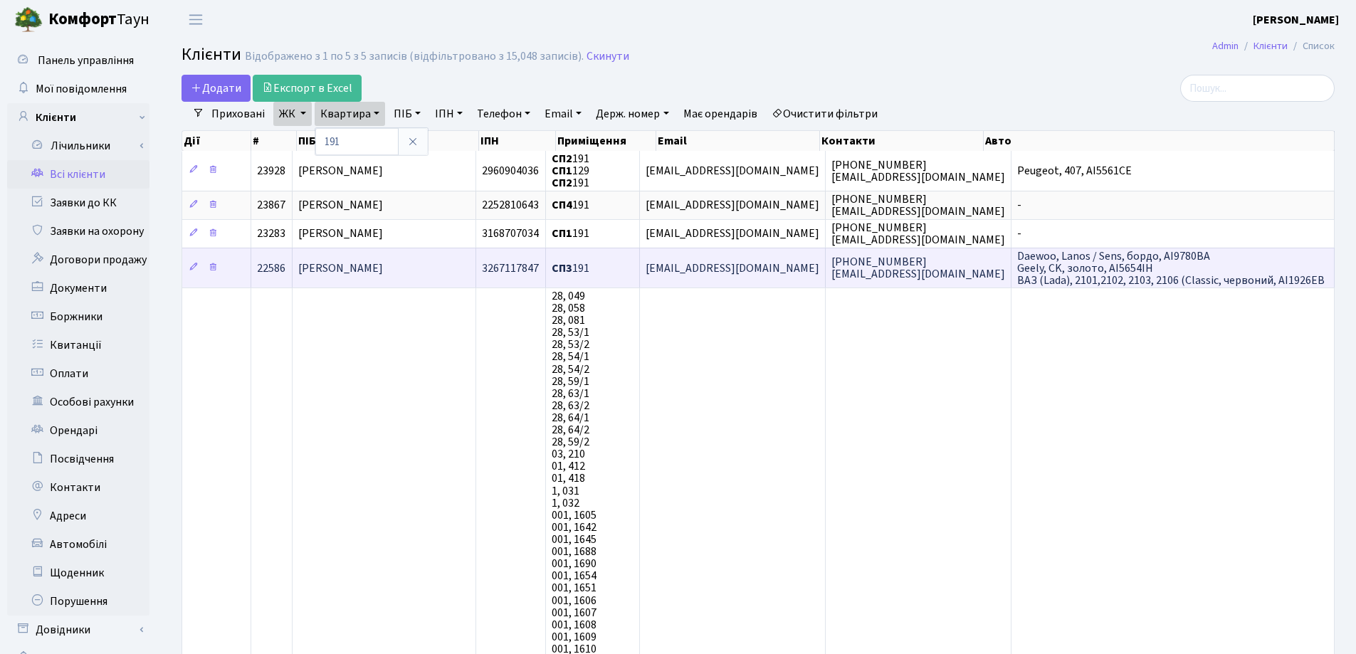
click at [371, 275] on span "[PERSON_NAME]" at bounding box center [340, 268] width 85 height 16
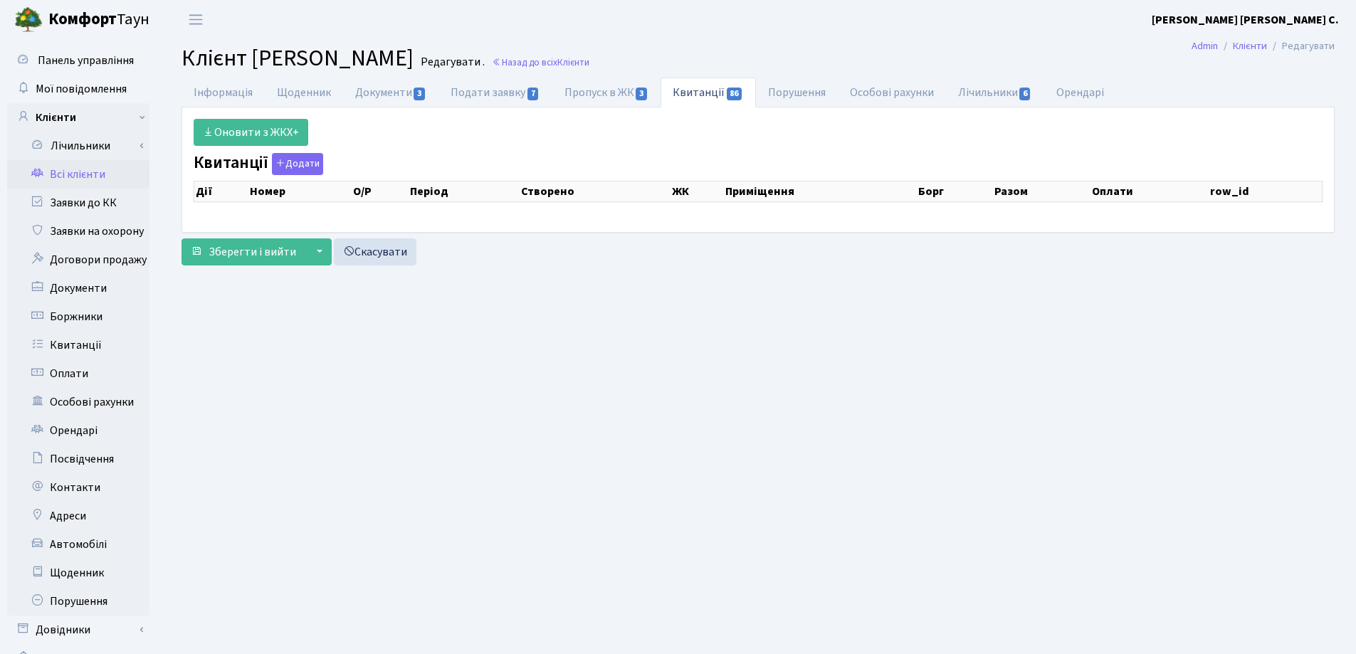
select select "25"
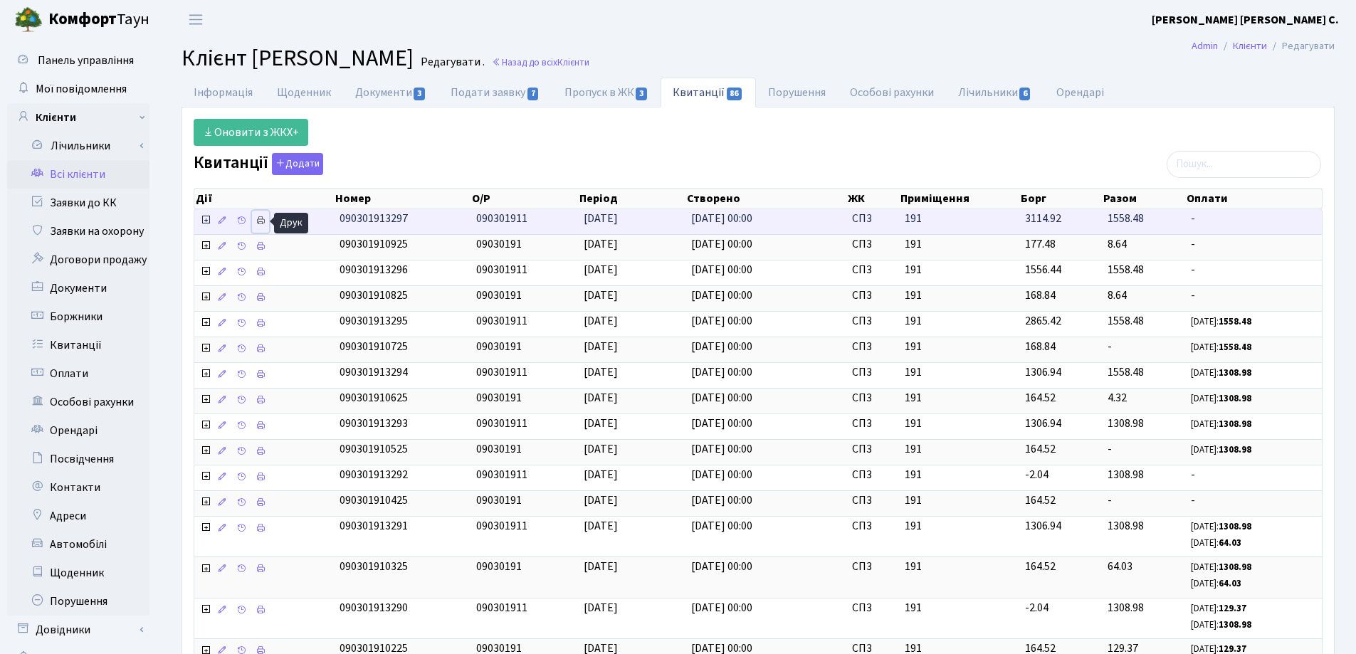
click at [260, 220] on icon at bounding box center [261, 221] width 10 height 10
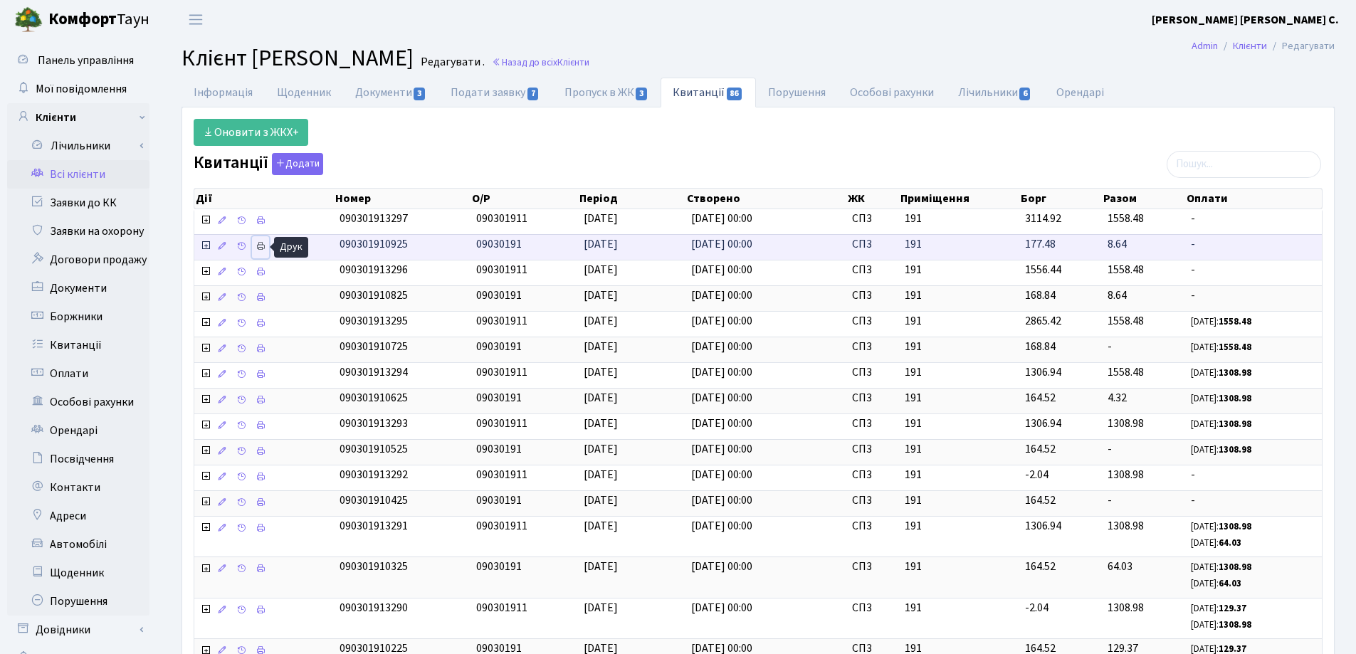
click at [258, 248] on icon at bounding box center [261, 246] width 10 height 10
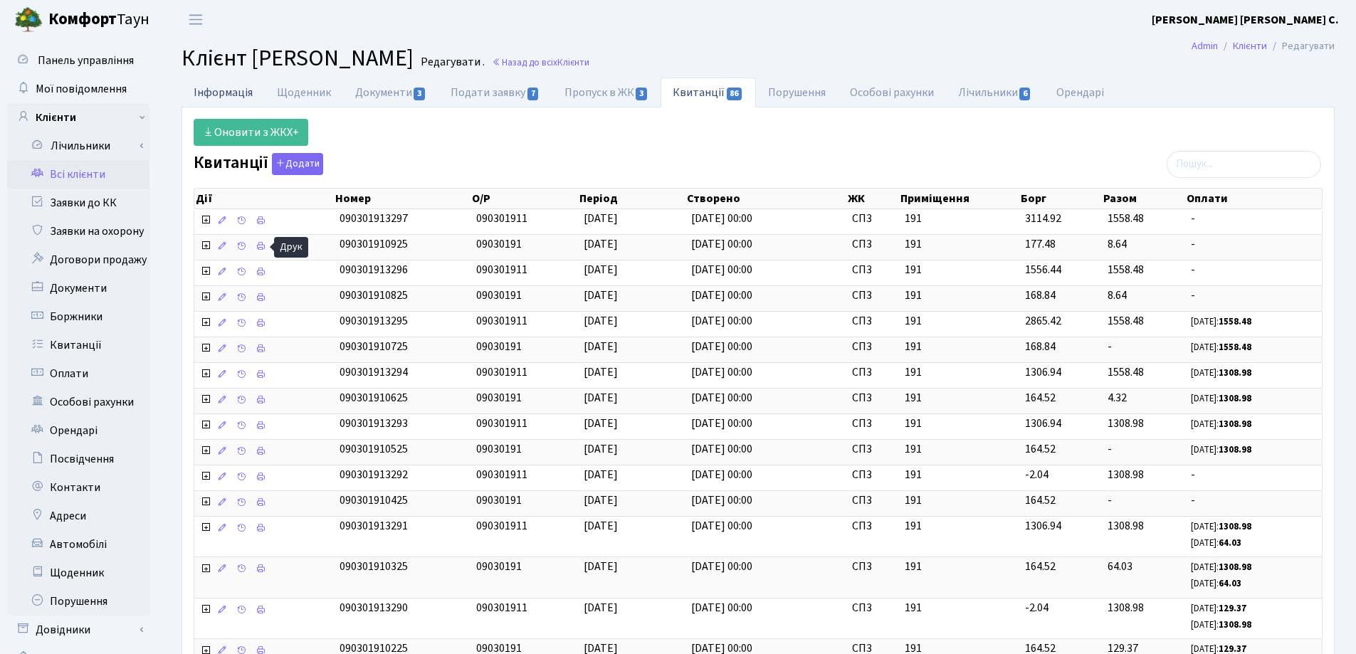
drag, startPoint x: 198, startPoint y: 88, endPoint x: 760, endPoint y: 29, distance: 565.3
click at [199, 88] on link "Інформація" at bounding box center [222, 92] width 83 height 29
select select "25"
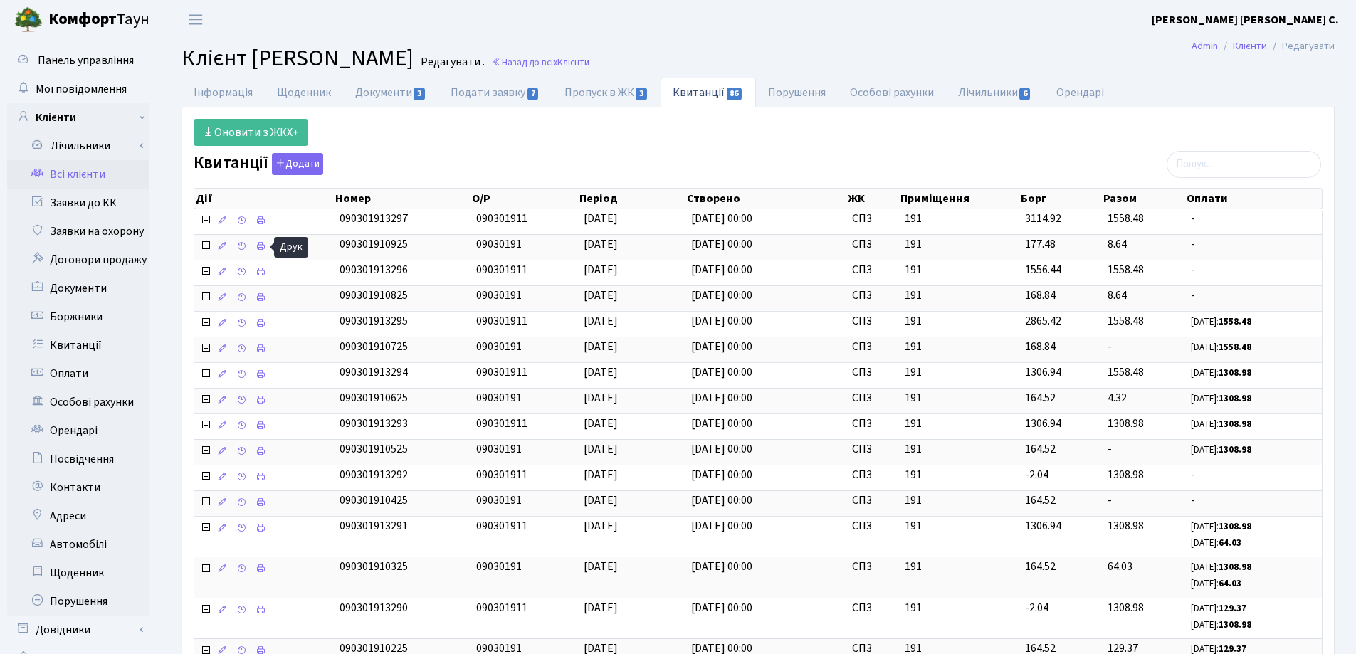
select select "25"
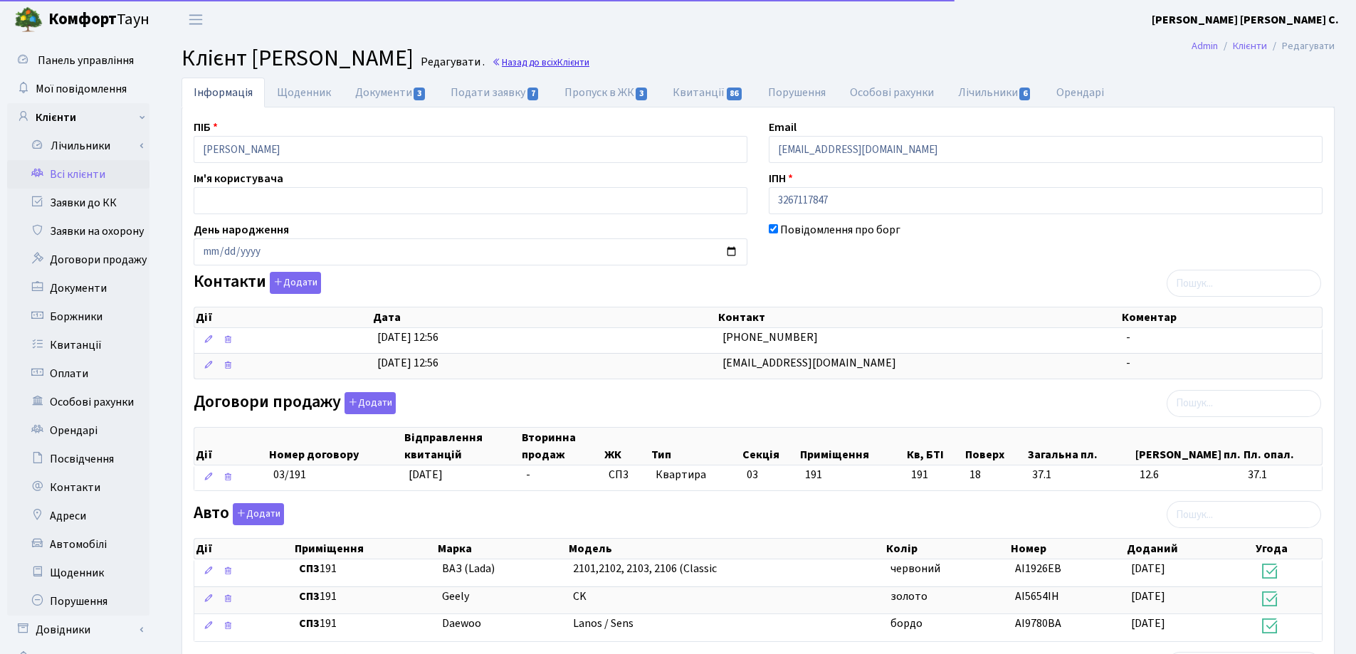
click at [589, 57] on link "Назад до всіх Клієнти" at bounding box center [541, 63] width 98 height 14
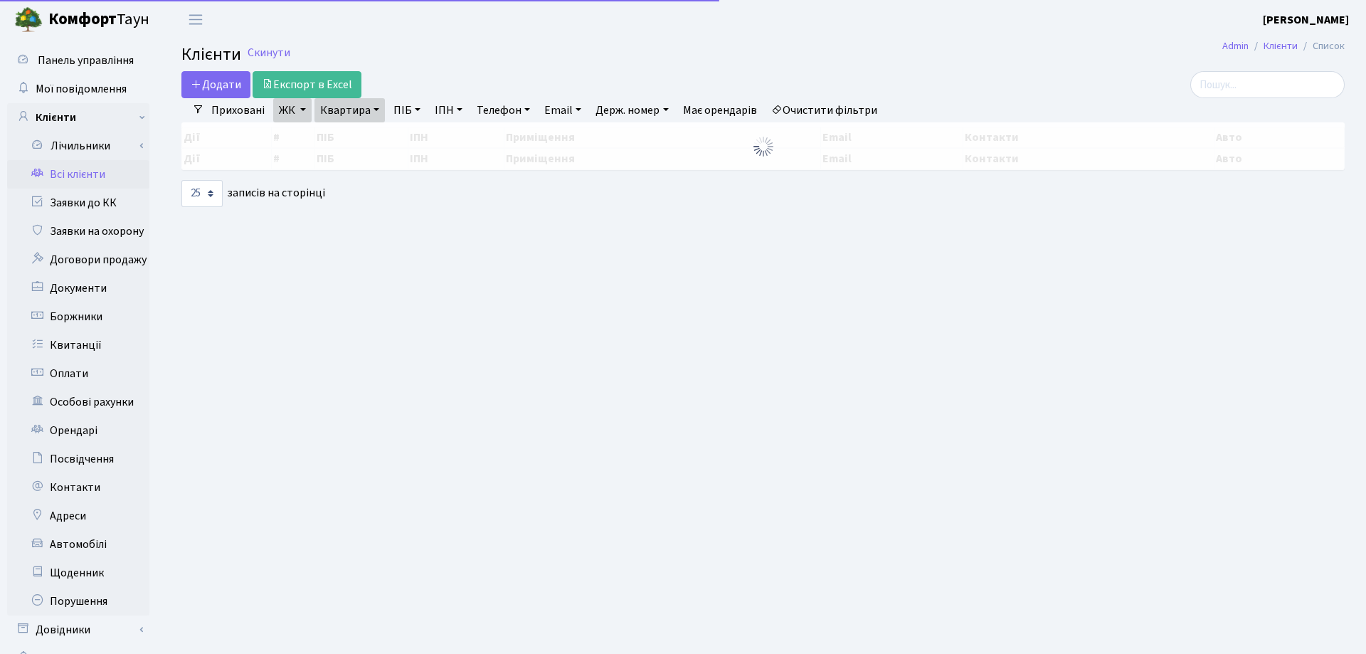
select select "25"
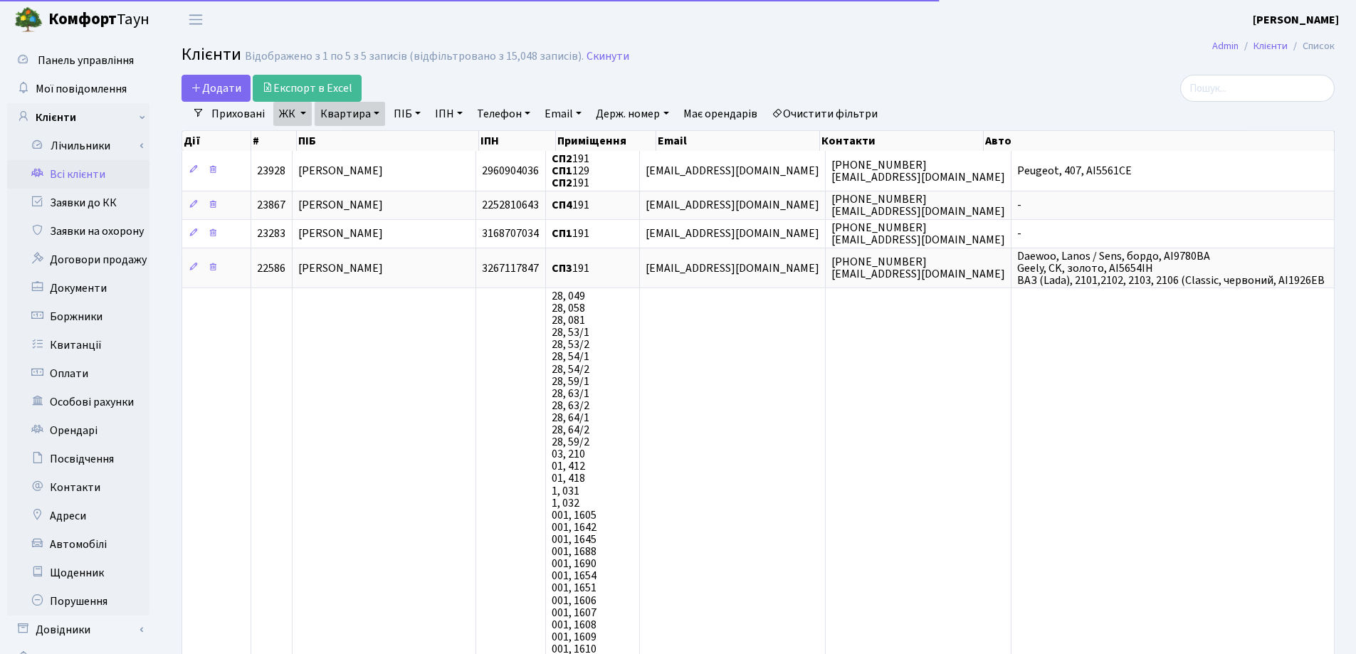
drag, startPoint x: 372, startPoint y: 107, endPoint x: 372, endPoint y: 115, distance: 8.5
click at [372, 107] on link "Квартира" at bounding box center [350, 114] width 70 height 24
click at [411, 143] on icon at bounding box center [412, 141] width 11 height 11
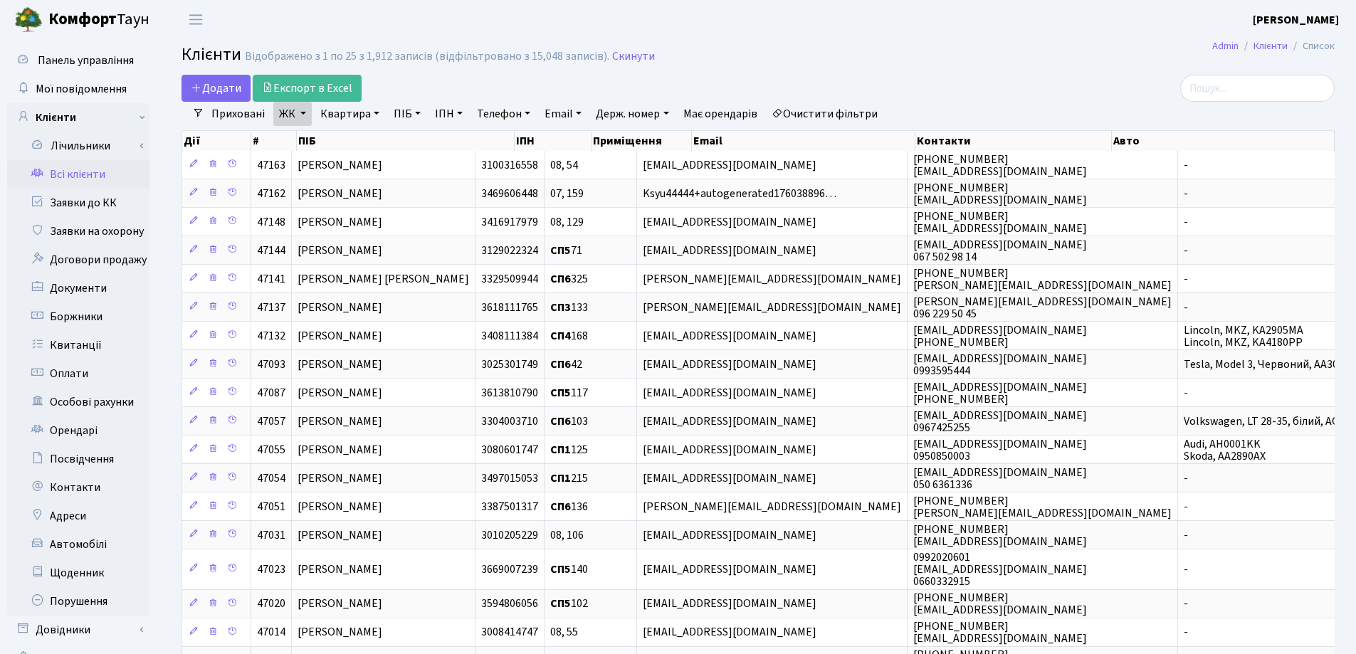
click at [376, 113] on link "Квартира" at bounding box center [350, 114] width 70 height 24
click at [315, 102] on link "Квартира" at bounding box center [350, 114] width 70 height 24
click at [374, 110] on link "Квартира" at bounding box center [350, 114] width 70 height 24
click at [365, 142] on input "text" at bounding box center [356, 141] width 83 height 27
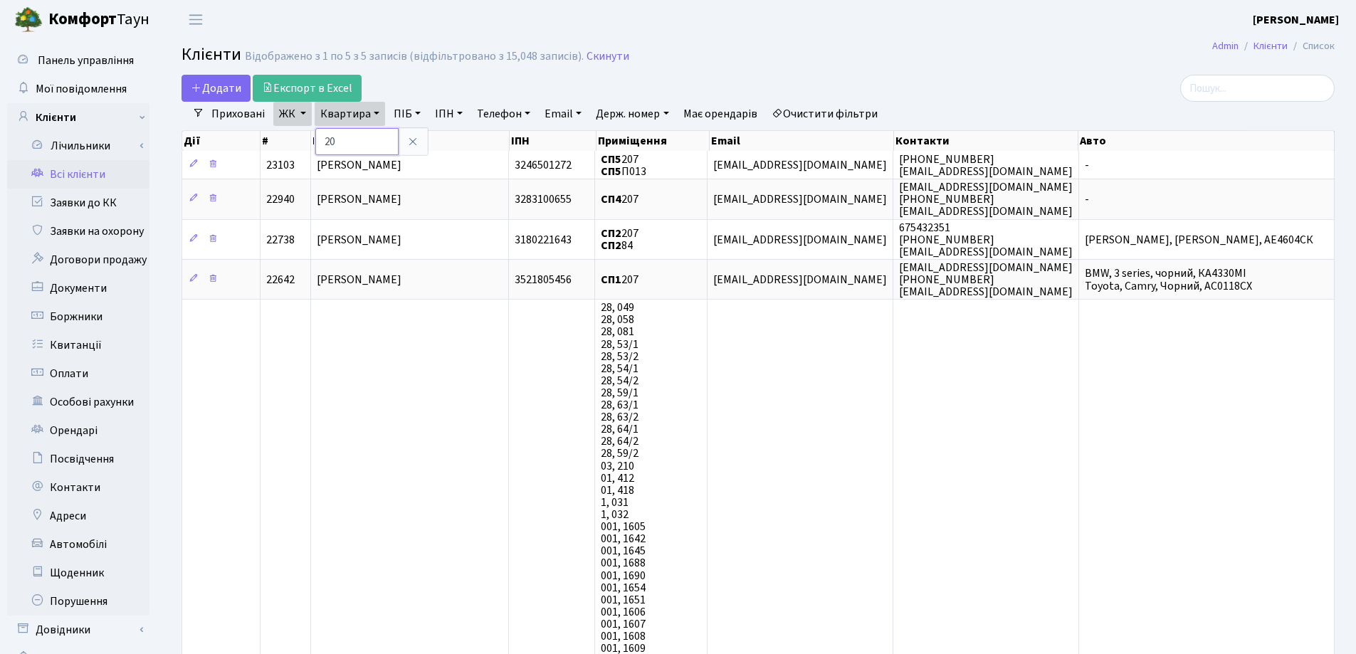
type input "2"
type input "220"
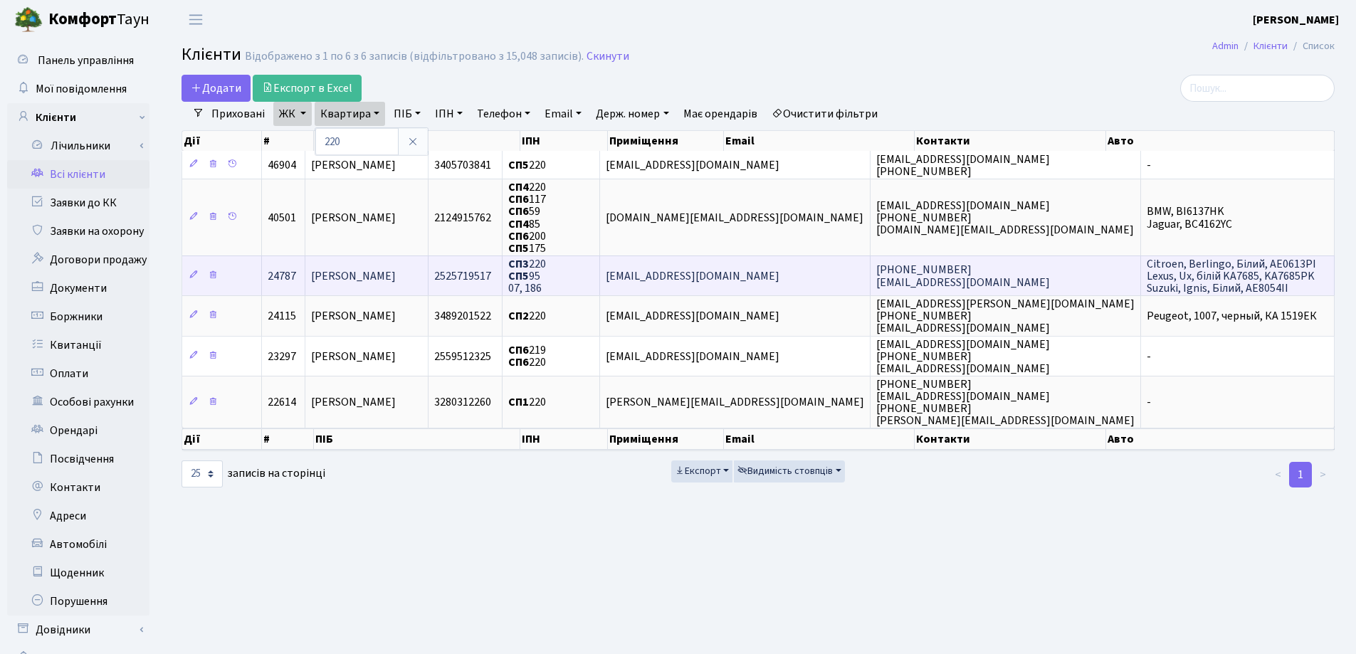
click at [428, 270] on td "Крупицький Борис" at bounding box center [366, 276] width 123 height 40
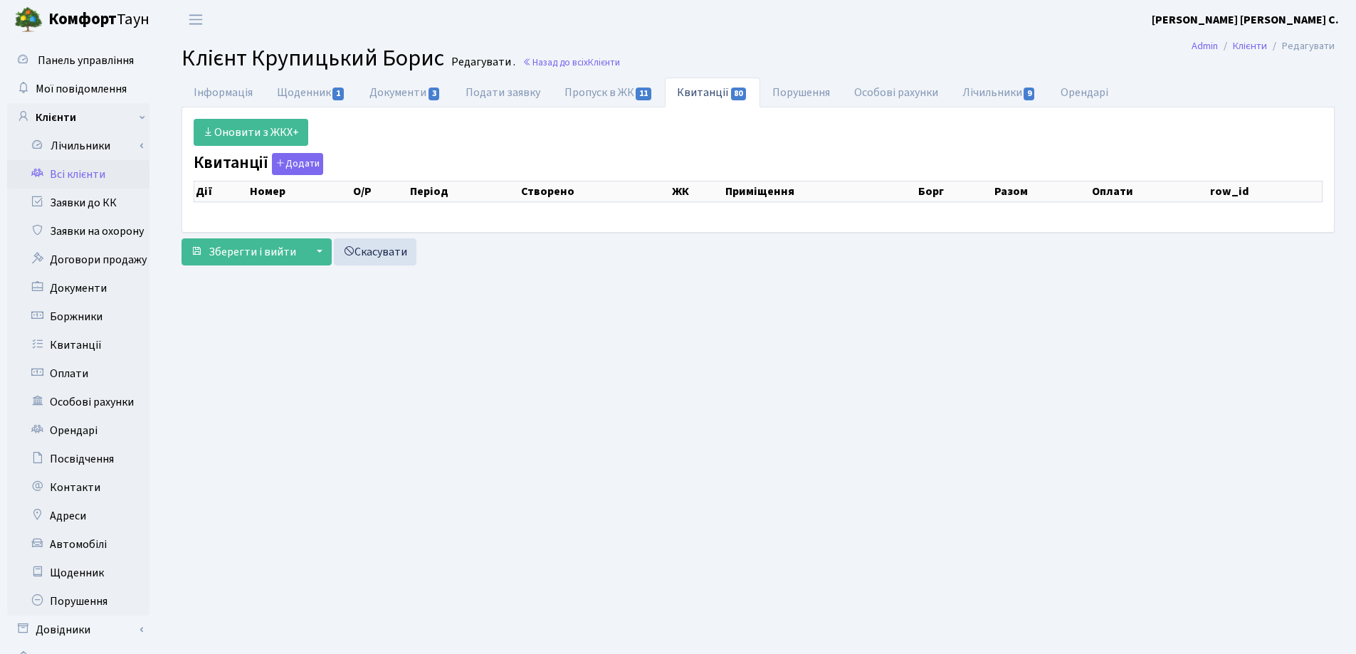
select select "25"
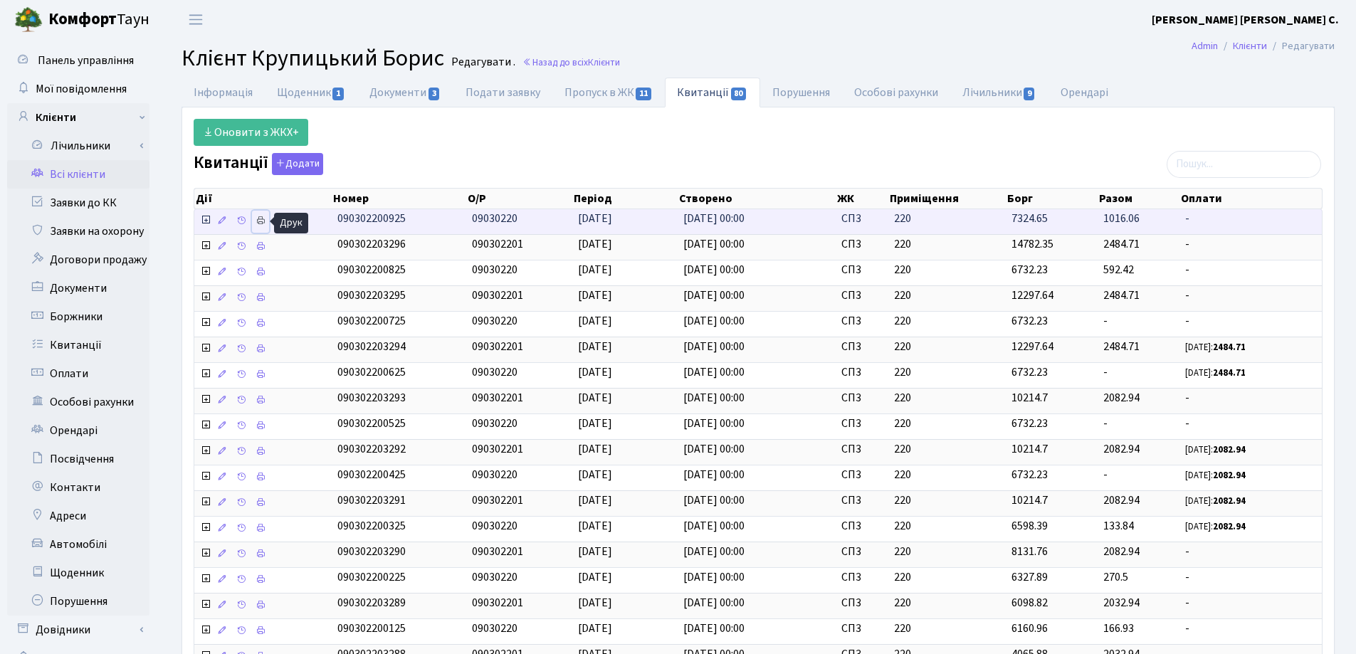
click at [260, 221] on icon at bounding box center [261, 221] width 10 height 10
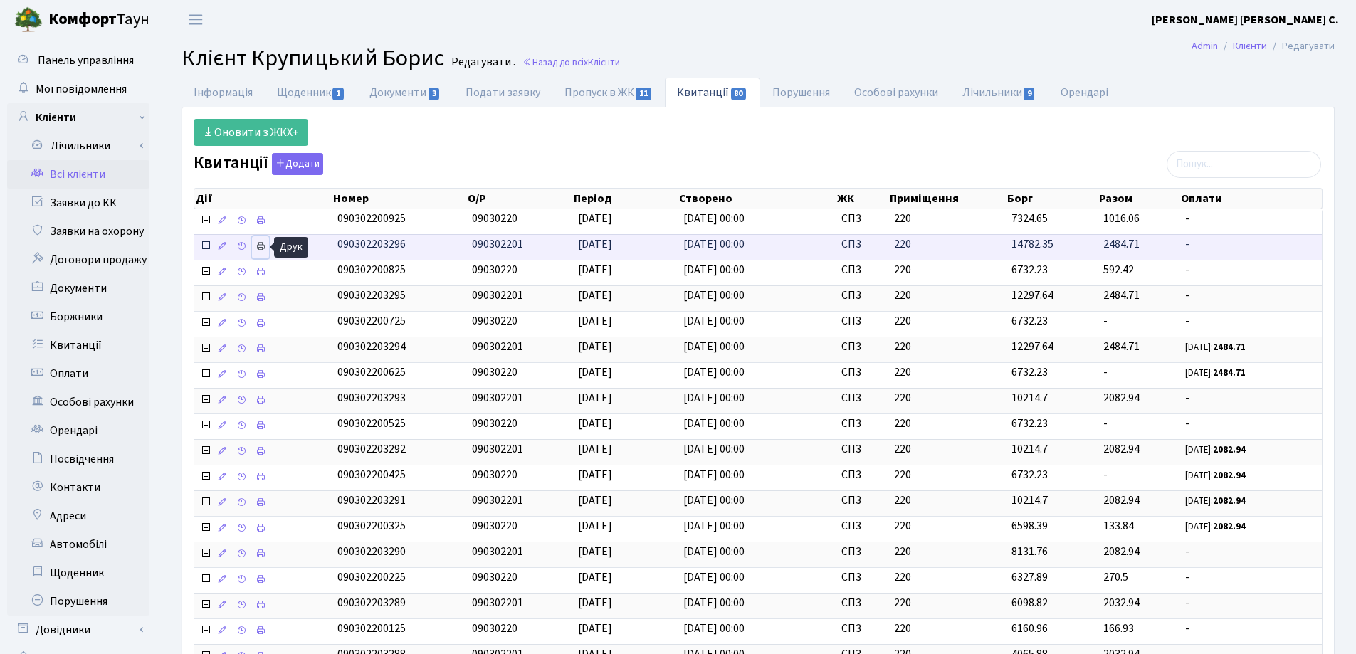
click at [264, 243] on icon at bounding box center [261, 246] width 10 height 10
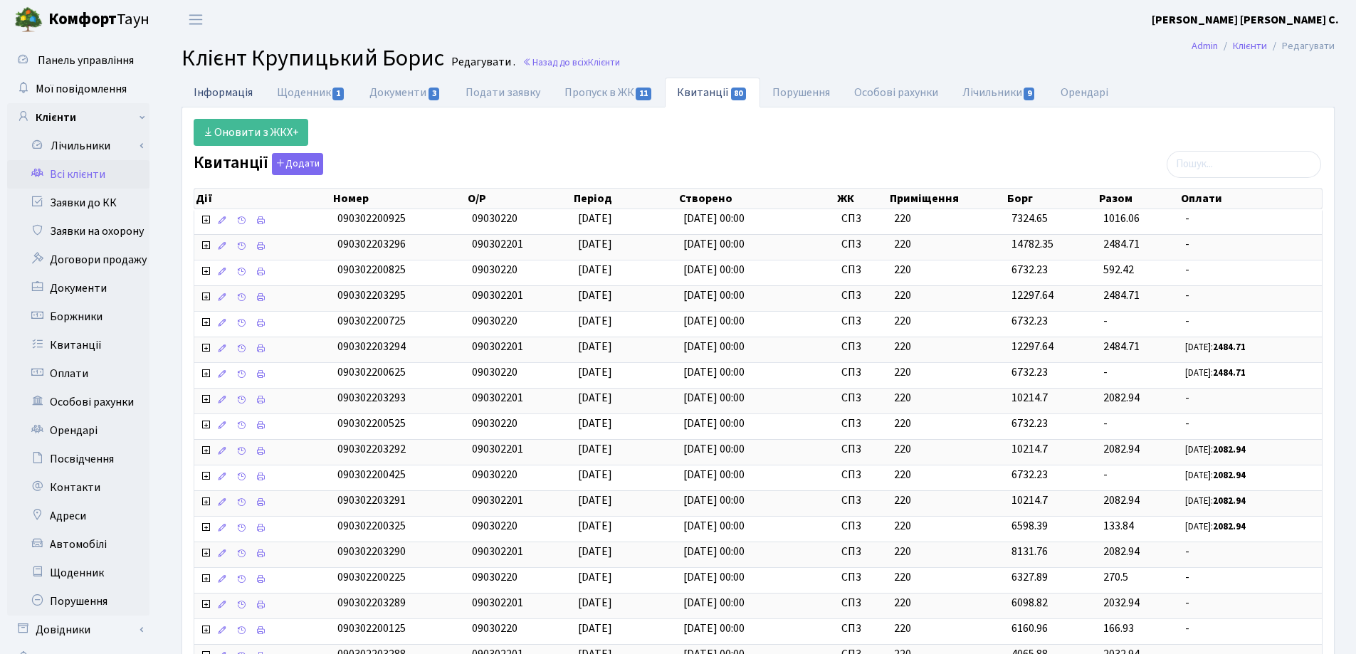
click at [221, 90] on link "Інформація" at bounding box center [222, 92] width 83 height 29
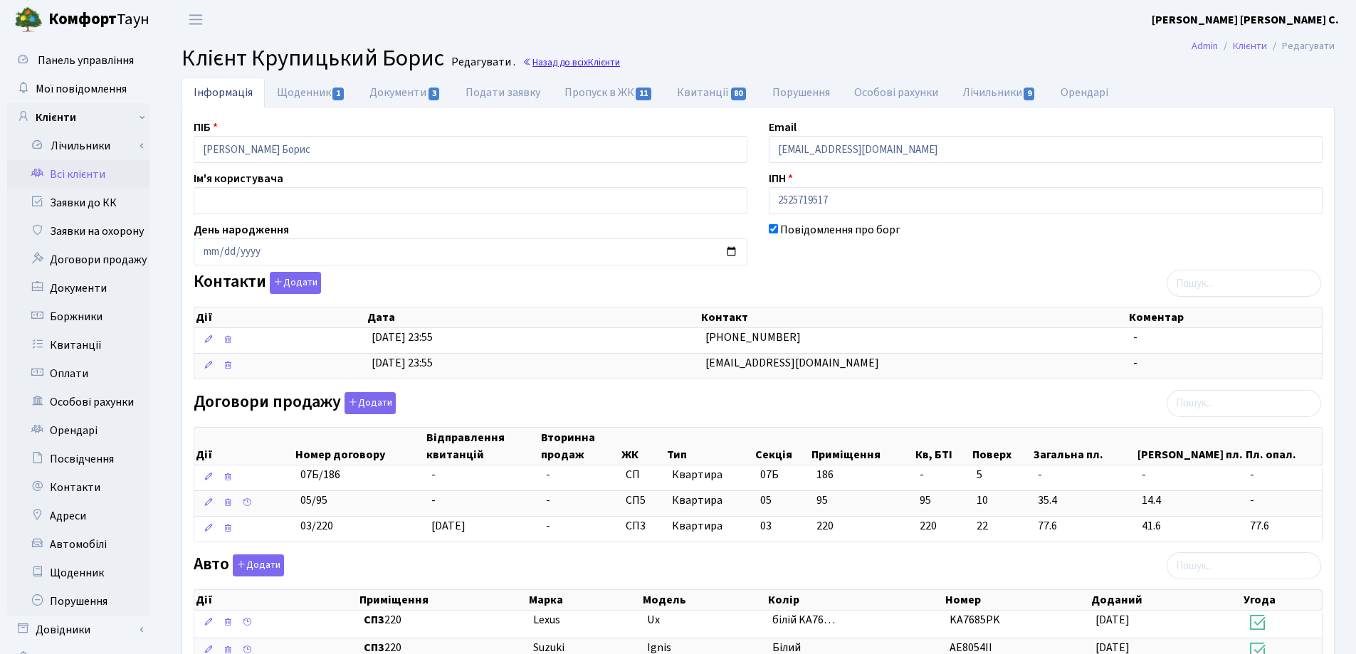
click at [574, 56] on link "Назад до всіх Клієнти" at bounding box center [571, 63] width 98 height 14
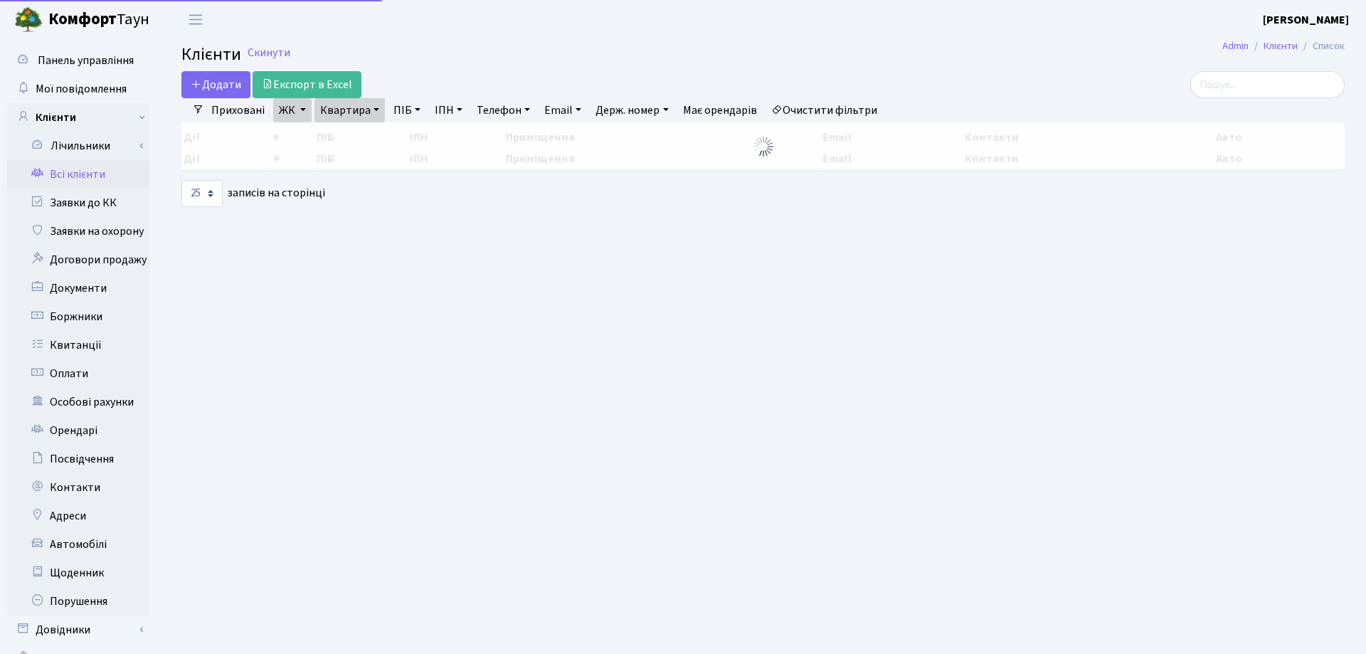
select select "25"
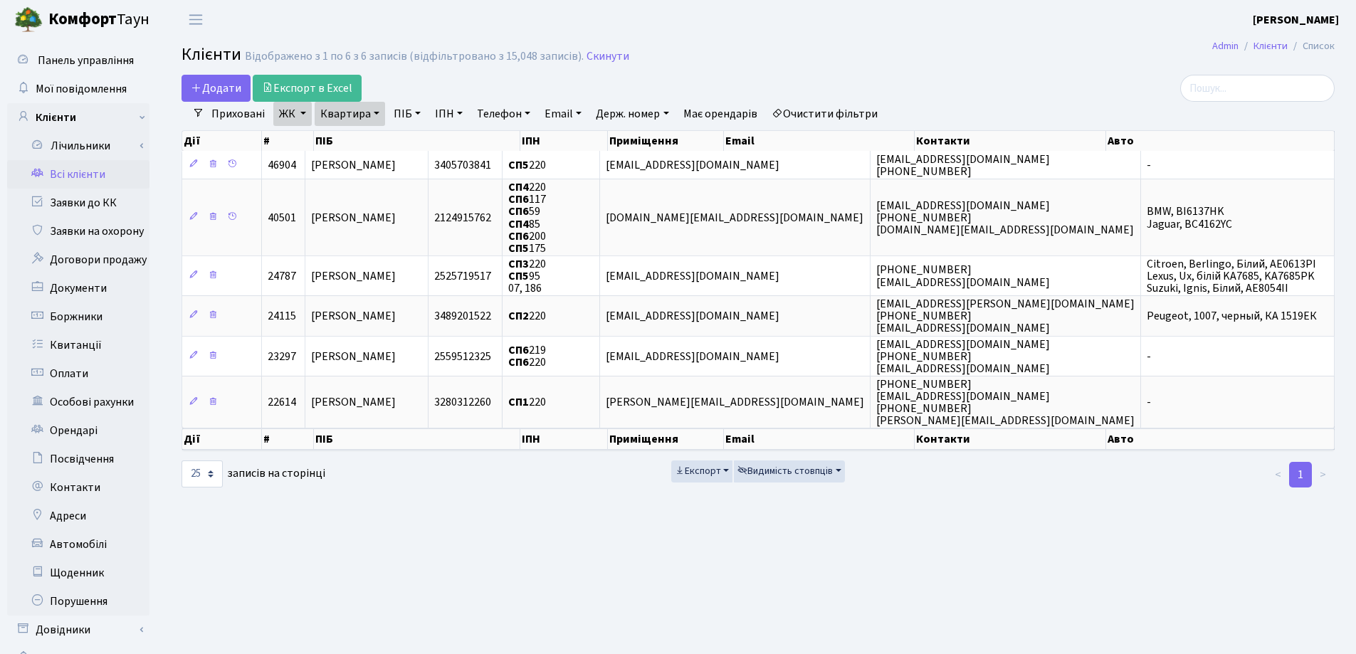
click at [376, 114] on link "Квартира" at bounding box center [350, 114] width 70 height 24
click at [409, 138] on icon at bounding box center [412, 141] width 11 height 11
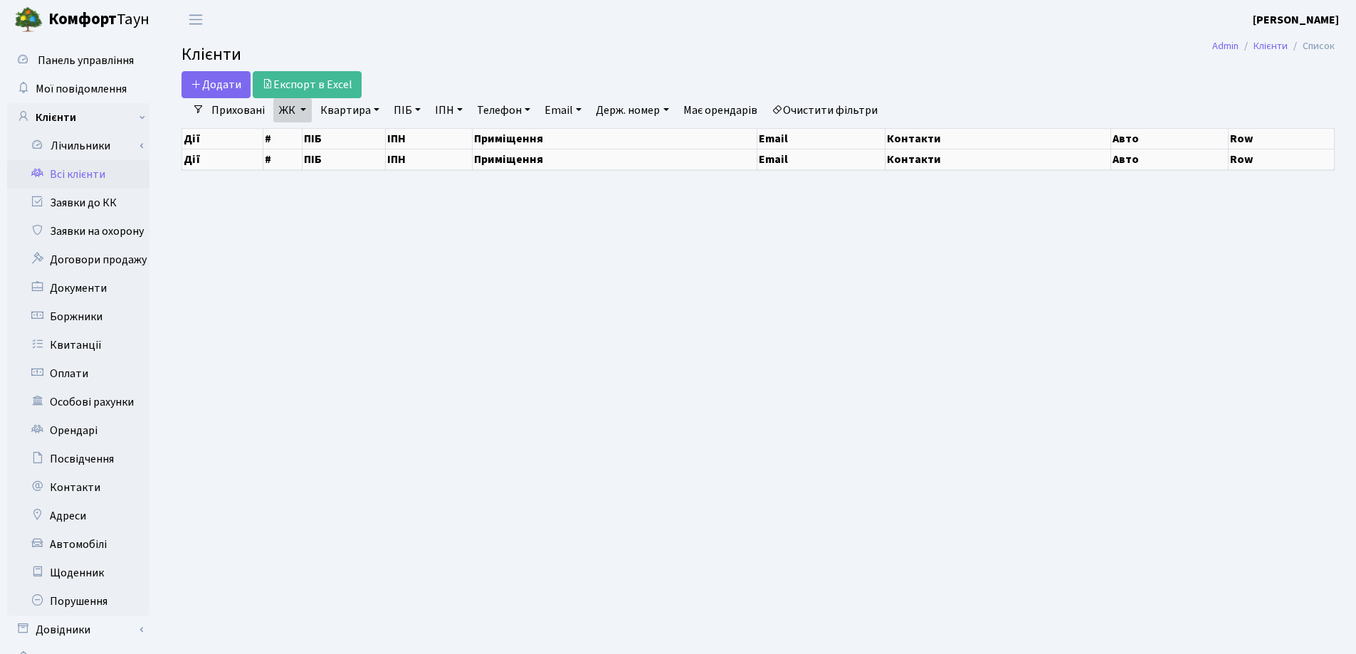
select select "25"
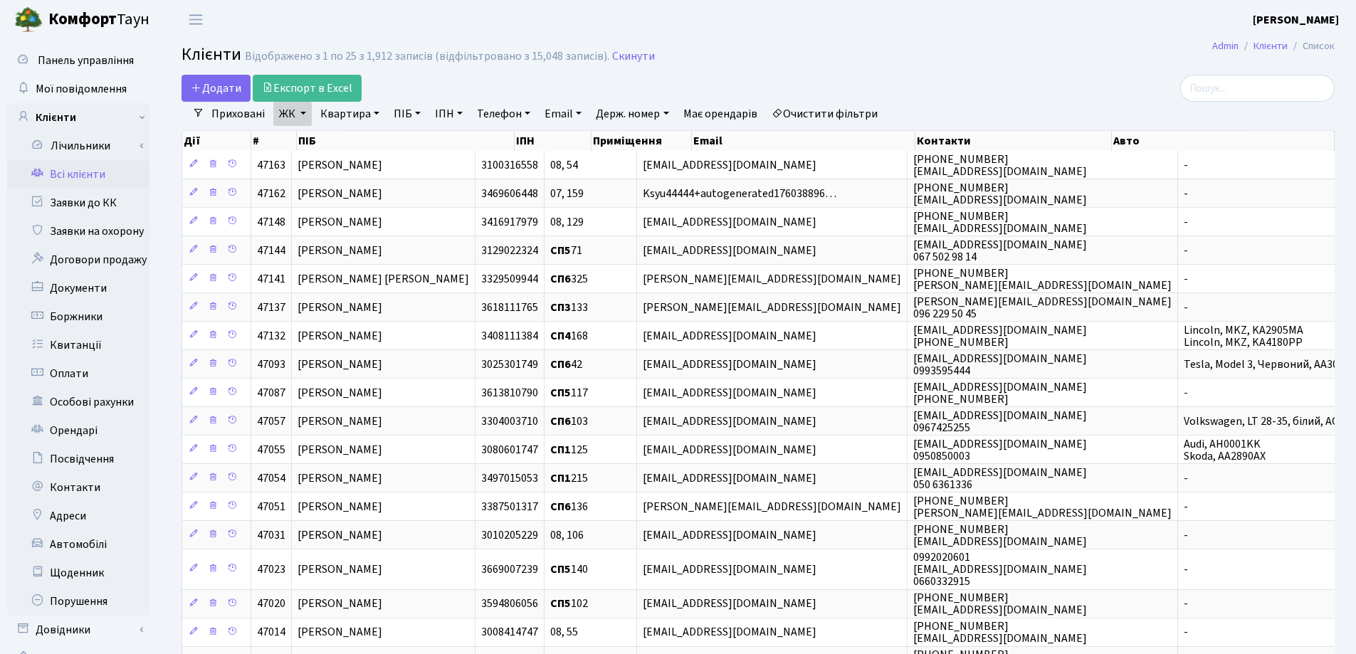
click at [376, 114] on link "Квартира" at bounding box center [350, 114] width 70 height 24
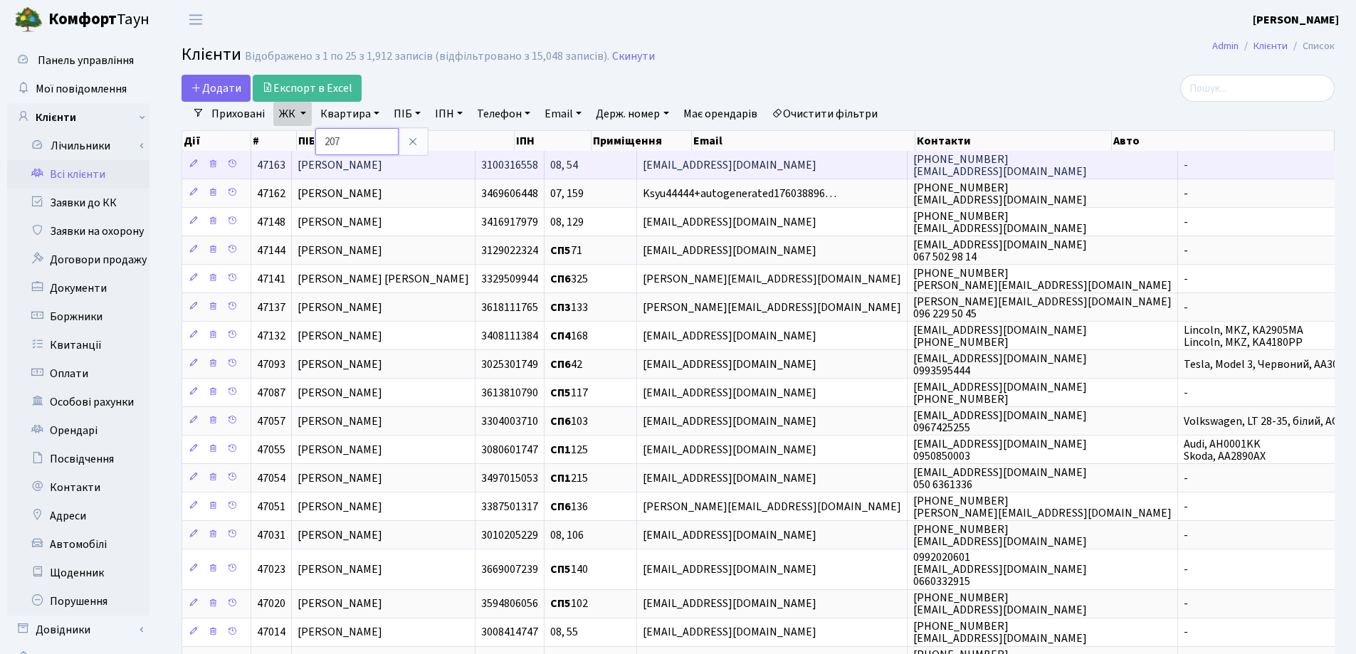
type input "207"
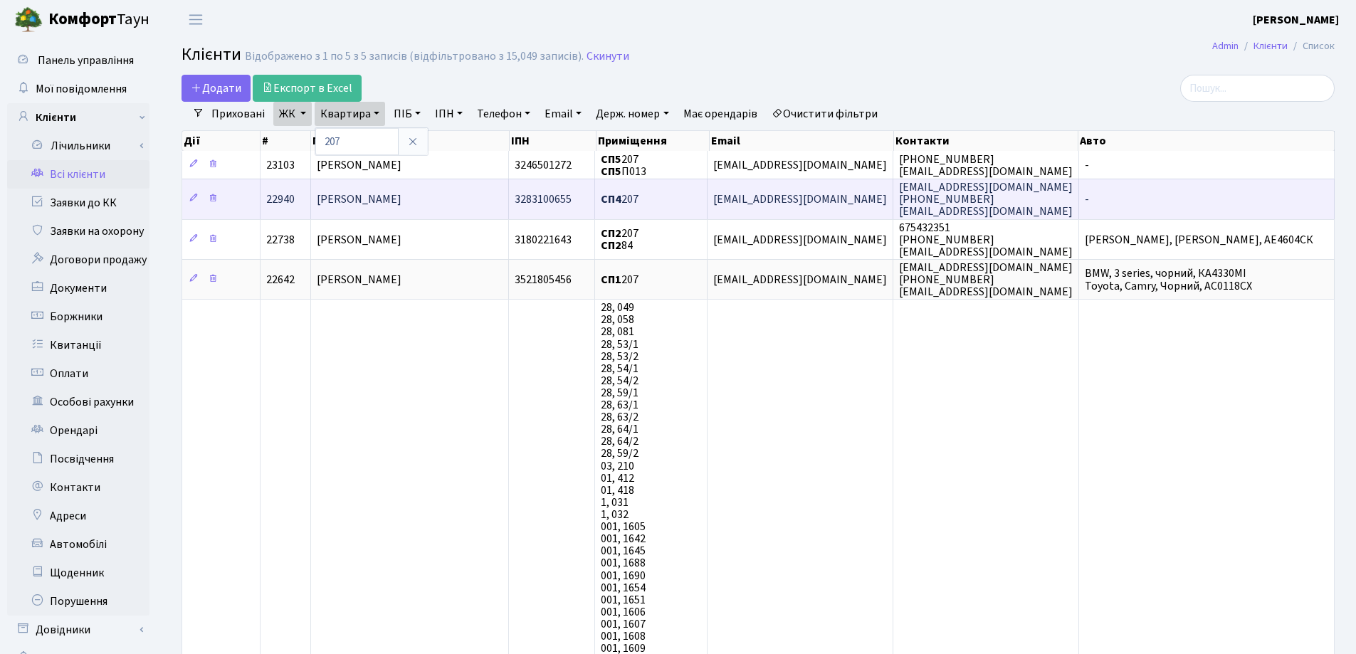
click at [460, 199] on td "[PERSON_NAME]" at bounding box center [410, 199] width 198 height 40
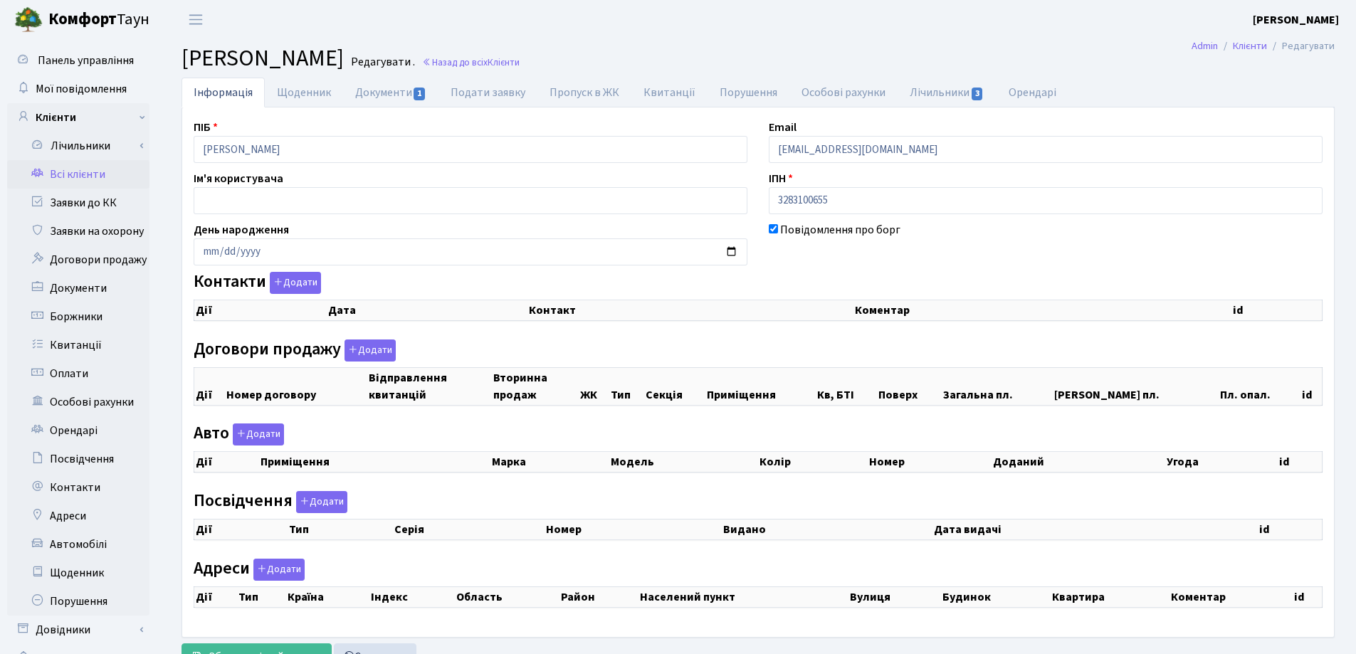
checkbox input "true"
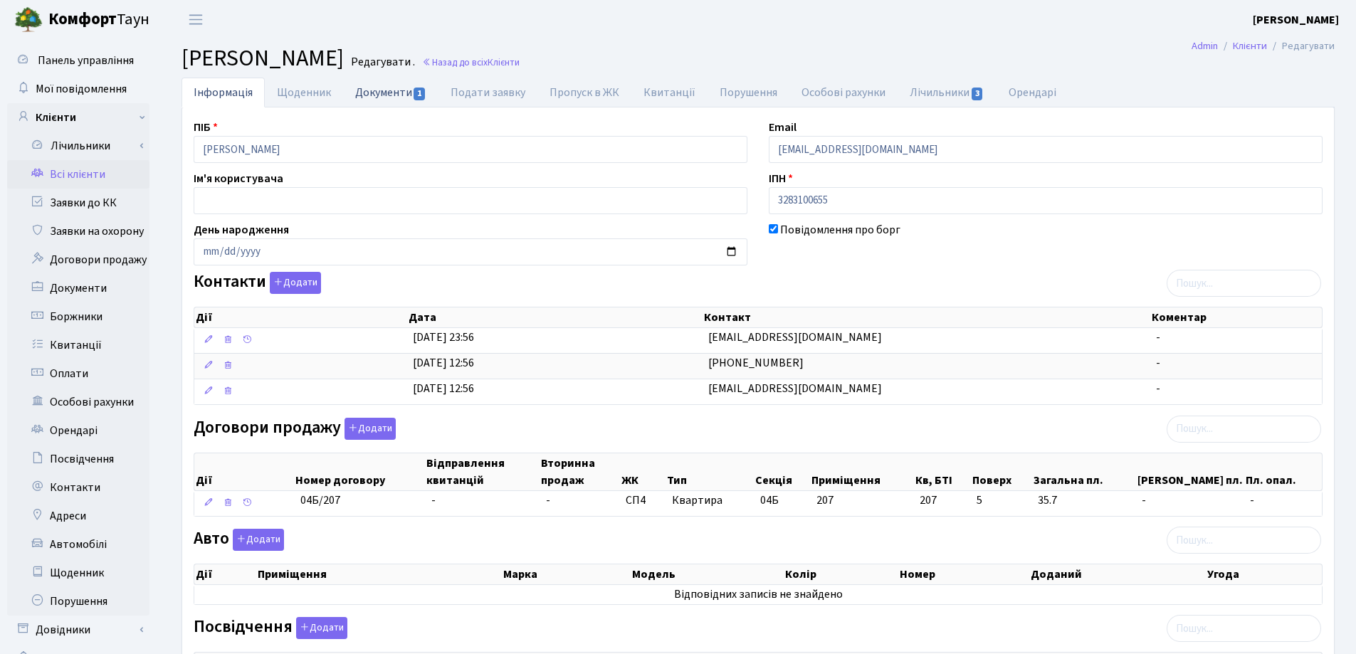
click at [369, 88] on link "Документи 1" at bounding box center [390, 92] width 95 height 29
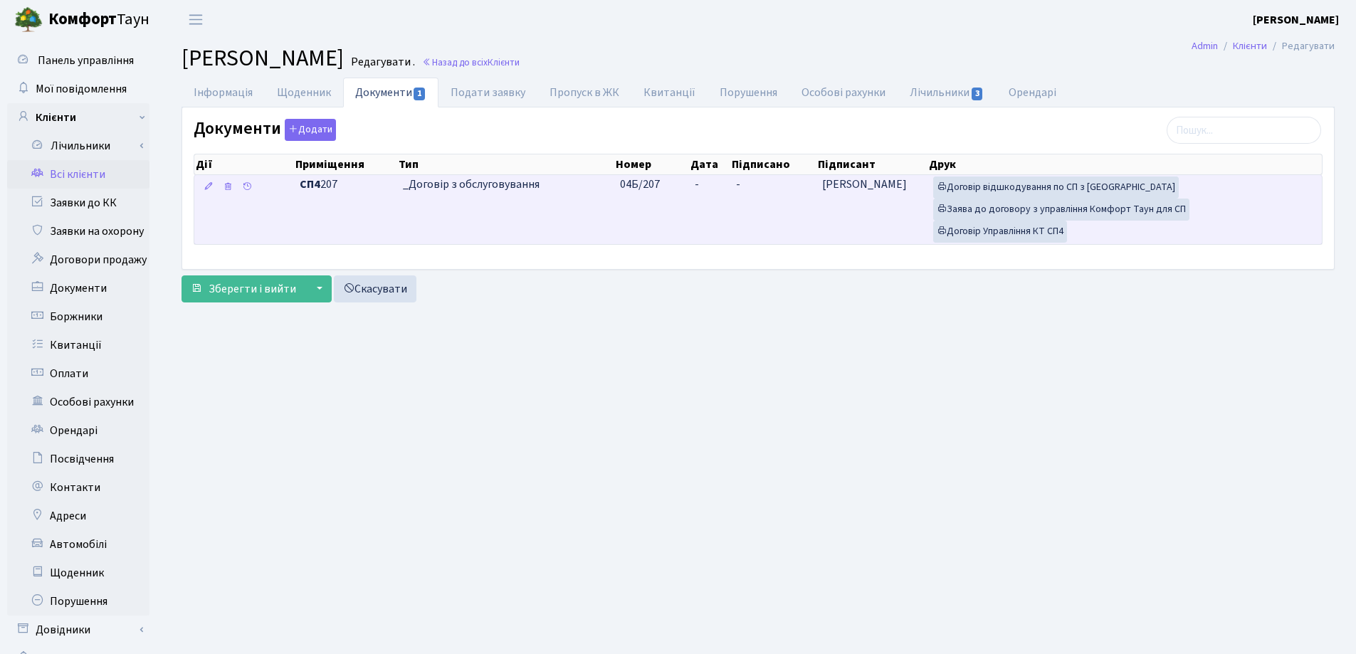
click at [713, 181] on td "-" at bounding box center [709, 209] width 41 height 69
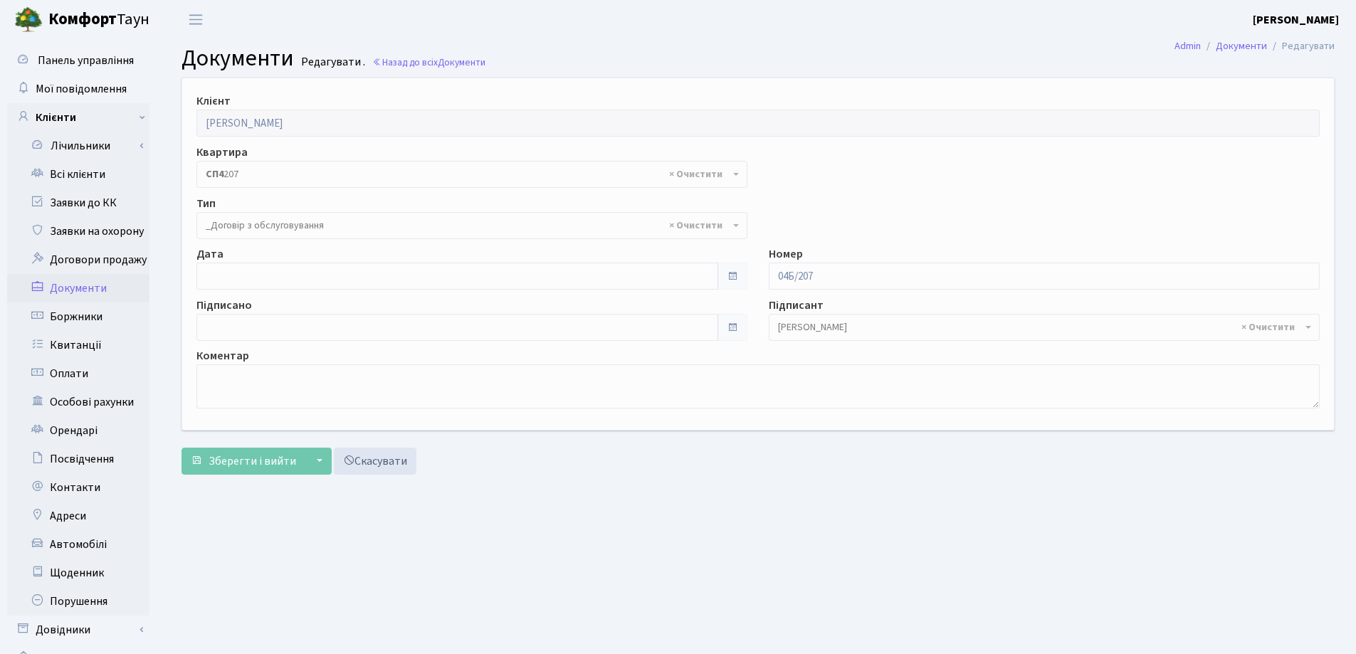
select select "289"
type input "[DATE]"
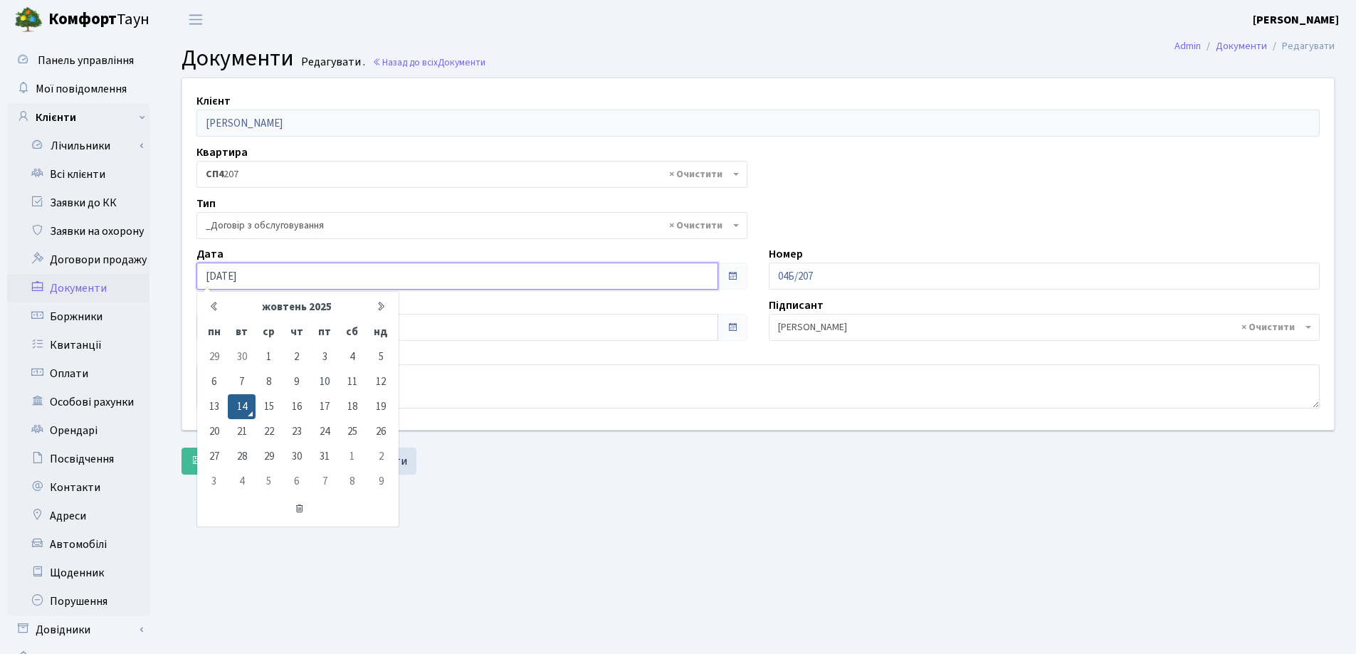
click at [362, 270] on input "[DATE]" at bounding box center [457, 276] width 522 height 27
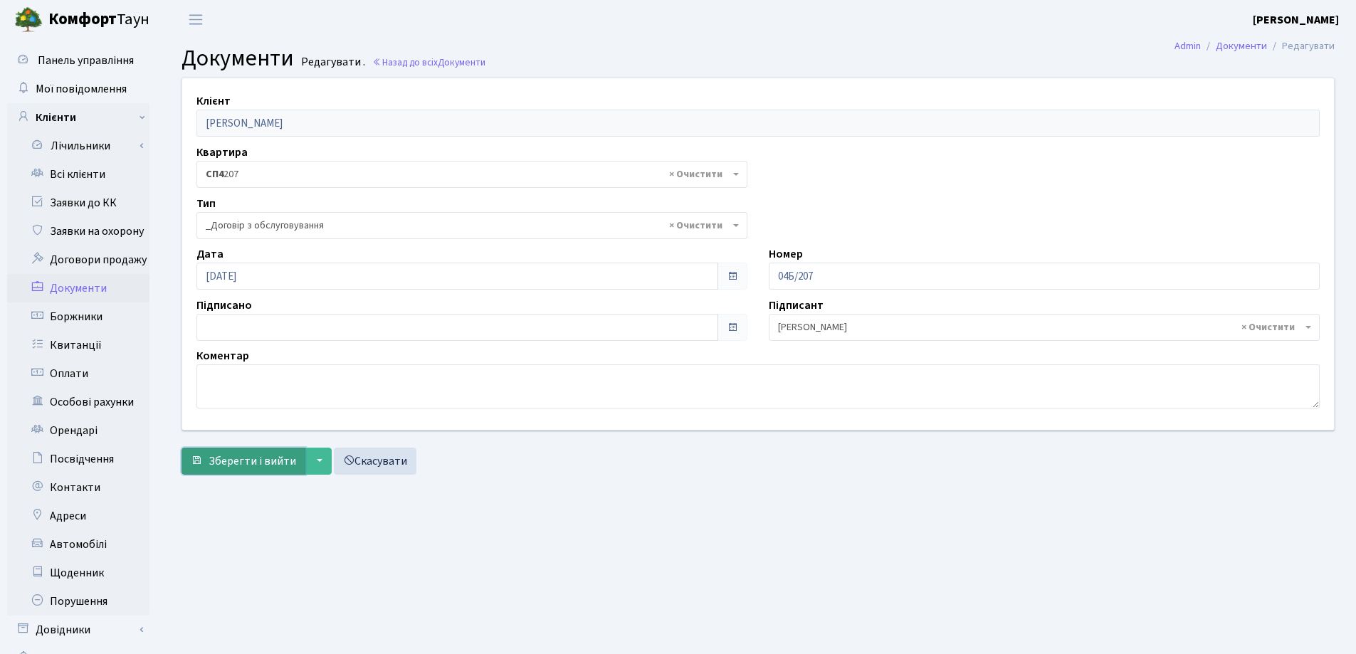
click at [241, 460] on span "Зберегти і вийти" at bounding box center [253, 461] width 88 height 16
click at [79, 172] on link "Всі клієнти" at bounding box center [78, 174] width 142 height 28
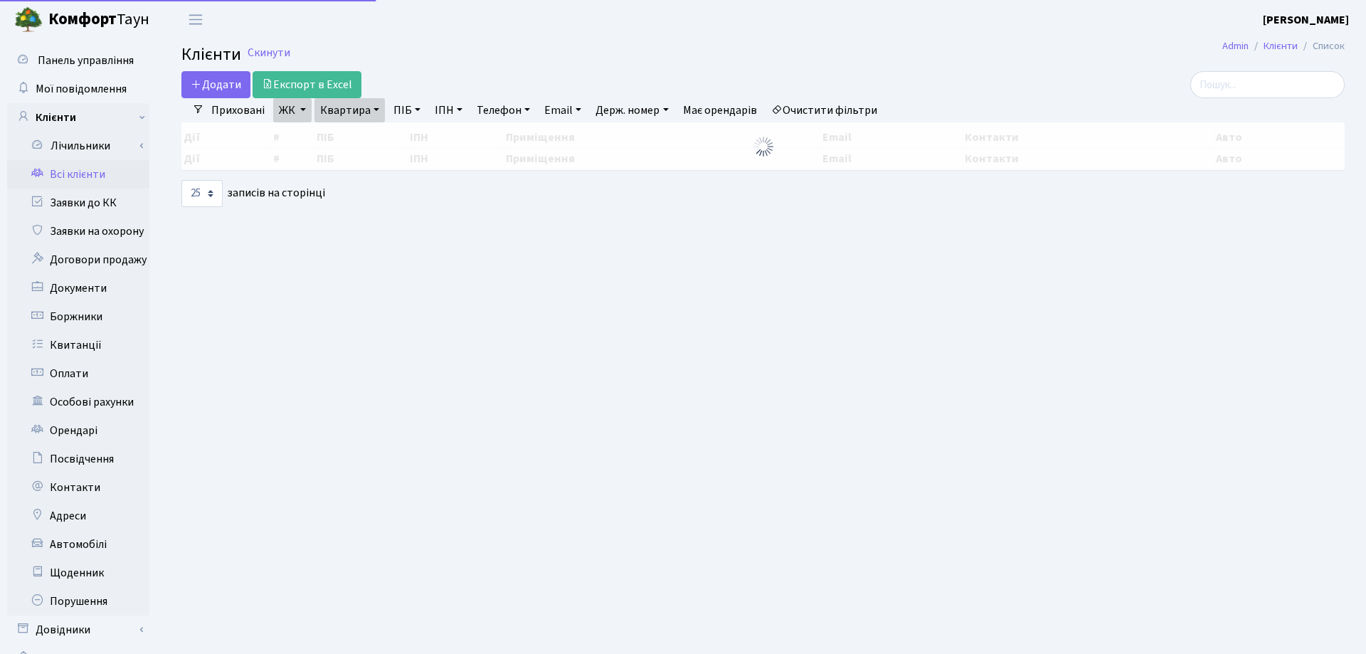
select select "25"
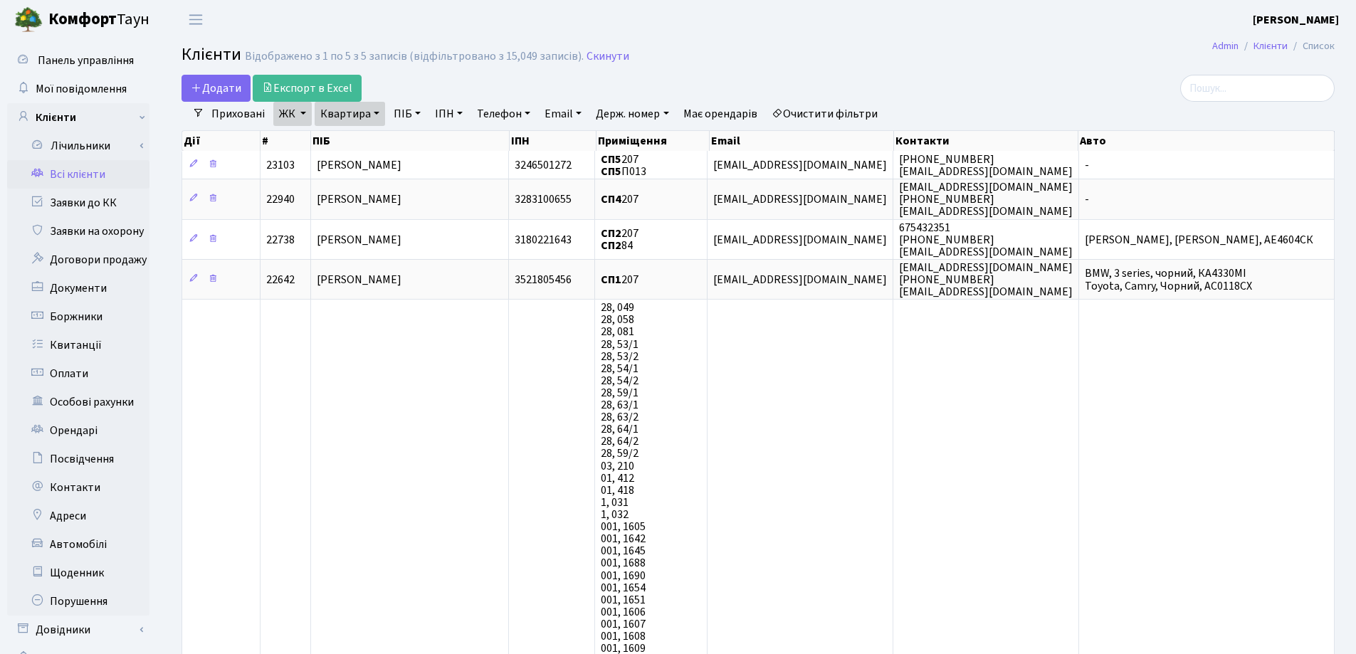
click at [375, 115] on link "Квартира" at bounding box center [350, 114] width 70 height 24
click at [411, 144] on icon at bounding box center [412, 141] width 11 height 11
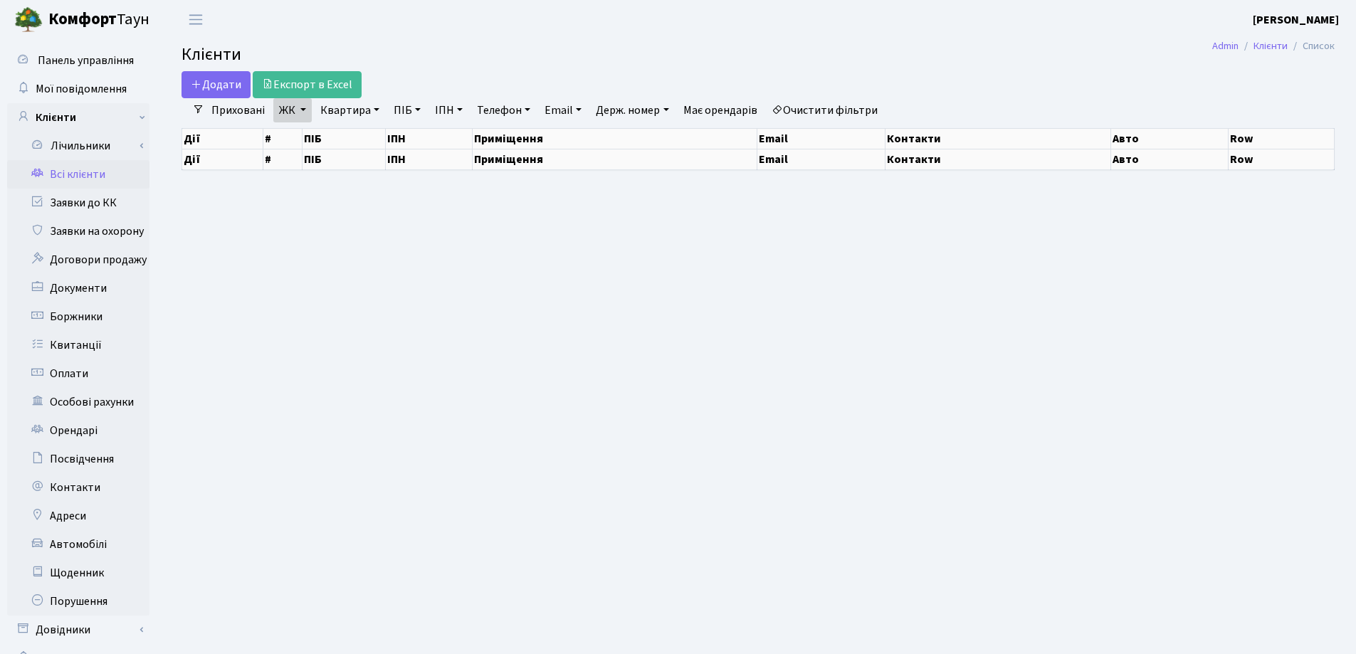
select select "25"
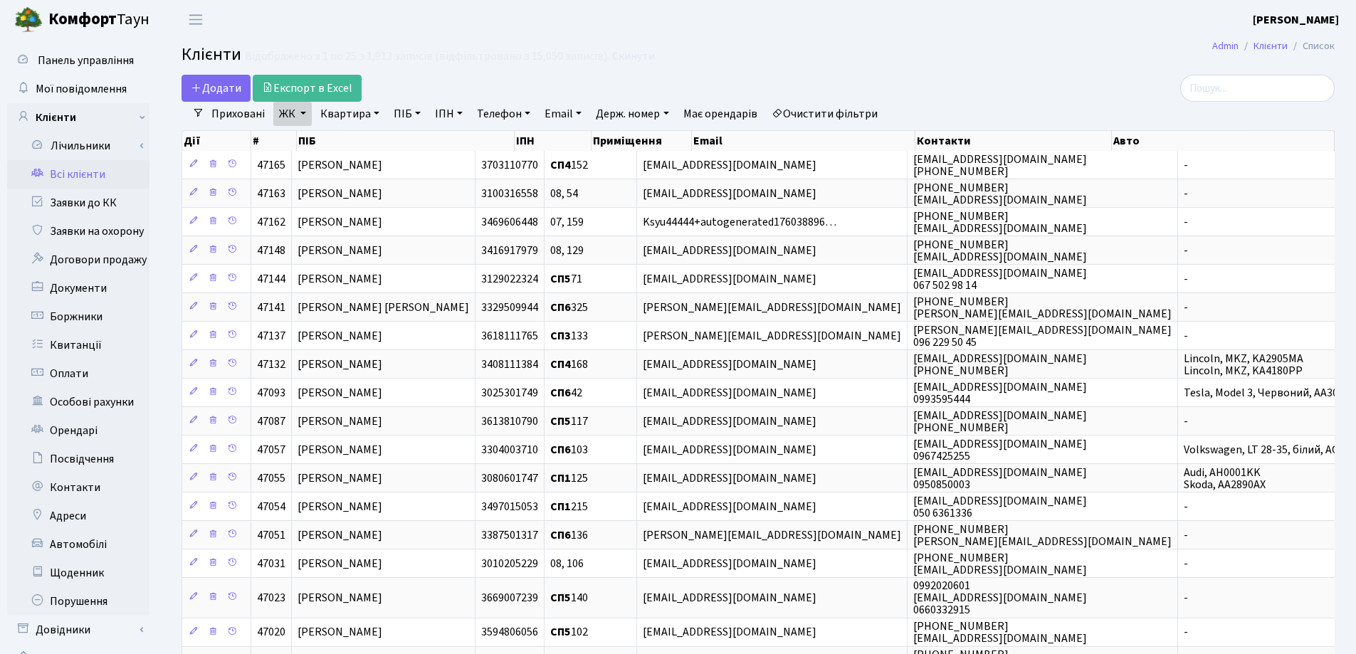
click at [373, 112] on link "Квартира" at bounding box center [350, 114] width 70 height 24
type input "30"
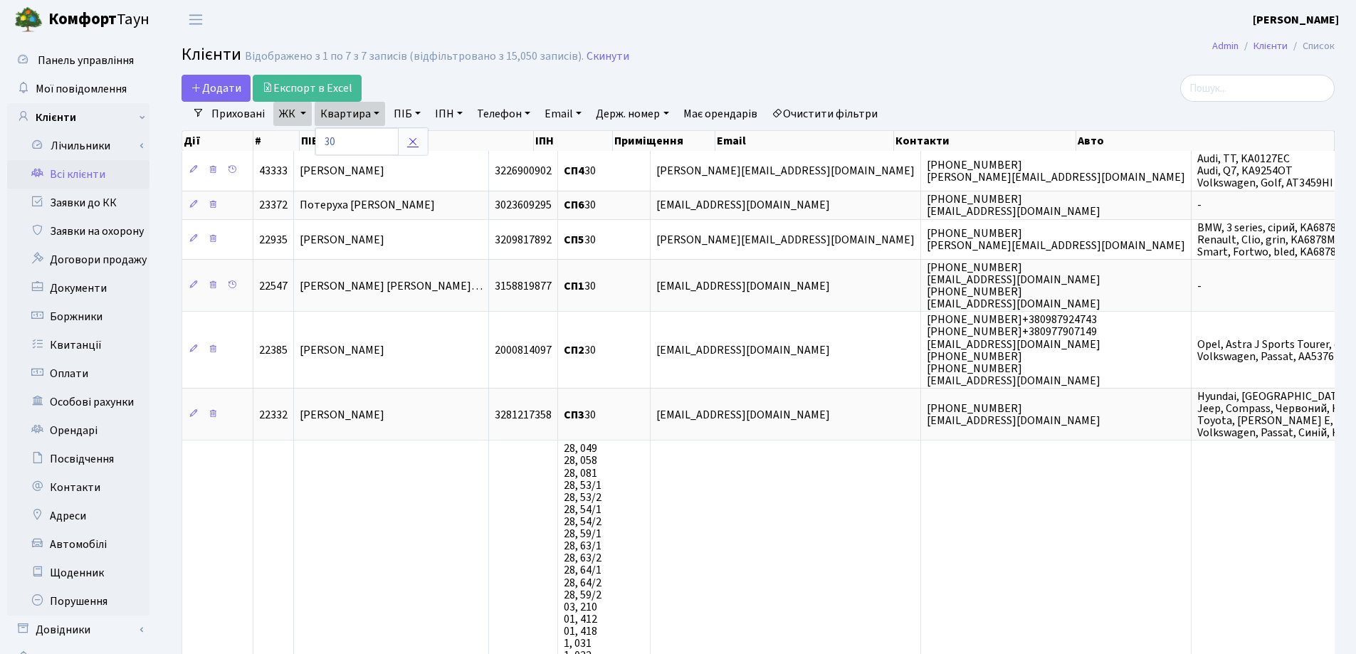
click at [411, 140] on icon at bounding box center [412, 141] width 11 height 11
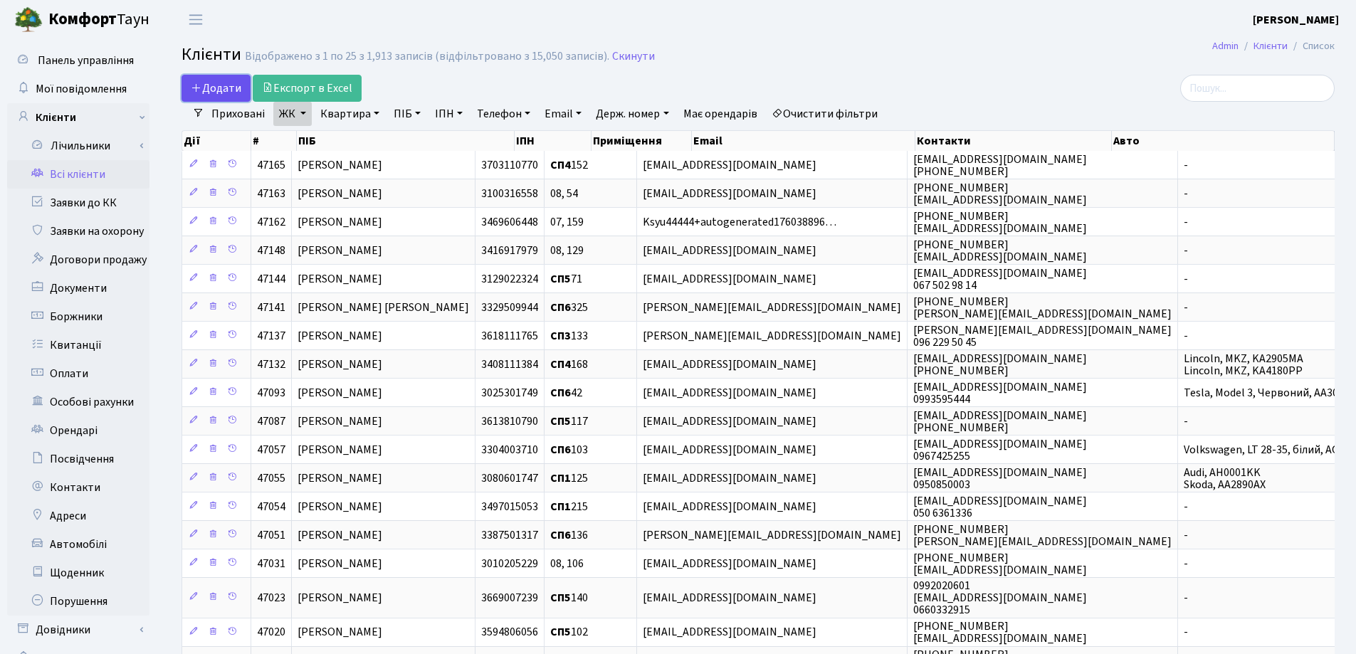
click at [205, 82] on span "Додати" at bounding box center [216, 88] width 51 height 16
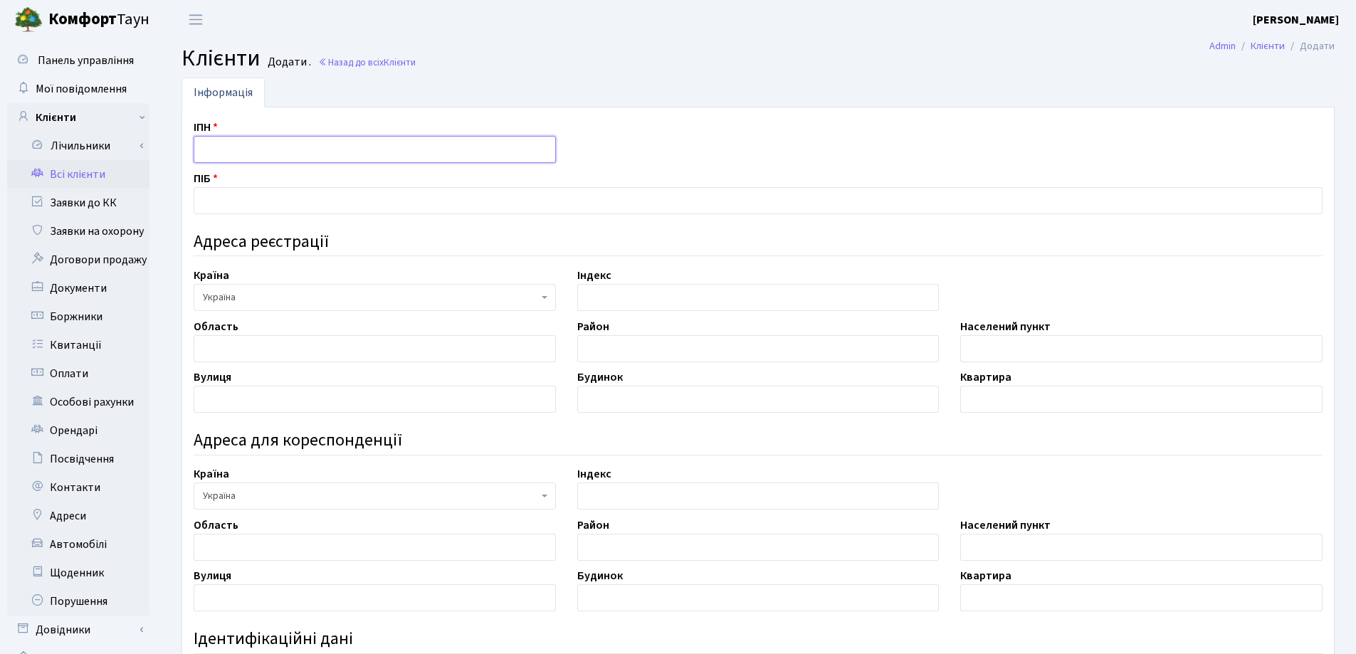
click at [246, 141] on input "text" at bounding box center [375, 149] width 362 height 27
type input "2515011962"
click at [433, 193] on input "text" at bounding box center [758, 200] width 1129 height 27
type input "Тімуш Ольга Володимирівна"
click at [1020, 351] on input "text" at bounding box center [1141, 348] width 362 height 27
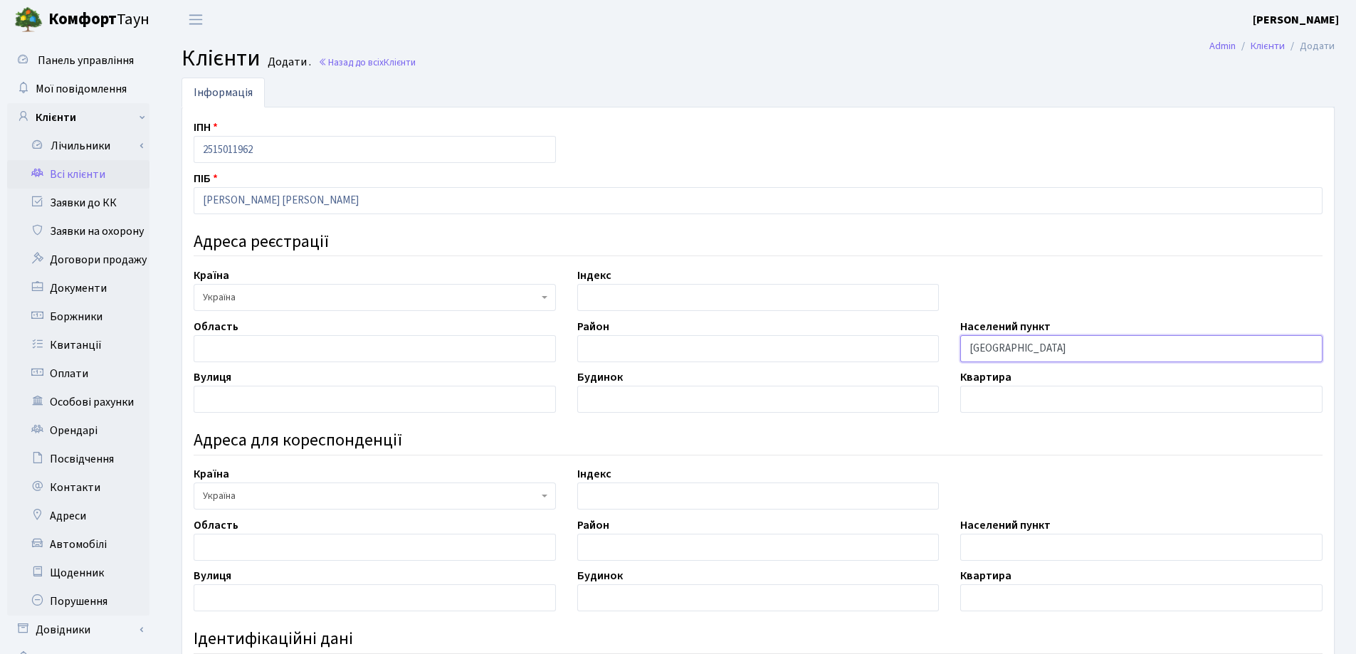
type input "Київ"
click at [352, 403] on input "text" at bounding box center [375, 399] width 362 height 27
type input "Князя Романа Мстиславича"
click at [744, 405] on input "text" at bounding box center [758, 399] width 362 height 27
type input "2"
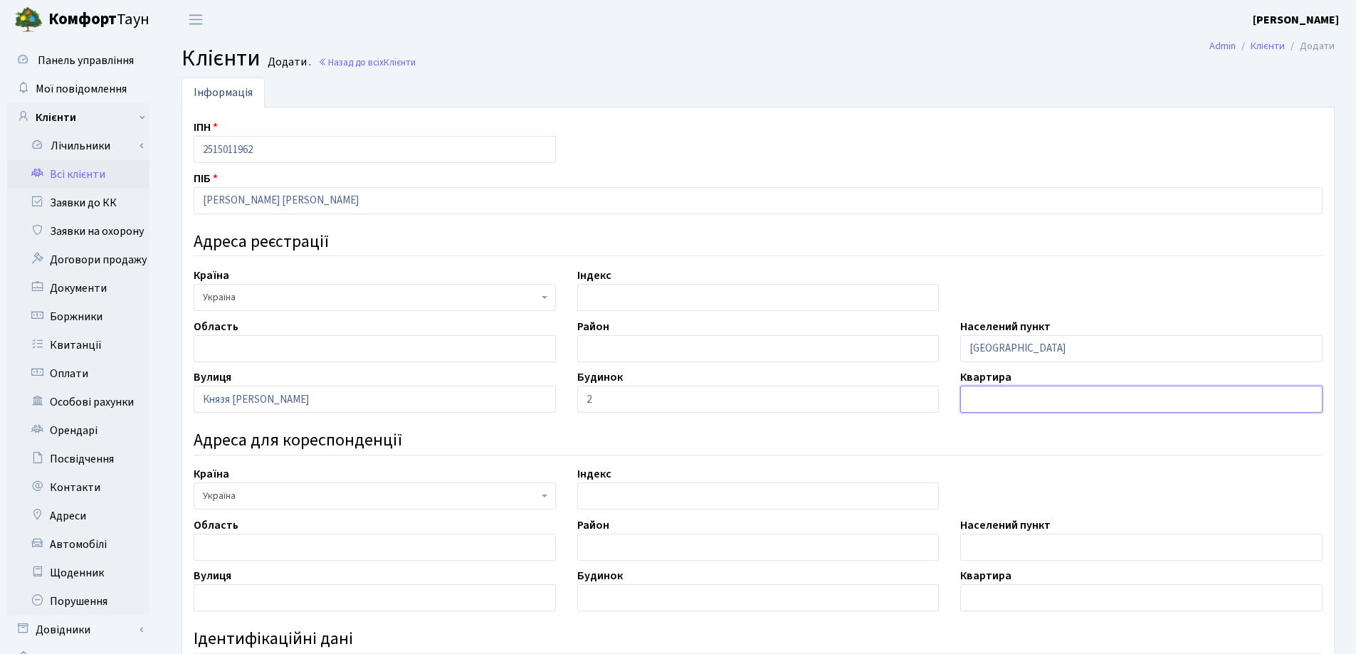
click at [1037, 403] on input "text" at bounding box center [1141, 399] width 362 height 27
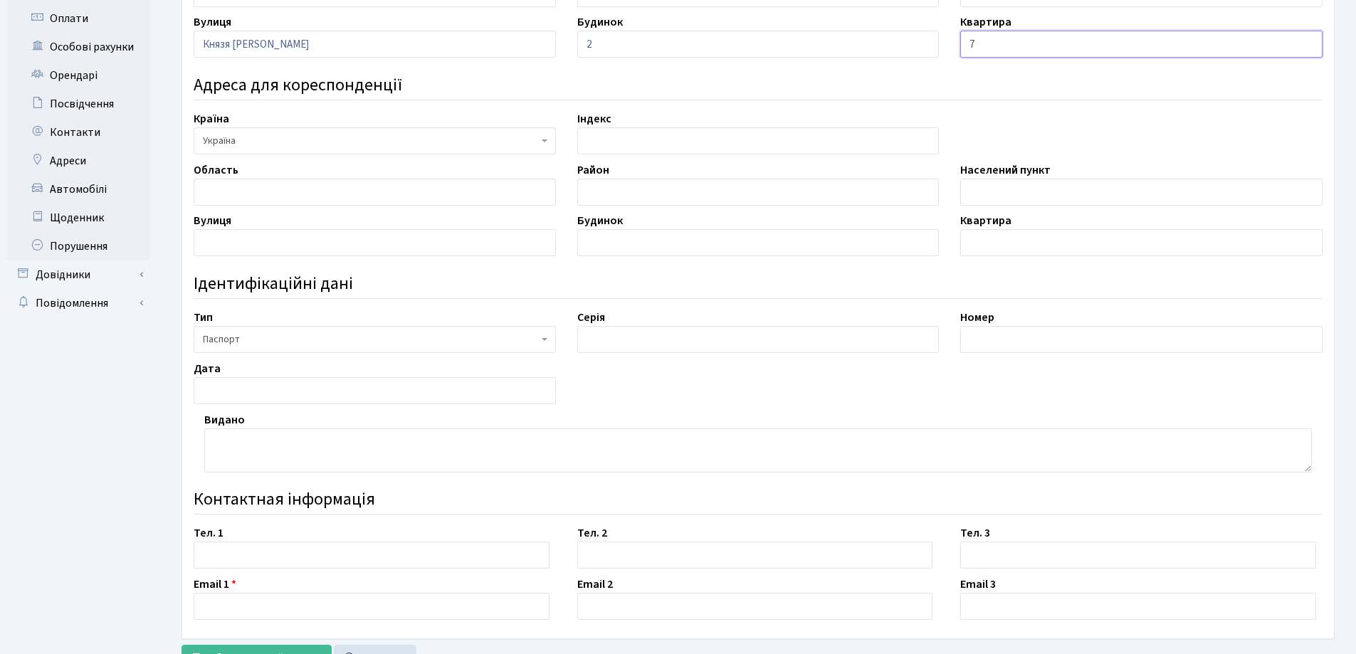
scroll to position [356, 0]
type input "7"
click at [705, 347] on input "text" at bounding box center [758, 338] width 362 height 27
type input "СН"
click at [989, 330] on input "text" at bounding box center [1141, 338] width 362 height 27
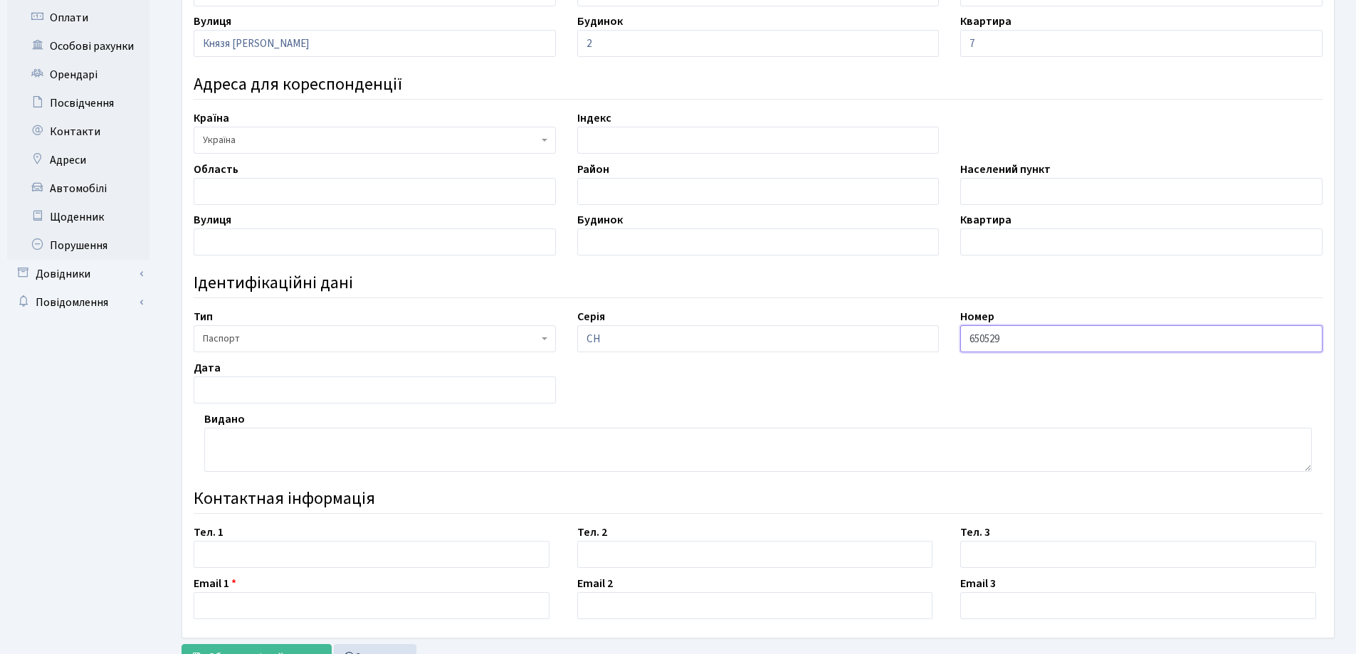
type input "650529"
click at [489, 401] on input "text" at bounding box center [375, 389] width 362 height 27
type input "20,11,1997"
click at [445, 447] on textarea at bounding box center [757, 450] width 1107 height 44
type textarea "Дніпровським РВ ГУДМС України в м. Києві"
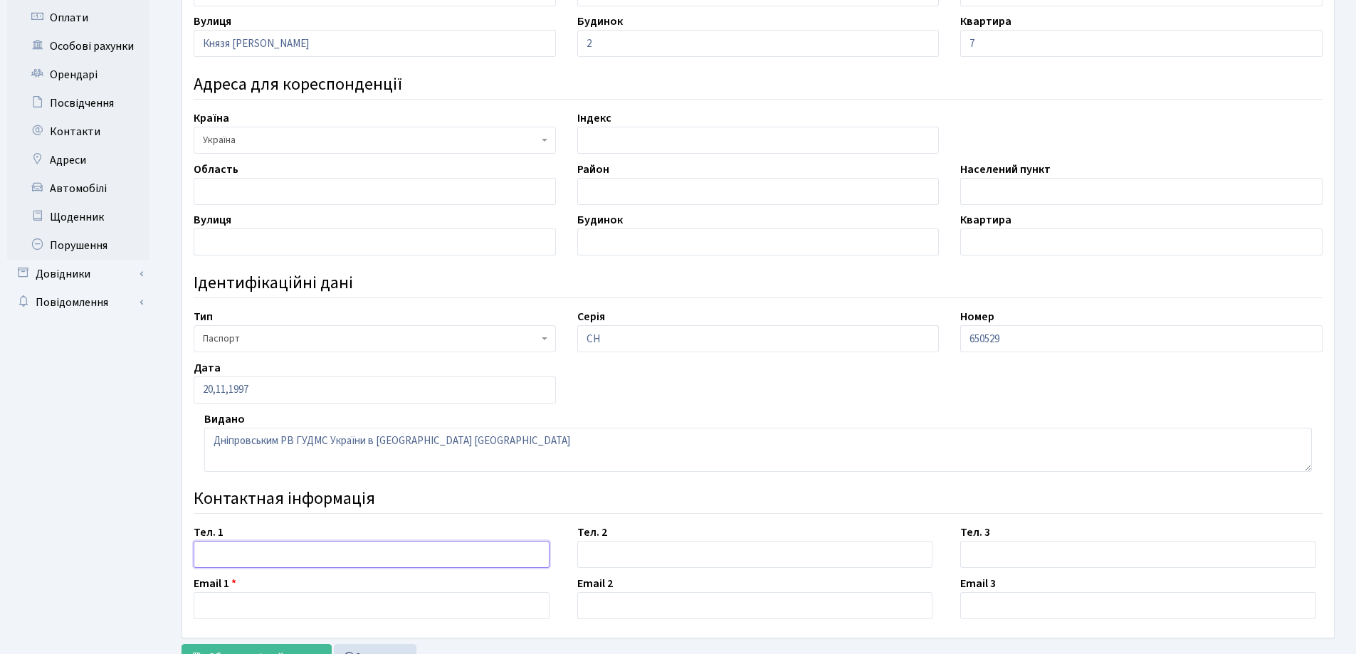
click at [233, 552] on input "text" at bounding box center [372, 554] width 356 height 27
type input "066 676 36 60"
click at [227, 605] on input "text" at bounding box center [372, 605] width 356 height 27
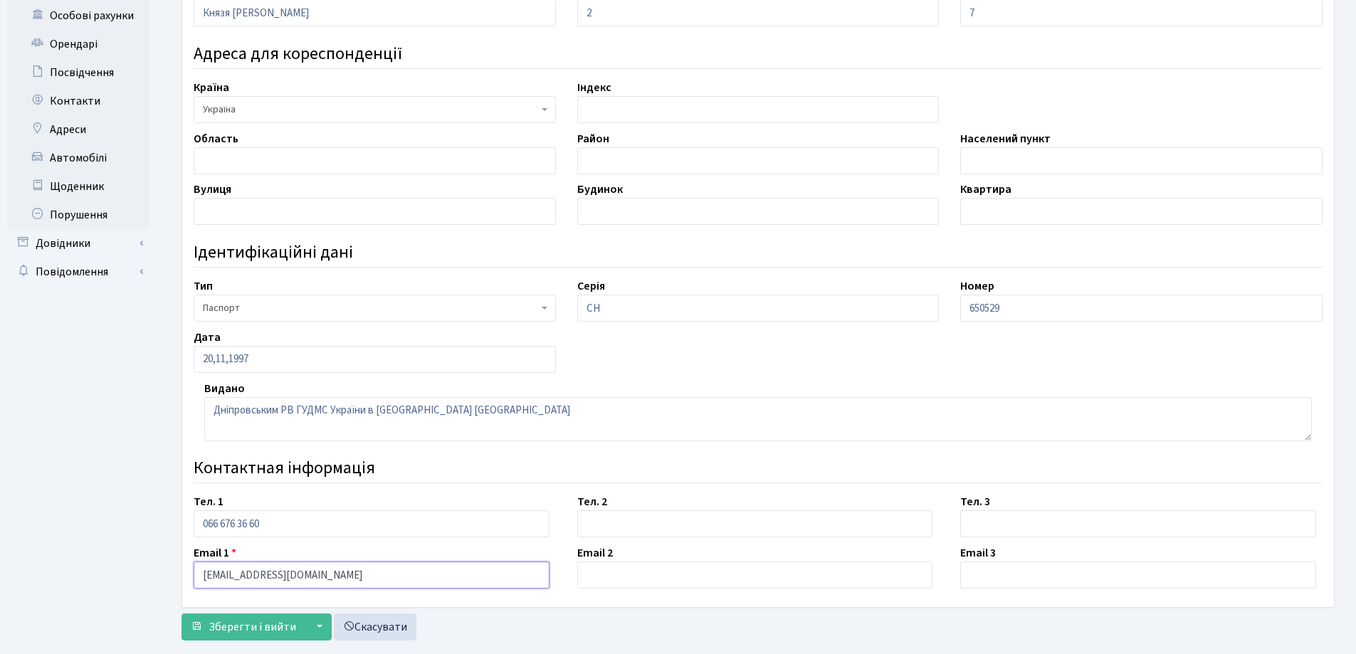
scroll to position [415, 0]
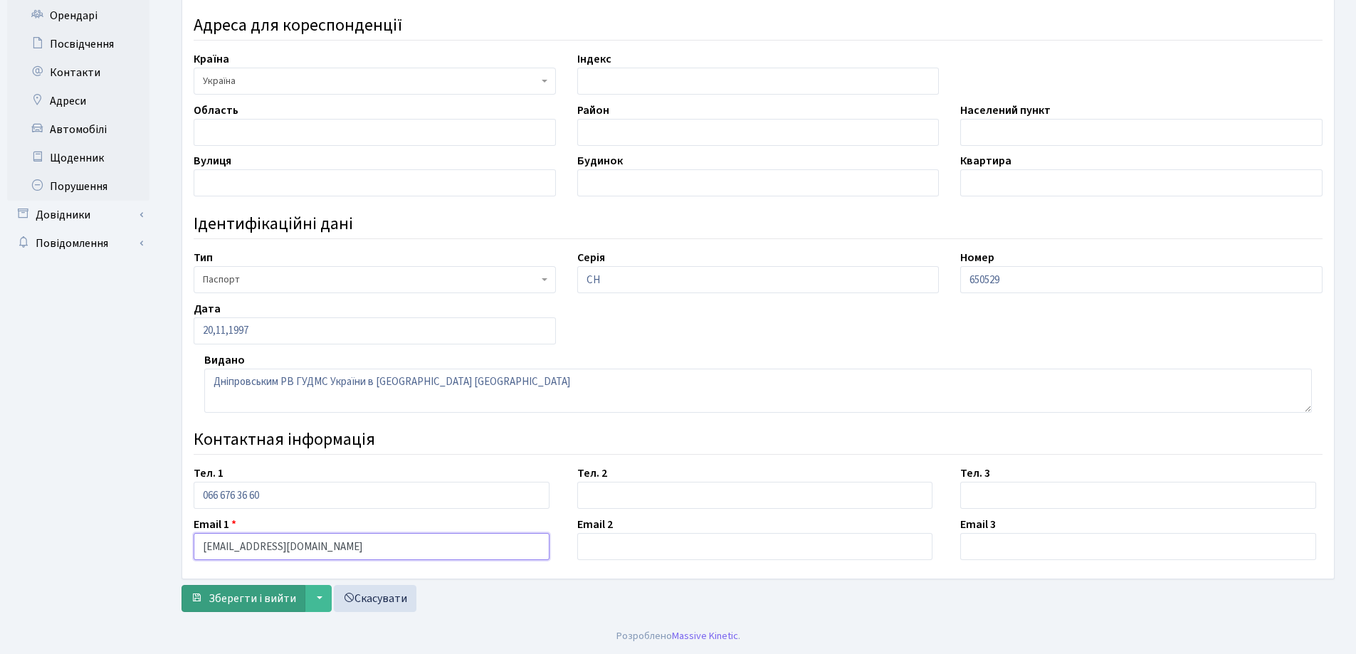
type input "[EMAIL_ADDRESS][DOMAIN_NAME]"
click at [256, 600] on span "Зберегти і вийти" at bounding box center [253, 599] width 88 height 16
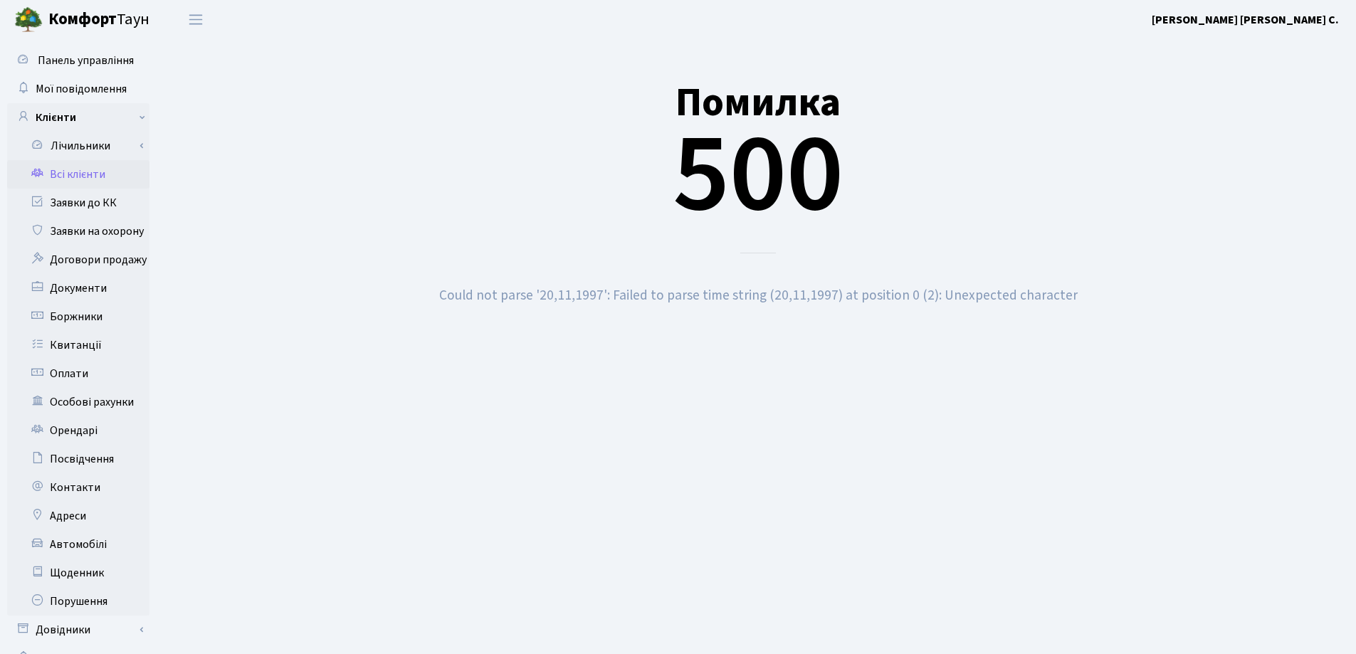
click at [68, 177] on link "Всі клієнти" at bounding box center [78, 174] width 142 height 28
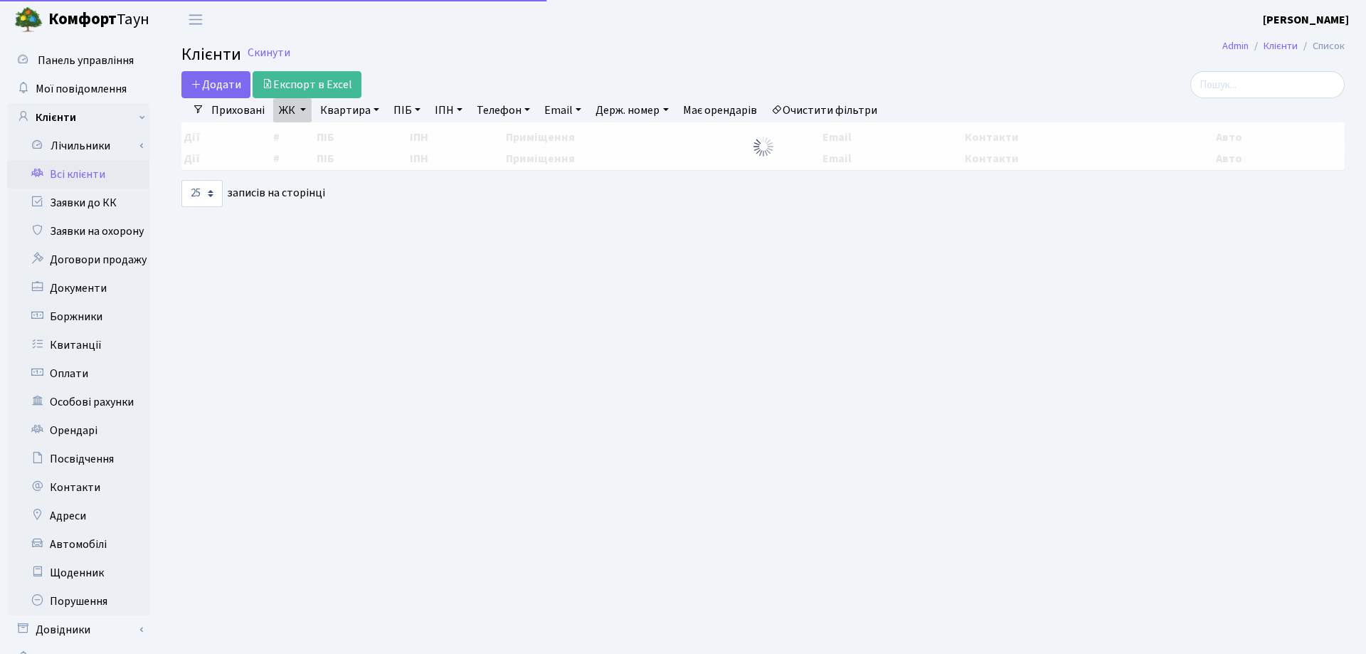
select select "25"
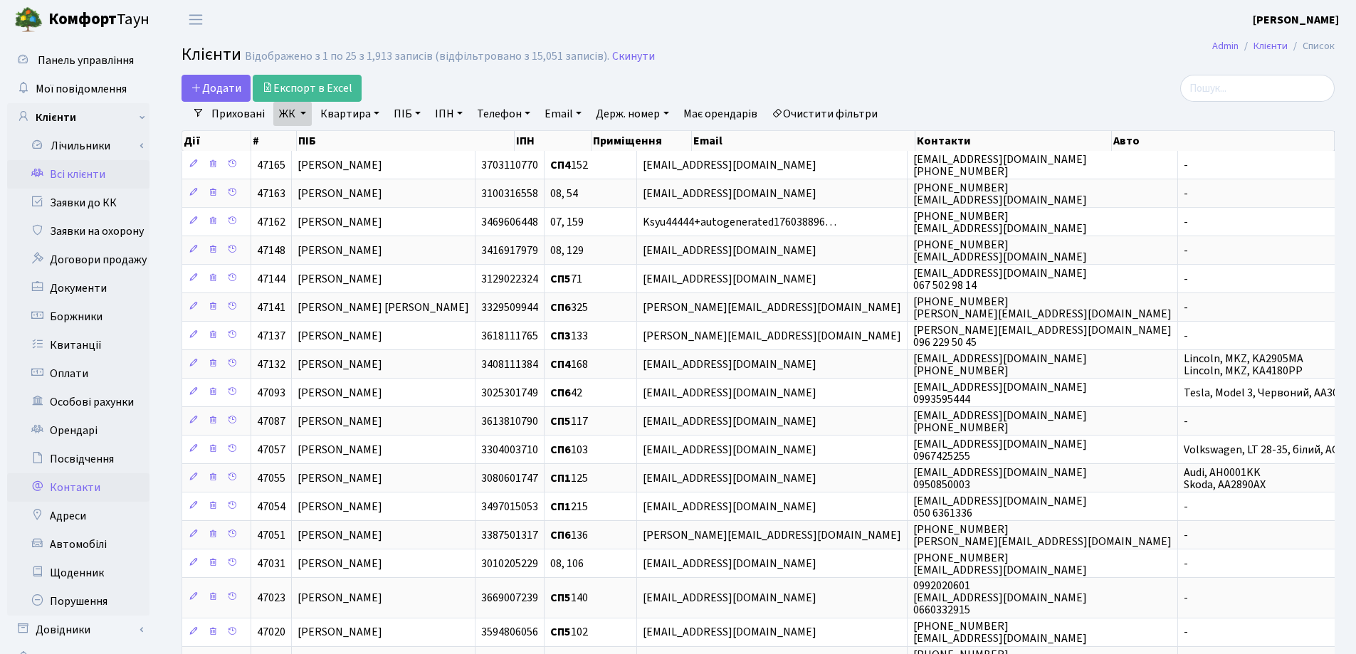
click at [65, 493] on link "Контакти" at bounding box center [78, 487] width 142 height 28
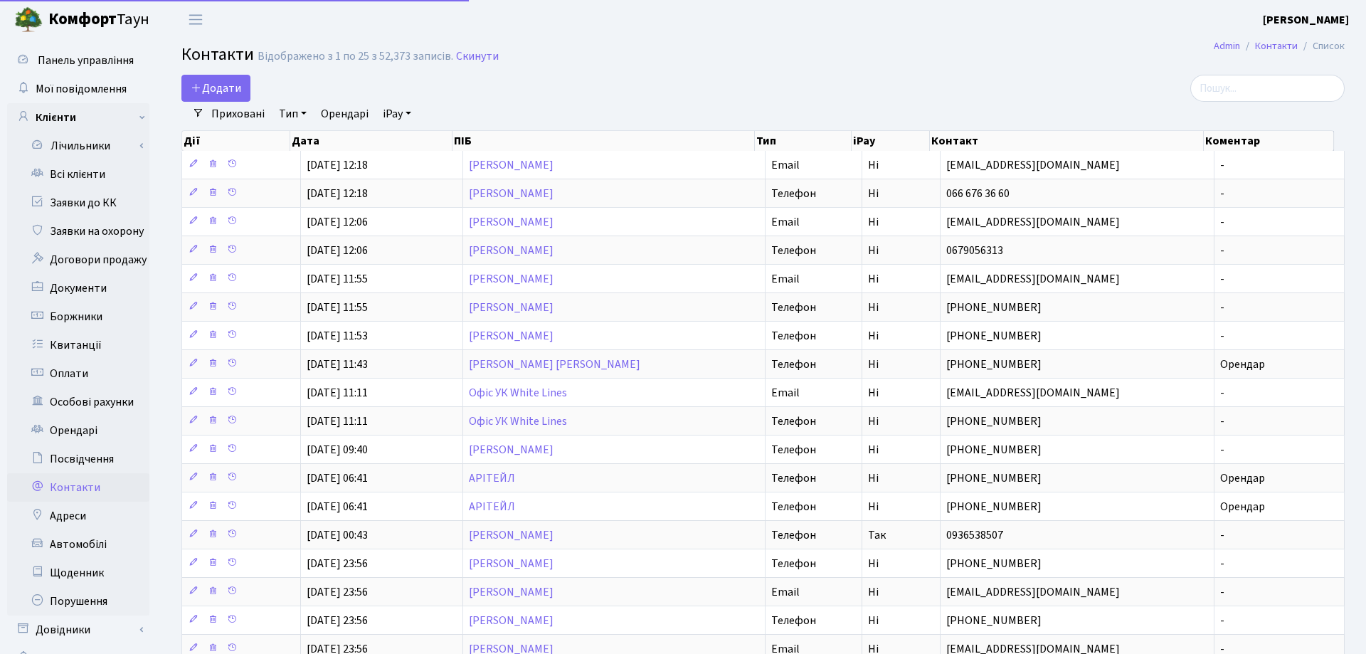
select select "25"
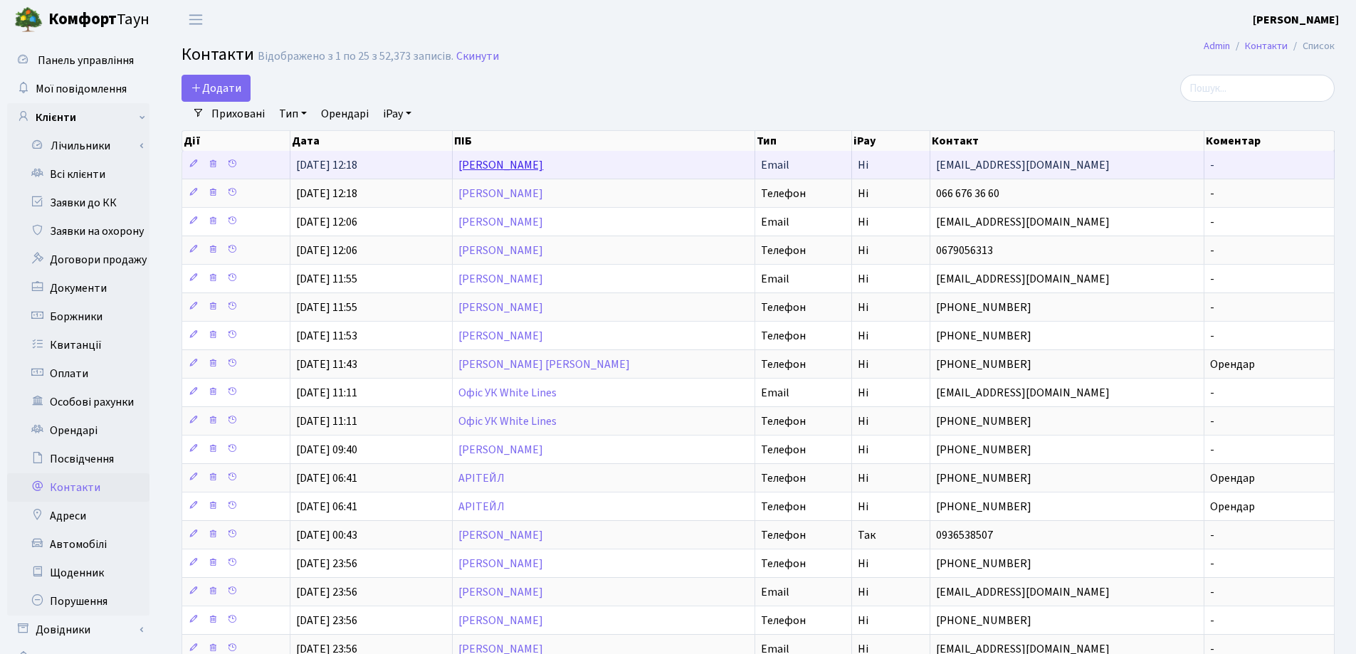
click at [543, 162] on link "[PERSON_NAME]" at bounding box center [500, 165] width 85 height 16
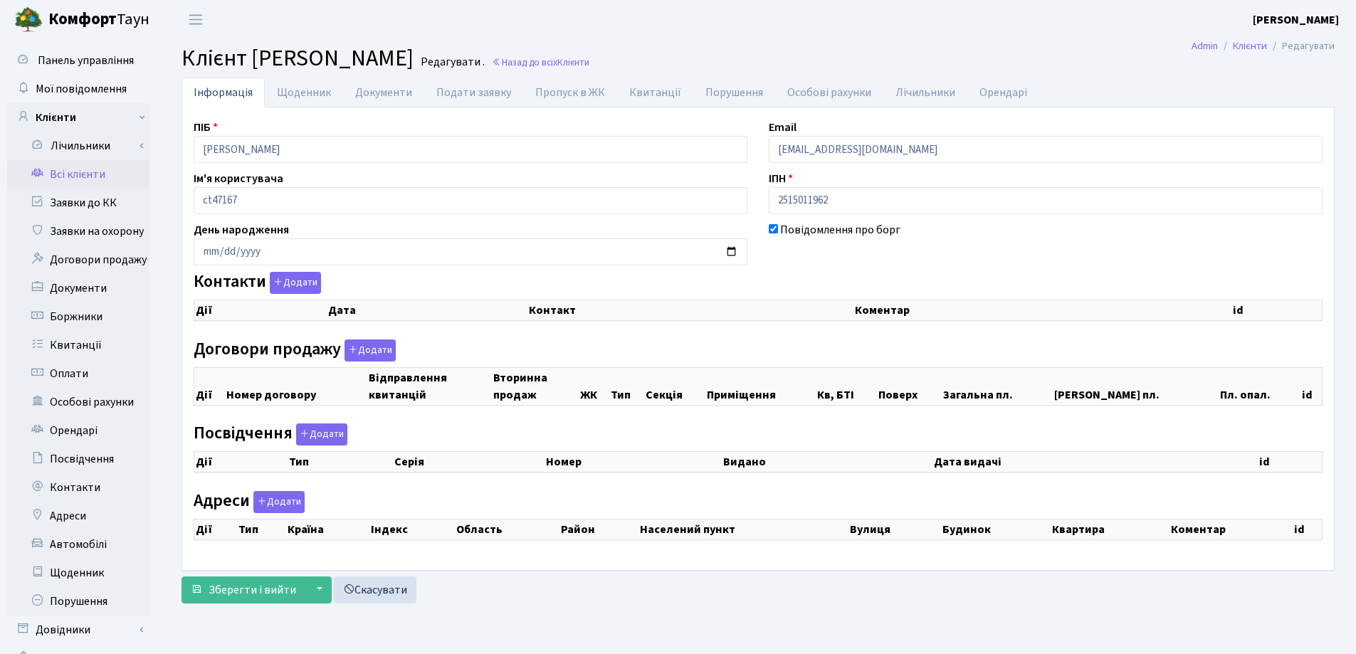
checkbox input "true"
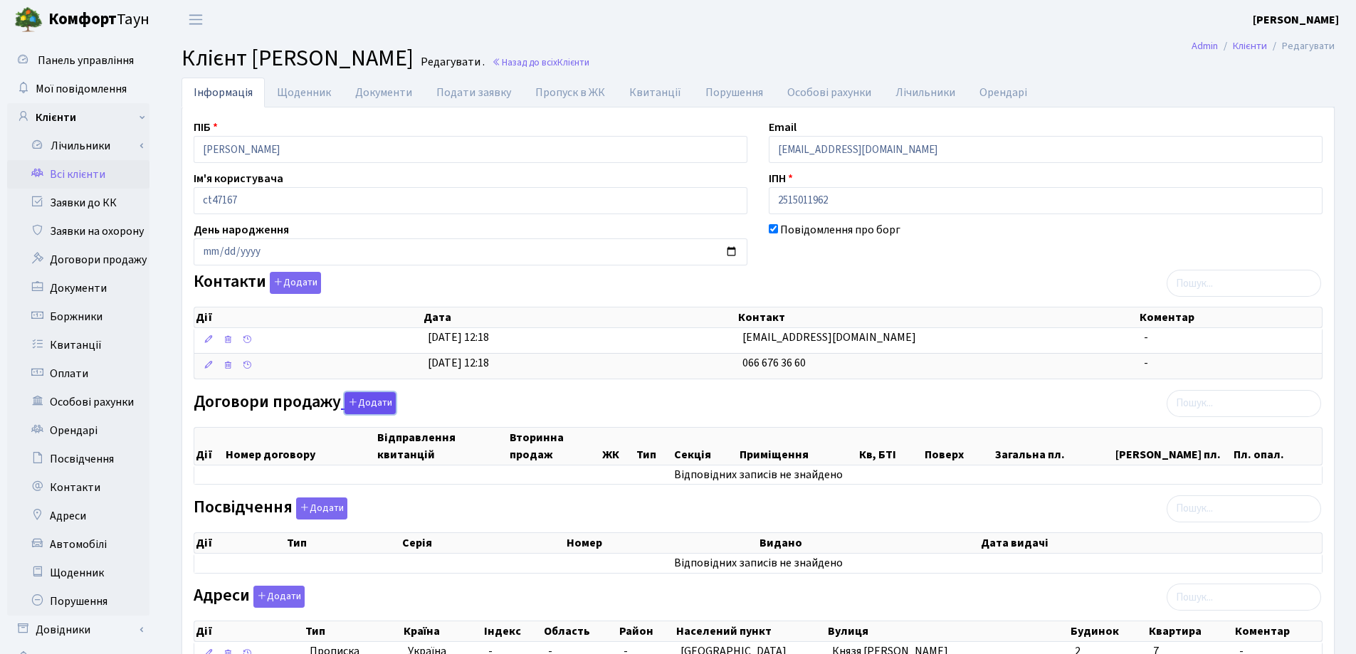
click at [359, 402] on button "Додати" at bounding box center [369, 403] width 51 height 22
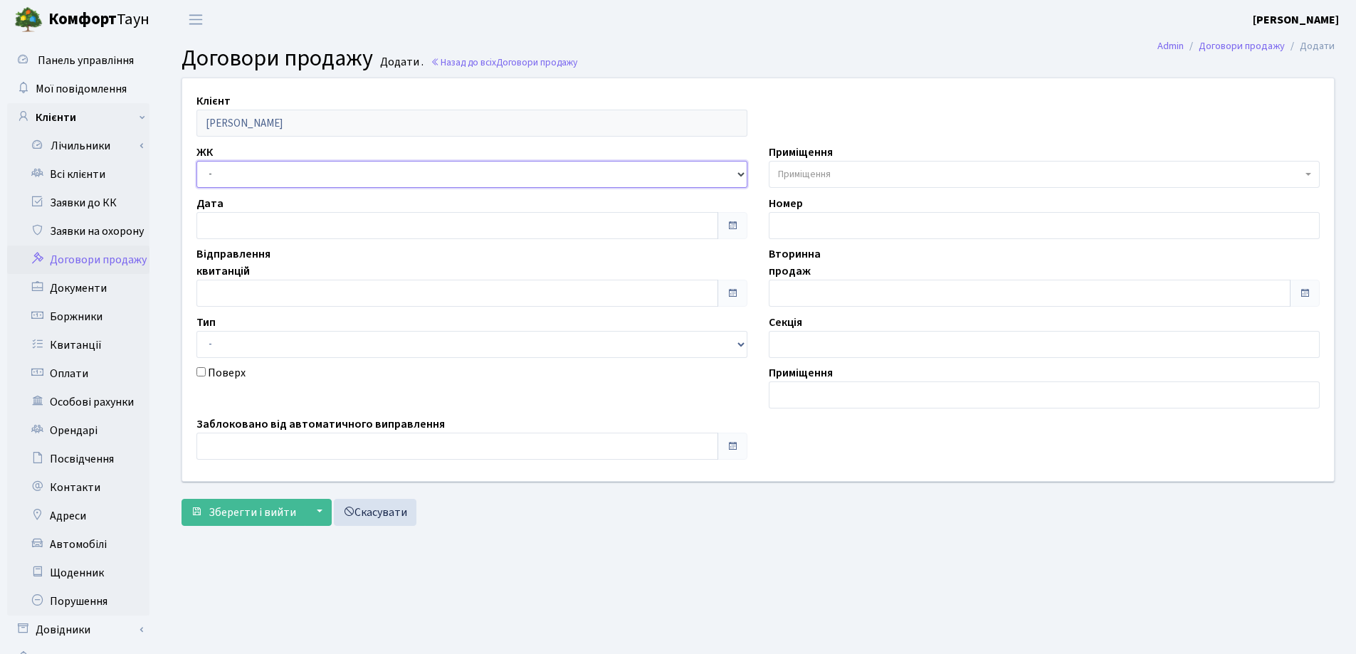
click at [332, 168] on select "- СП, Наддніпрянське шосе, 2а СП1, Столичне шосе, 1 СП2, Столичне шосе, 1А СП3,…" at bounding box center [471, 174] width 551 height 27
select select "307"
click at [196, 161] on select "- СП, Наддніпрянське шосе, 2а СП1, Столичне шосе, 1 СП2, Столичне шосе, 1А СП3,…" at bounding box center [471, 174] width 551 height 27
select select
click at [834, 172] on span "Приміщення" at bounding box center [1040, 174] width 524 height 14
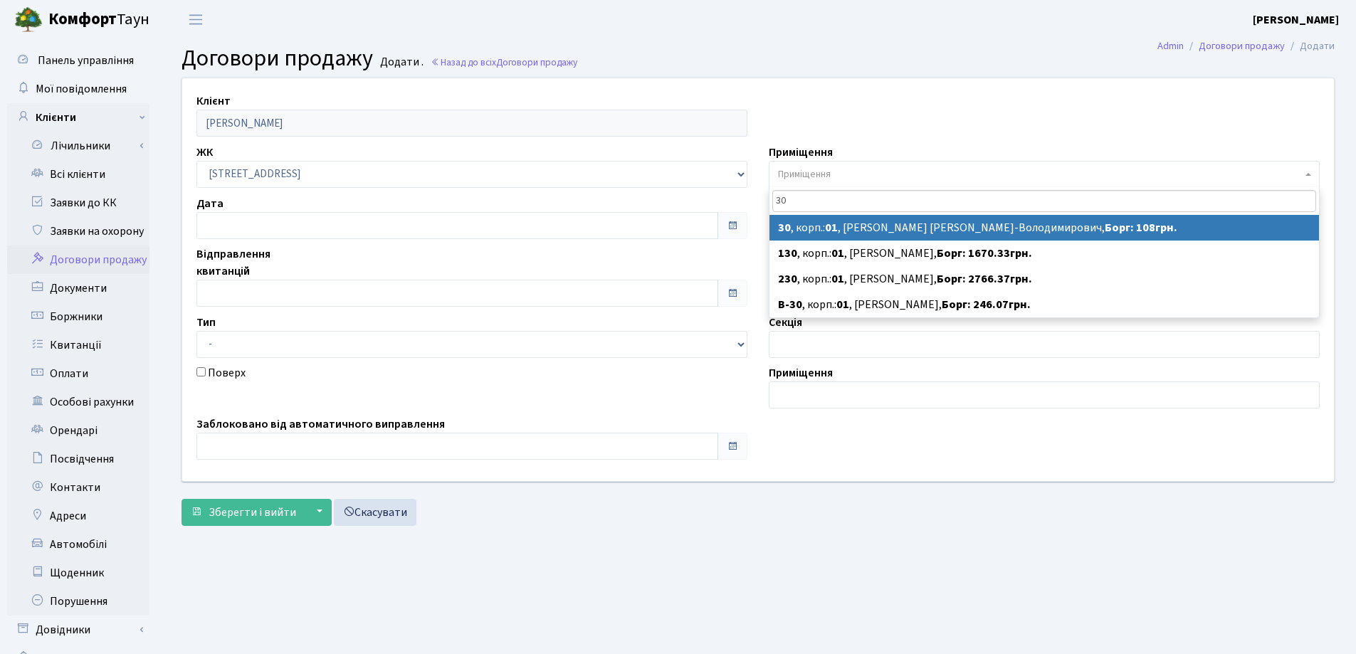
type input "30"
select select "19955"
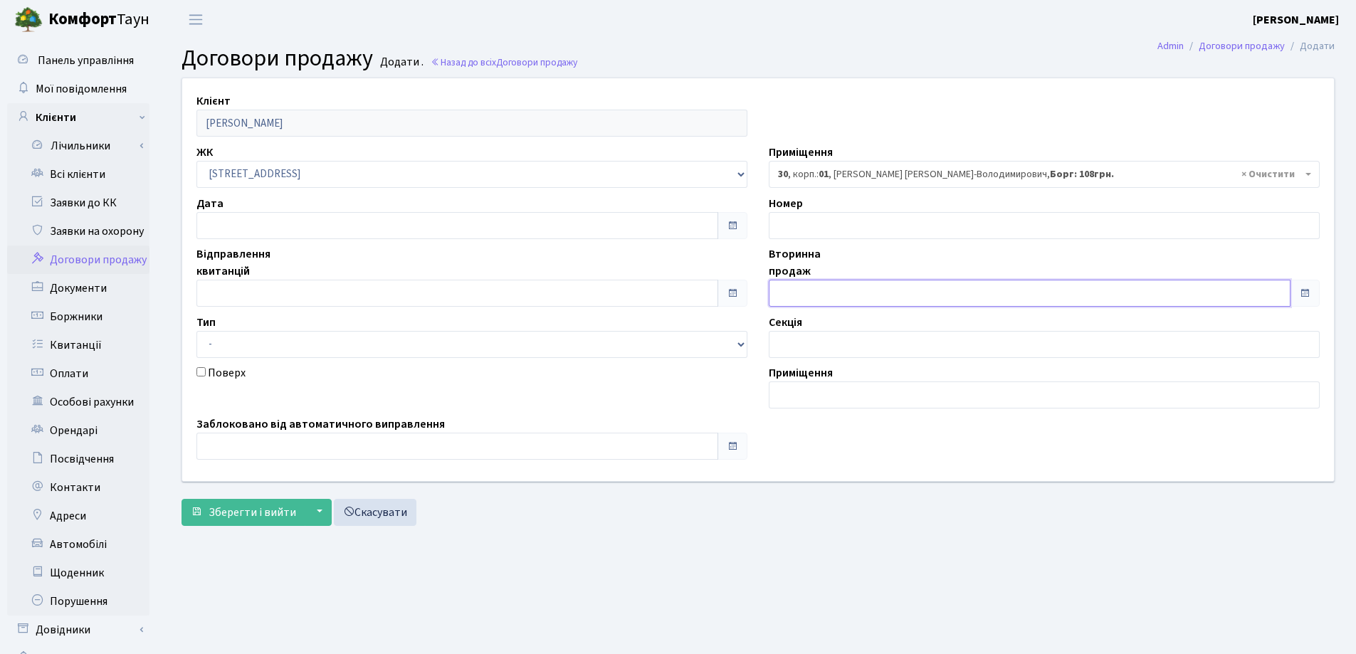
click at [858, 291] on input "text" at bounding box center [1030, 293] width 522 height 27
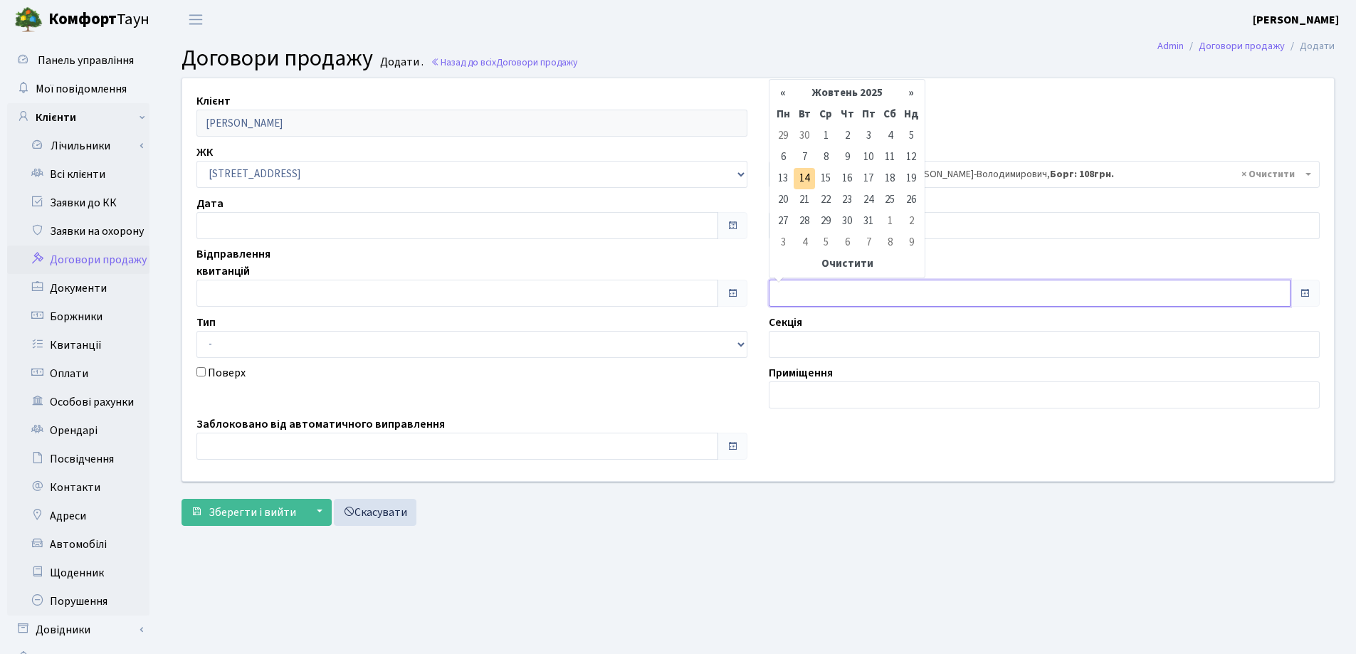
type input "[DATE]"
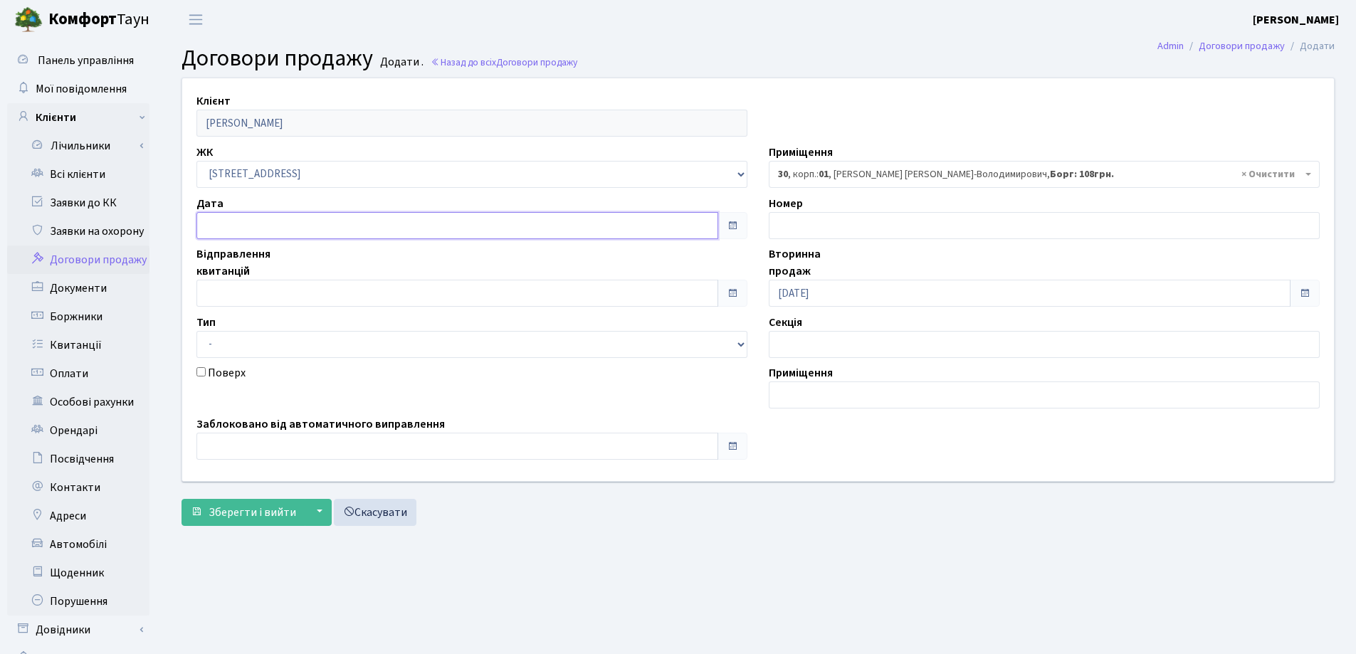
click at [382, 225] on input "text" at bounding box center [457, 225] width 522 height 27
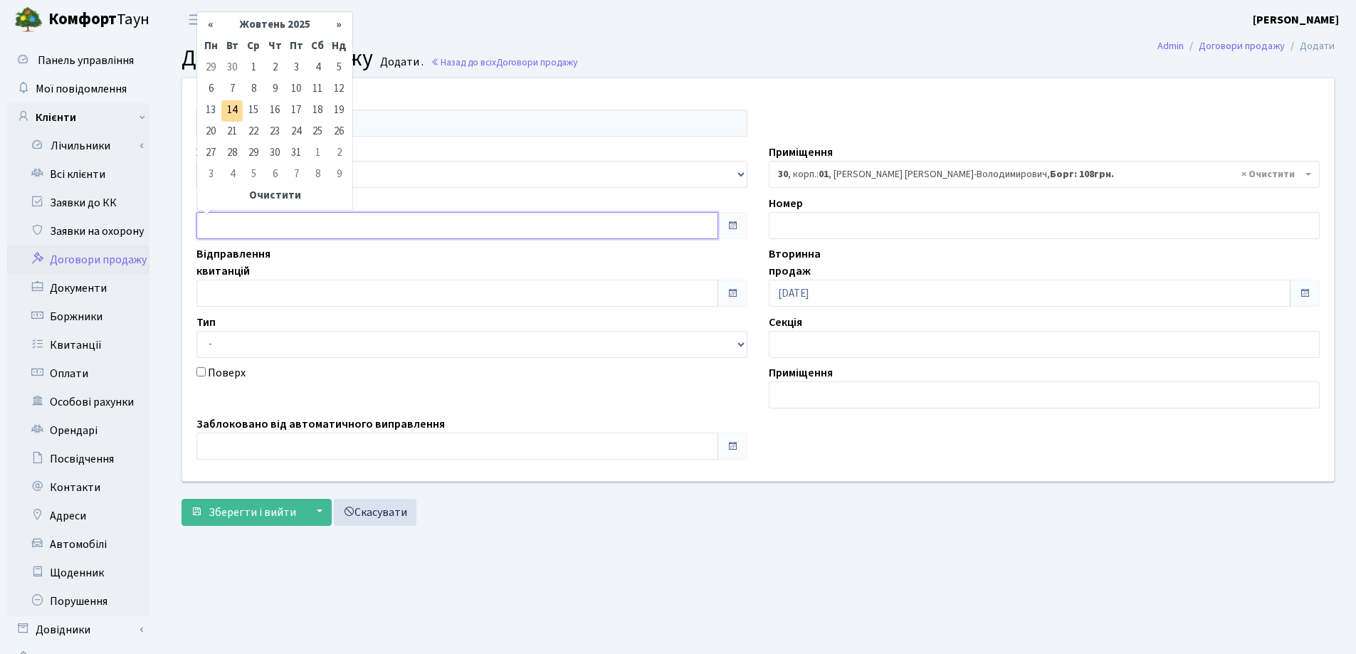
type input "[DATE]"
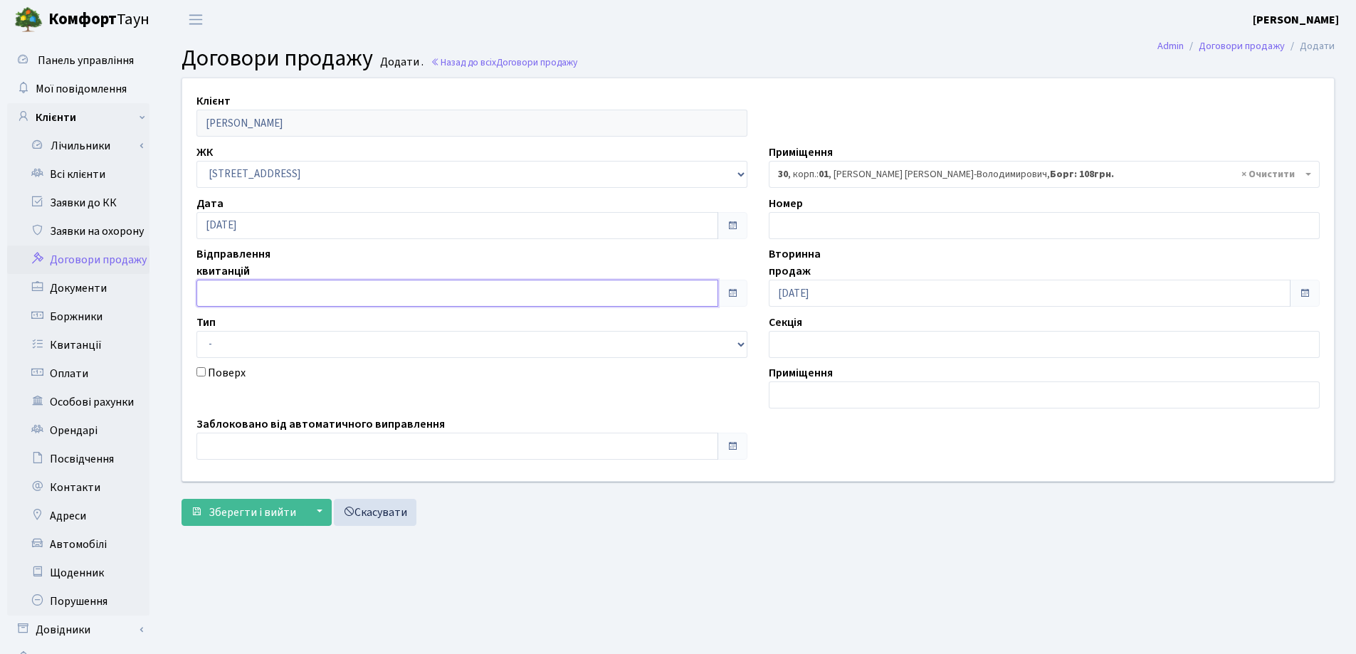
click at [362, 285] on input "text" at bounding box center [457, 293] width 522 height 27
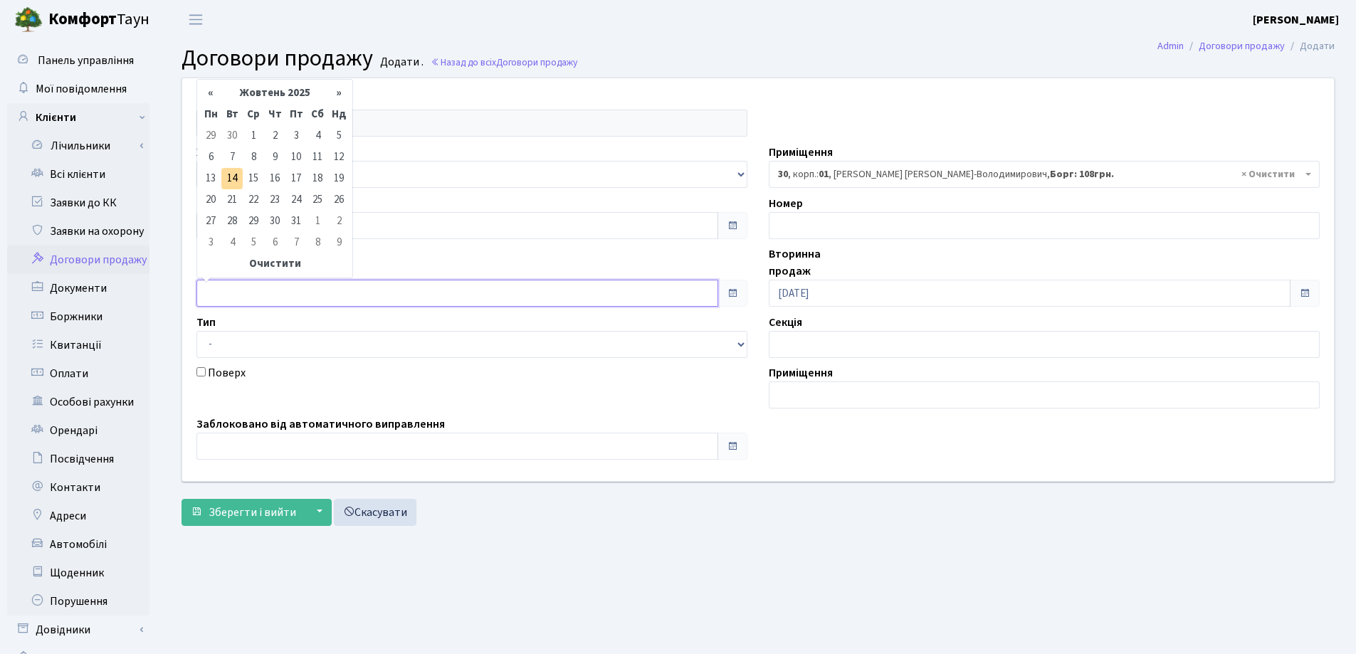
type input "[DATE]"
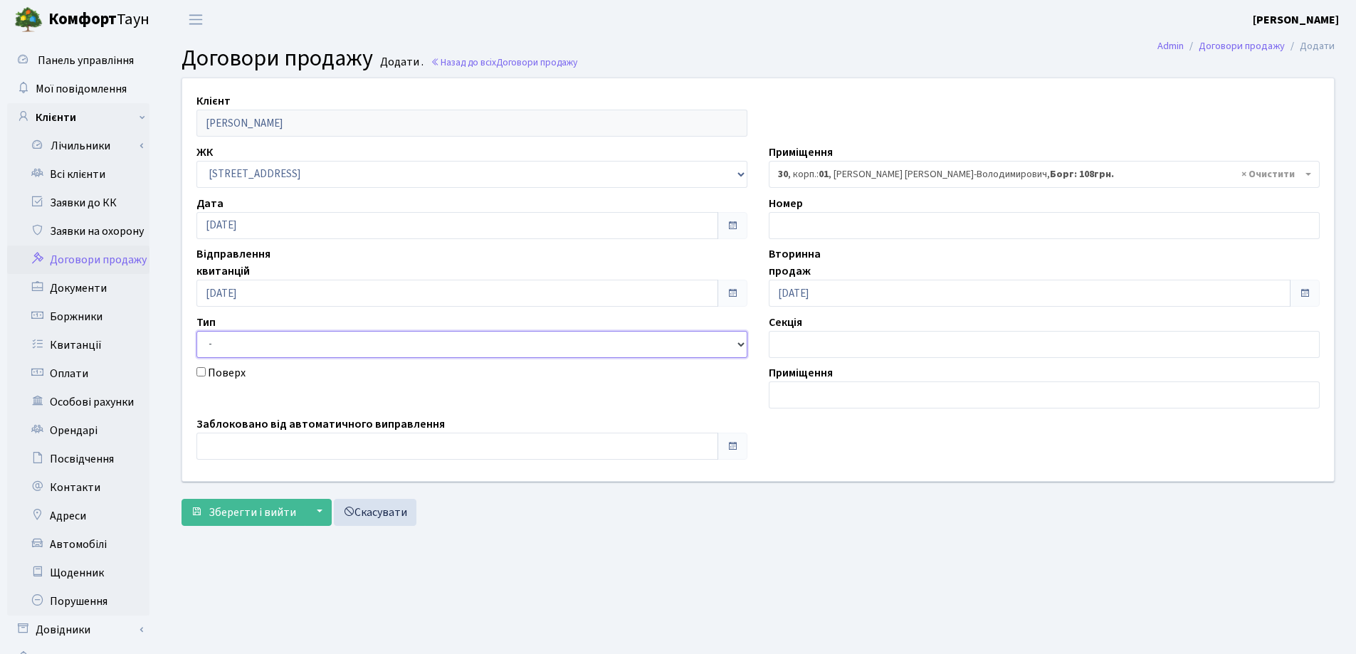
click at [344, 340] on select "- Квартира Комерція Нежитлове Паркінг П1001" at bounding box center [471, 344] width 551 height 27
select select "269"
click at [196, 331] on select "- Квартира Комерція Нежитлове Паркінг П1001" at bounding box center [471, 344] width 551 height 27
click at [317, 451] on input "text" at bounding box center [457, 446] width 522 height 27
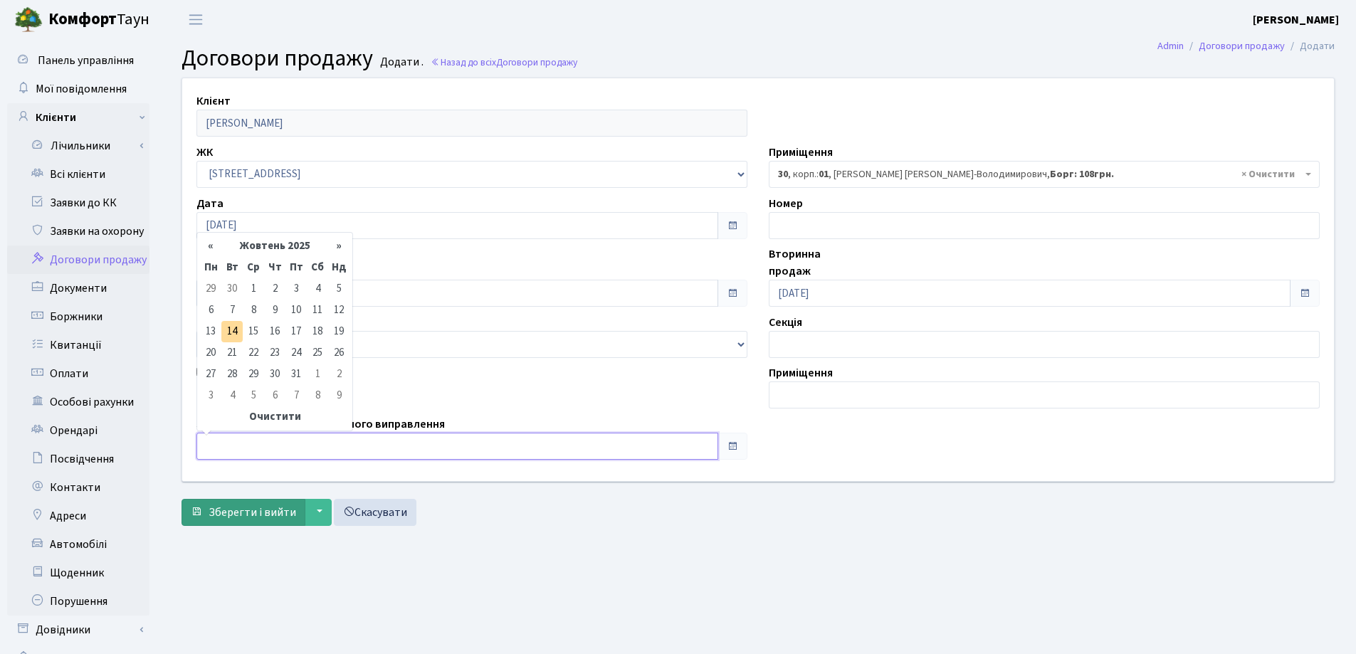
type input "14.10.2025"
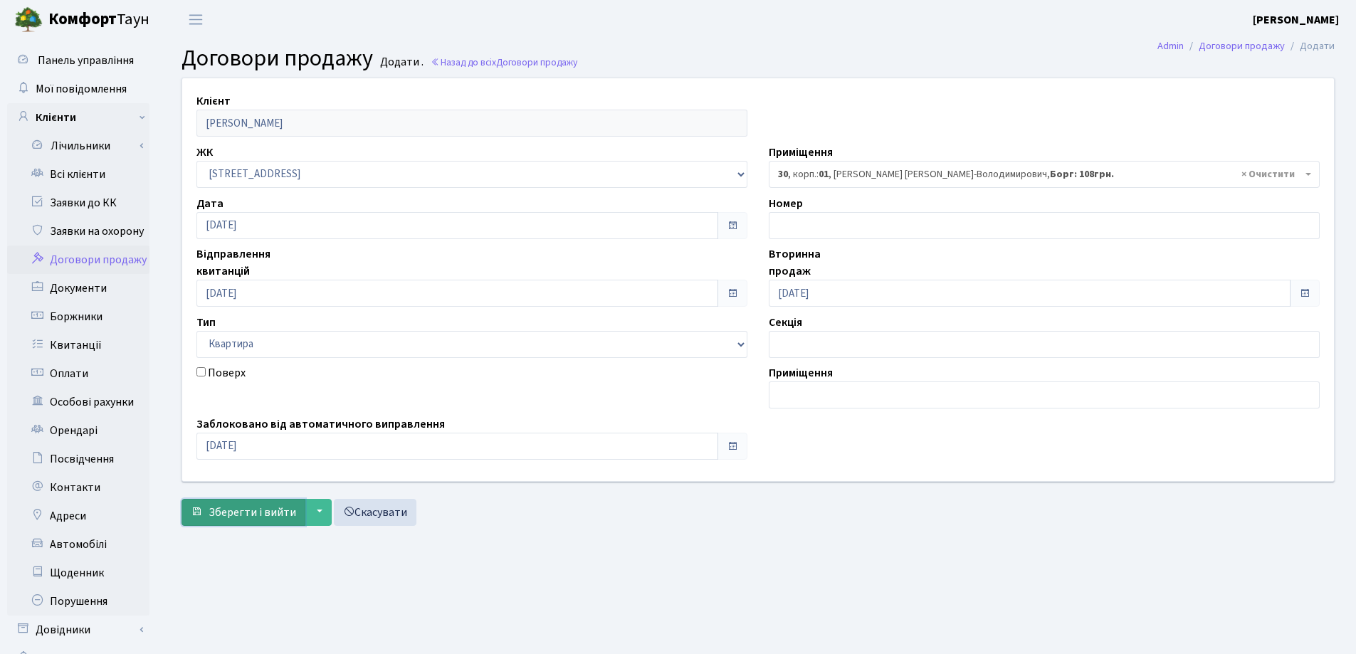
click at [242, 511] on span "Зберегти і вийти" at bounding box center [253, 513] width 88 height 16
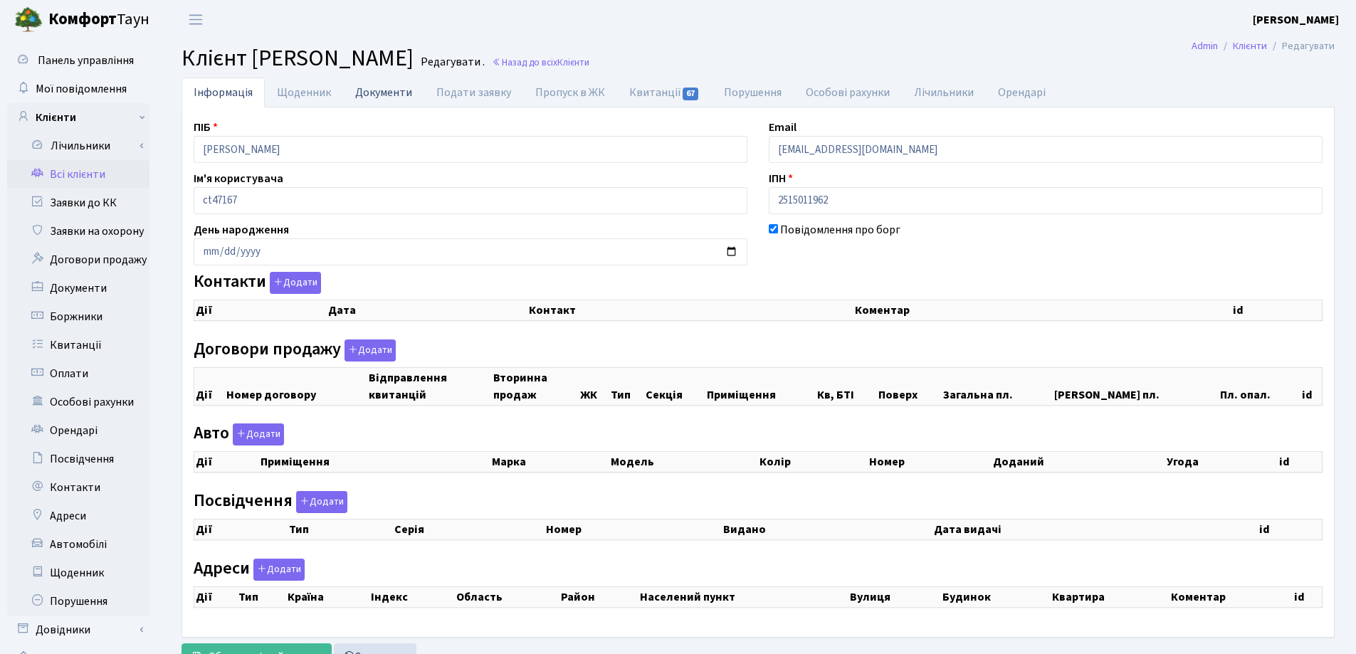
checkbox input "true"
select select "25"
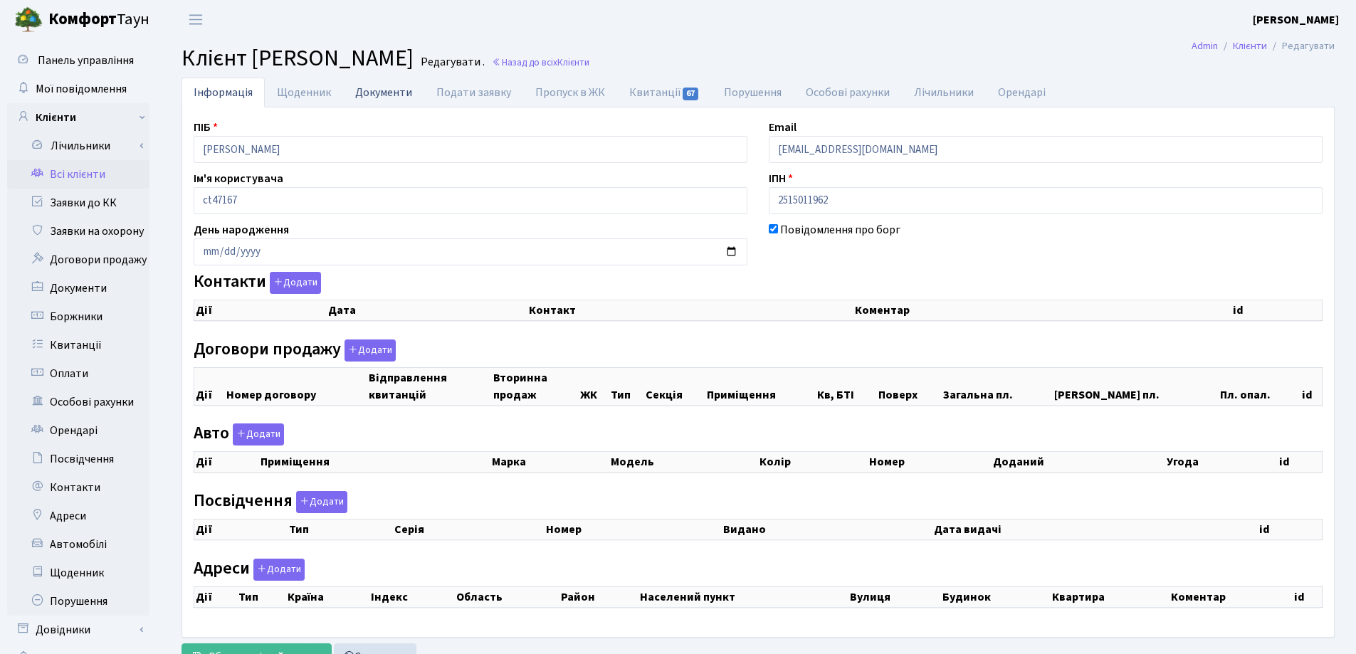
select select "25"
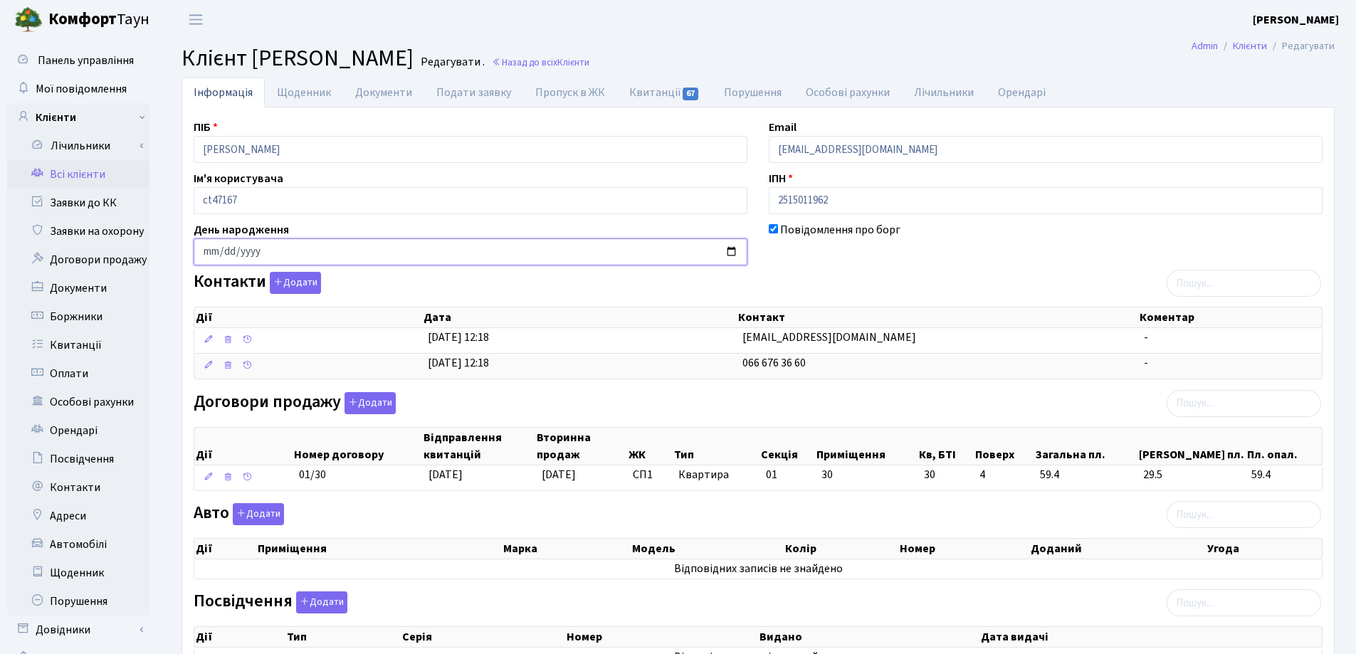
click at [209, 251] on input "date" at bounding box center [471, 251] width 554 height 27
type input "[DATE]"
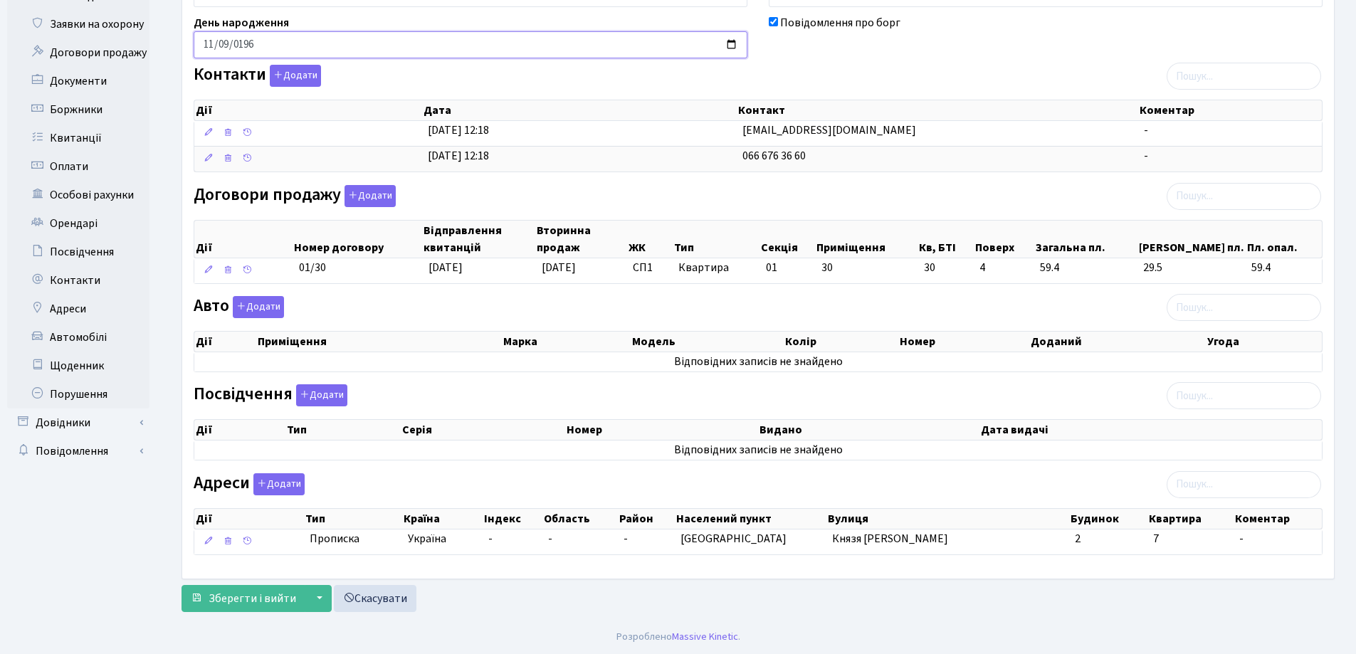
scroll to position [208, 0]
click at [257, 601] on span "Зберегти і вийти" at bounding box center [253, 598] width 88 height 16
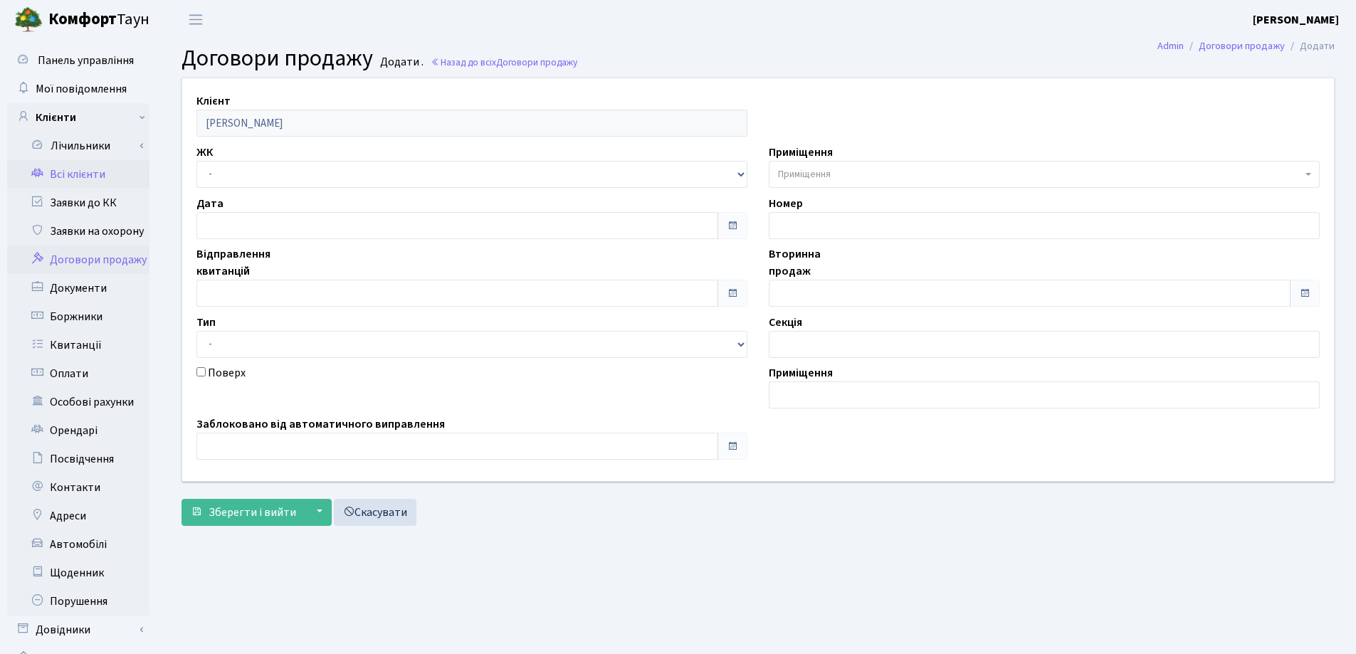
click at [83, 172] on link "Всі клієнти" at bounding box center [78, 174] width 142 height 28
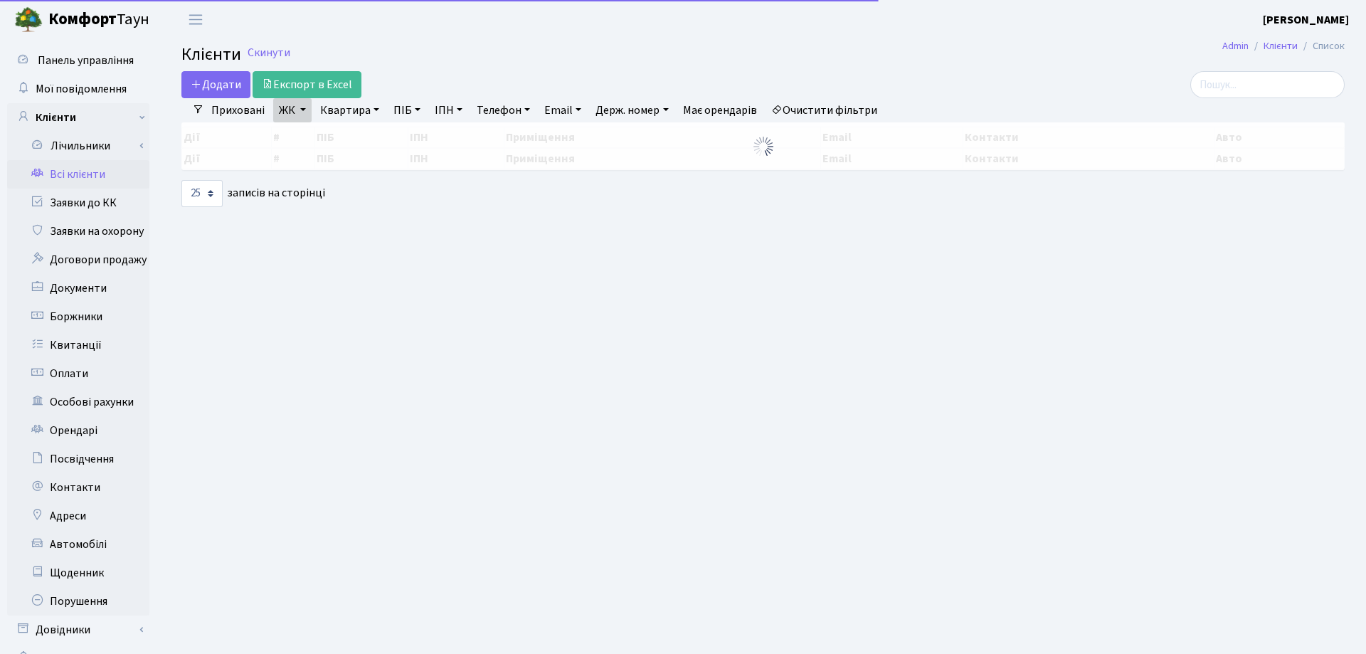
select select "25"
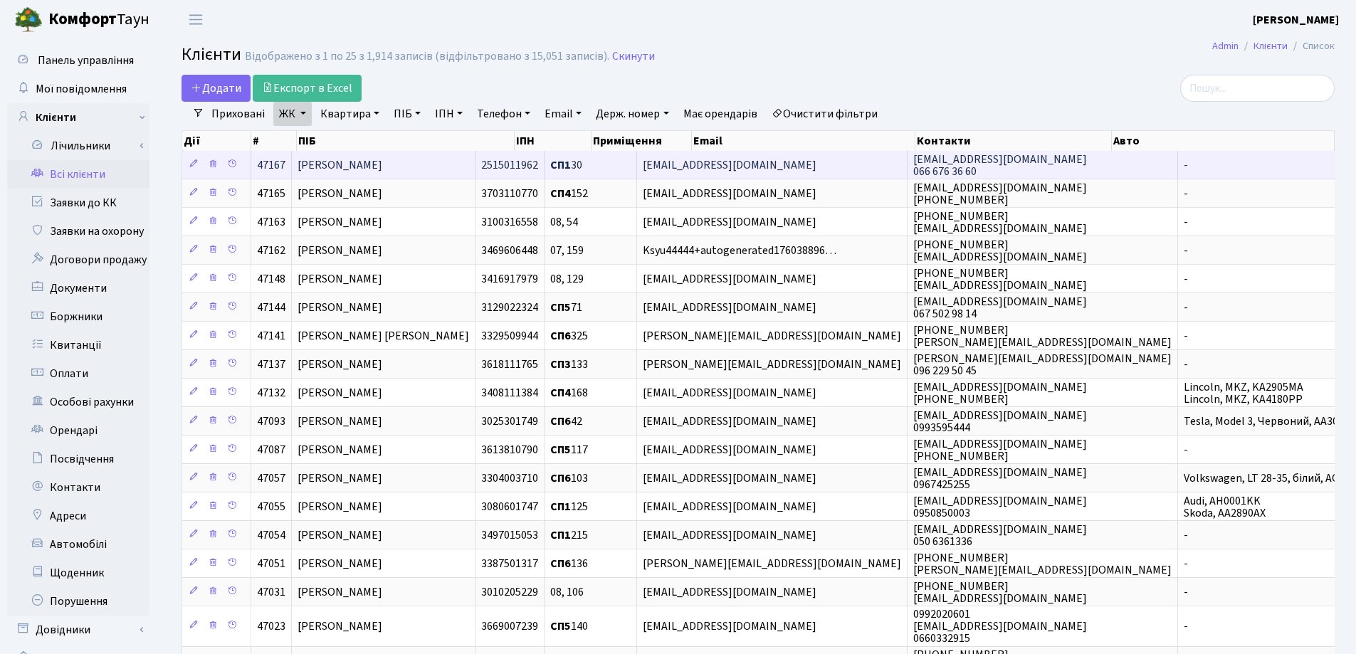
click at [382, 167] on span "[PERSON_NAME]" at bounding box center [339, 165] width 85 height 16
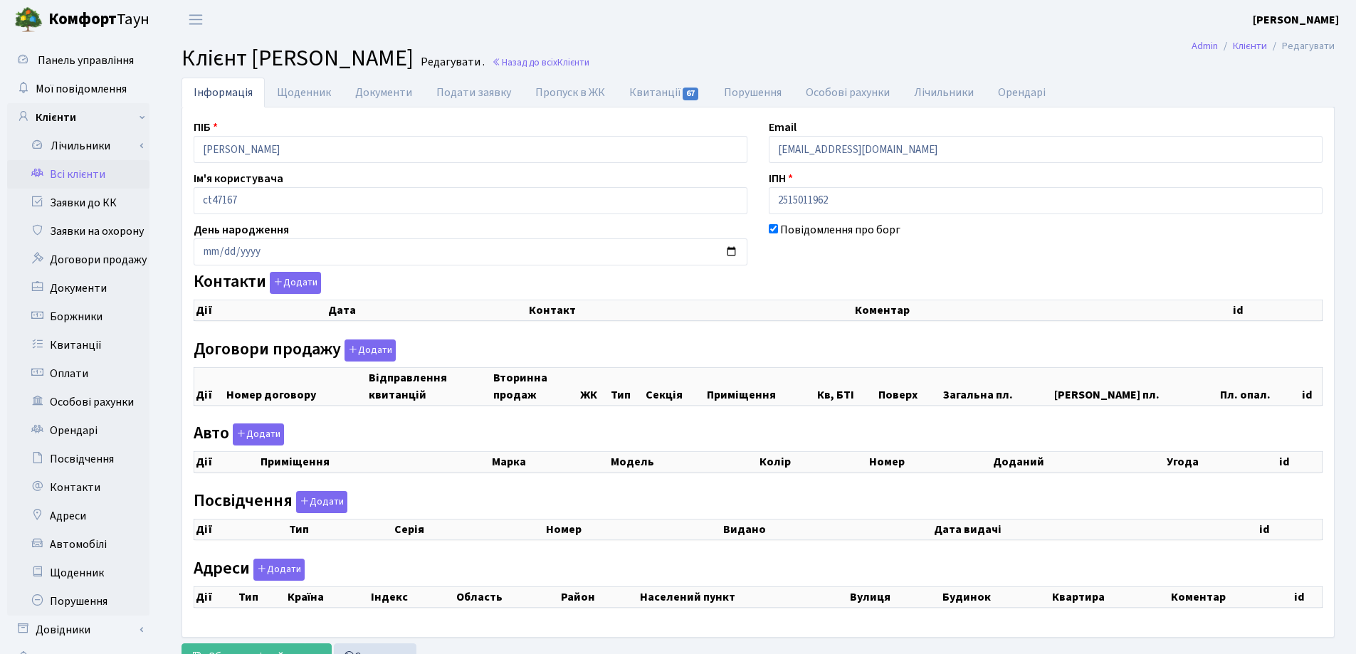
checkbox input "true"
select select "25"
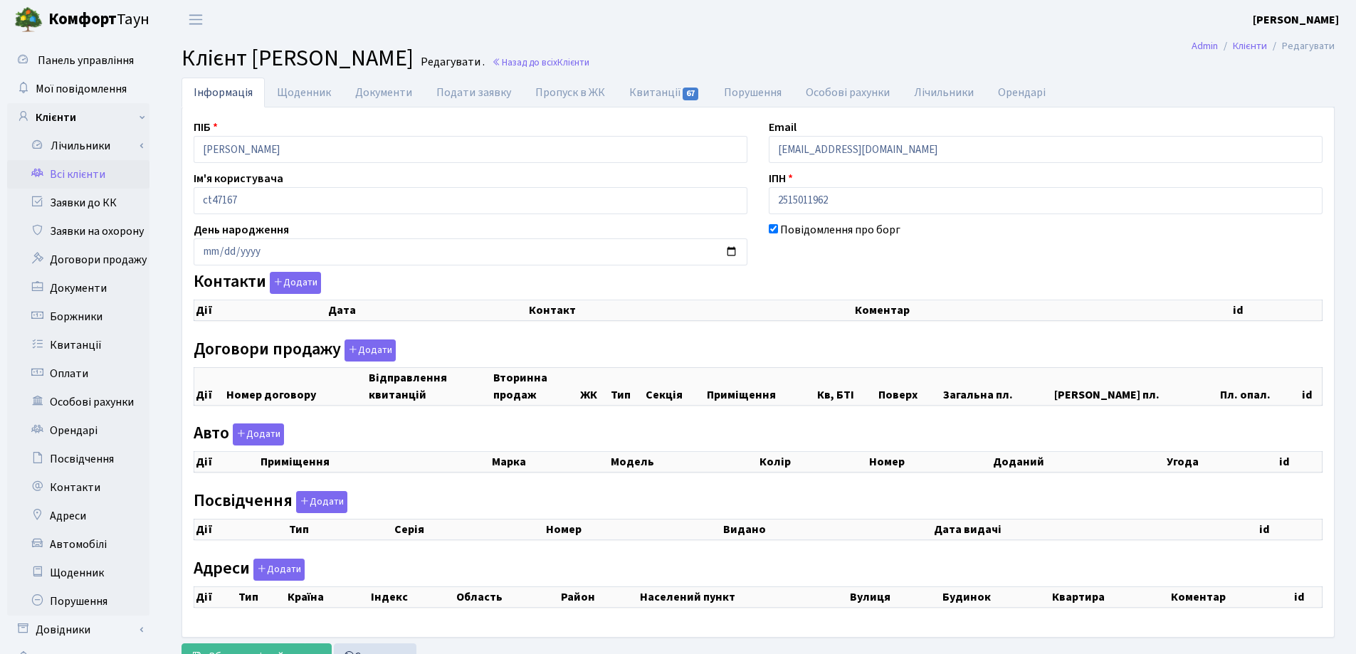
select select "25"
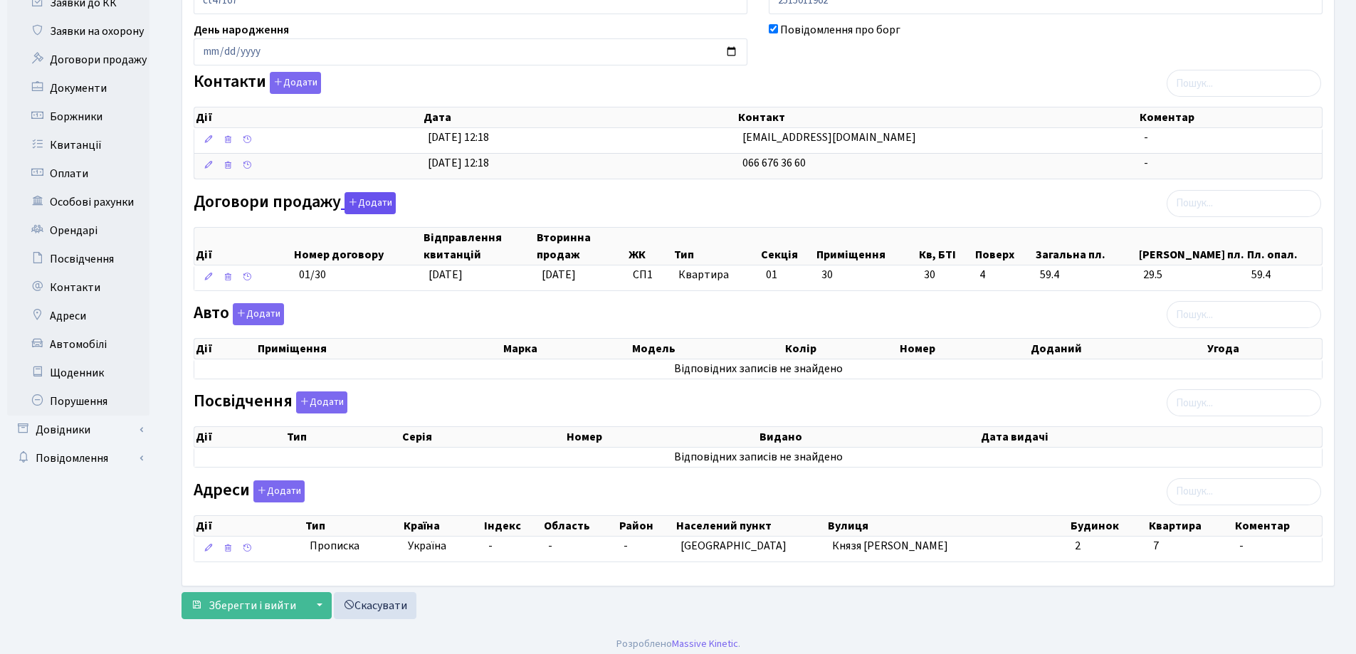
scroll to position [208, 0]
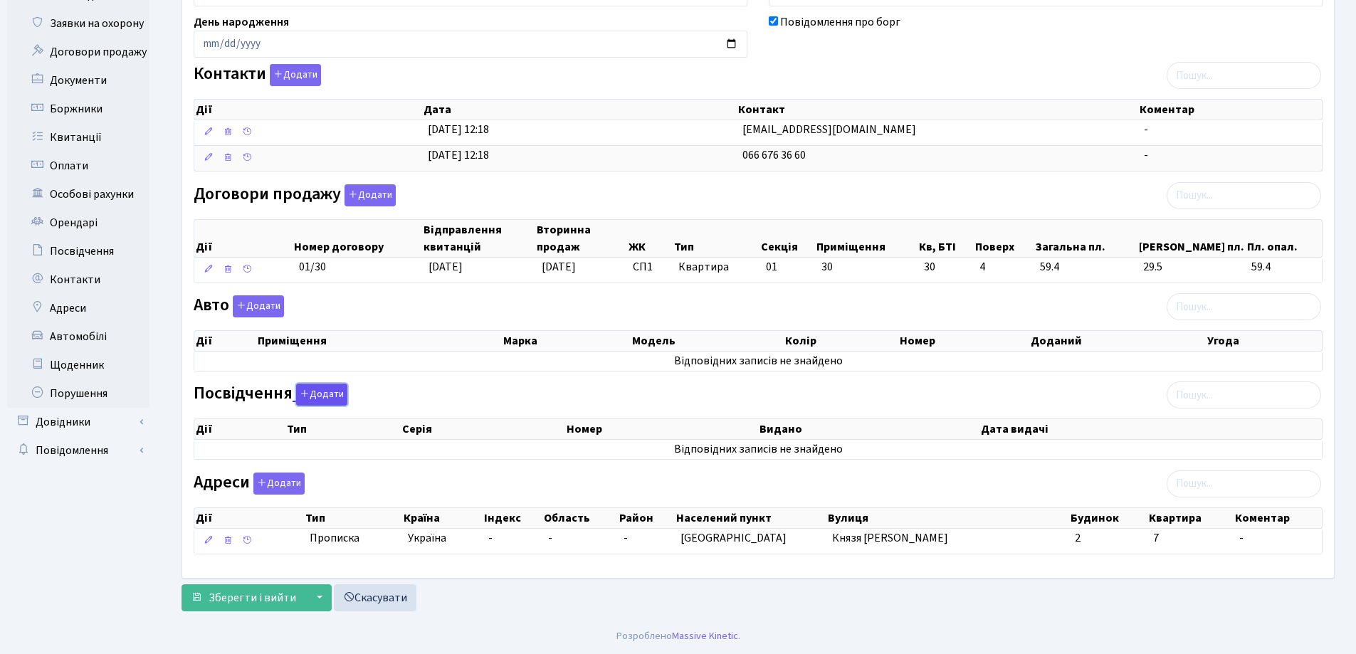
click at [326, 391] on button "Додати" at bounding box center [321, 395] width 51 height 22
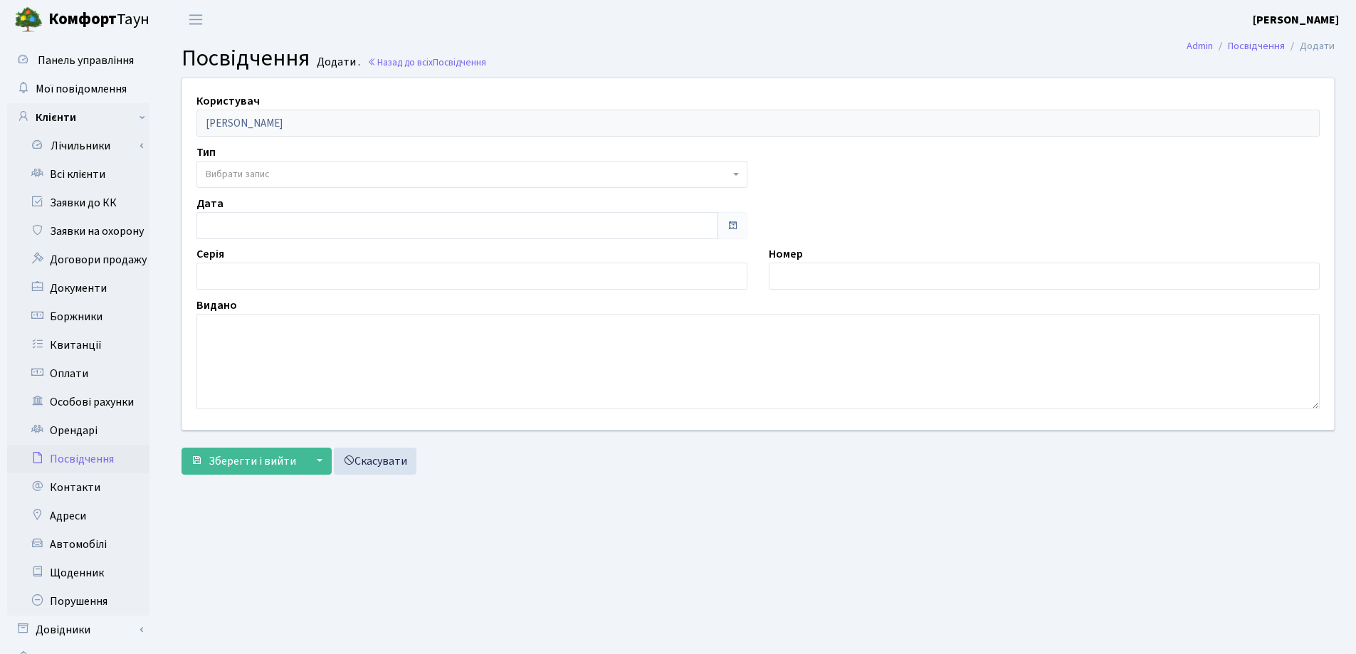
click at [324, 174] on span "Вибрати запис" at bounding box center [468, 174] width 524 height 14
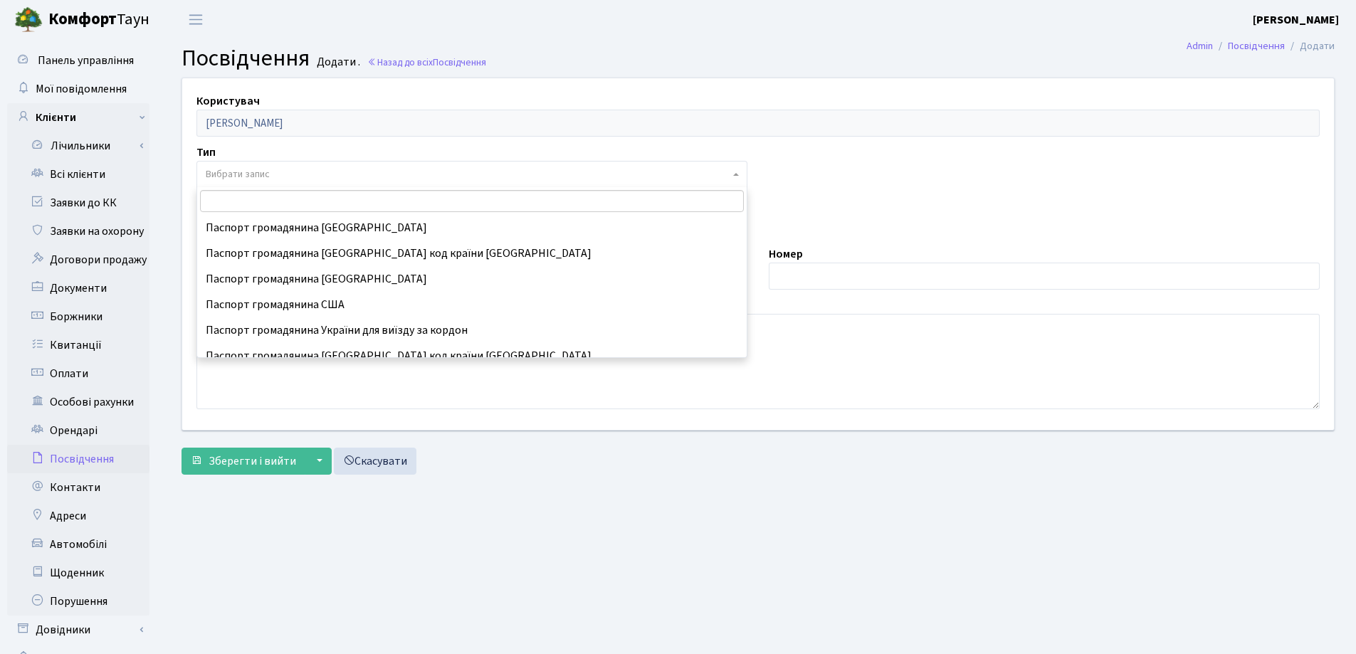
scroll to position [142, 0]
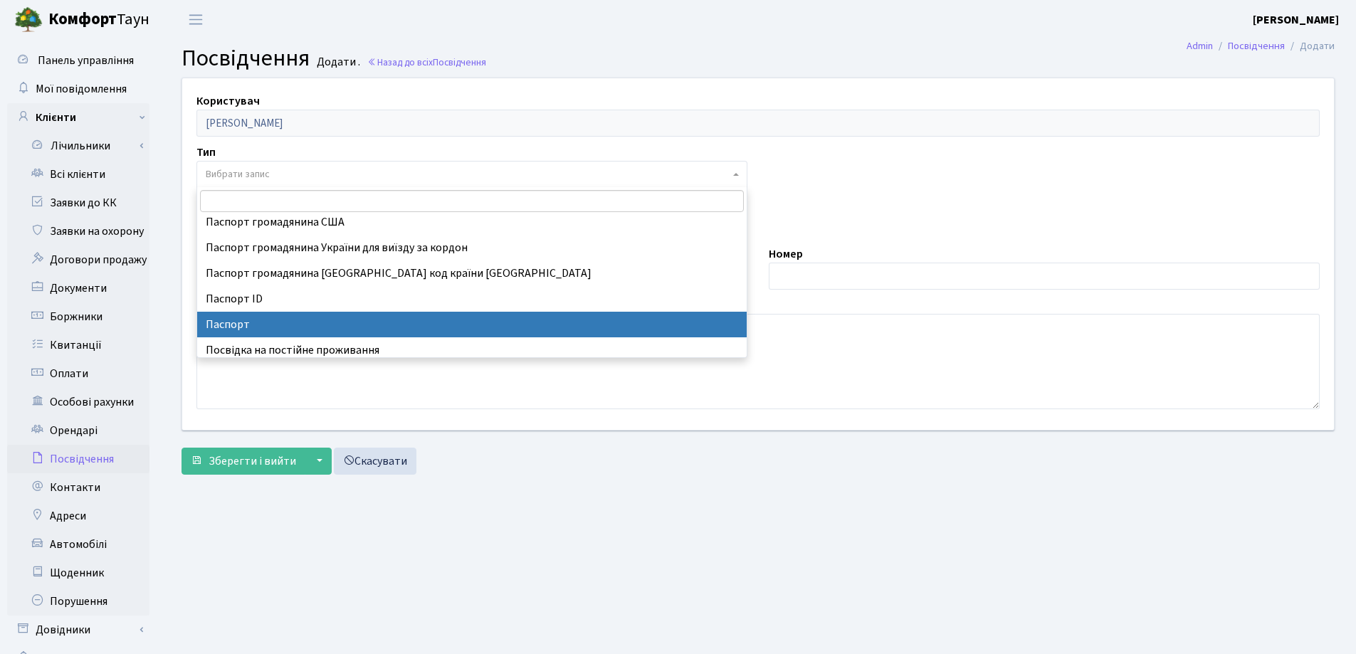
select select "1"
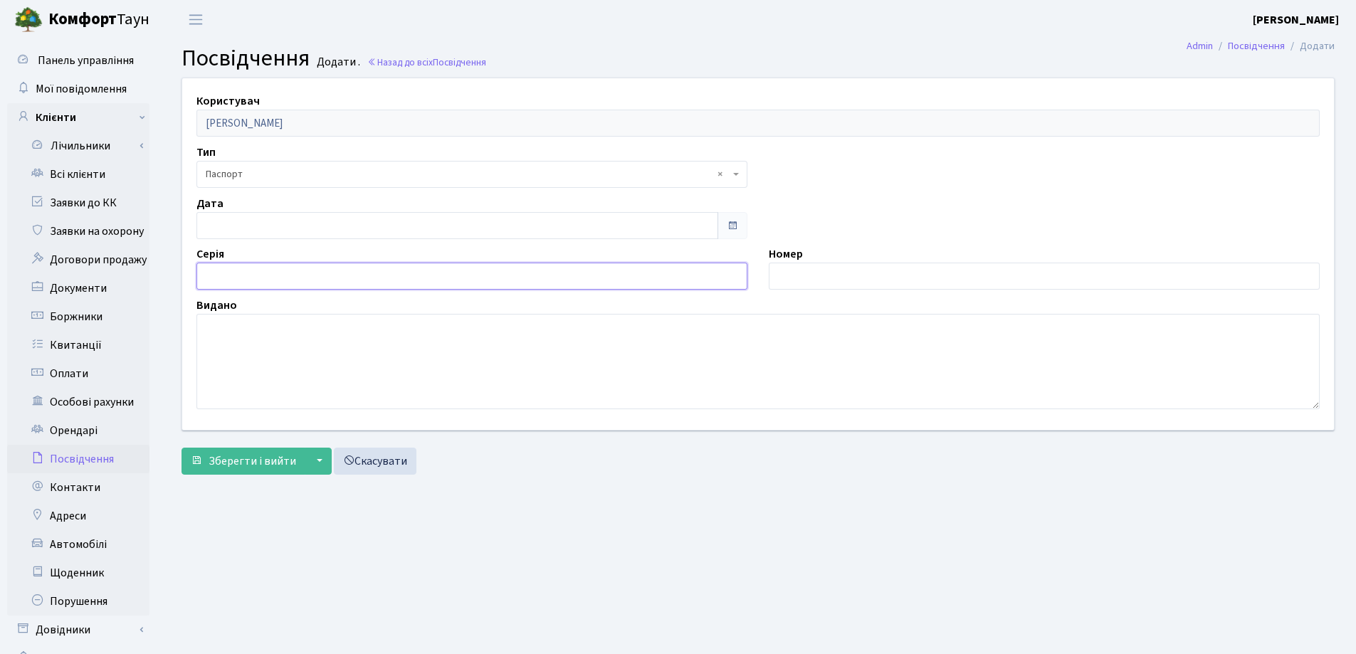
click at [251, 271] on input "text" at bounding box center [471, 276] width 551 height 27
type input "CH"
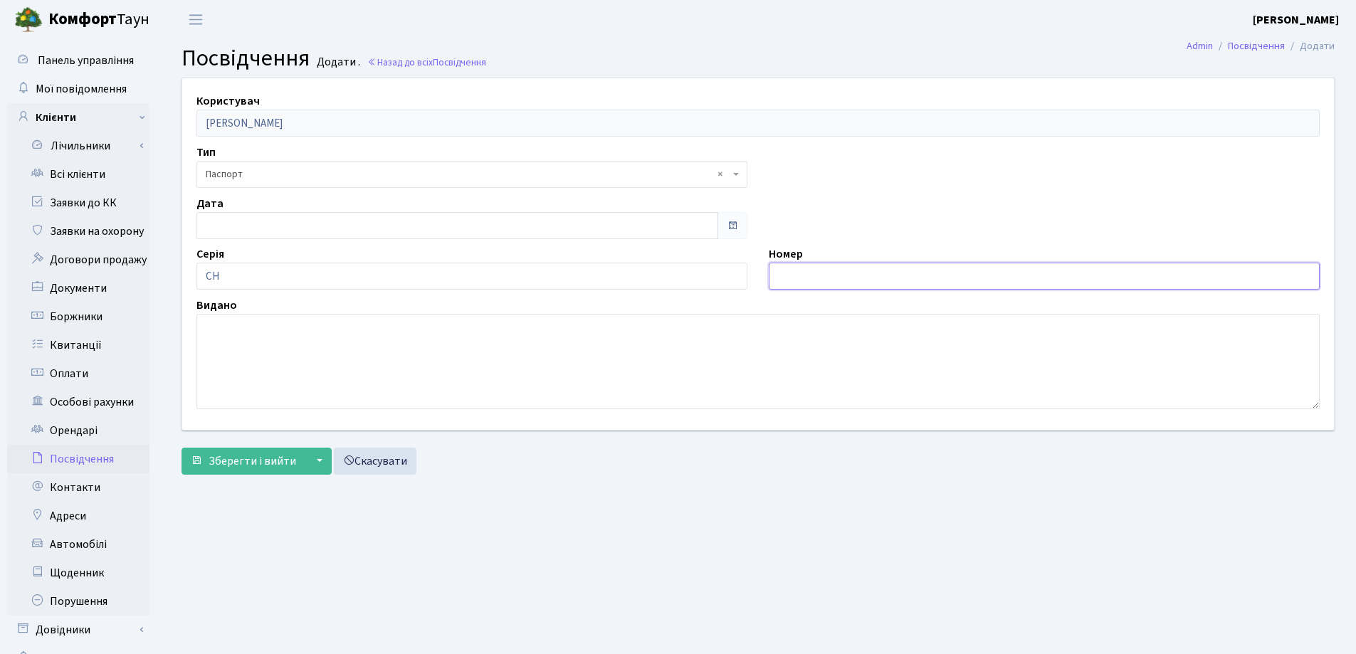
click at [804, 278] on input "text" at bounding box center [1044, 276] width 551 height 27
type input "650529"
click at [308, 364] on textarea at bounding box center [757, 361] width 1123 height 95
type textarea "L"
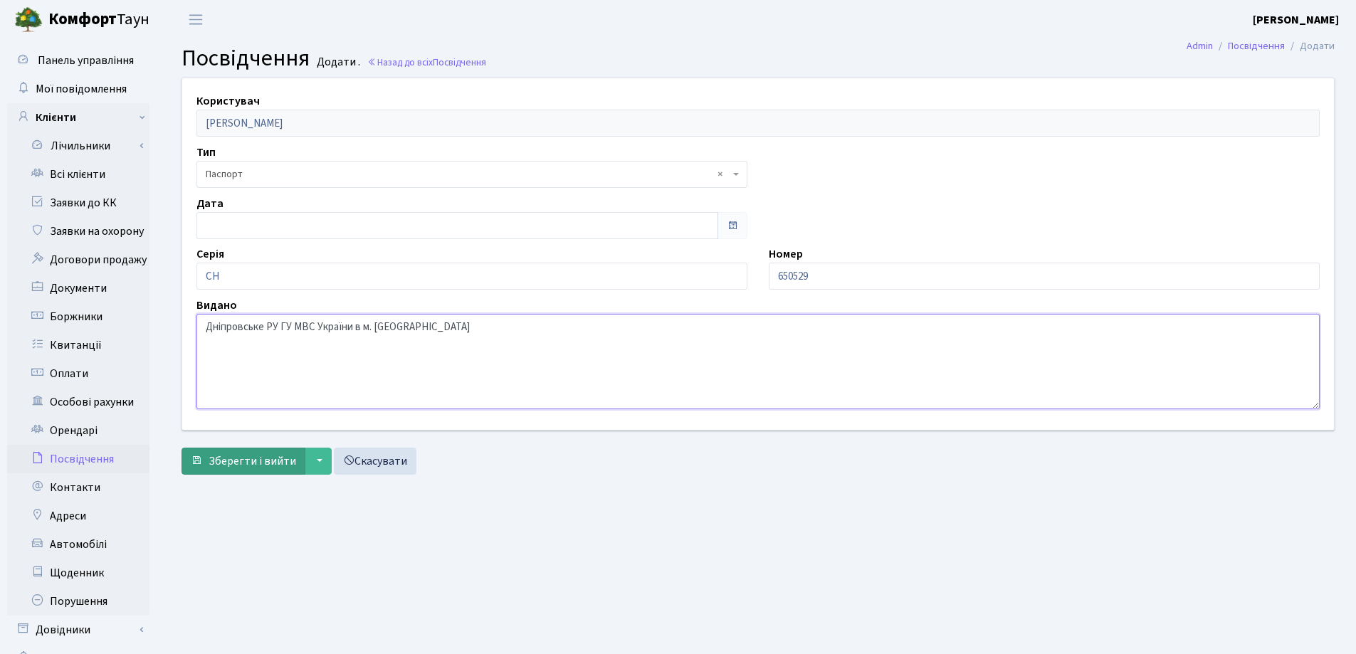
type textarea "Дніпровське РУ ГУ МВС України в м. Києві"
click at [249, 460] on span "Зберегти і вийти" at bounding box center [253, 461] width 88 height 16
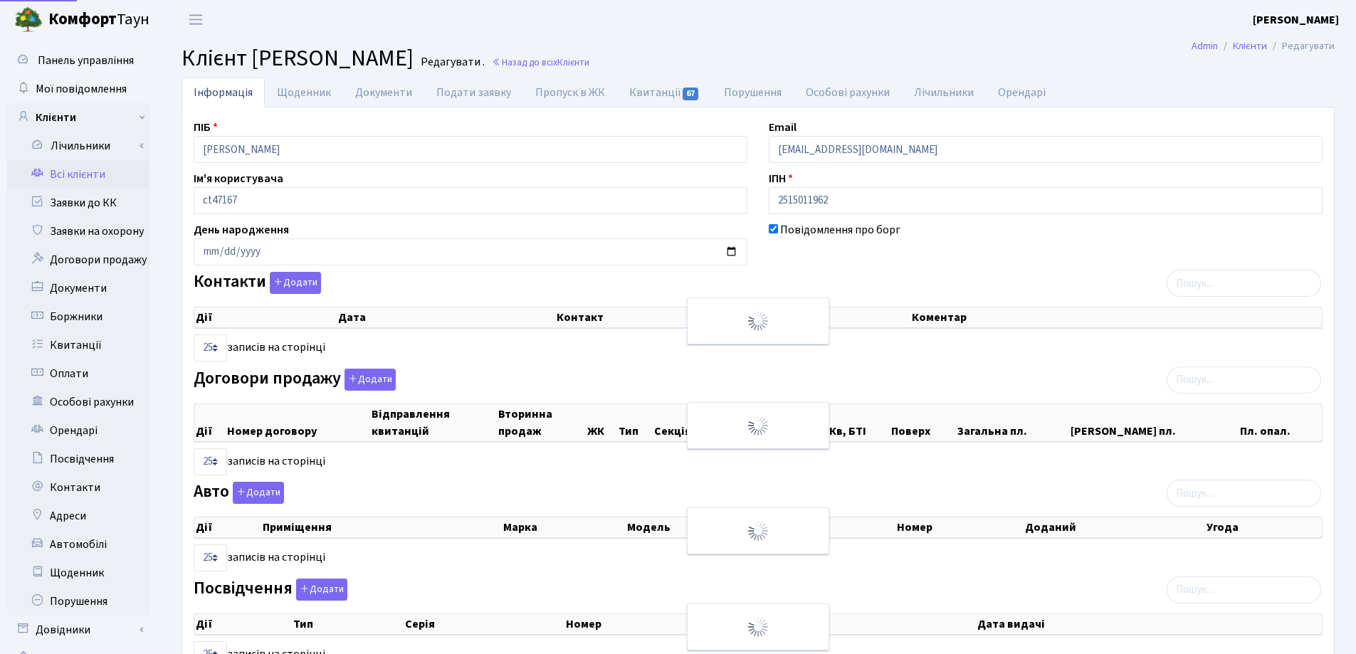
select select "25"
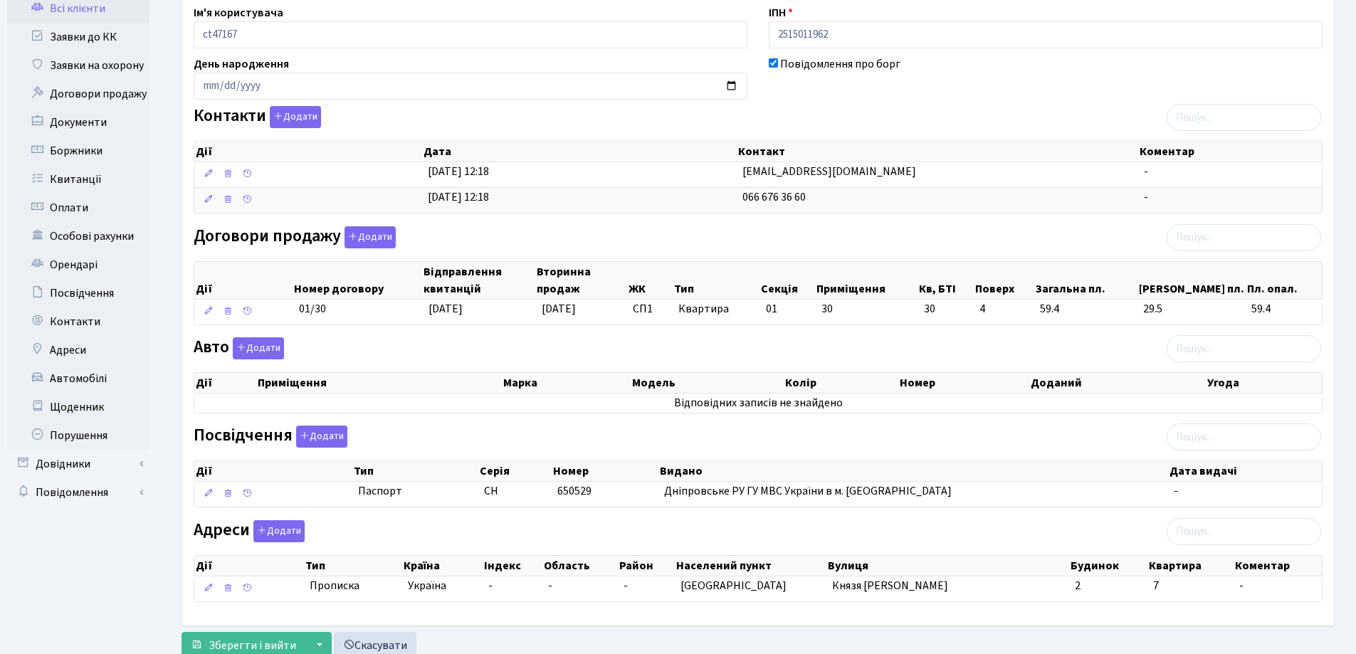
scroll to position [214, 0]
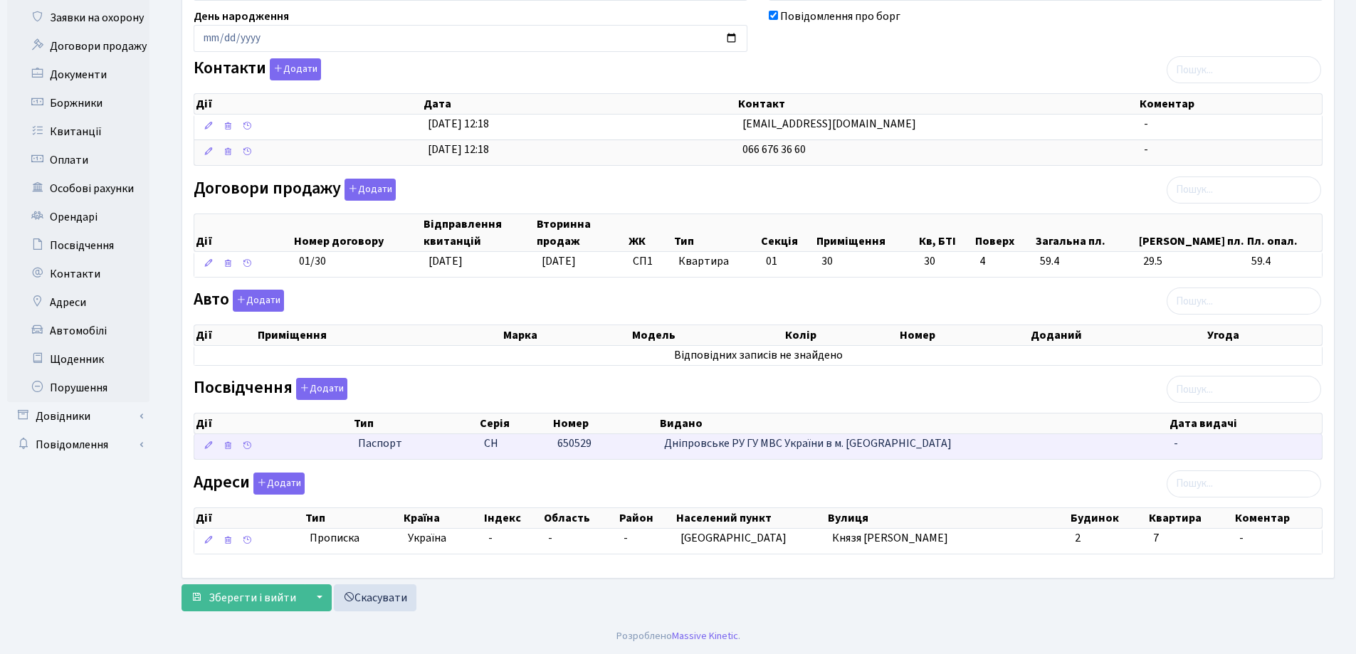
click at [1174, 445] on span "-" at bounding box center [1176, 444] width 4 height 16
click at [208, 445] on icon at bounding box center [209, 446] width 10 height 10
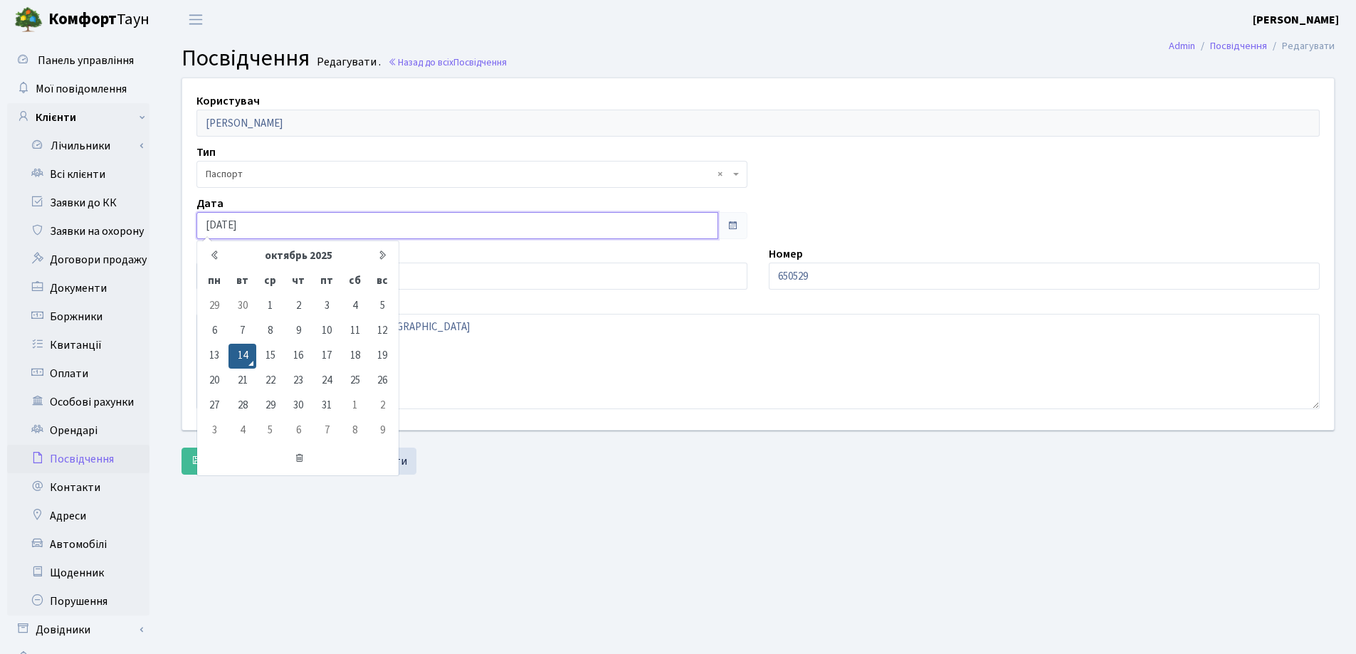
click at [251, 225] on input "[DATE]" at bounding box center [457, 225] width 522 height 27
type input "1"
type input "[DATE]"
click at [453, 496] on main "Admin Посвідчення Редагувати Посвідчення Редагувати . Назад до всіх Посвідчення…" at bounding box center [758, 359] width 1196 height 641
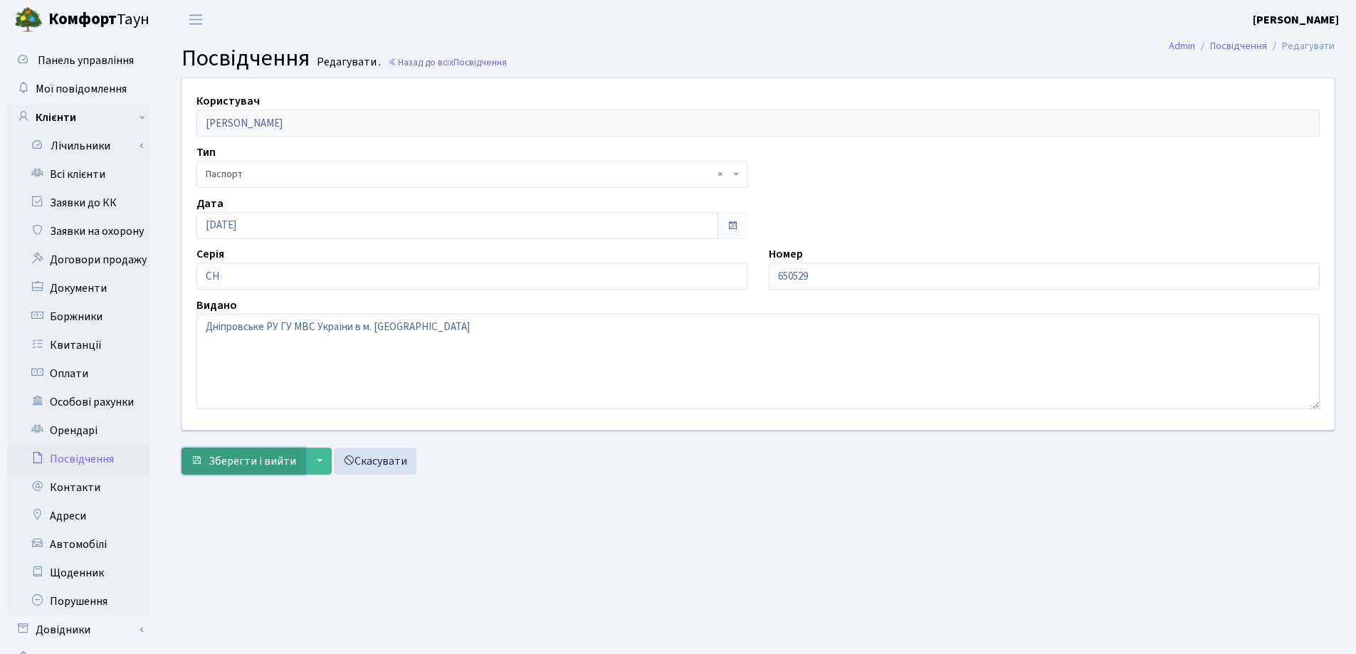
click at [265, 457] on span "Зберегти і вийти" at bounding box center [253, 461] width 88 height 16
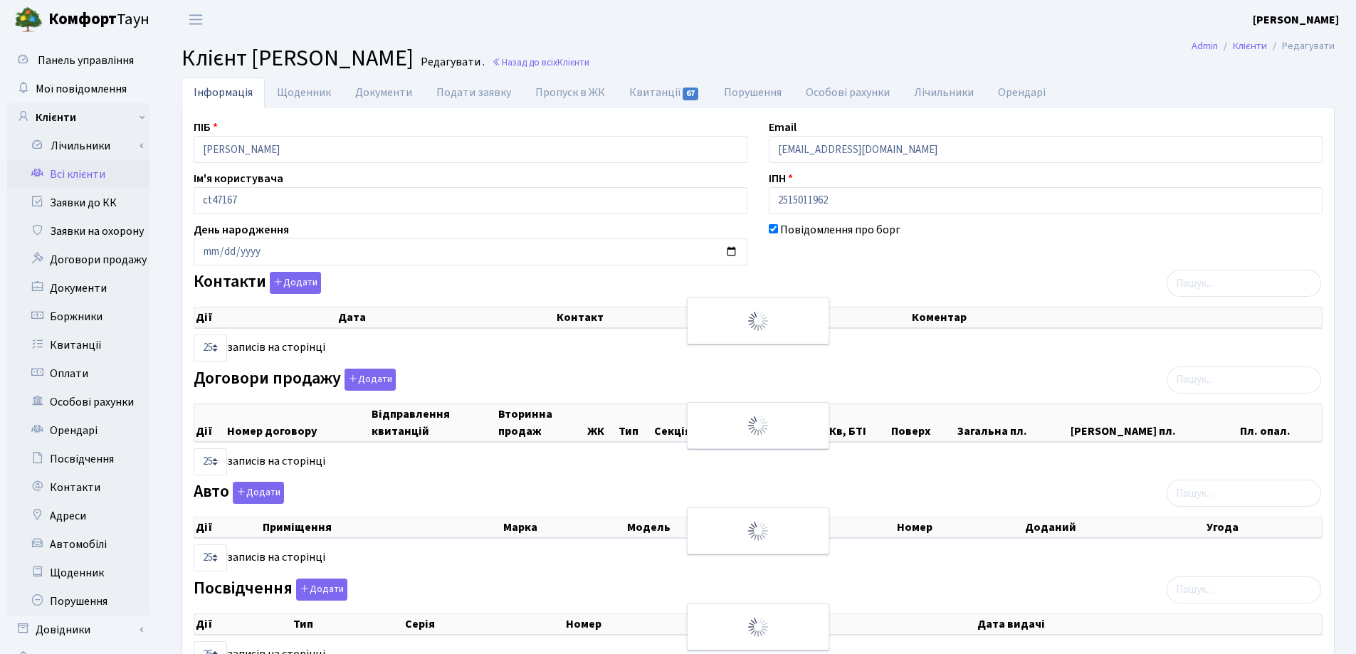
select select "25"
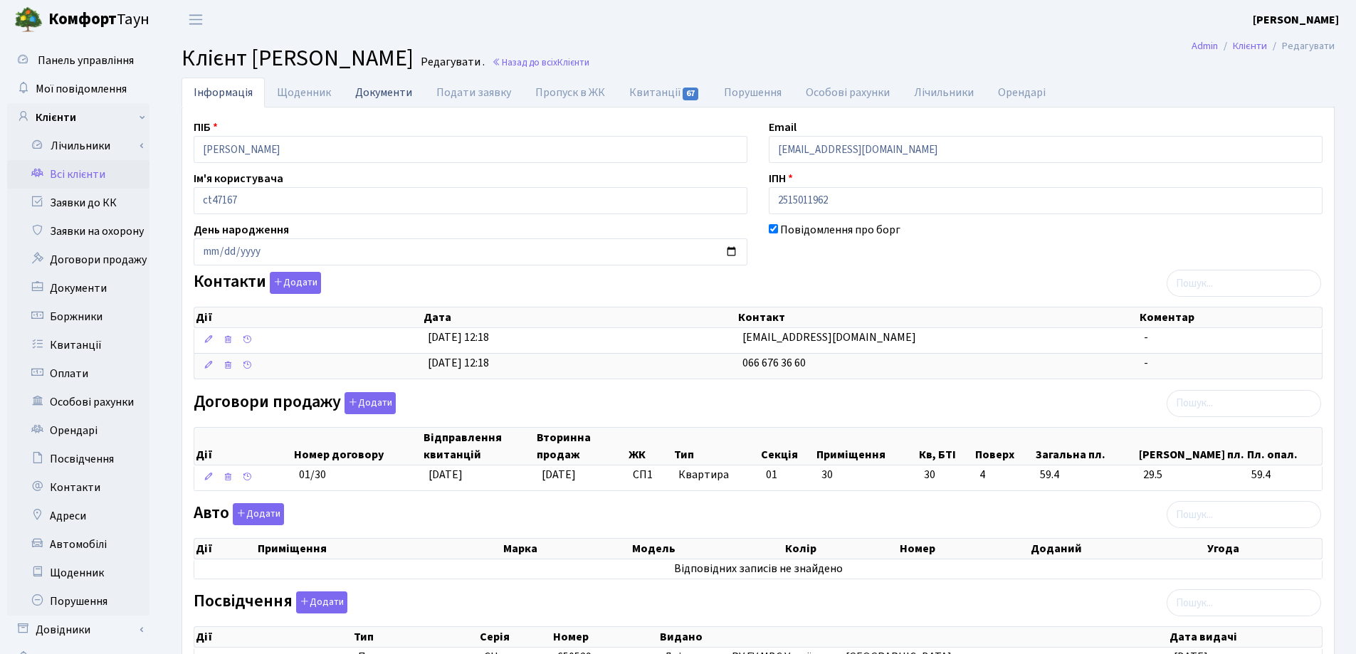
click at [374, 95] on link "Документи" at bounding box center [383, 92] width 81 height 29
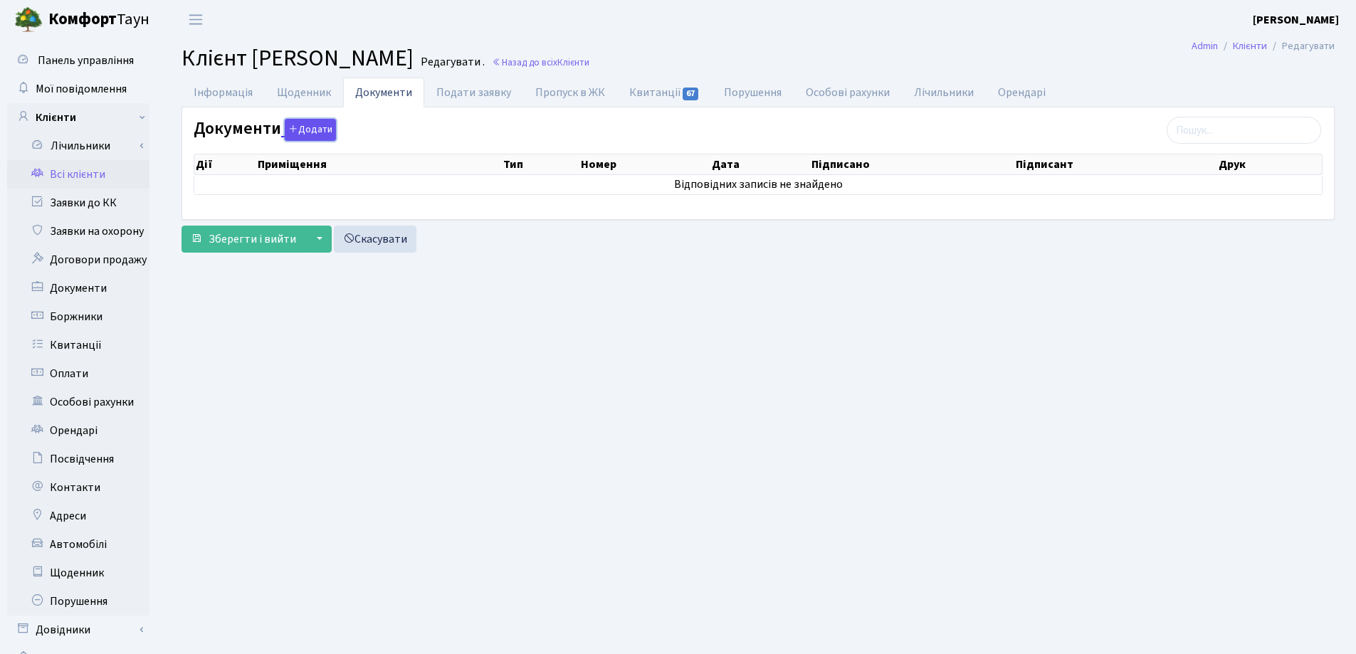
click at [315, 130] on button "Додати" at bounding box center [310, 130] width 51 height 22
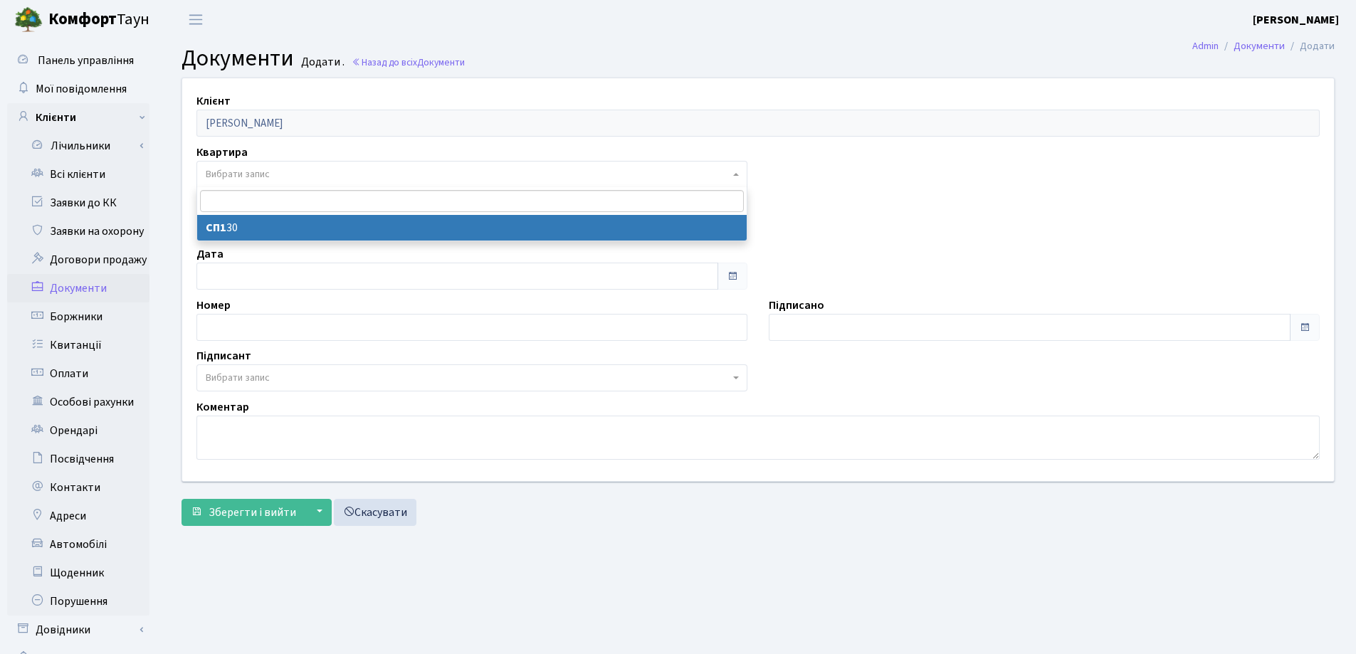
click at [258, 175] on span "Вибрати запис" at bounding box center [238, 174] width 64 height 14
select select "178803"
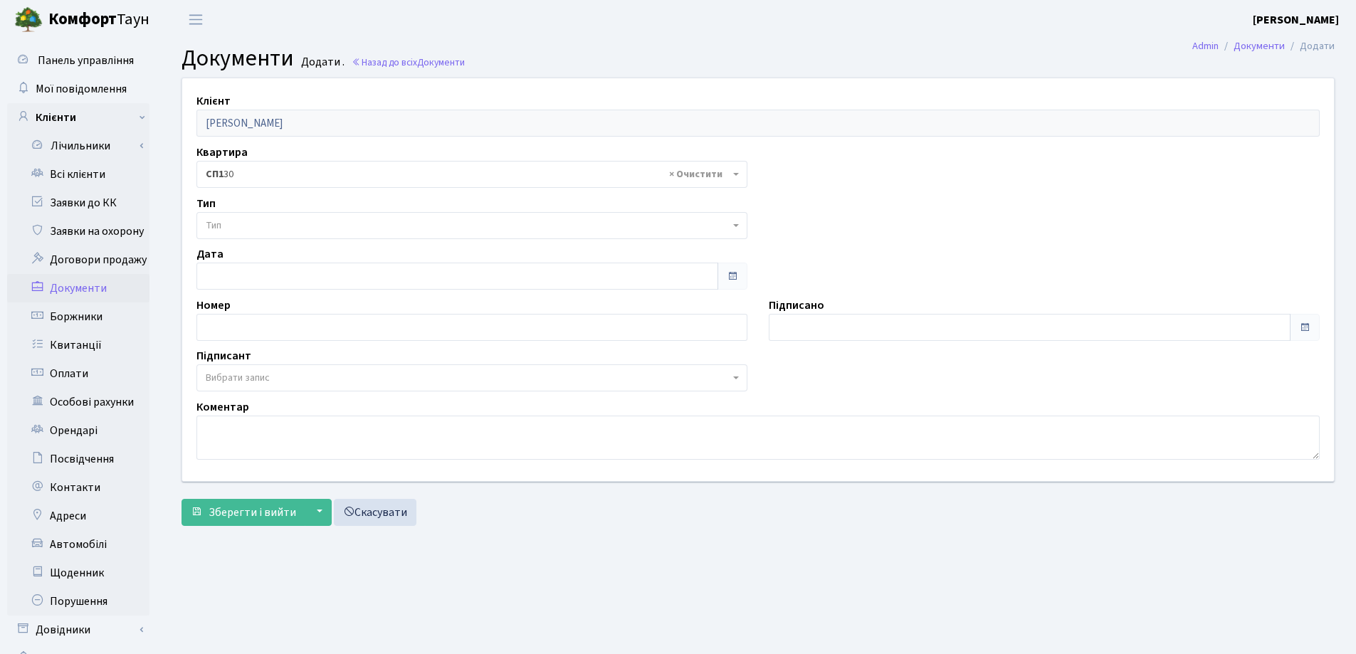
click at [259, 228] on span "Тип" at bounding box center [468, 225] width 524 height 14
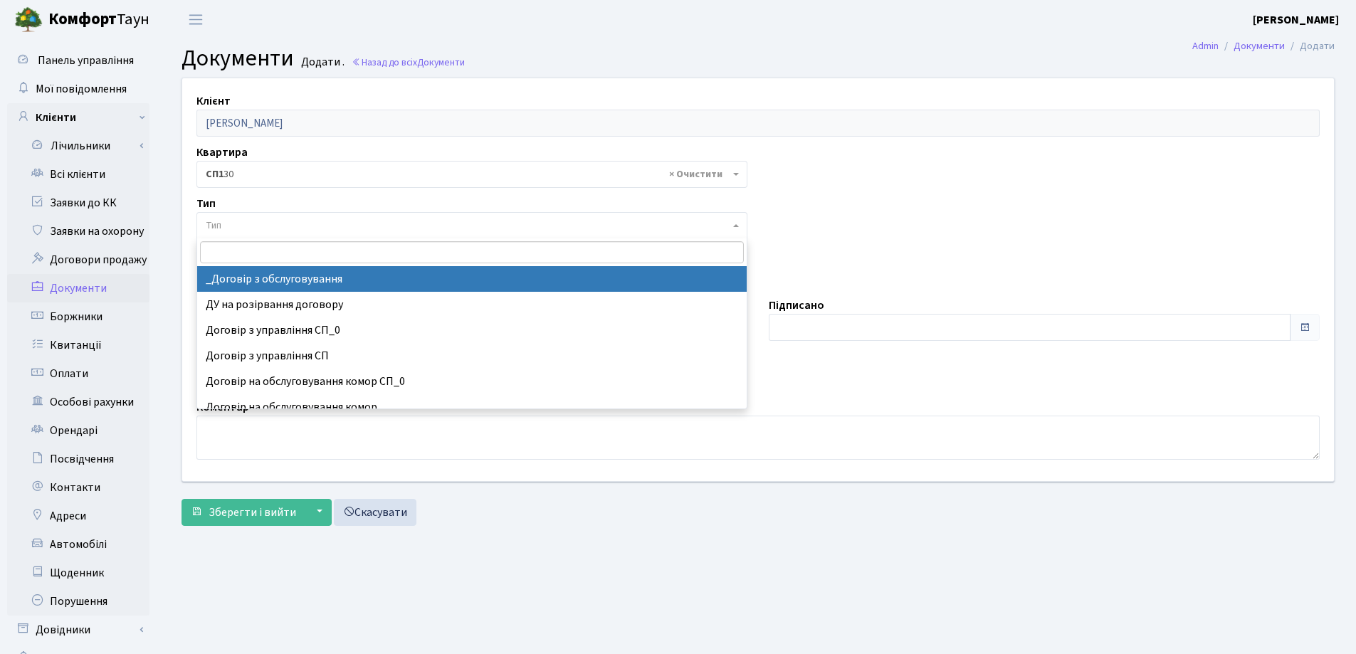
select select "289"
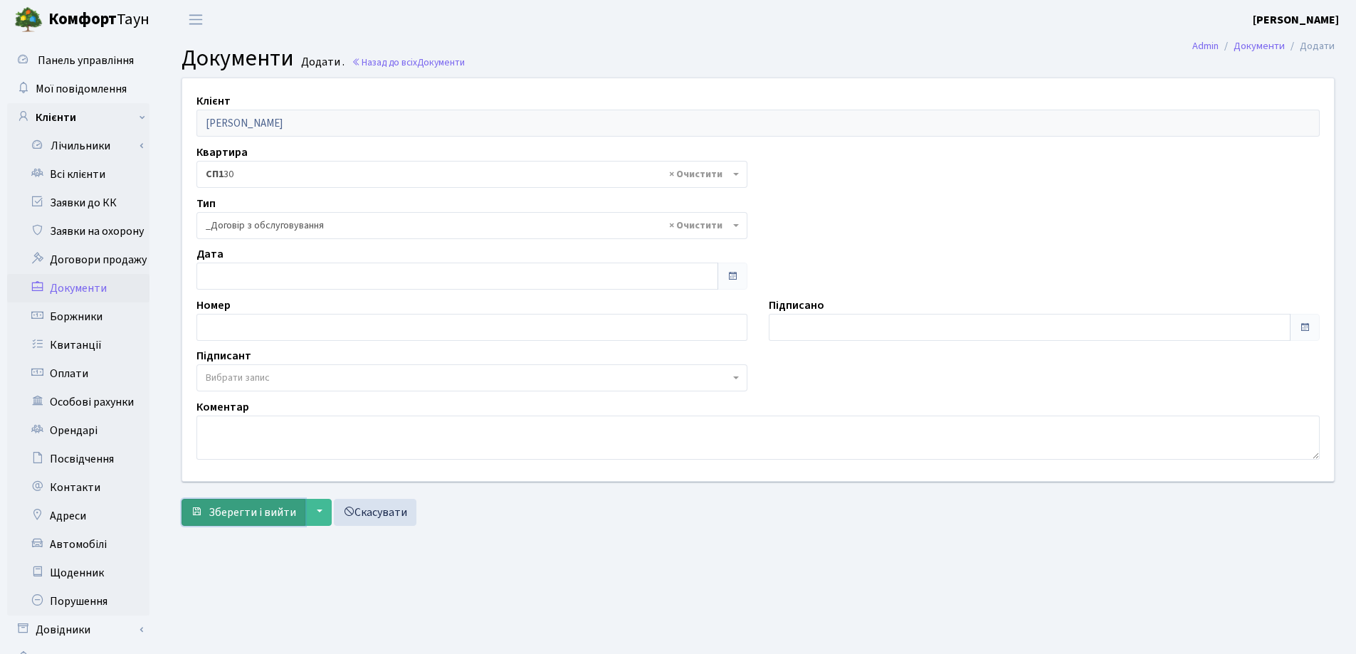
click at [244, 499] on button "Зберегти і вийти" at bounding box center [243, 512] width 124 height 27
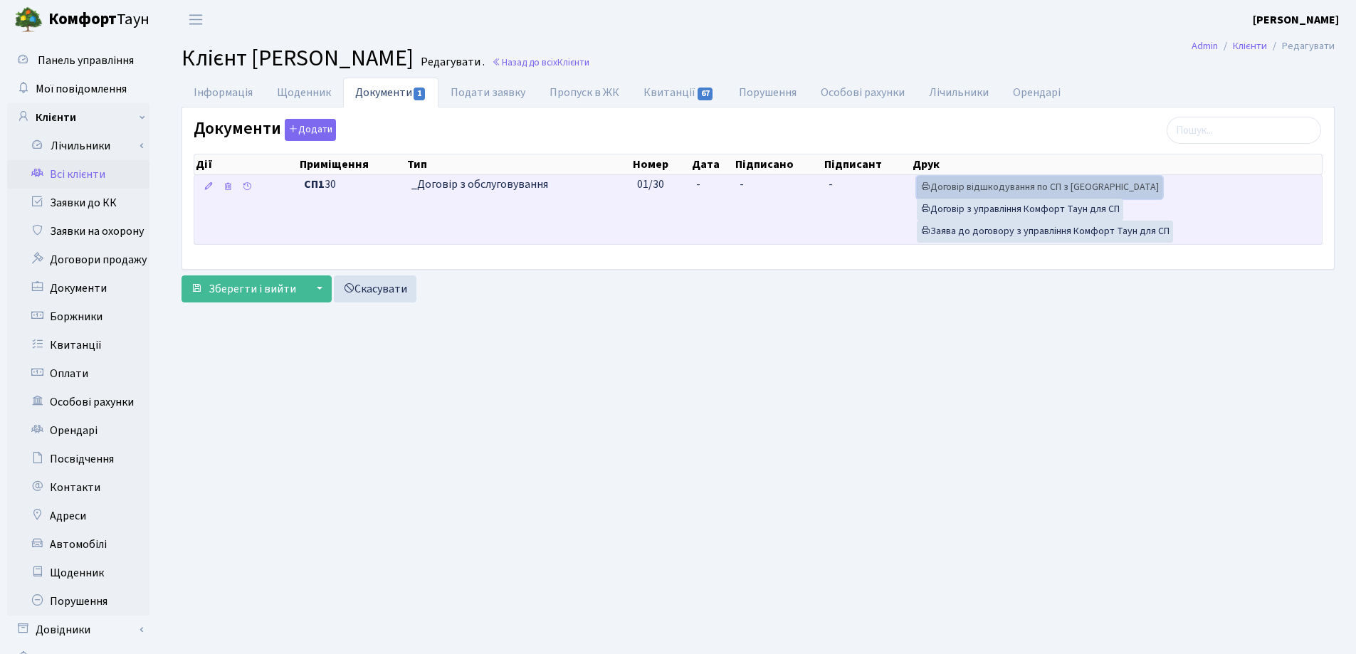
click at [1008, 184] on link "Договір відшкодування по СП з Екві" at bounding box center [1040, 188] width 246 height 22
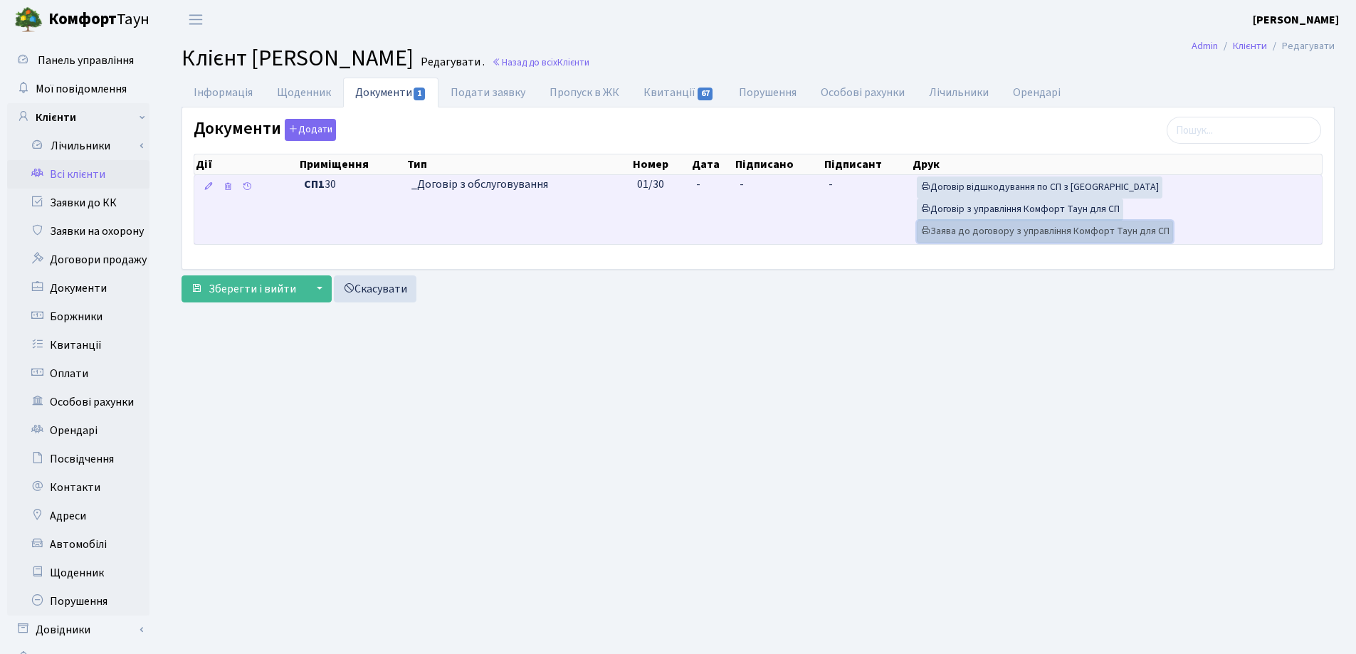
click at [965, 228] on link "Заява до договору з управління Комфорт Таун для СП" at bounding box center [1045, 232] width 256 height 22
click at [986, 209] on link "Договір з управління Комфорт Таун для СП" at bounding box center [1020, 210] width 206 height 22
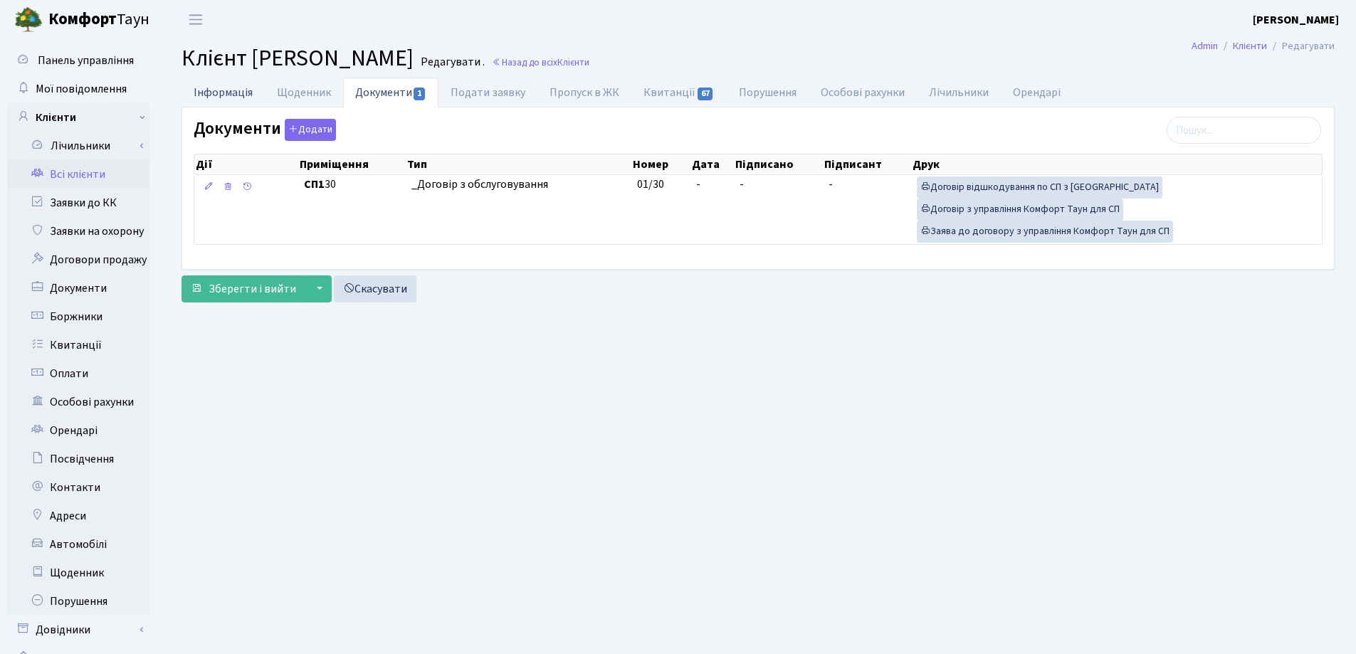
click at [217, 97] on link "Інформація" at bounding box center [222, 92] width 83 height 29
select select "25"
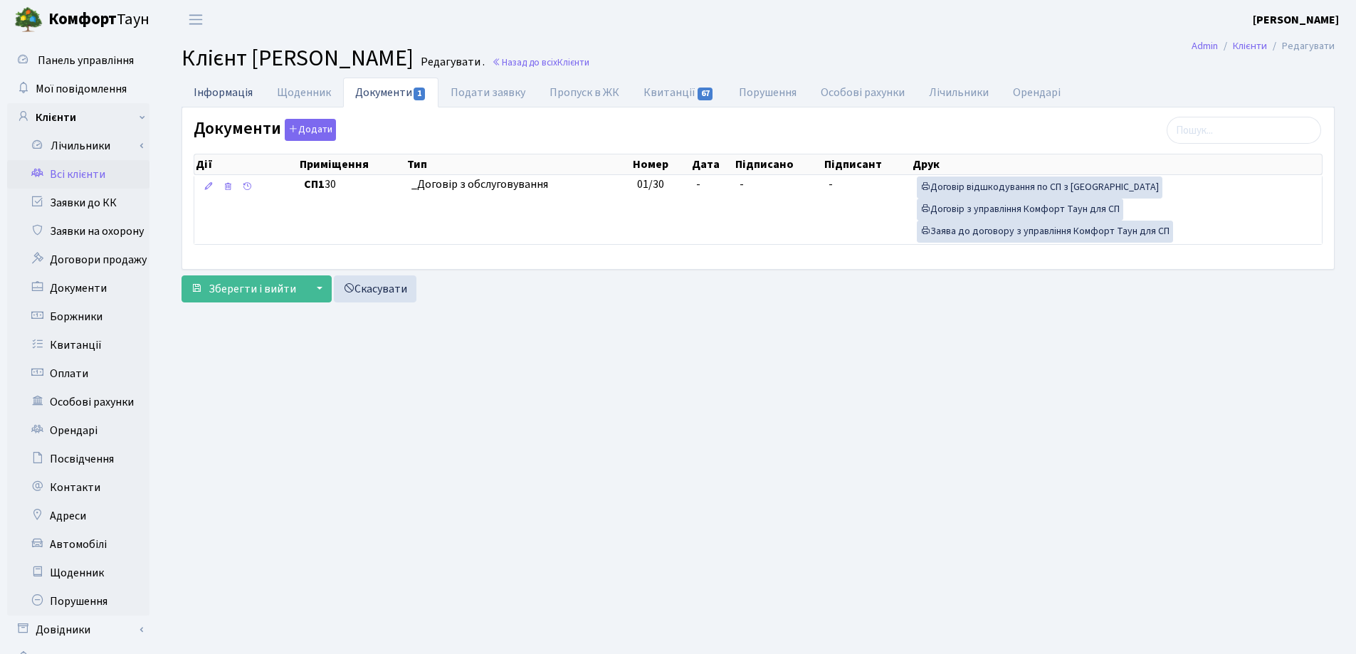
select select "25"
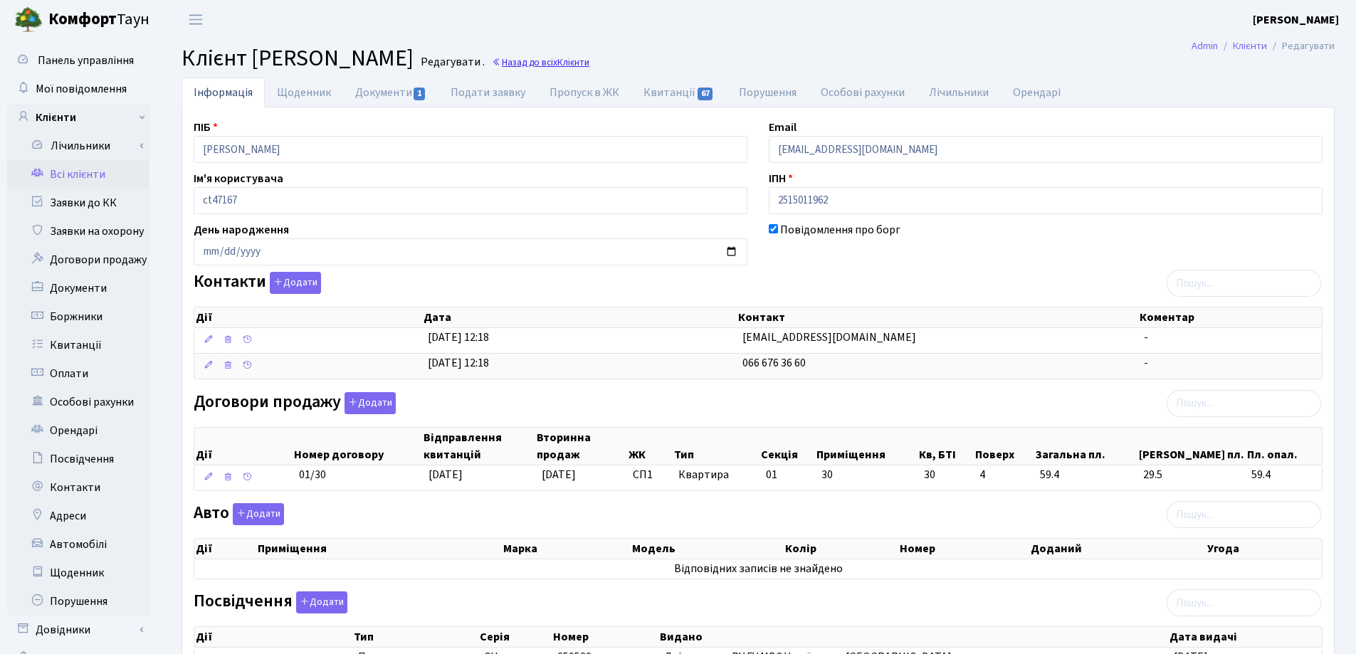
click at [589, 60] on link "Назад до всіх Клієнти" at bounding box center [541, 63] width 98 height 14
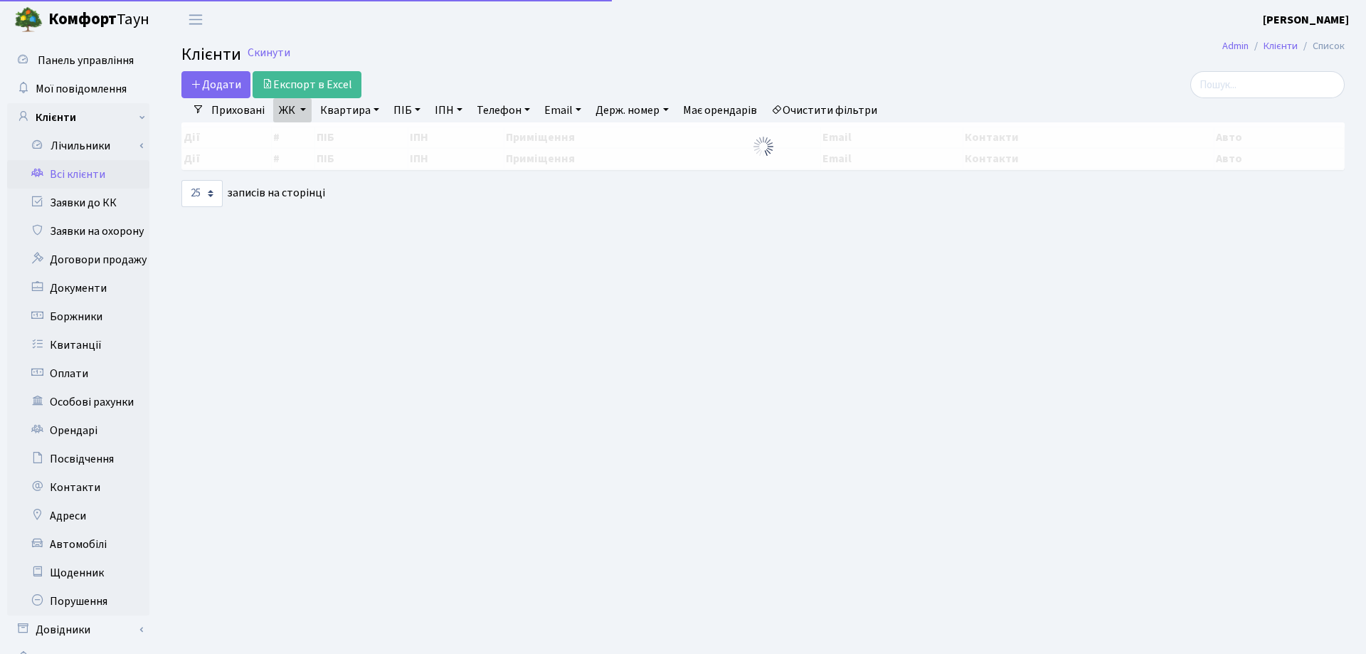
select select "25"
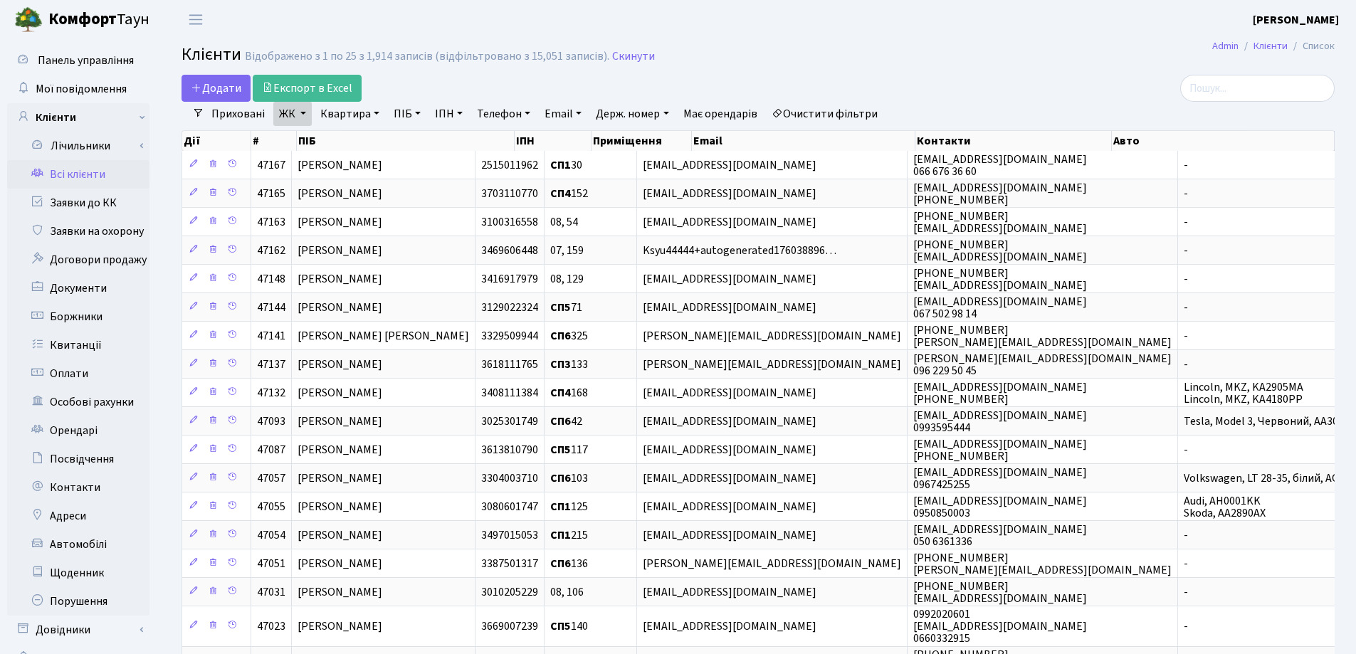
click at [374, 113] on link "Квартира" at bounding box center [350, 114] width 70 height 24
type input "30"
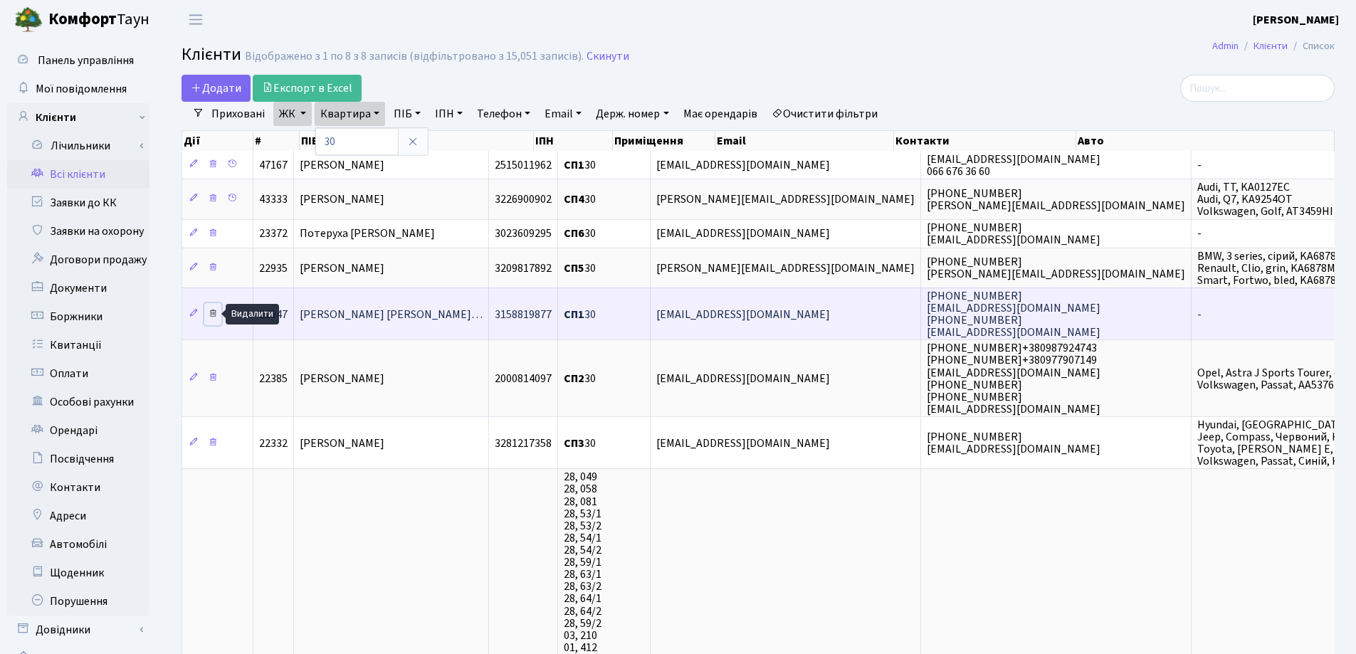
click at [214, 315] on icon at bounding box center [213, 313] width 10 height 10
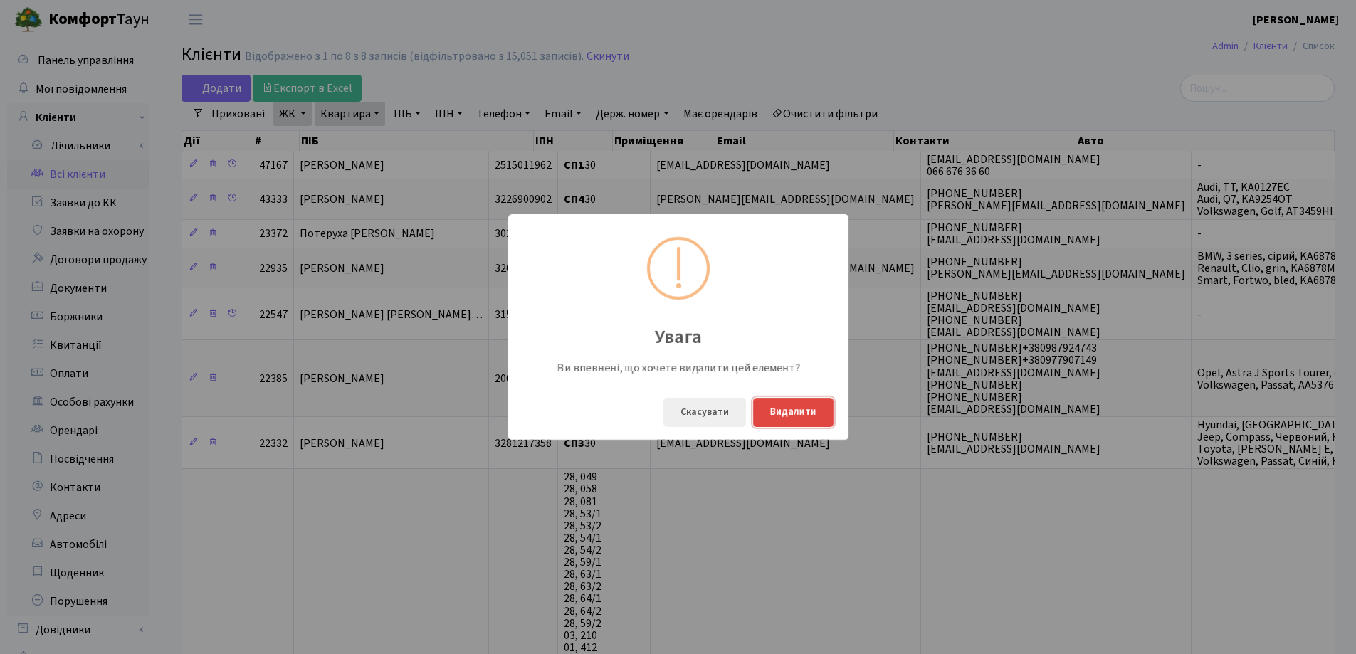
click at [816, 411] on button "Видалити" at bounding box center [793, 412] width 80 height 29
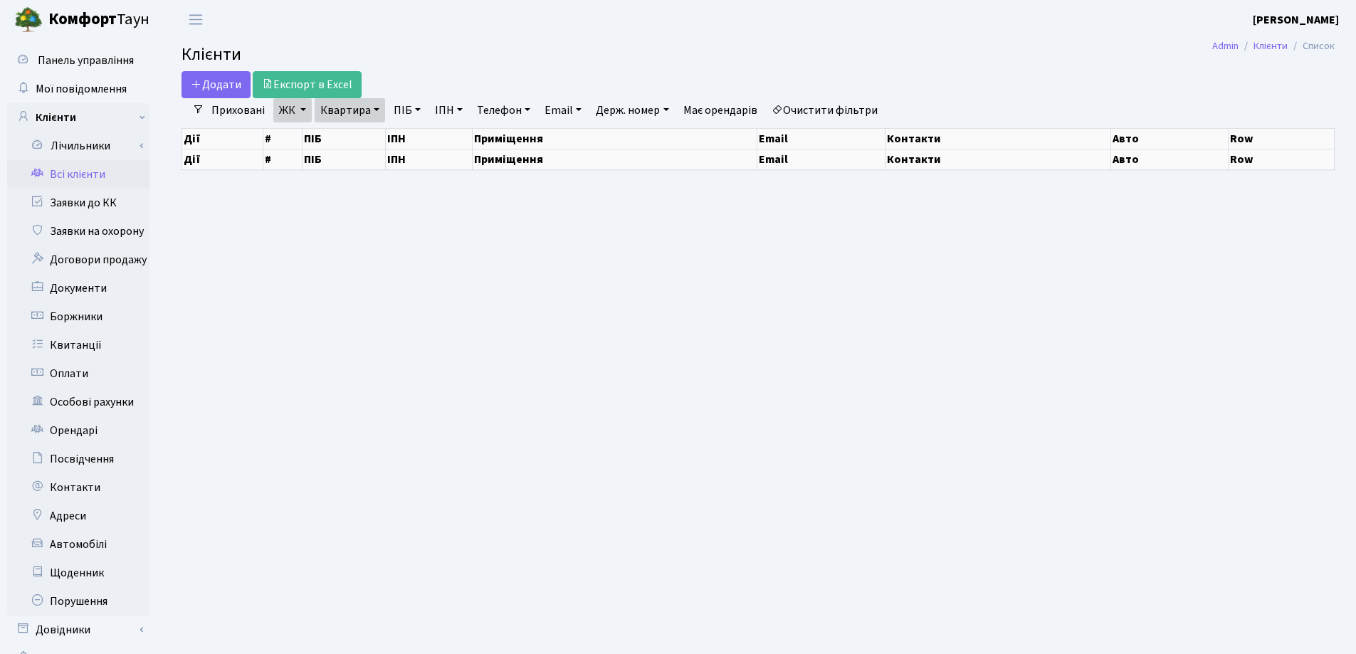
select select "25"
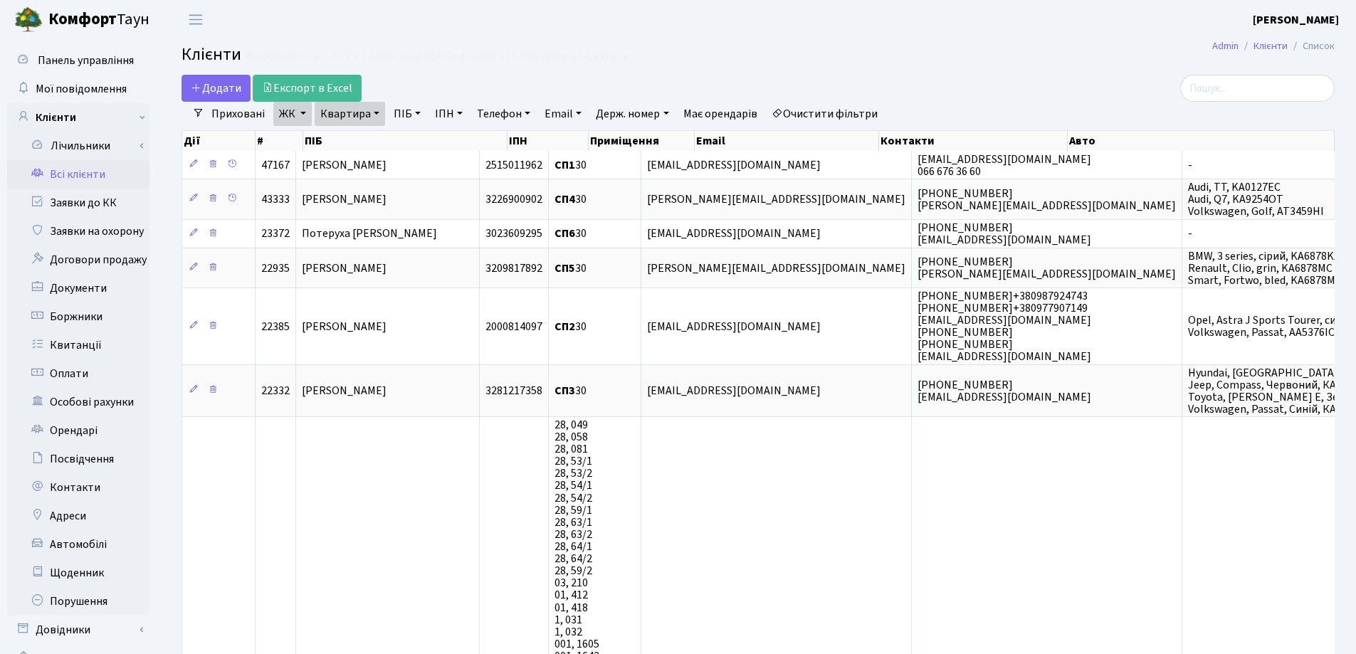
click at [376, 114] on link "Квартира" at bounding box center [350, 114] width 70 height 24
click at [399, 138] on link at bounding box center [413, 141] width 30 height 27
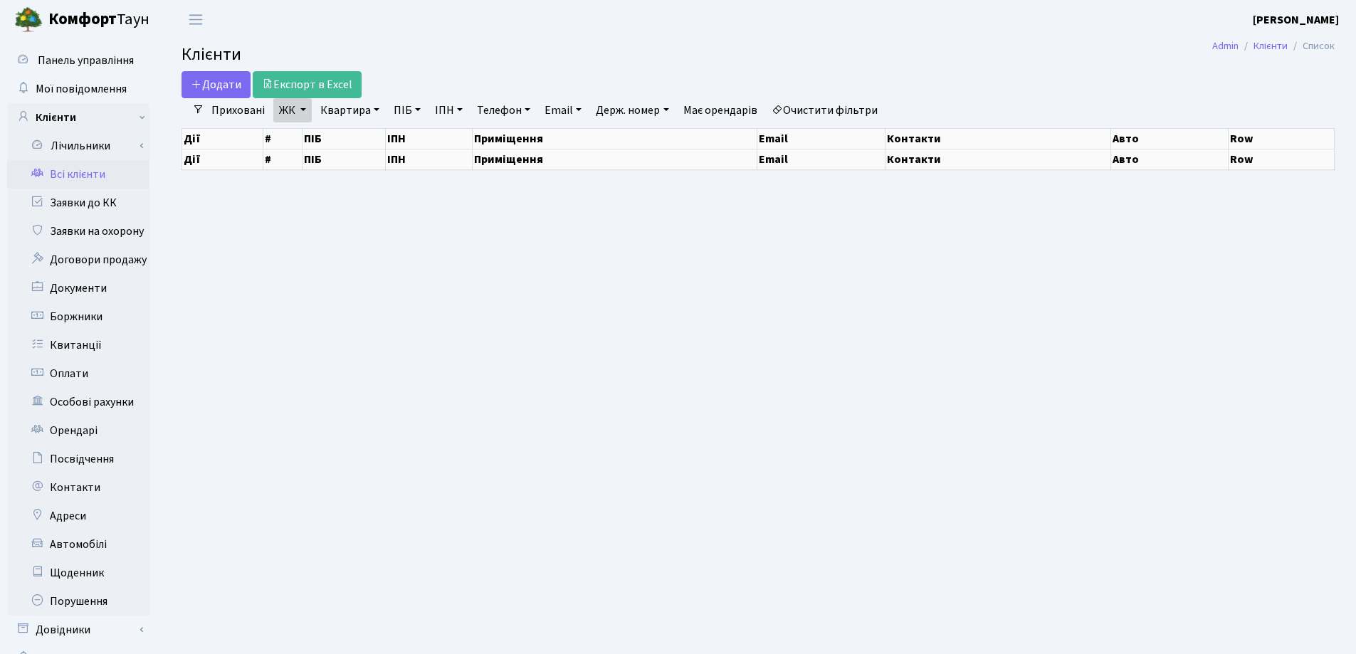
select select "25"
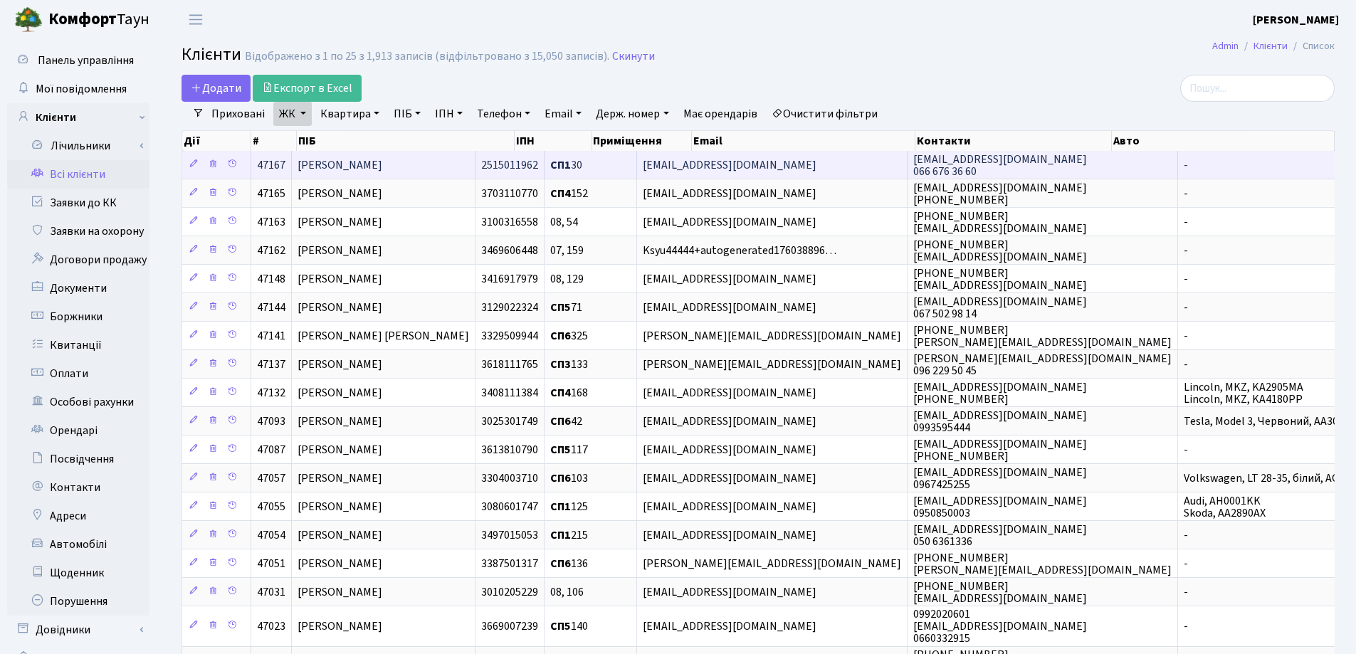
click at [382, 157] on span "[PERSON_NAME]" at bounding box center [339, 165] width 85 height 16
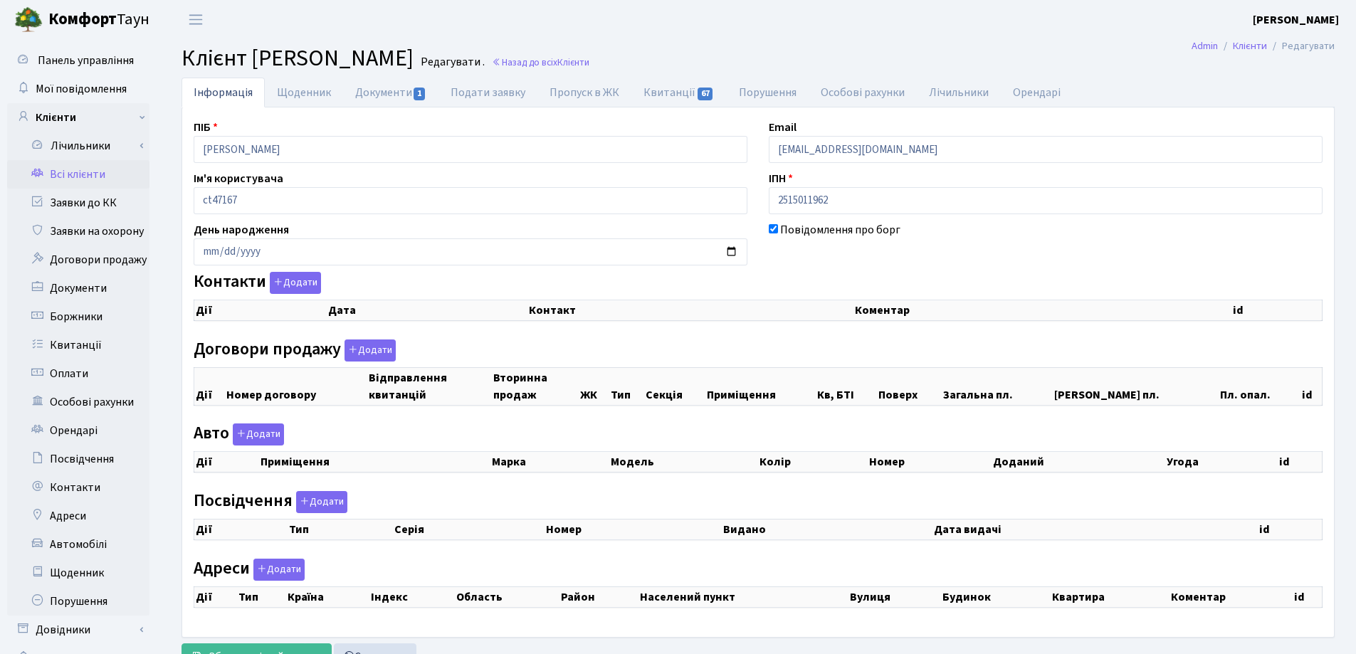
checkbox input "true"
select select "25"
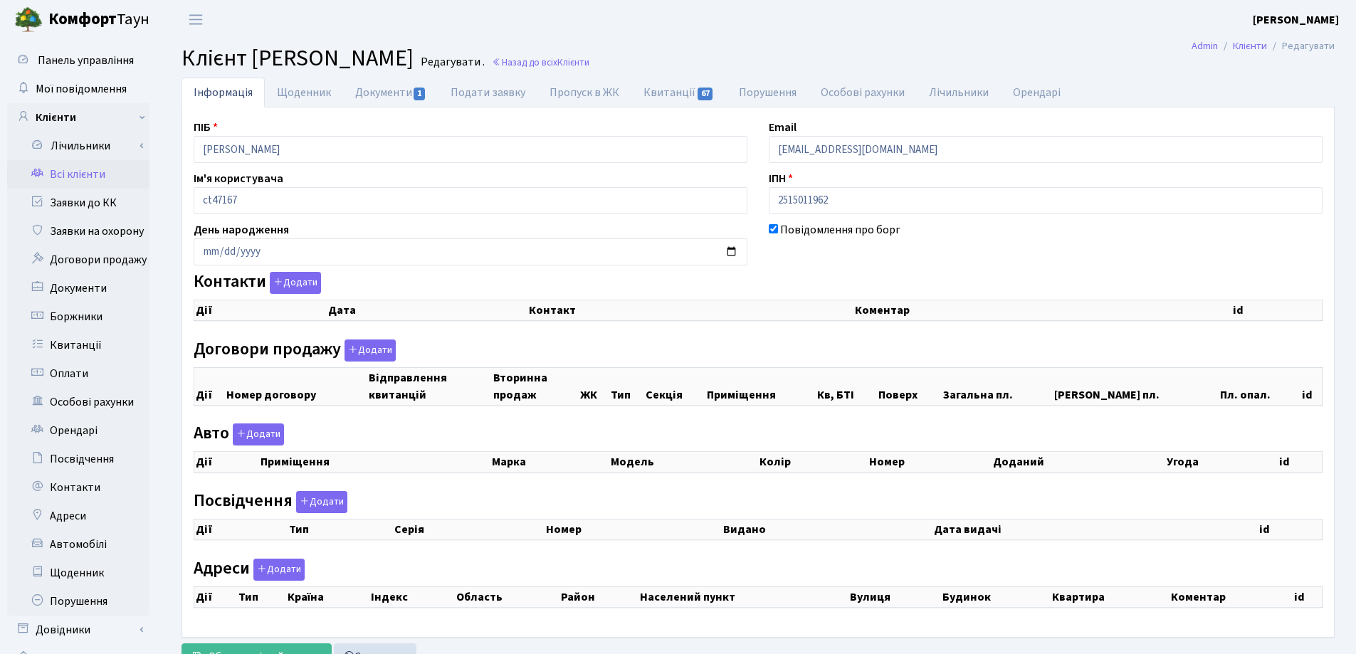
select select "25"
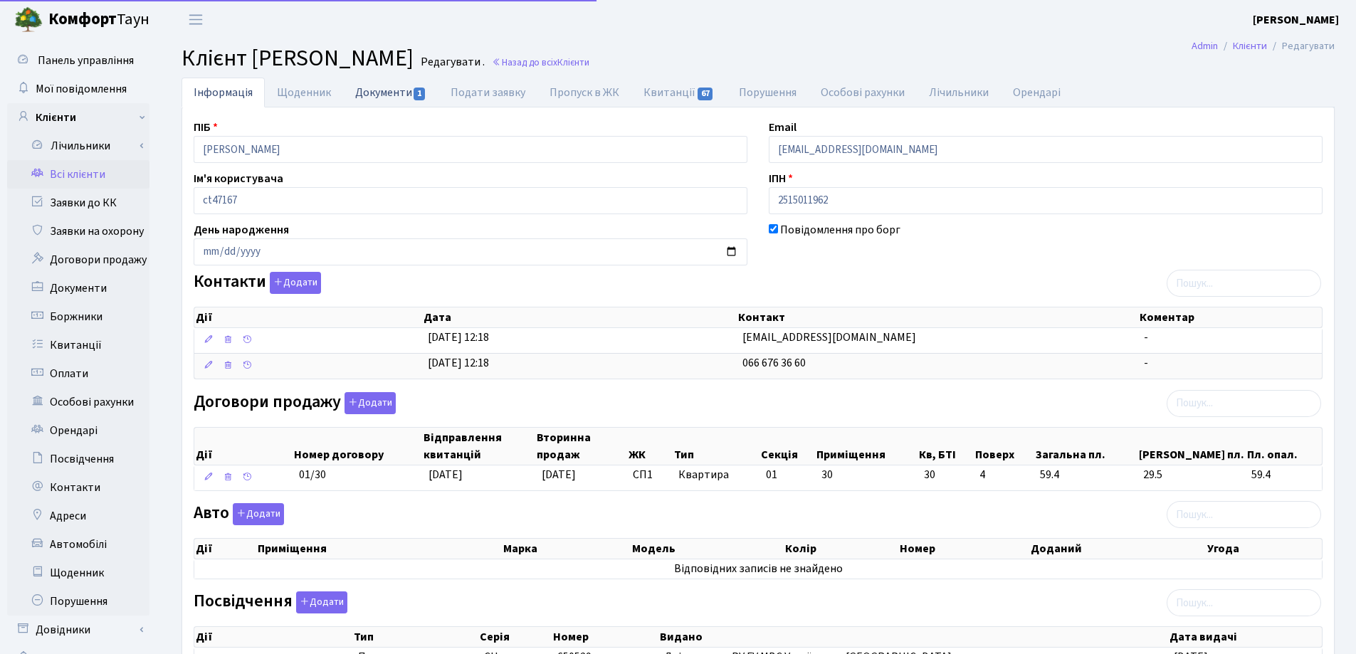
click at [386, 92] on link "Документи 1" at bounding box center [390, 92] width 95 height 29
select select "25"
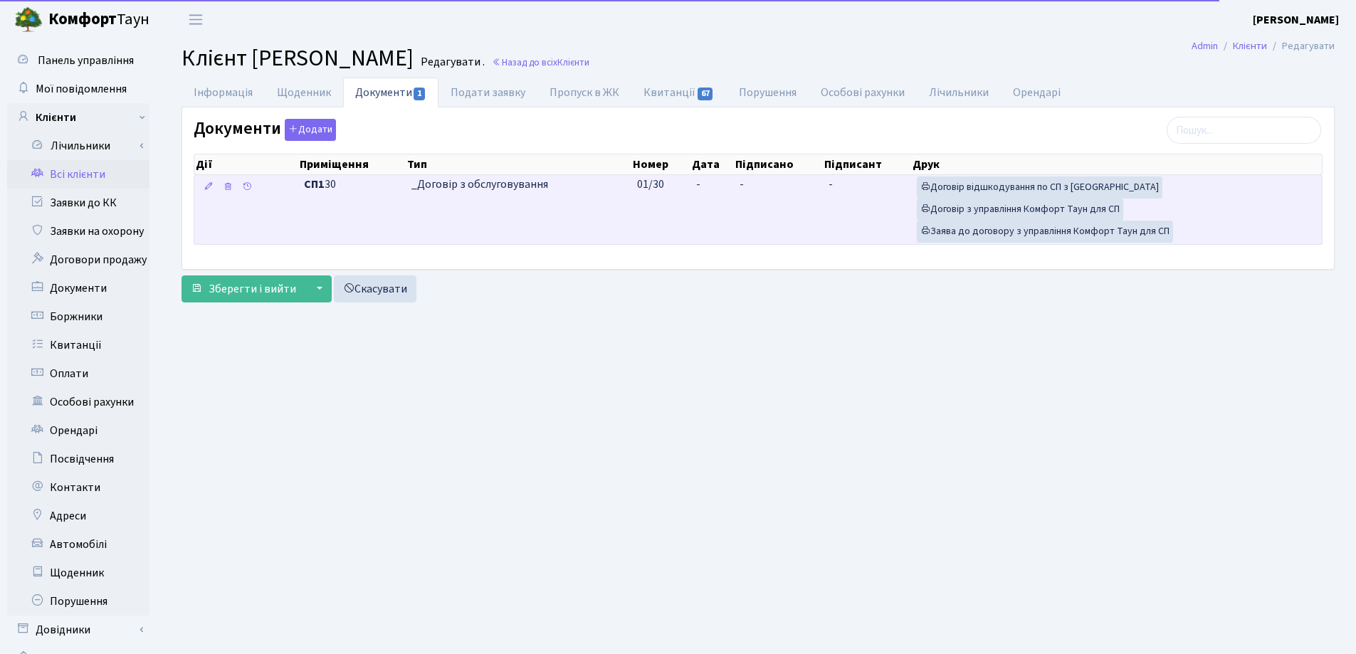
click at [717, 180] on td "-" at bounding box center [711, 209] width 43 height 69
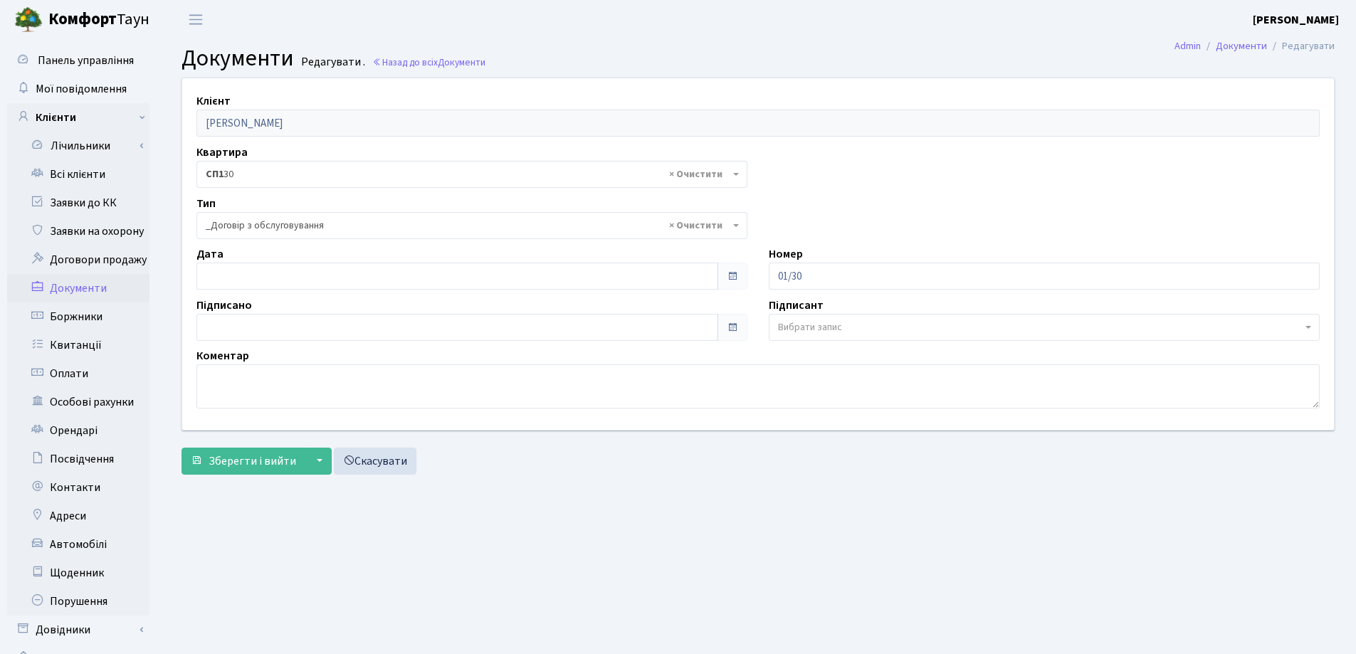
select select "289"
type input "[DATE]"
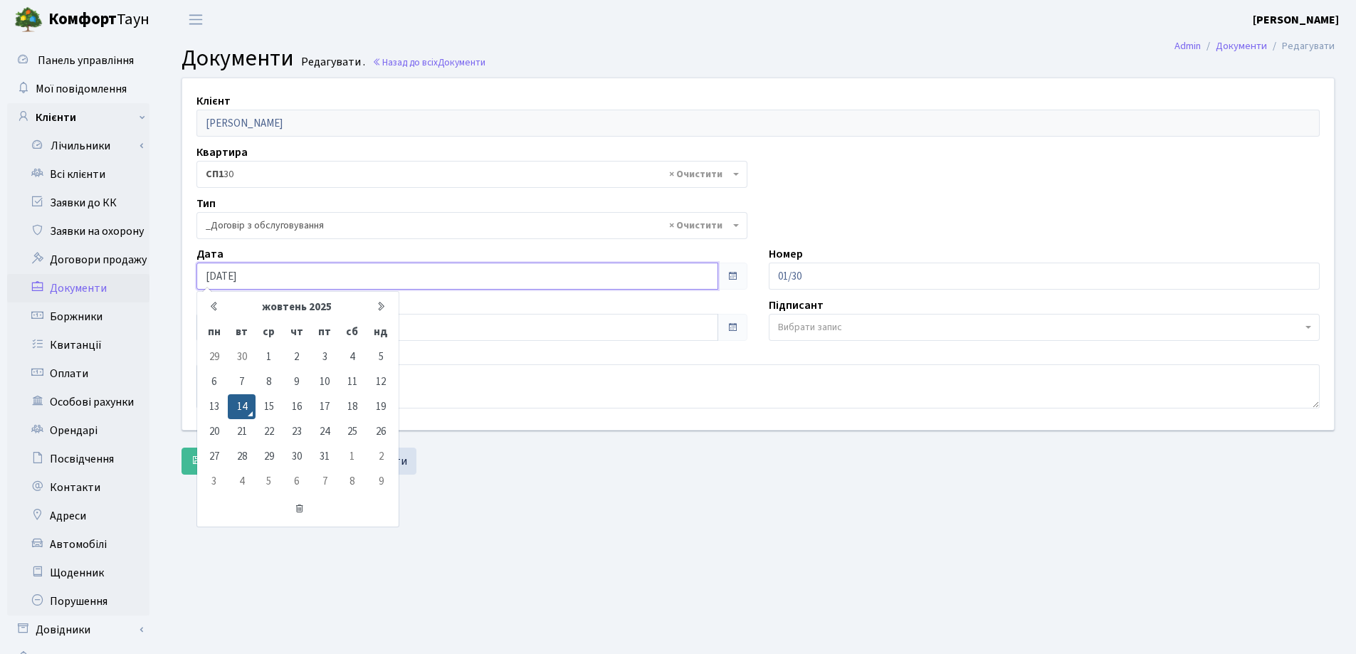
click at [453, 275] on input "[DATE]" at bounding box center [457, 276] width 522 height 27
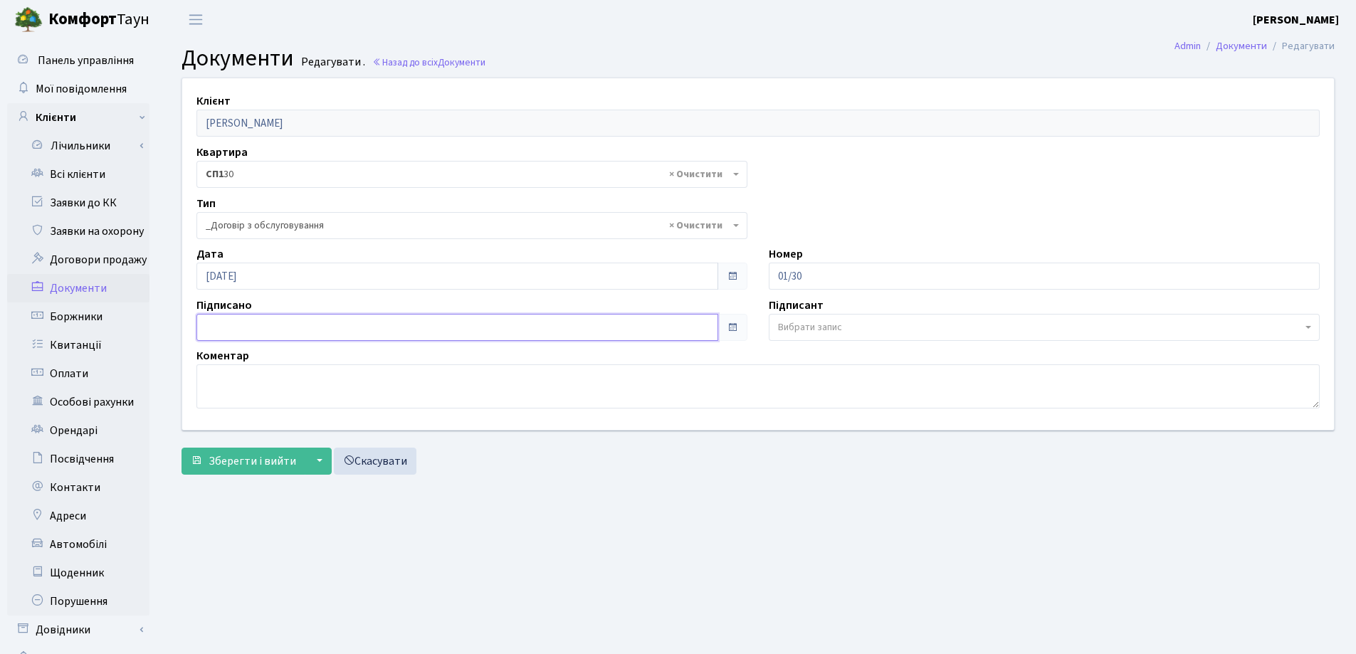
type input "[DATE]"
click at [375, 331] on input "[DATE]" at bounding box center [457, 327] width 522 height 27
click at [252, 461] on span "Зберегти і вийти" at bounding box center [253, 461] width 88 height 16
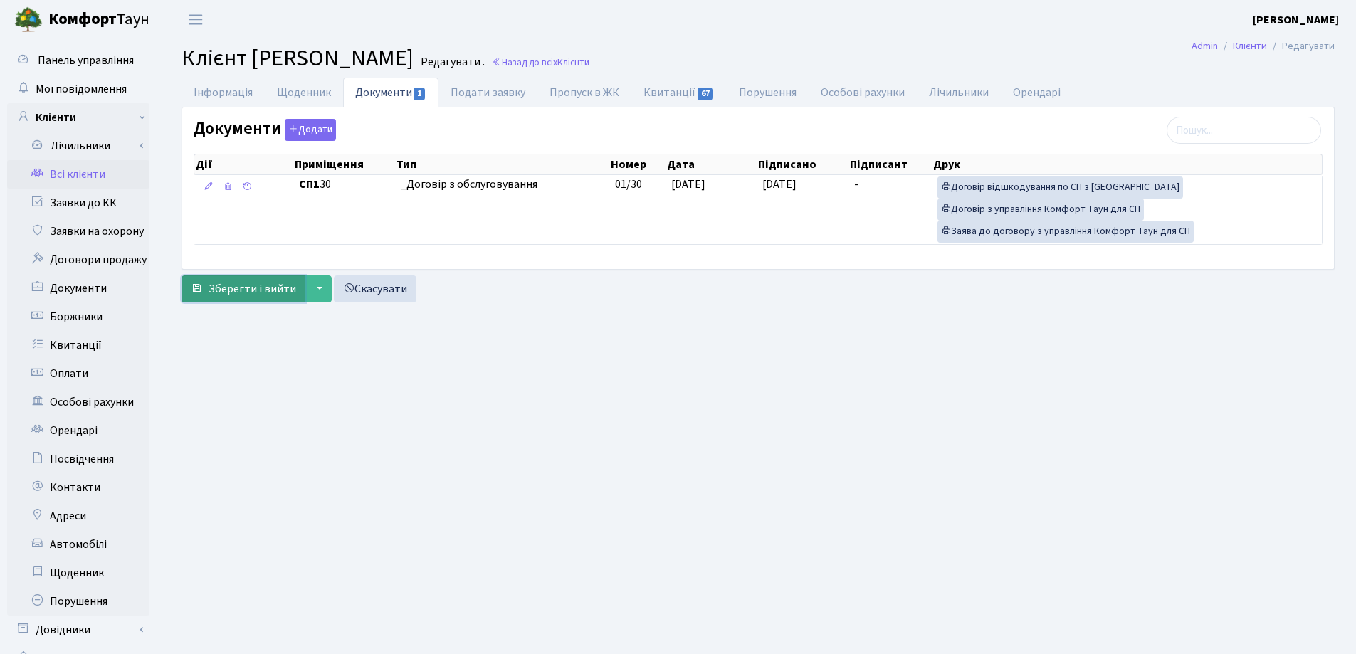
click at [236, 290] on span "Зберегти і вийти" at bounding box center [253, 289] width 88 height 16
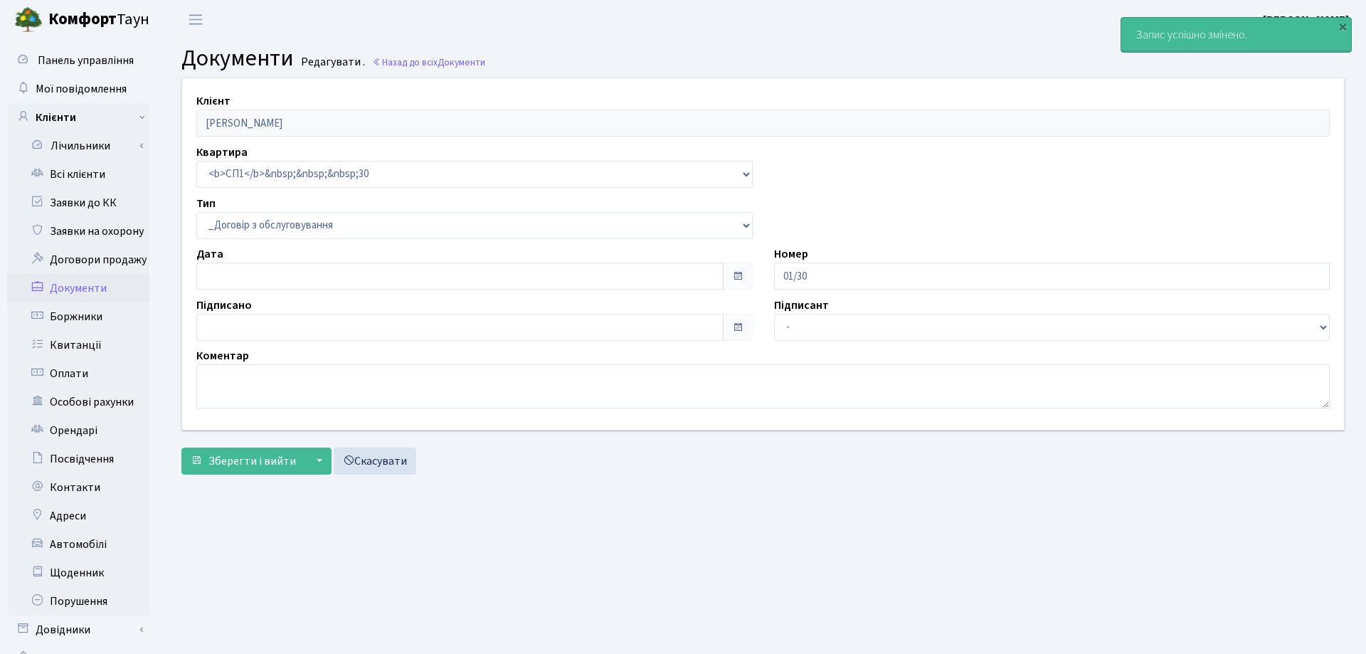
select select "289"
type input "14.10.2025"
click at [82, 179] on link "Всі клієнти" at bounding box center [78, 174] width 142 height 28
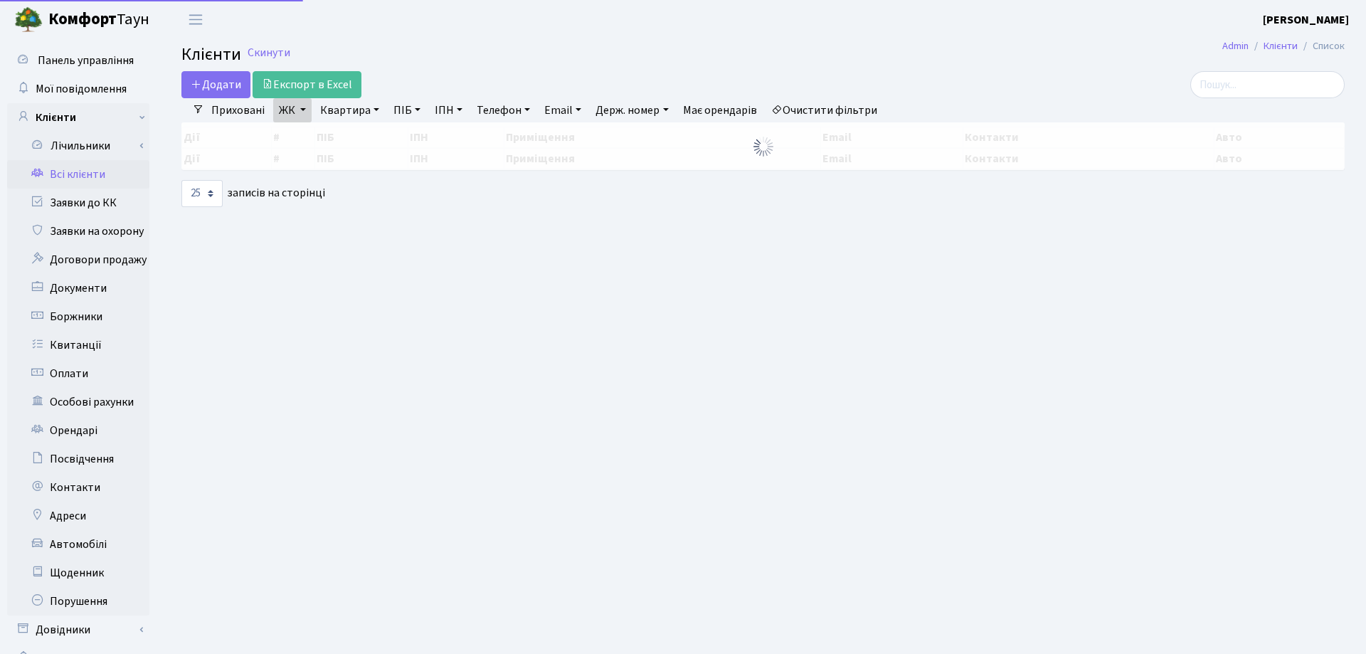
select select "25"
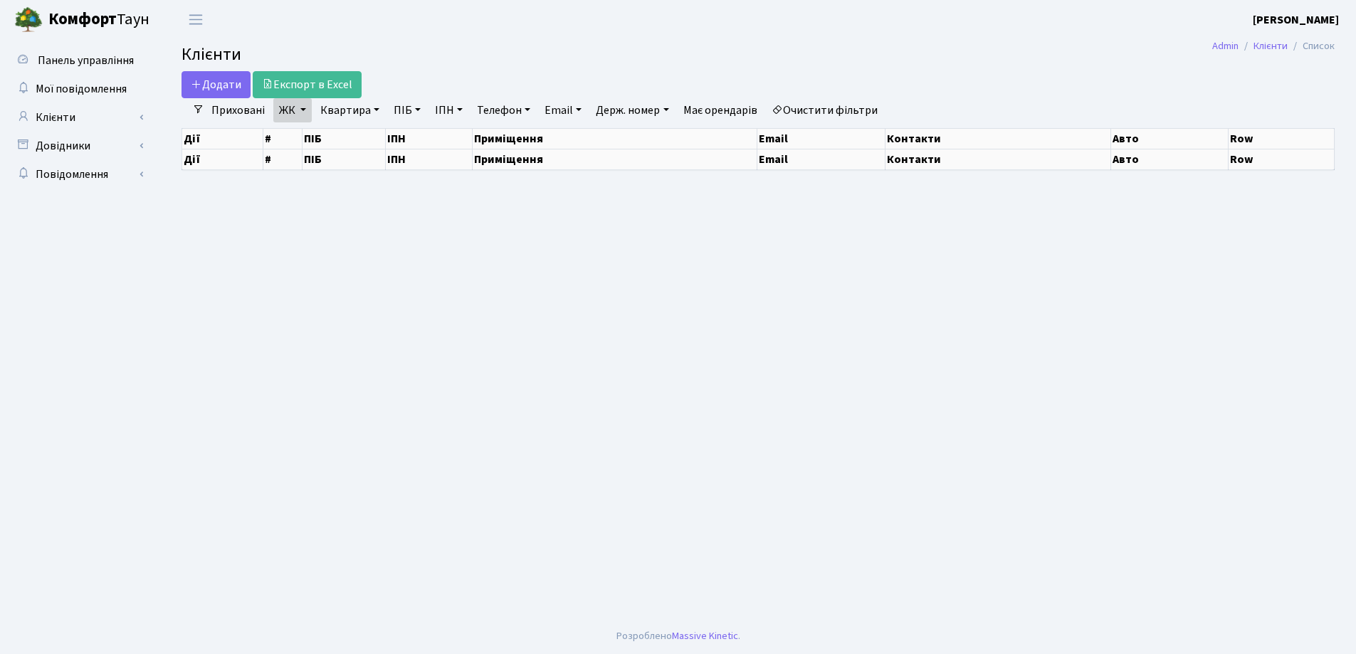
select select "25"
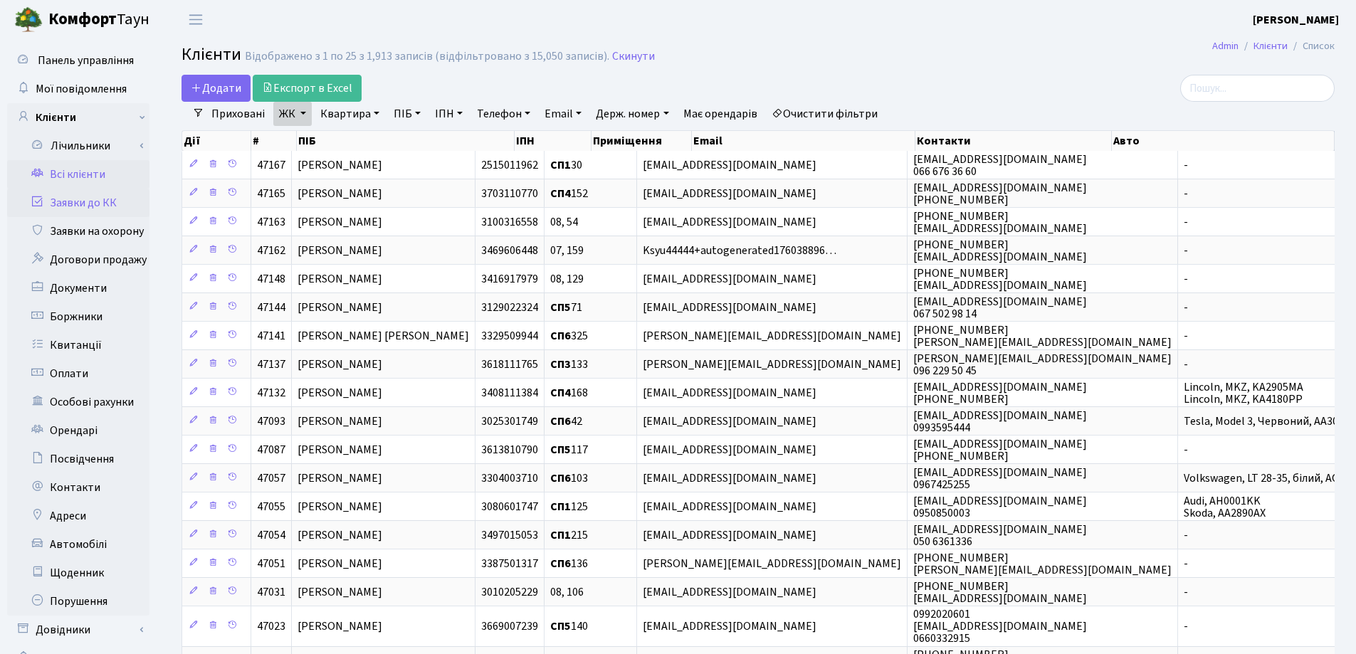
click at [52, 209] on link "Заявки до КК" at bounding box center [78, 203] width 142 height 28
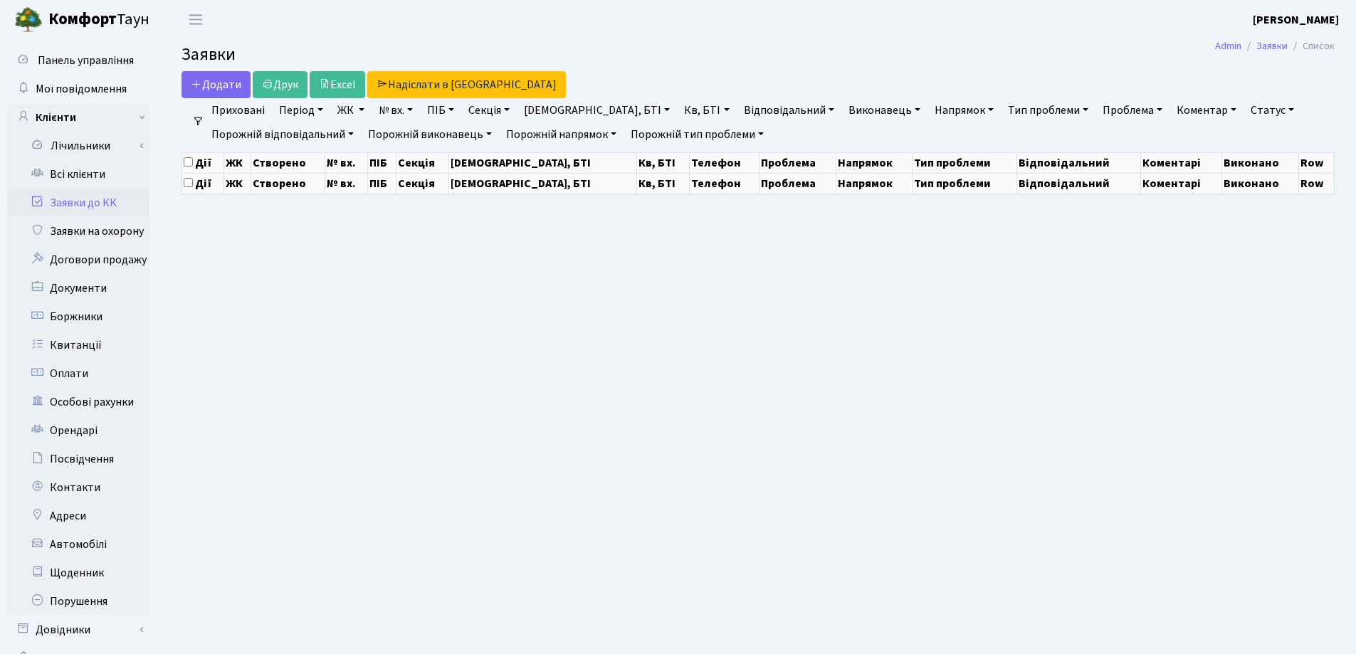
select select "25"
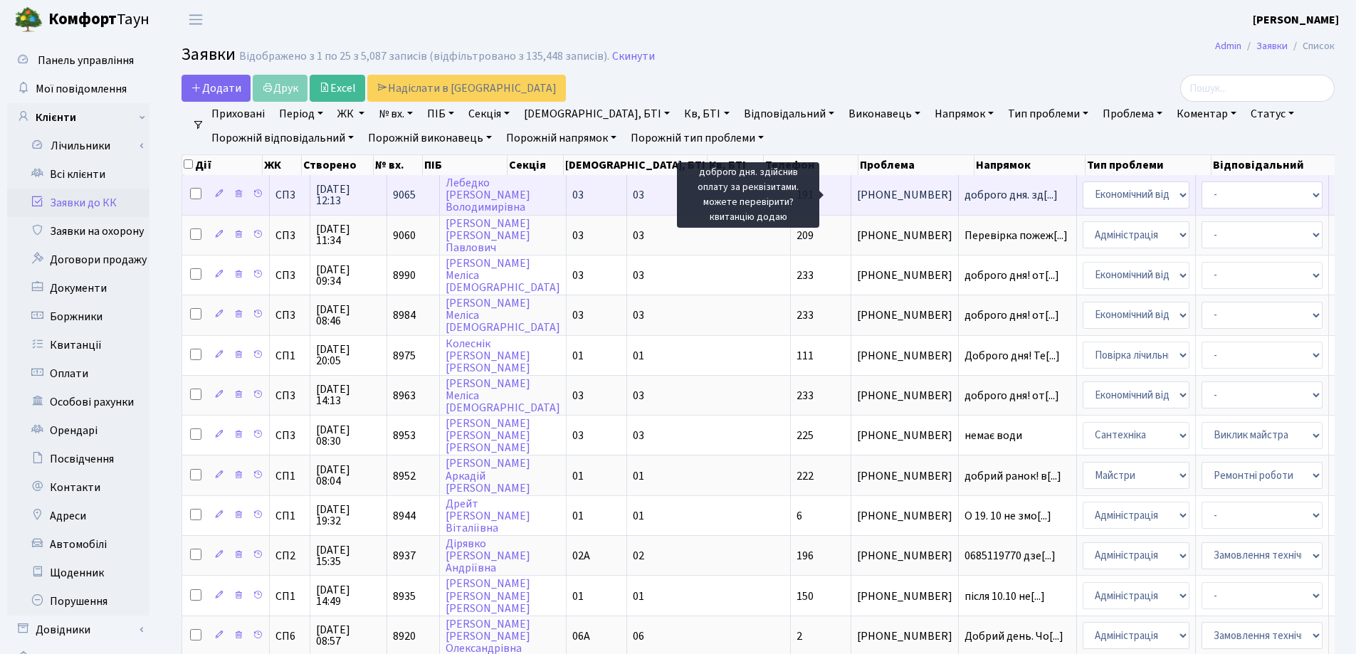
click at [964, 197] on span "доброго дня. зд[...]" at bounding box center [1010, 195] width 93 height 16
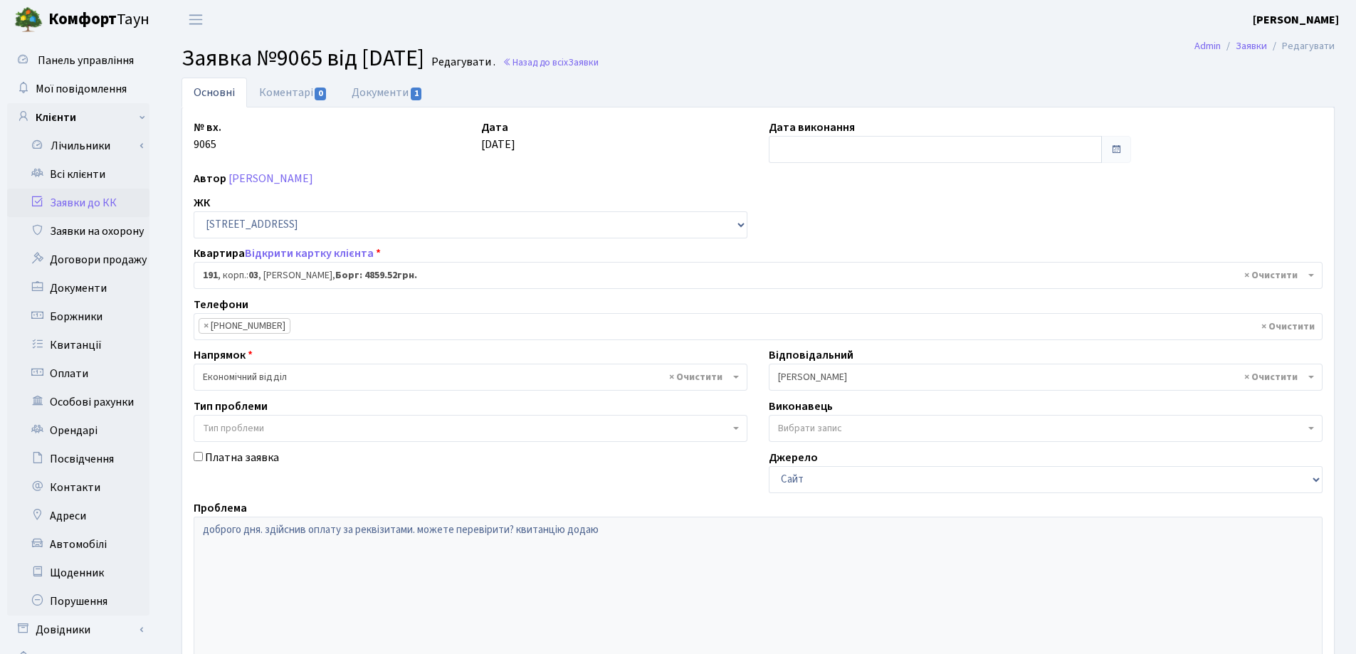
select select "20913"
click at [377, 93] on link "Документи 1" at bounding box center [386, 92] width 95 height 29
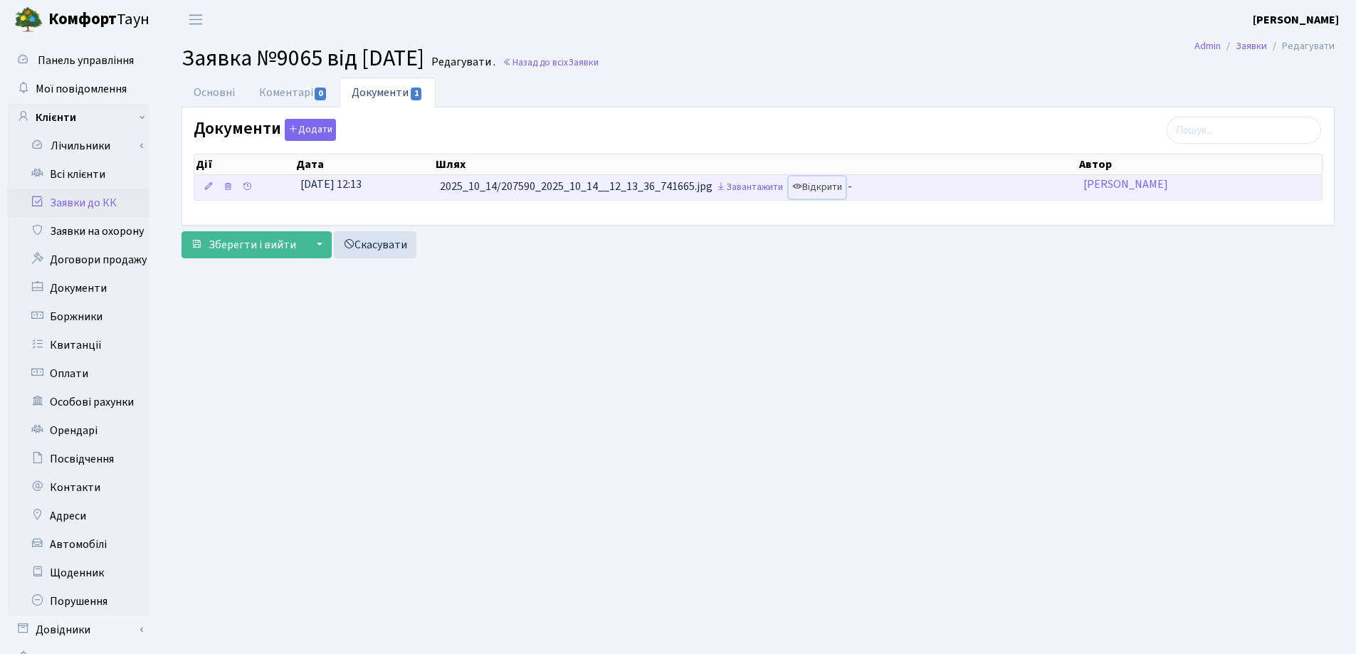
click at [831, 191] on link "Відкрити" at bounding box center [817, 188] width 57 height 22
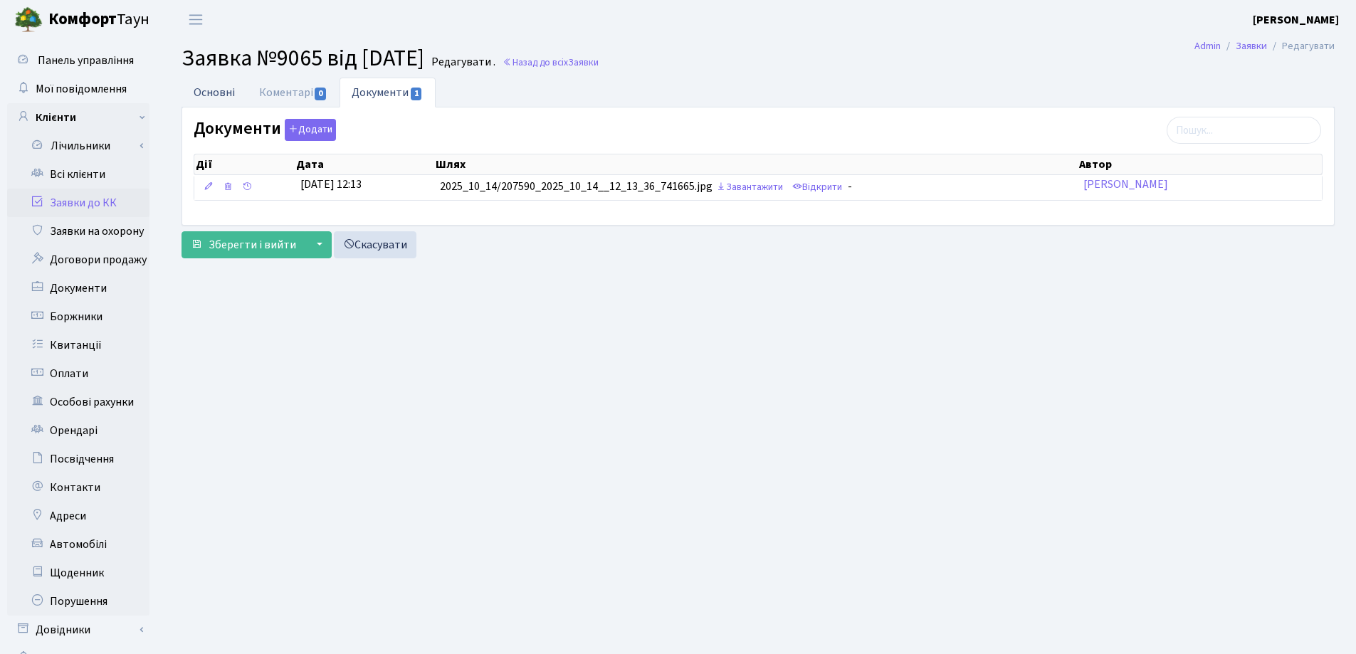
click at [217, 90] on link "Основні" at bounding box center [213, 92] width 65 height 29
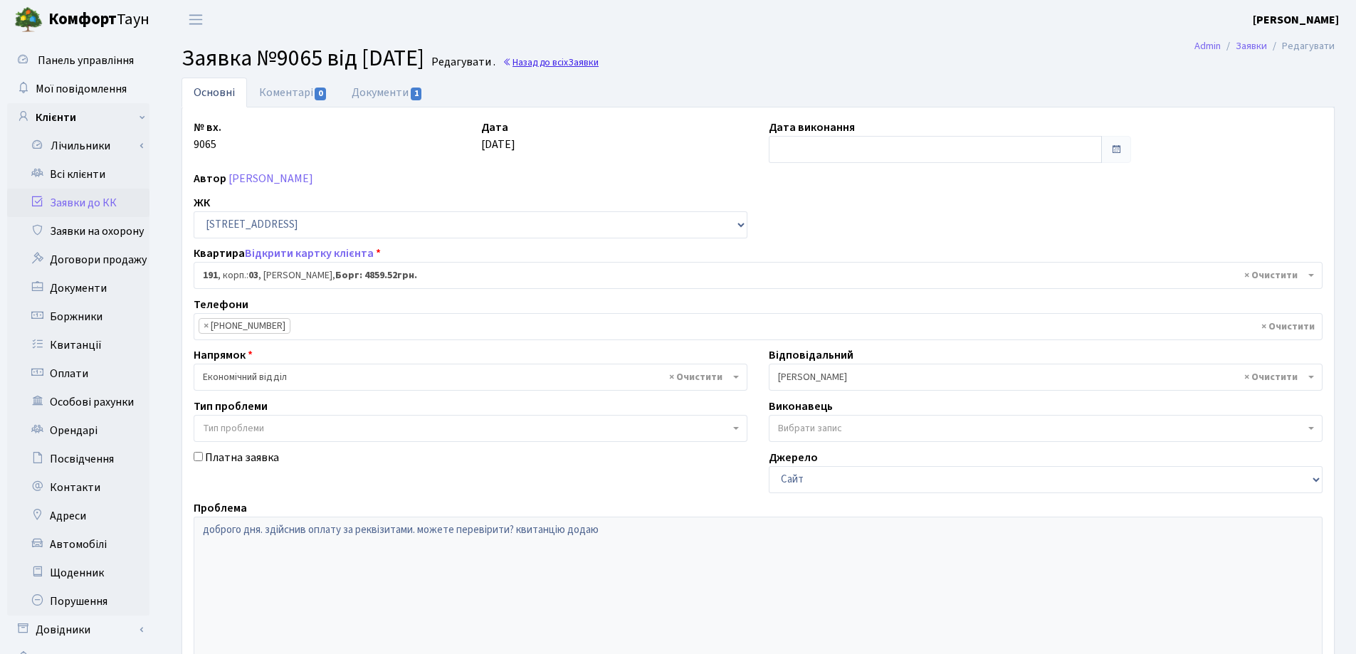
click at [576, 58] on link "Назад до всіх Заявки" at bounding box center [550, 63] width 96 height 14
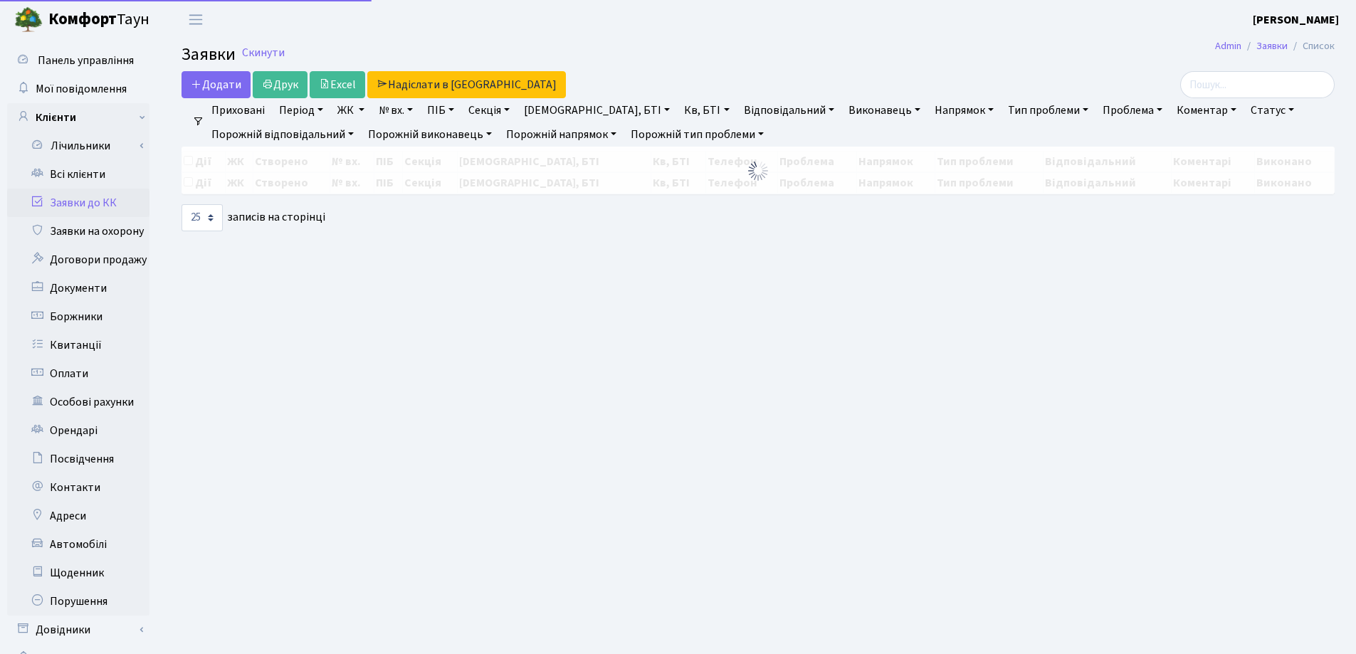
select select "25"
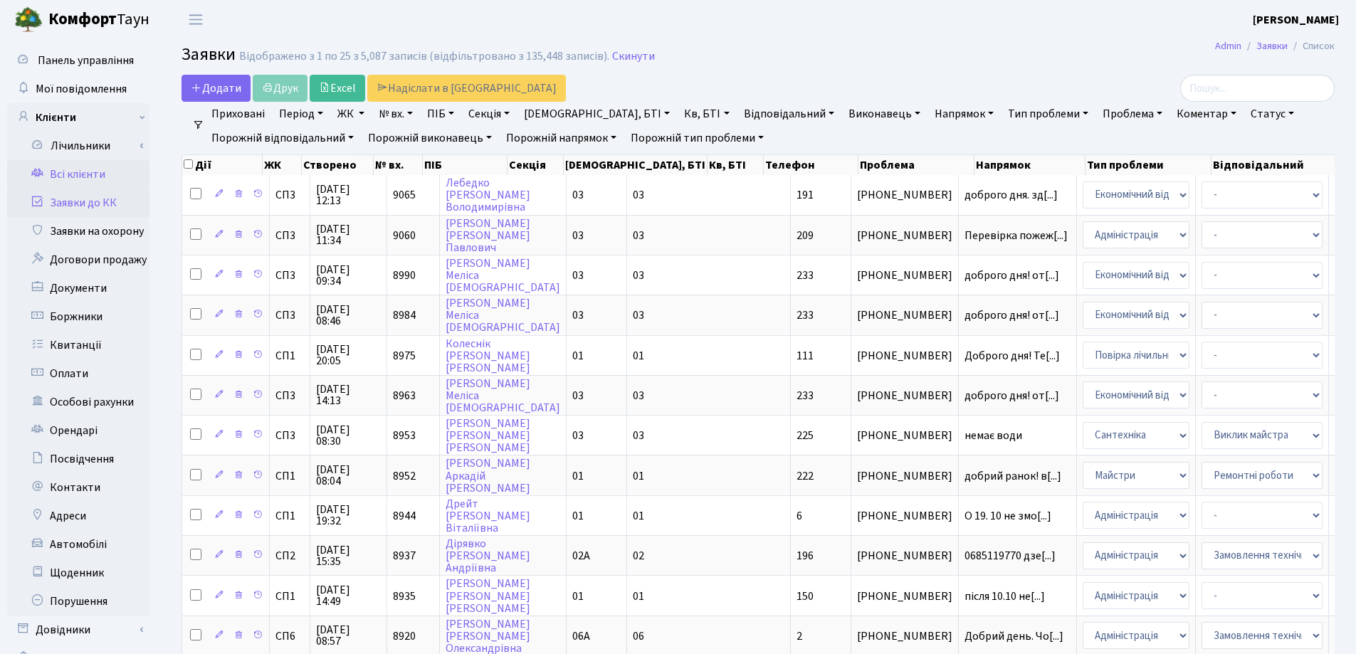
click at [90, 174] on link "Всі клієнти" at bounding box center [78, 174] width 142 height 28
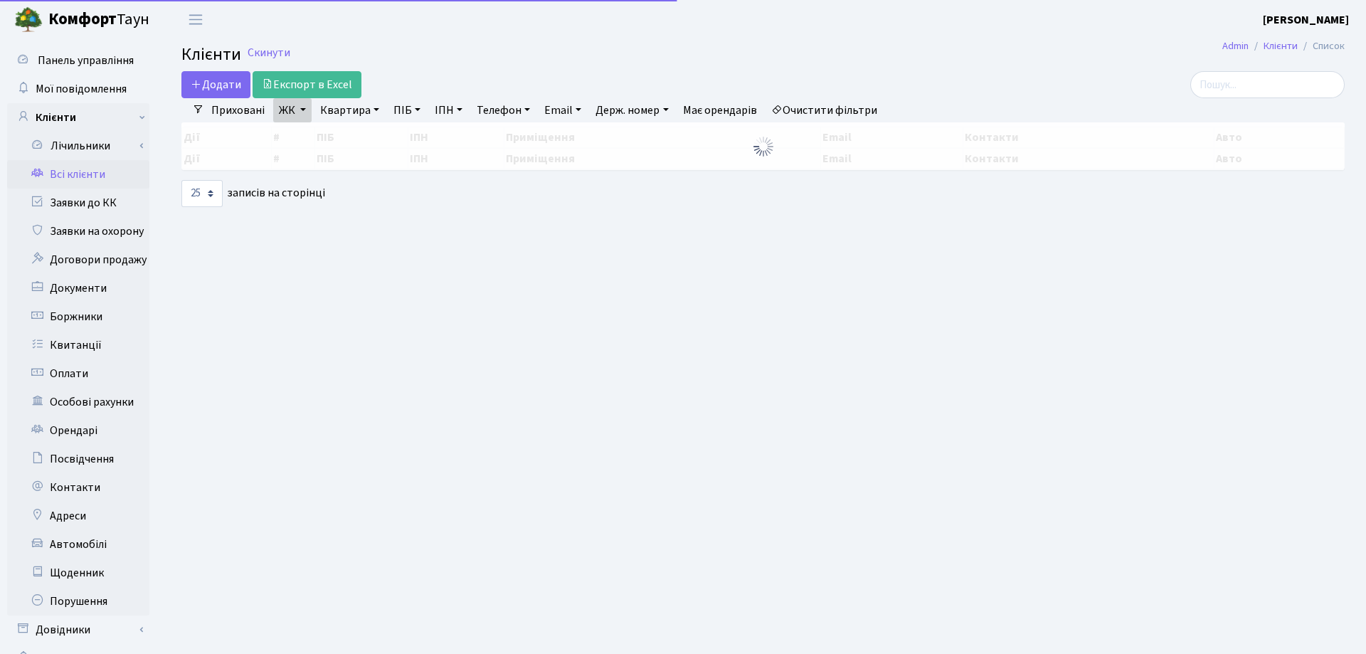
select select "25"
